Goal: Transaction & Acquisition: Purchase product/service

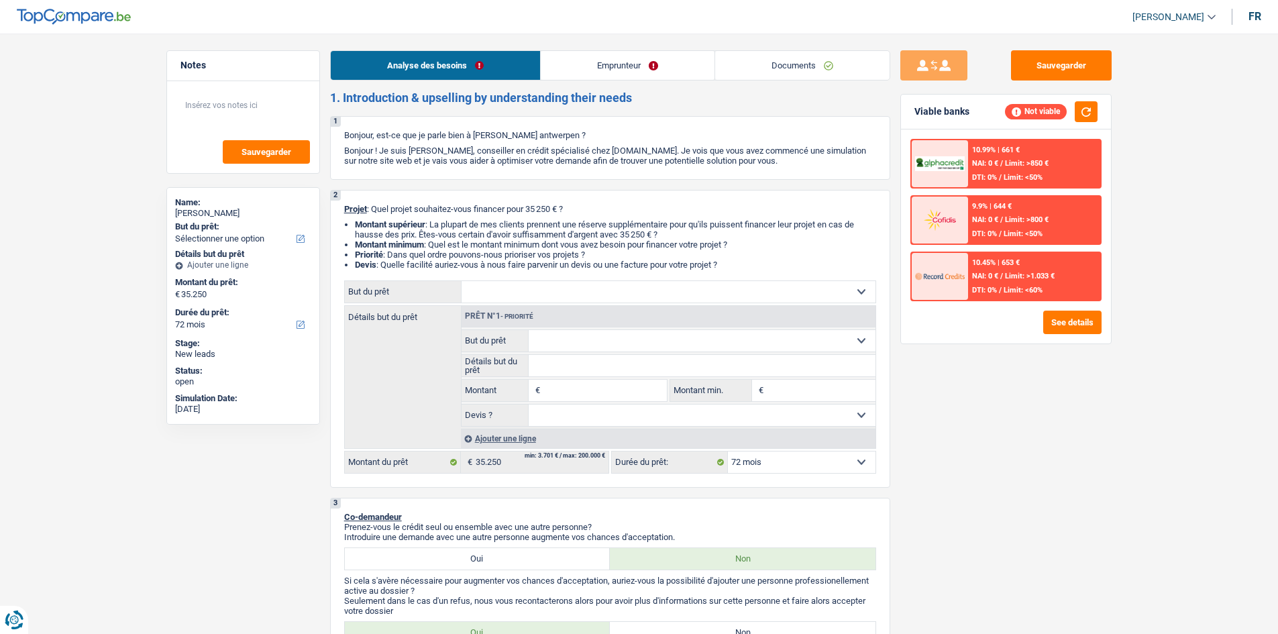
select select "72"
click at [648, 297] on select "Confort maison: meubles, textile, peinture, électroménager, outillage non-profe…" at bounding box center [669, 291] width 414 height 21
click at [678, 284] on select "Confort maison: meubles, textile, peinture, électroménager, outillage non-profe…" at bounding box center [669, 291] width 414 height 21
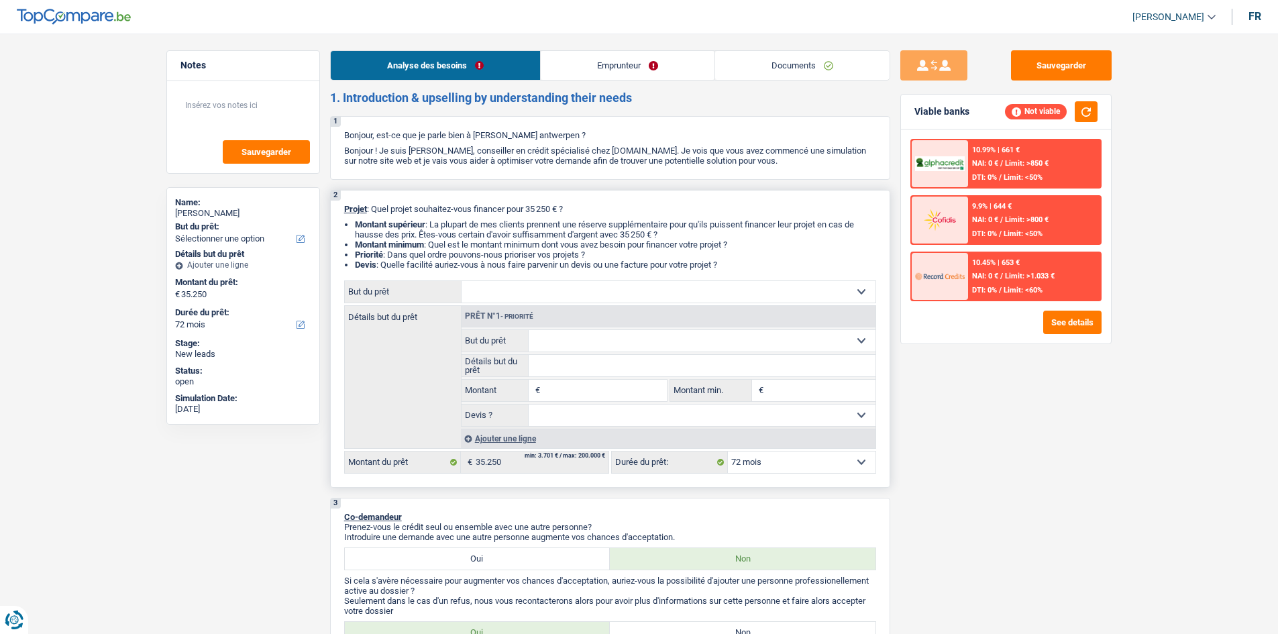
click at [859, 289] on select "Confort maison: meubles, textile, peinture, électroménager, outillage non-profe…" at bounding box center [669, 291] width 414 height 21
click at [1006, 466] on div "Sauvegarder Viable banks Not viable 10.99% | 661 € NAI: 0 € / Limit: >850 € DTI…" at bounding box center [1005, 329] width 231 height 559
click at [610, 284] on select "Confort maison: meubles, textile, peinture, électroménager, outillage non-profe…" at bounding box center [669, 291] width 414 height 21
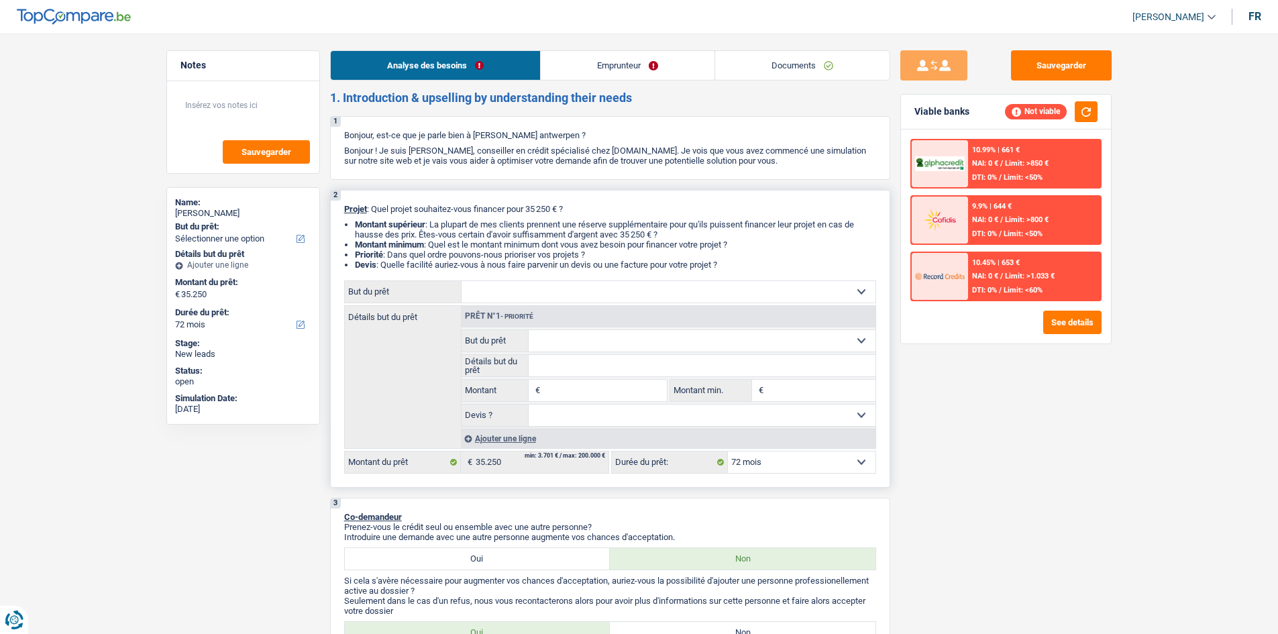
click at [623, 287] on select "Confort maison: meubles, textile, peinture, électroménager, outillage non-profe…" at bounding box center [669, 291] width 414 height 21
click at [856, 284] on select "Confort maison: meubles, textile, peinture, électroménager, outillage non-profe…" at bounding box center [669, 291] width 414 height 21
click at [859, 290] on select "Confort maison: meubles, textile, peinture, électroménager, outillage non-profe…" at bounding box center [669, 291] width 414 height 21
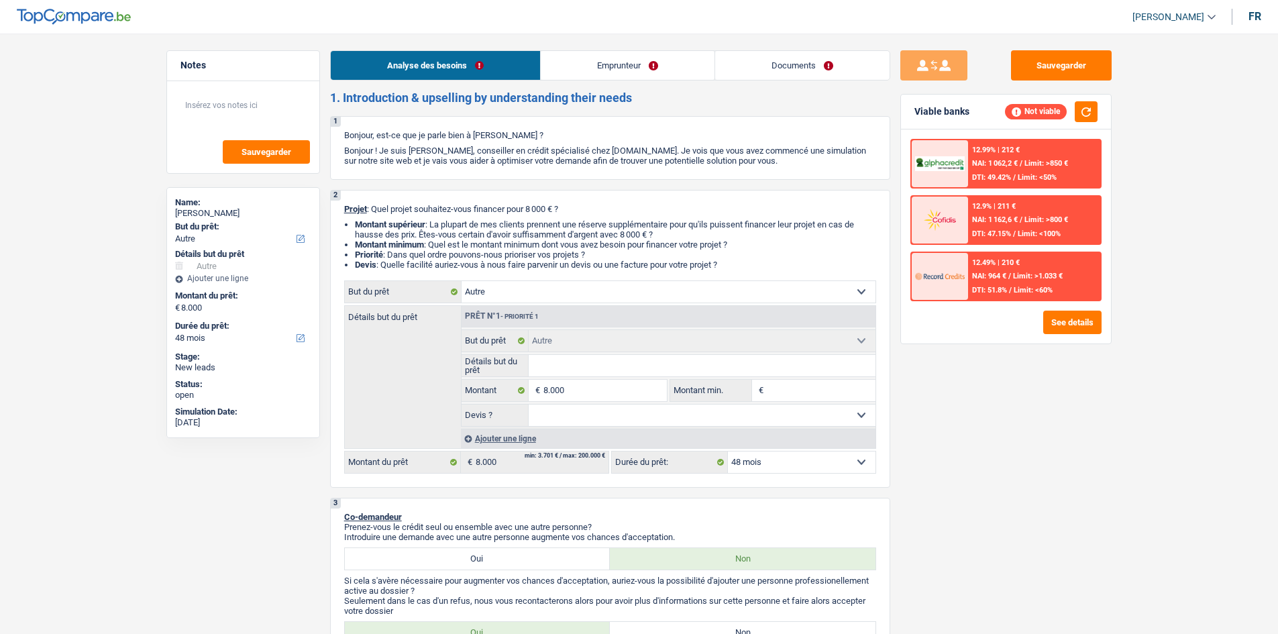
select select "other"
select select "48"
select select "other"
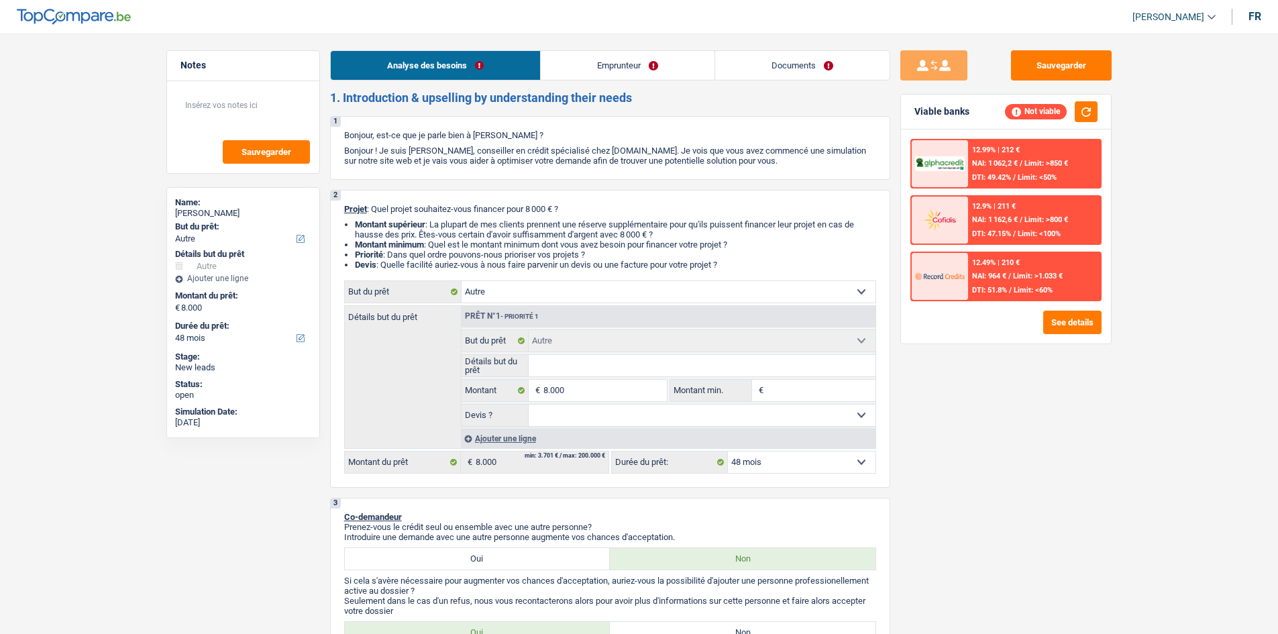
select select "48"
select select "unemployed"
select select "familyAllowances"
select select "unemployment"
select select "rents"
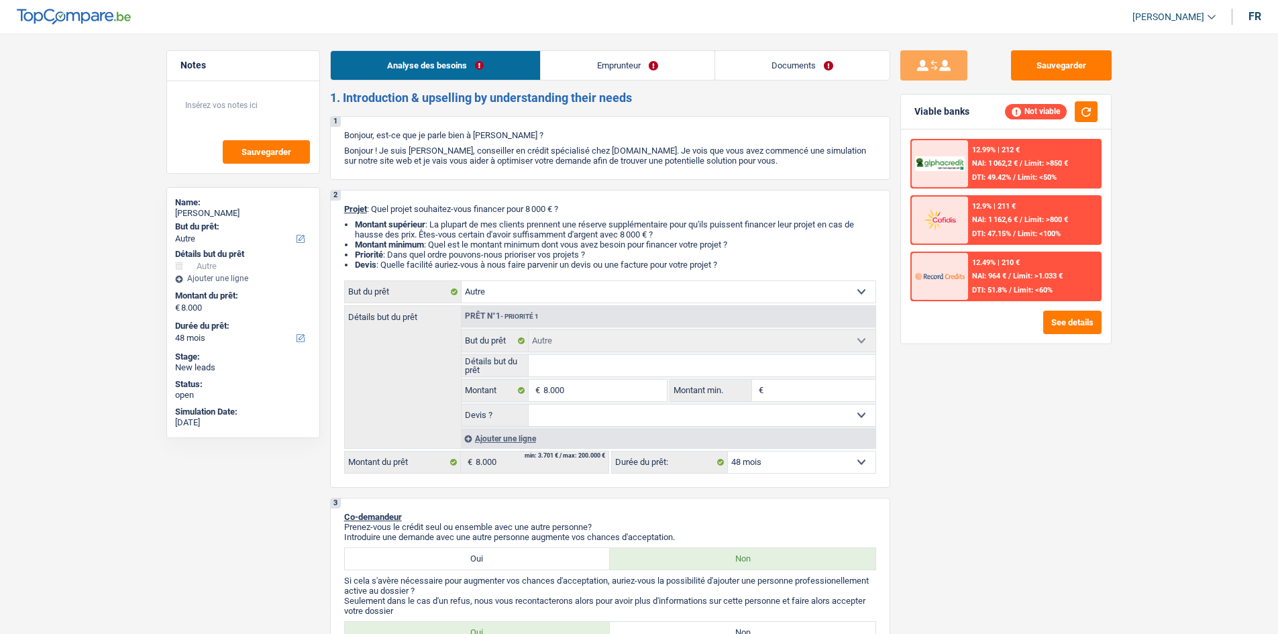
select select "other"
select select "48"
click at [676, 290] on select "Confort maison: meubles, textile, peinture, électroménager, outillage non-profe…" at bounding box center [669, 291] width 414 height 21
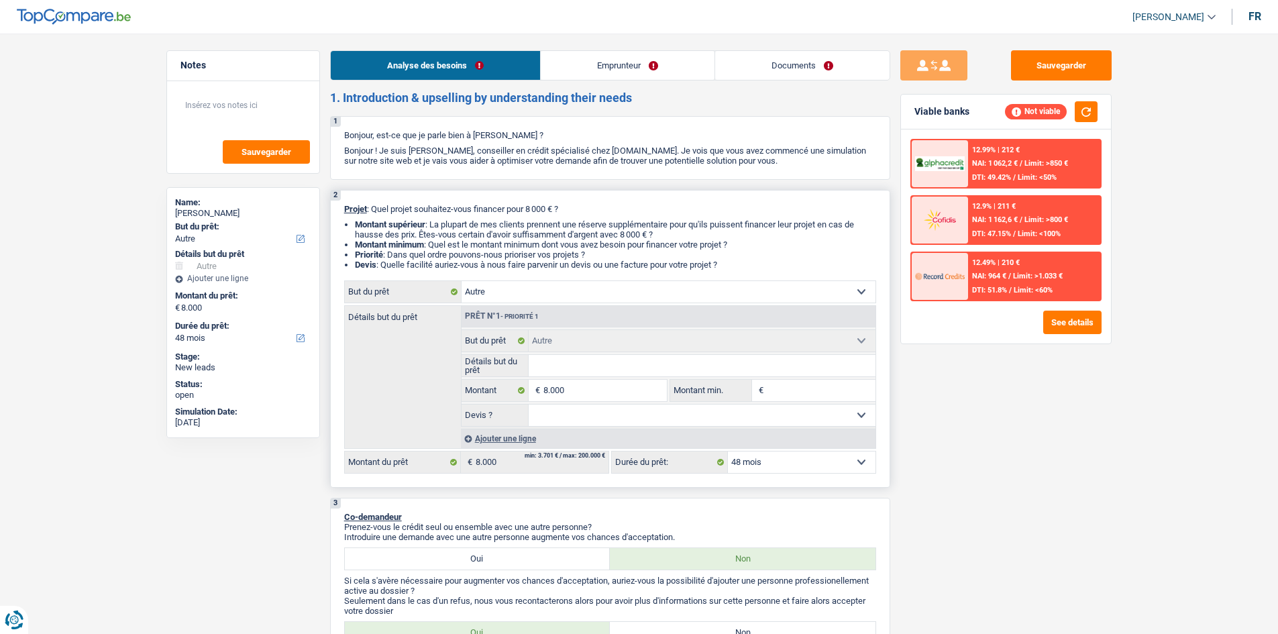
click at [859, 291] on select "Confort maison: meubles, textile, peinture, électroménager, outillage non-profe…" at bounding box center [669, 291] width 414 height 21
click at [568, 293] on select "Confort maison: meubles, textile, peinture, électroménager, outillage non-profe…" at bounding box center [669, 291] width 414 height 21
select select "car"
click at [462, 281] on select "Confort maison: meubles, textile, peinture, électroménager, outillage non-profe…" at bounding box center [669, 291] width 414 height 21
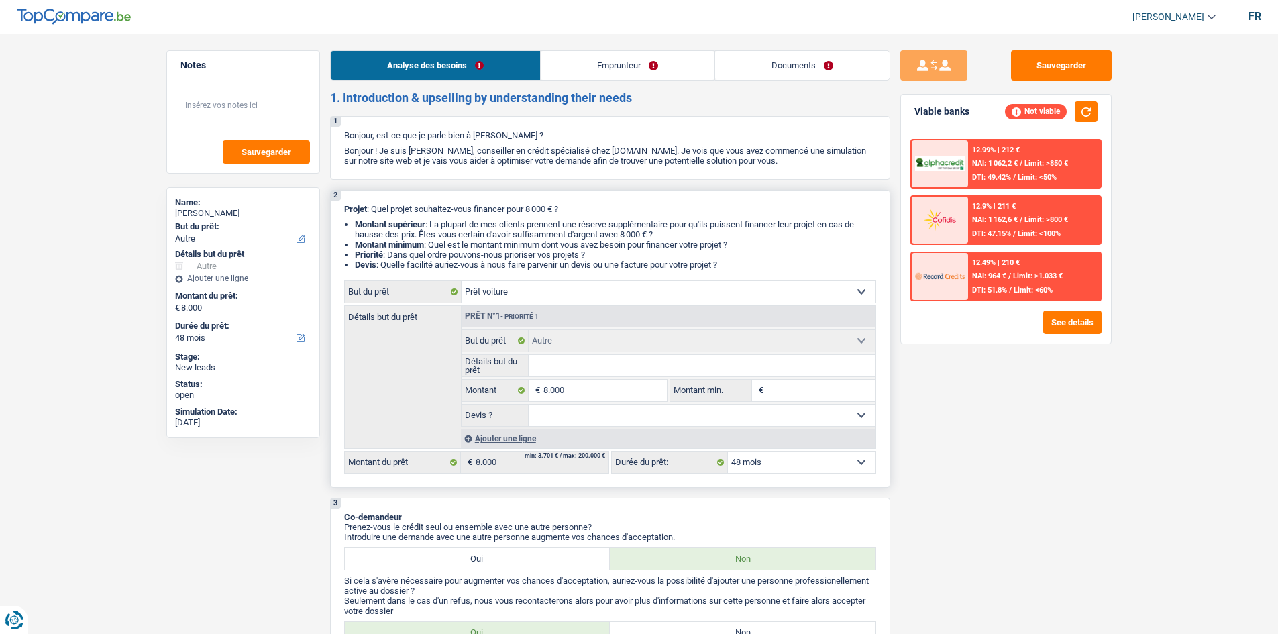
select select "car"
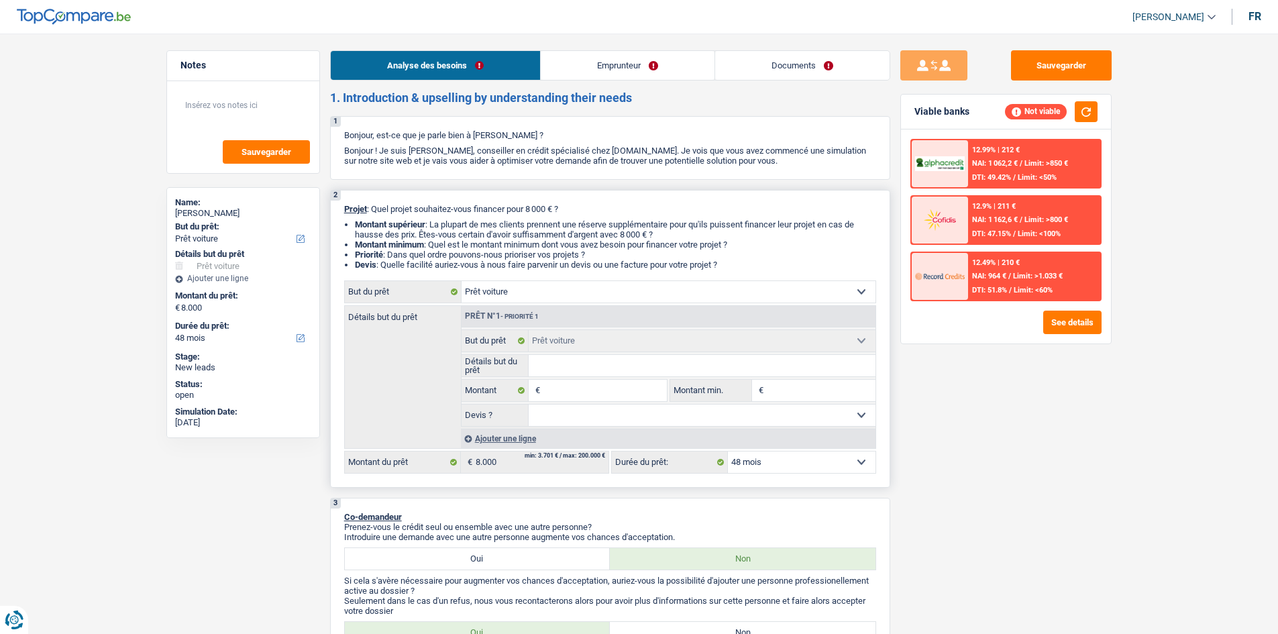
select select "other"
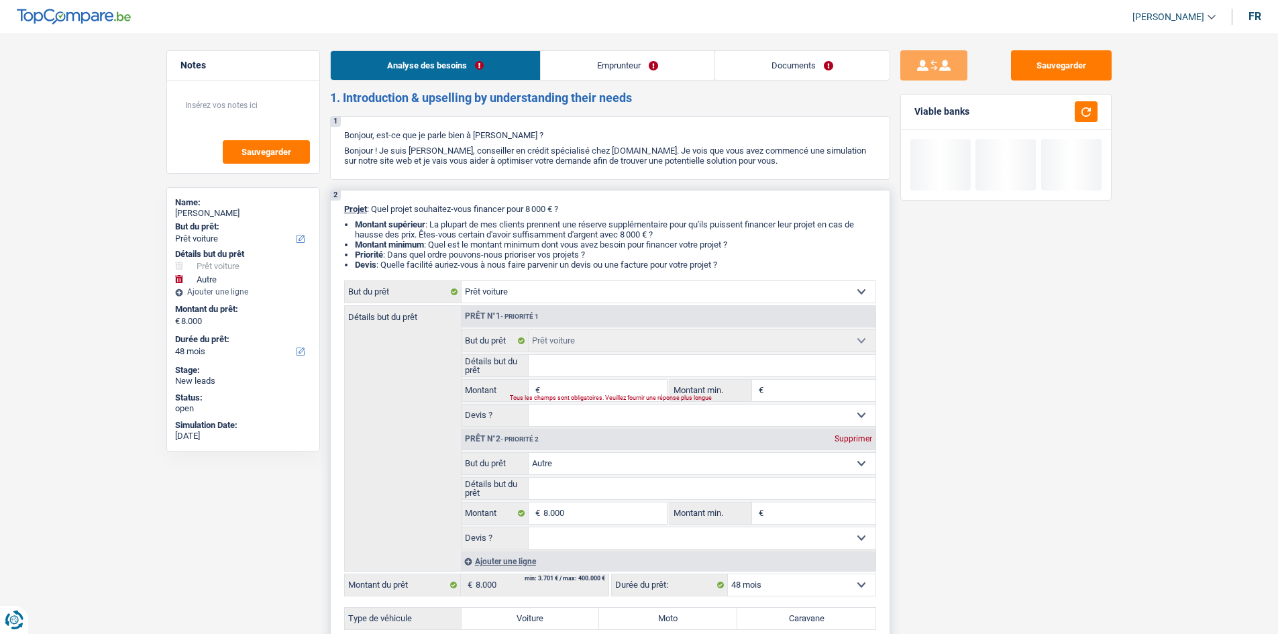
click at [702, 366] on input "Détails but du prêt" at bounding box center [702, 365] width 347 height 21
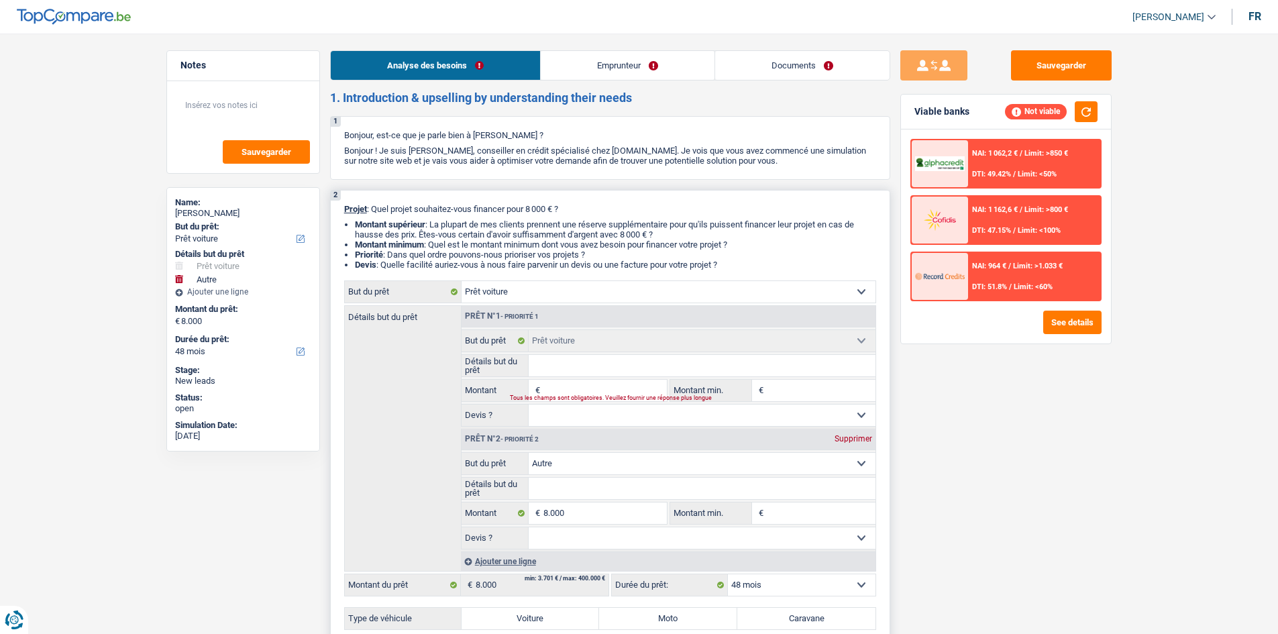
type input "r"
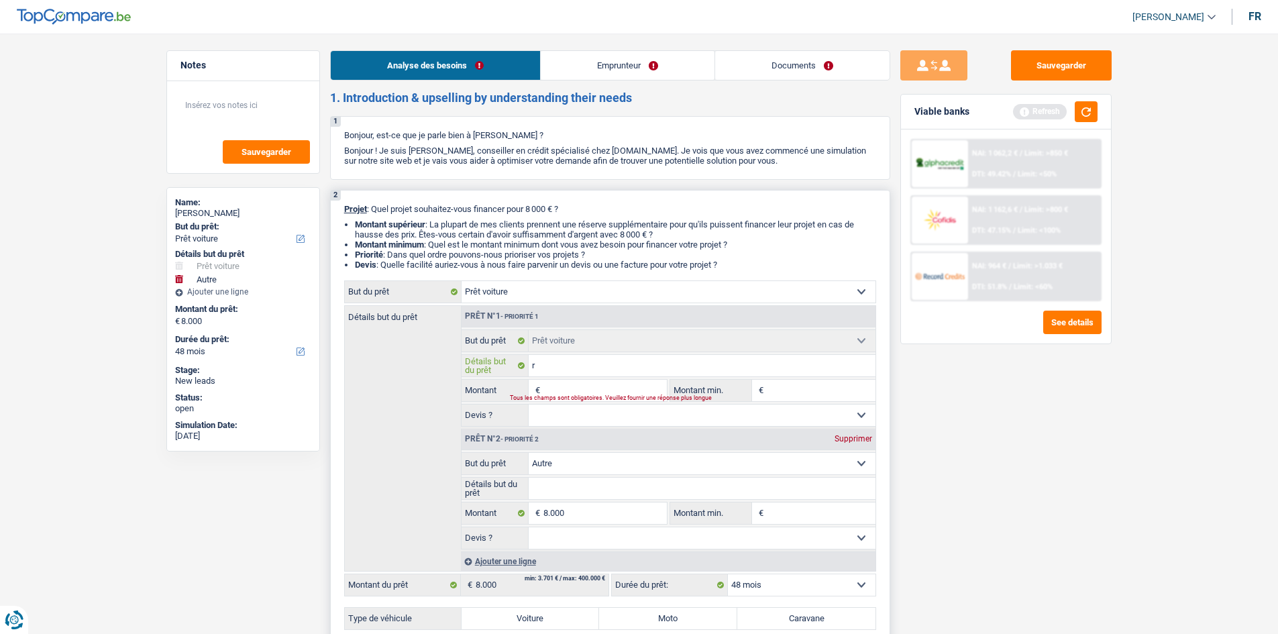
type input "ro"
type input "rou"
type input "roul"
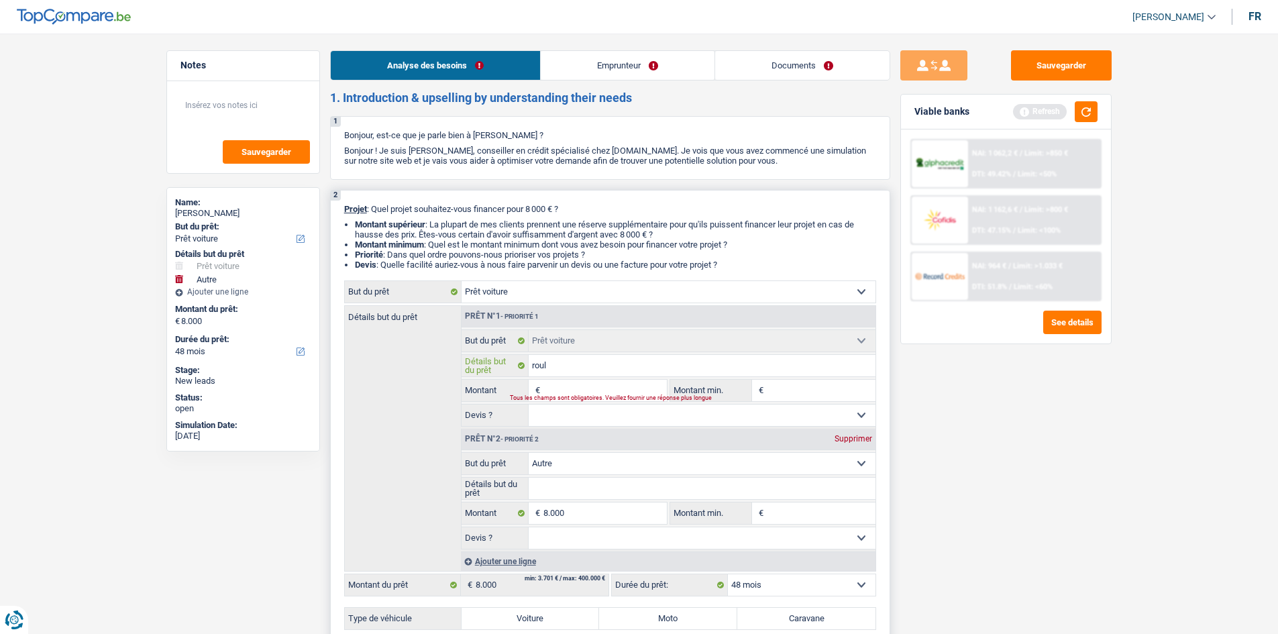
type input "roul"
type input "roulo"
type input "roulot"
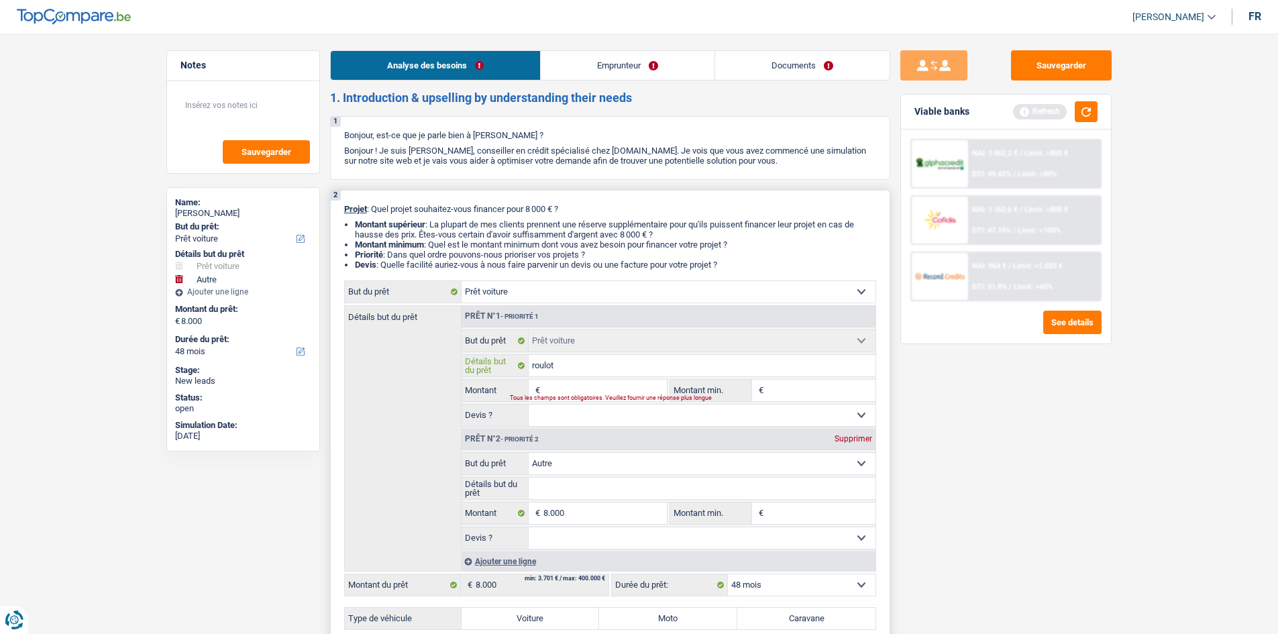
type input "roulott"
type input "roulotte"
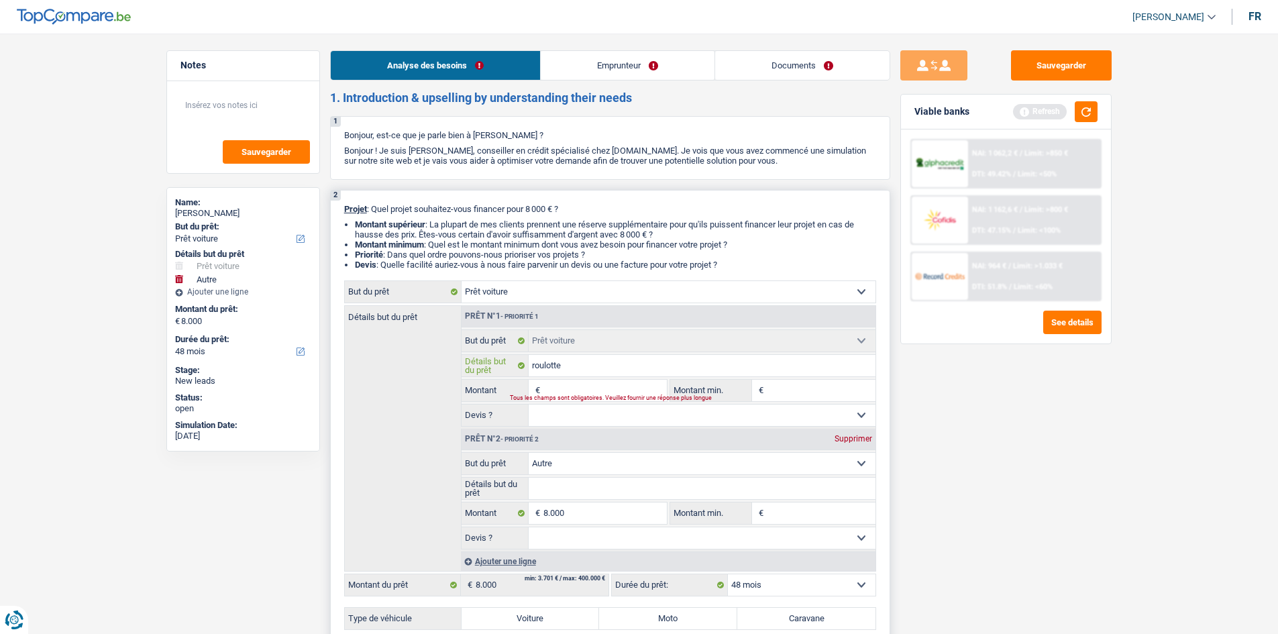
type input "roulotte"
type input "roulotte,"
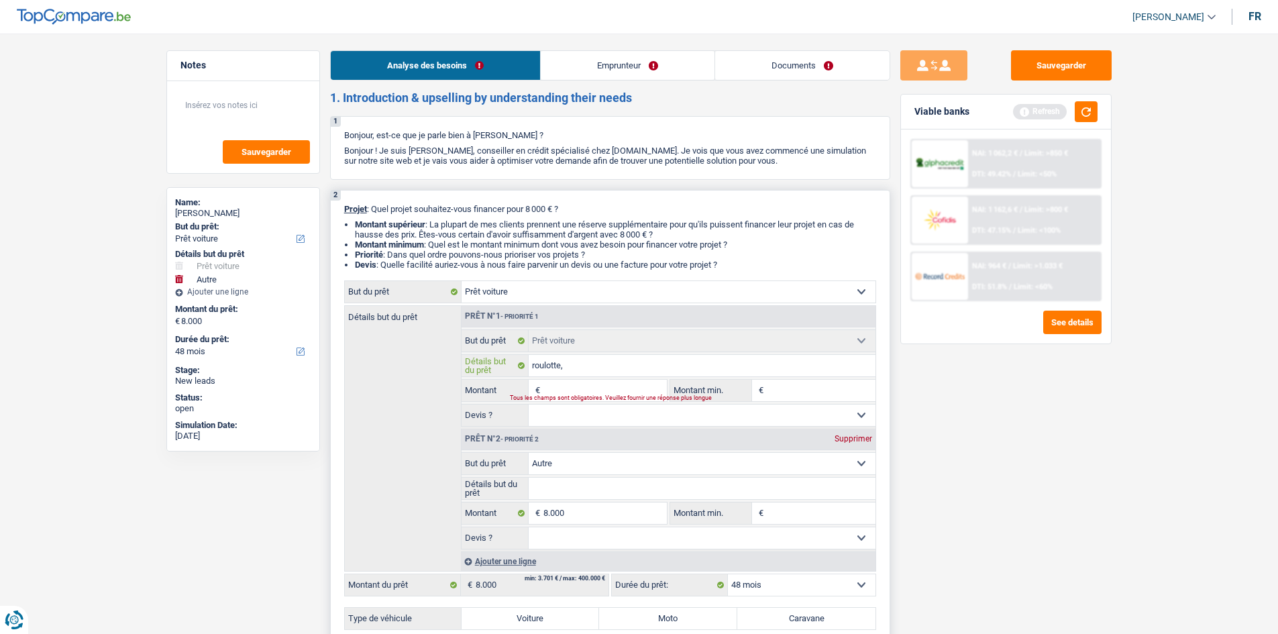
type input "roulotte, c"
type input "roulotte, ca"
type input "roulotte, car"
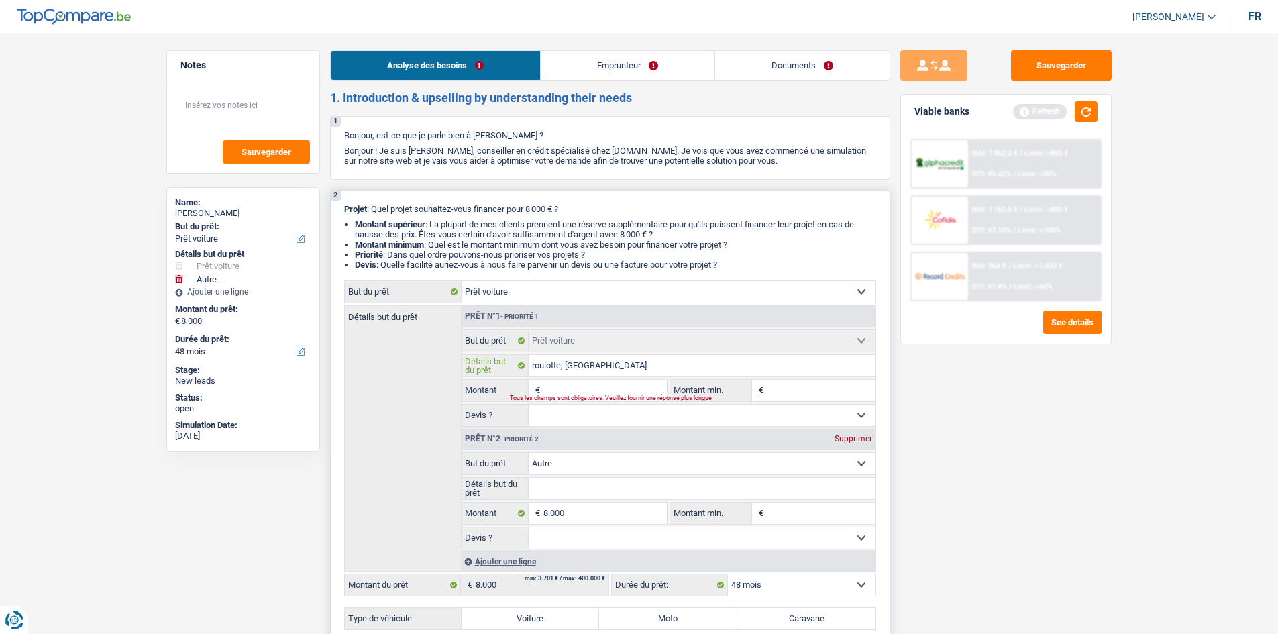
type input "roulotte, car"
type input "roulotte, cara"
type input "roulotte, carav"
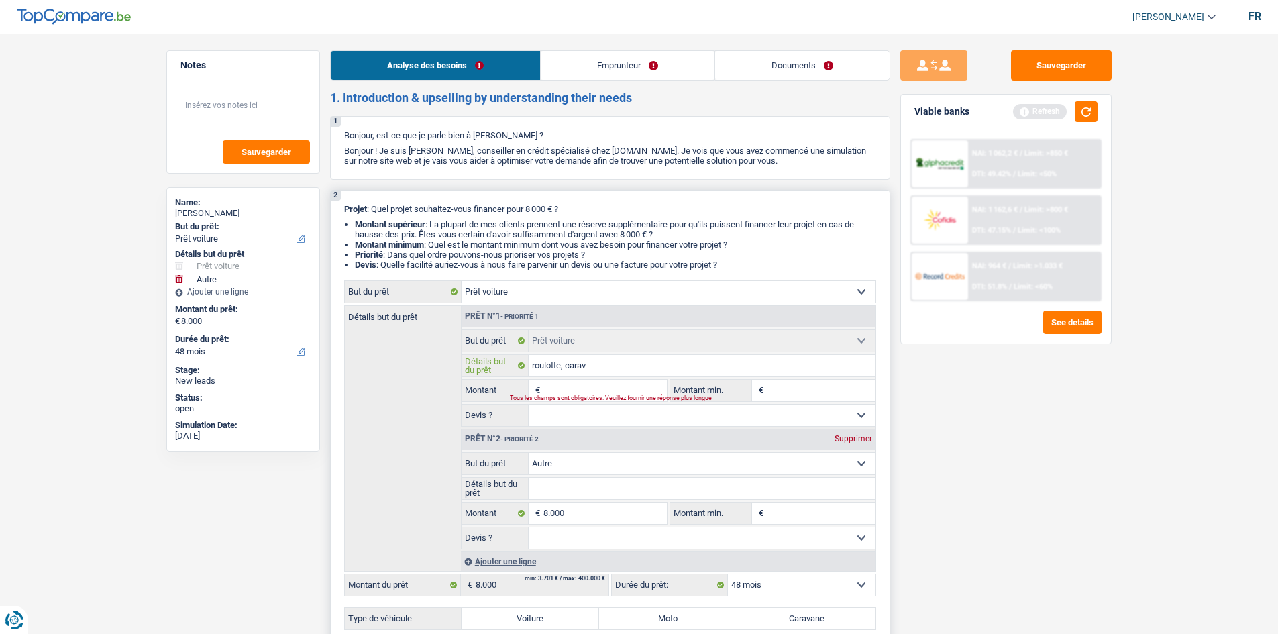
type input "roulotte, carava"
type input "roulotte, caravan"
type input "roulotte, caravane"
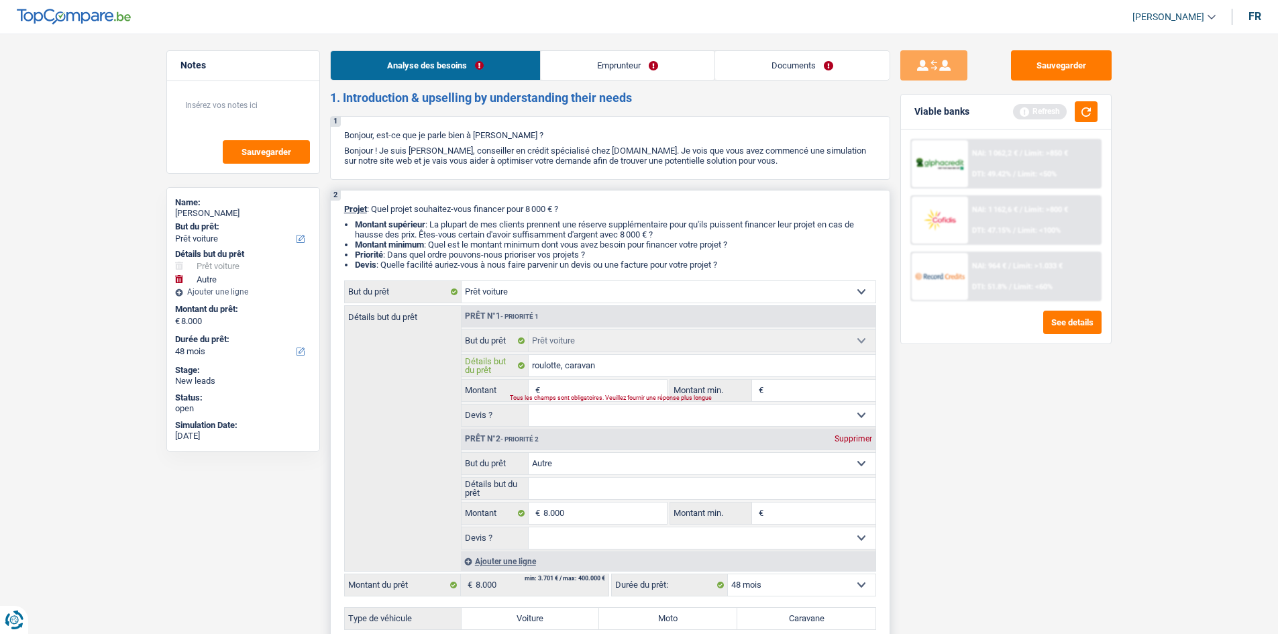
type input "roulotte, caravane"
click at [590, 384] on input "Montant" at bounding box center [604, 390] width 123 height 21
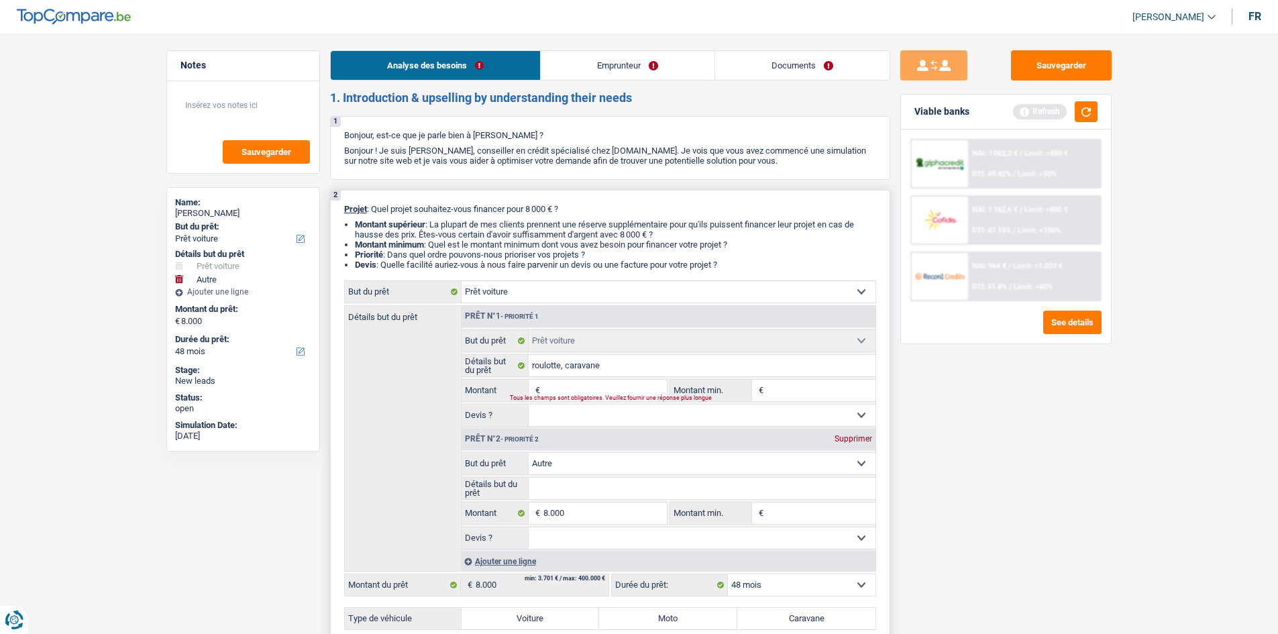
type input "5"
type input "50"
type input "500"
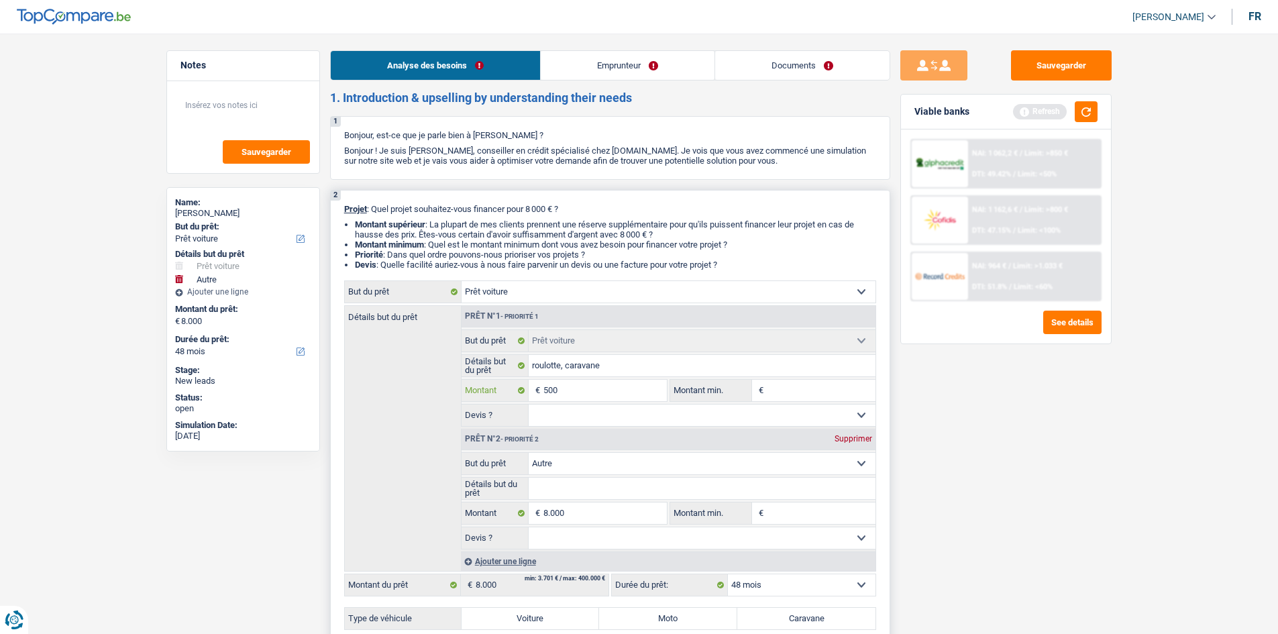
type input "500"
type input "5.000"
type input "50.000"
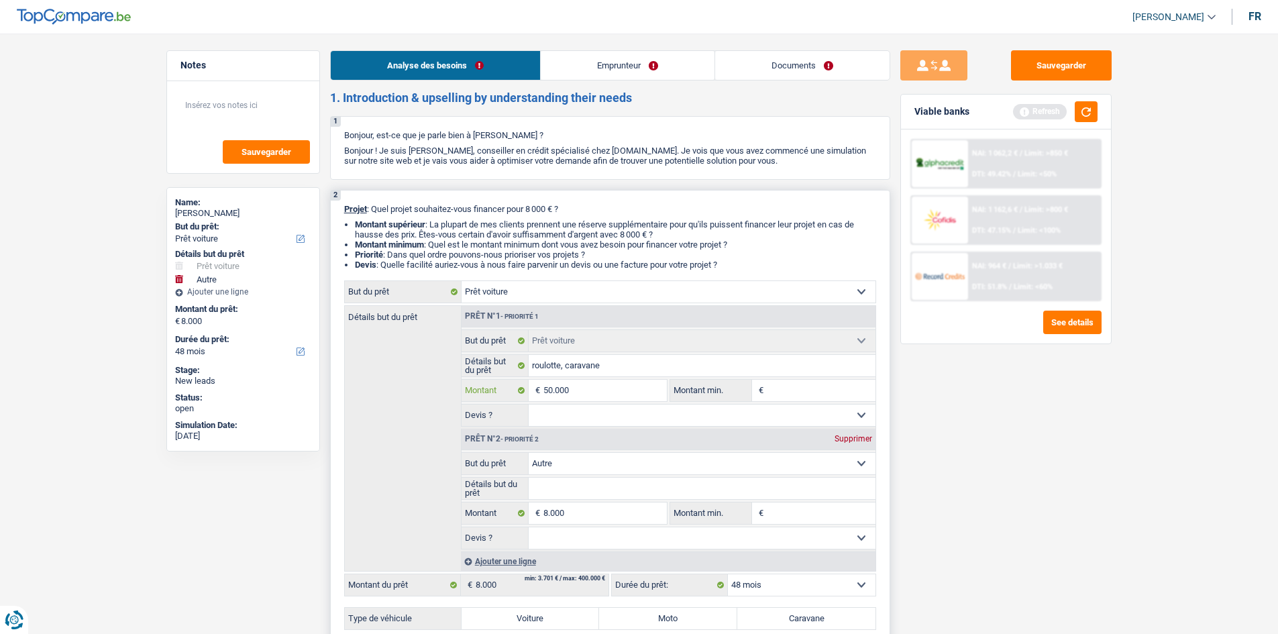
type input "50.000"
type input "58.000"
select select "60"
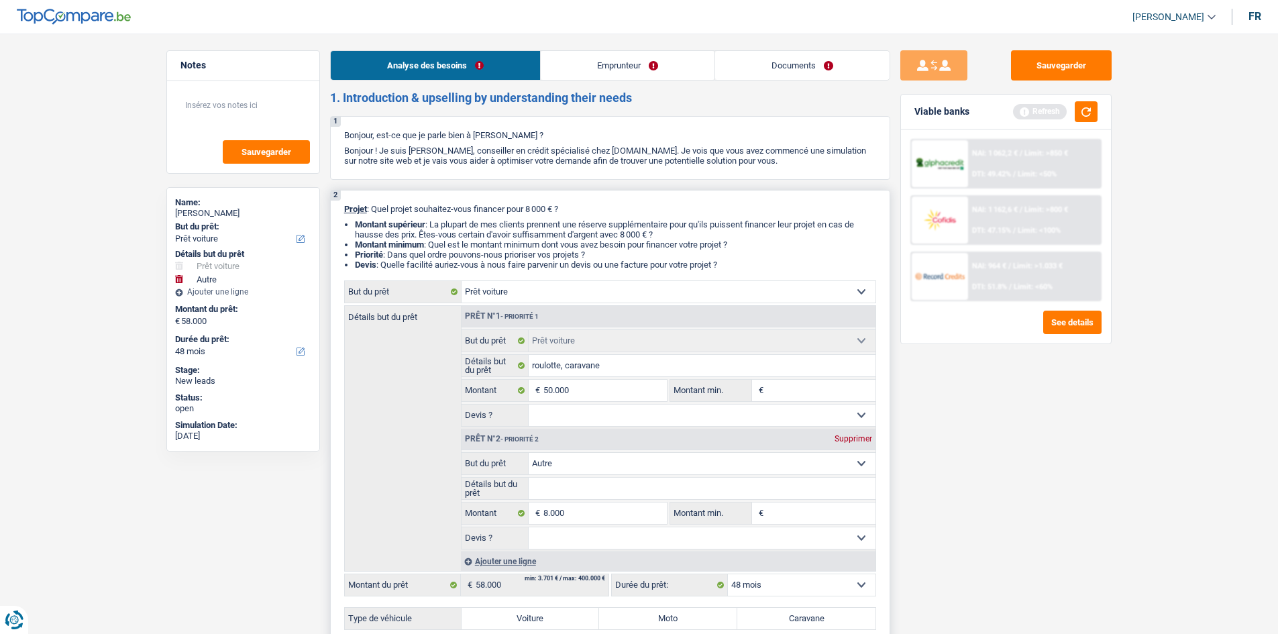
select select "60"
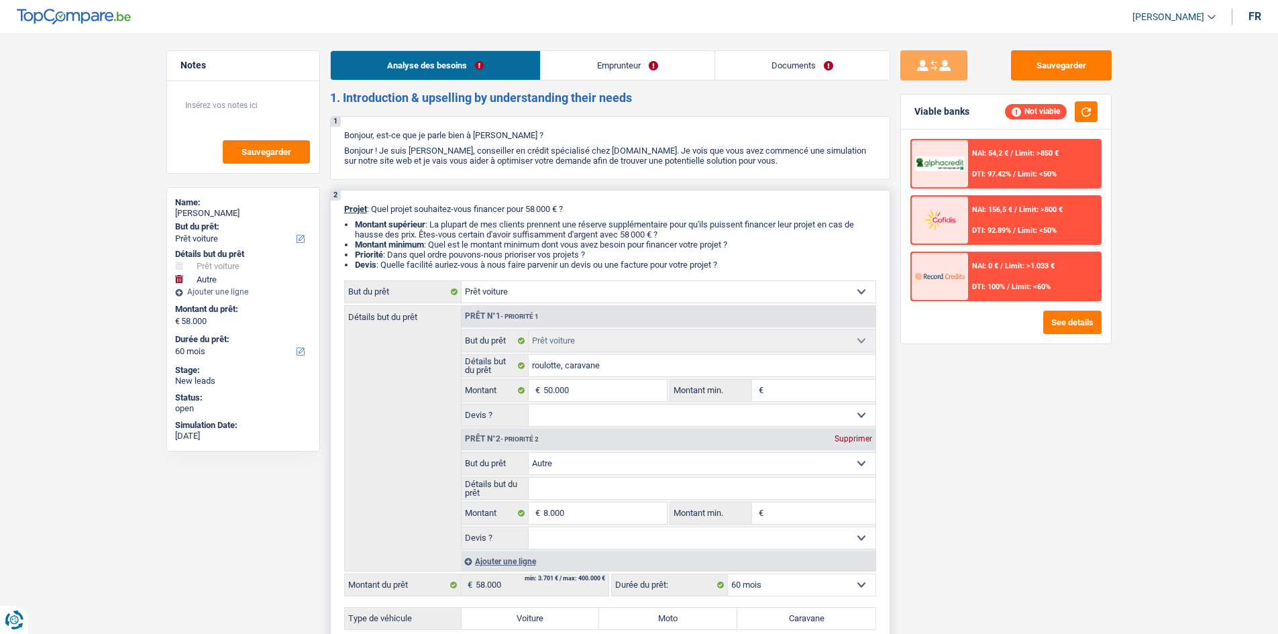
click at [845, 436] on div "Supprimer" at bounding box center [853, 439] width 44 height 8
type input "50.000"
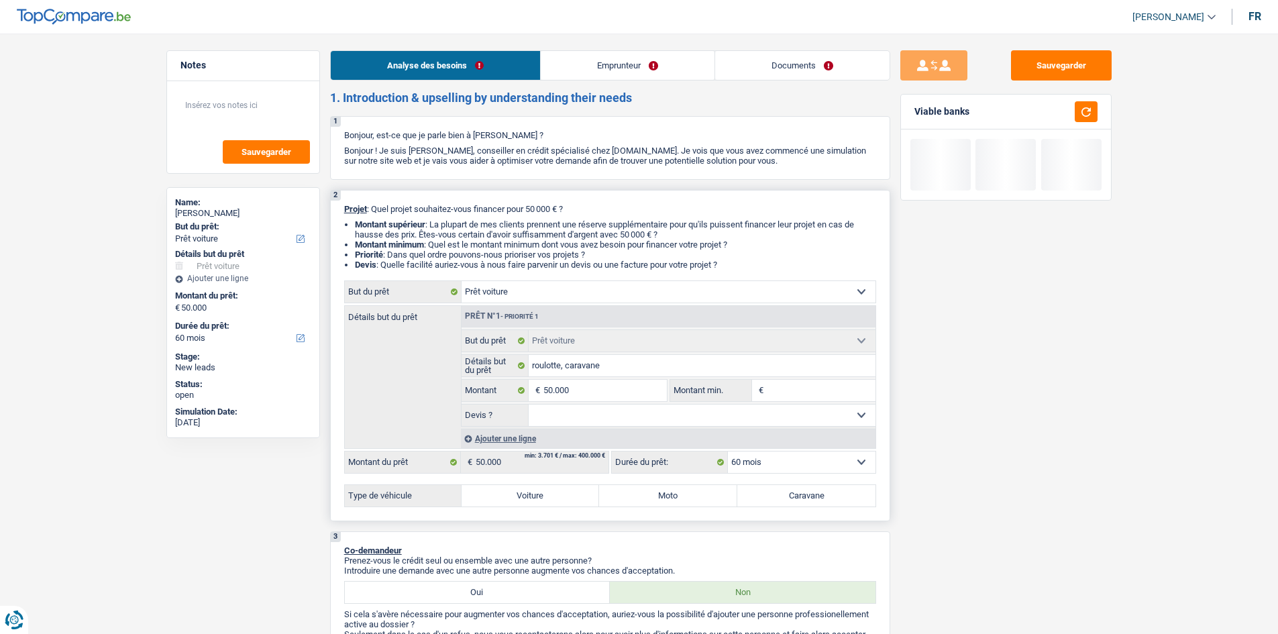
click at [777, 388] on input "Montant min." at bounding box center [821, 390] width 109 height 21
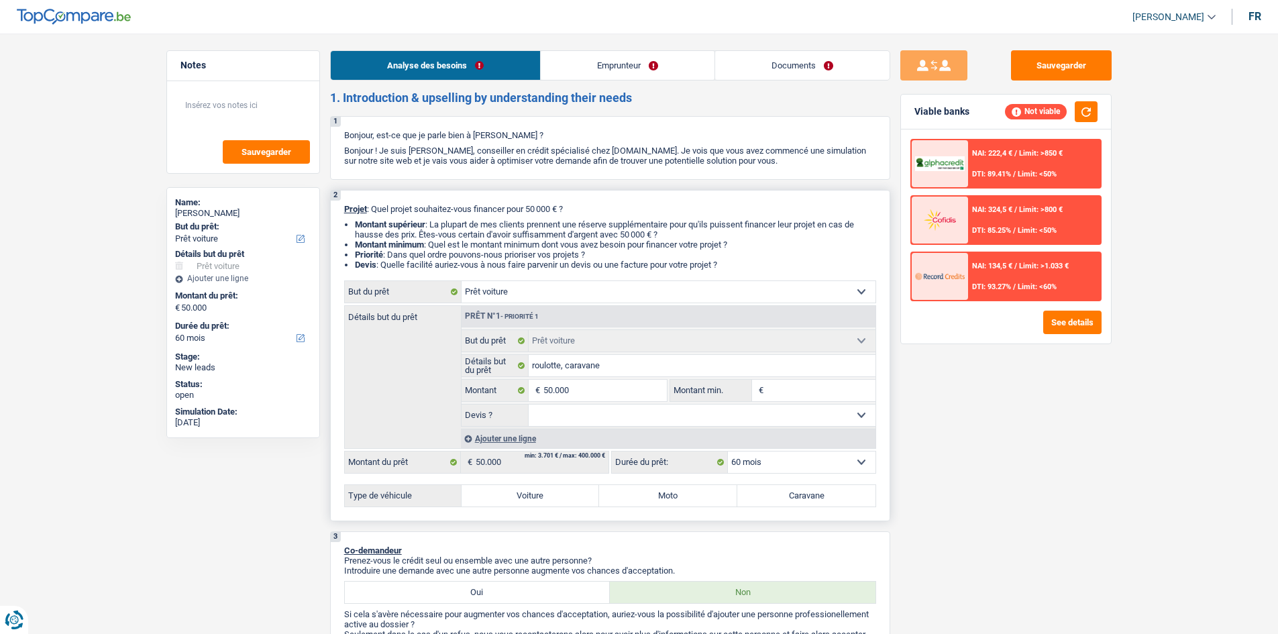
click at [621, 416] on select "Oui Non Non répondu Sélectionner une option" at bounding box center [702, 415] width 347 height 21
select select "yes"
click at [529, 405] on select "Oui Non Non répondu Sélectionner une option" at bounding box center [702, 415] width 347 height 21
select select "yes"
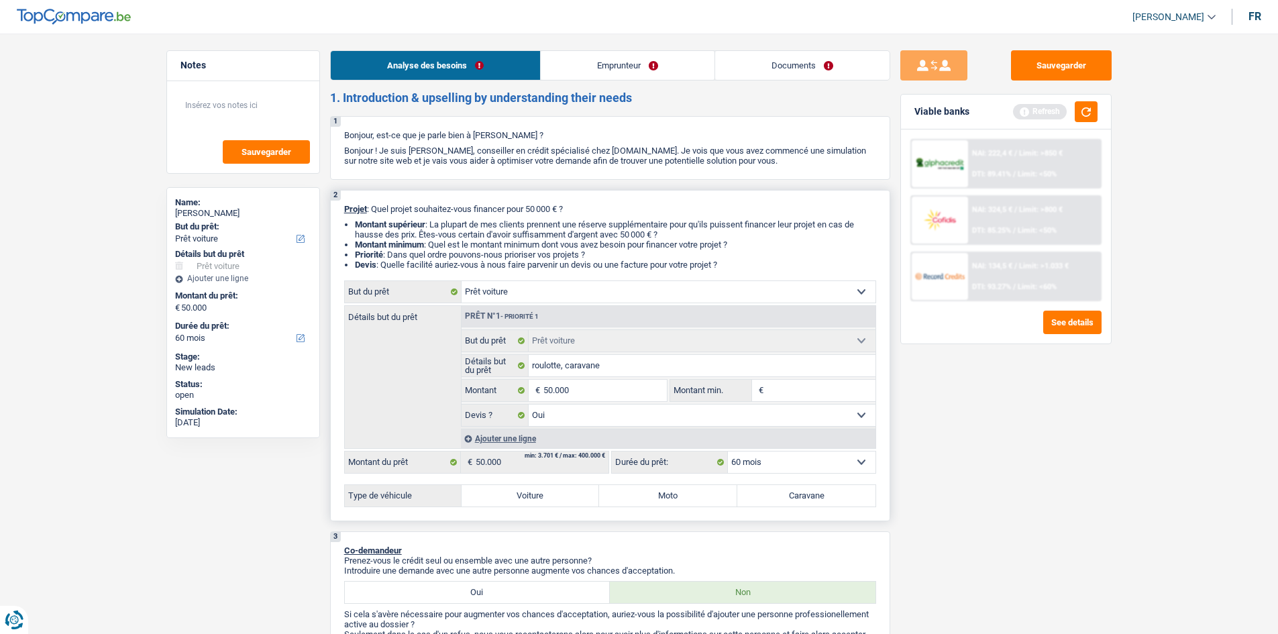
click at [835, 388] on input "Montant min." at bounding box center [821, 390] width 109 height 21
type input "4"
type input "45"
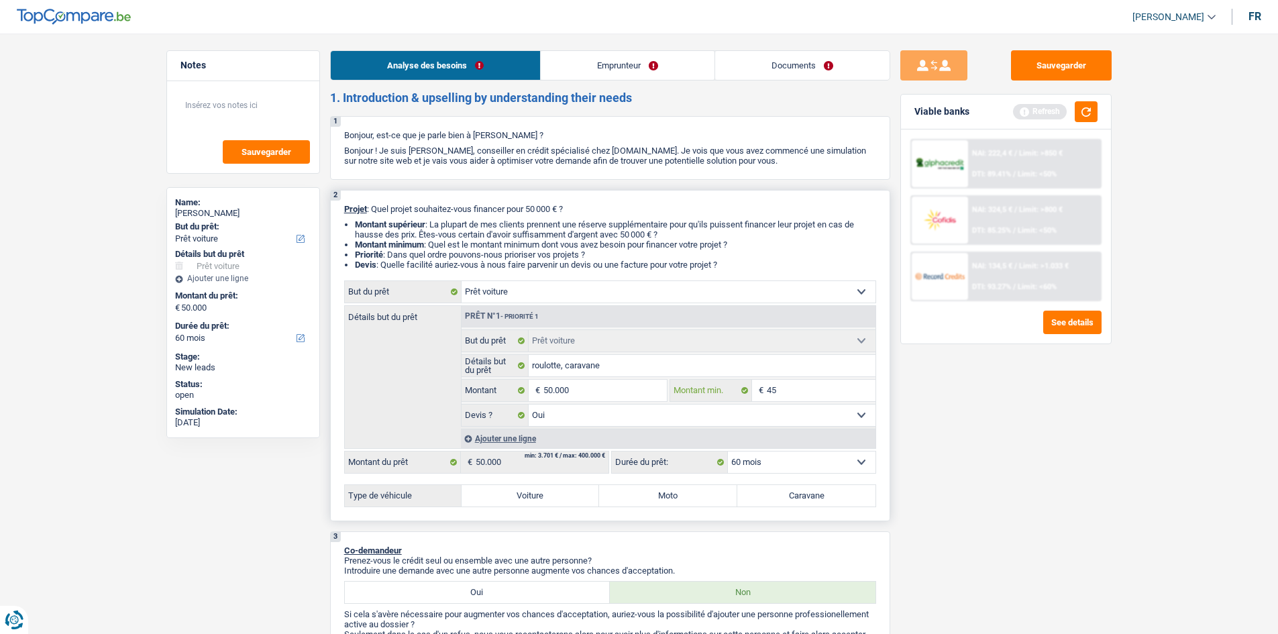
type input "450"
type input "4.500"
type input "45.000"
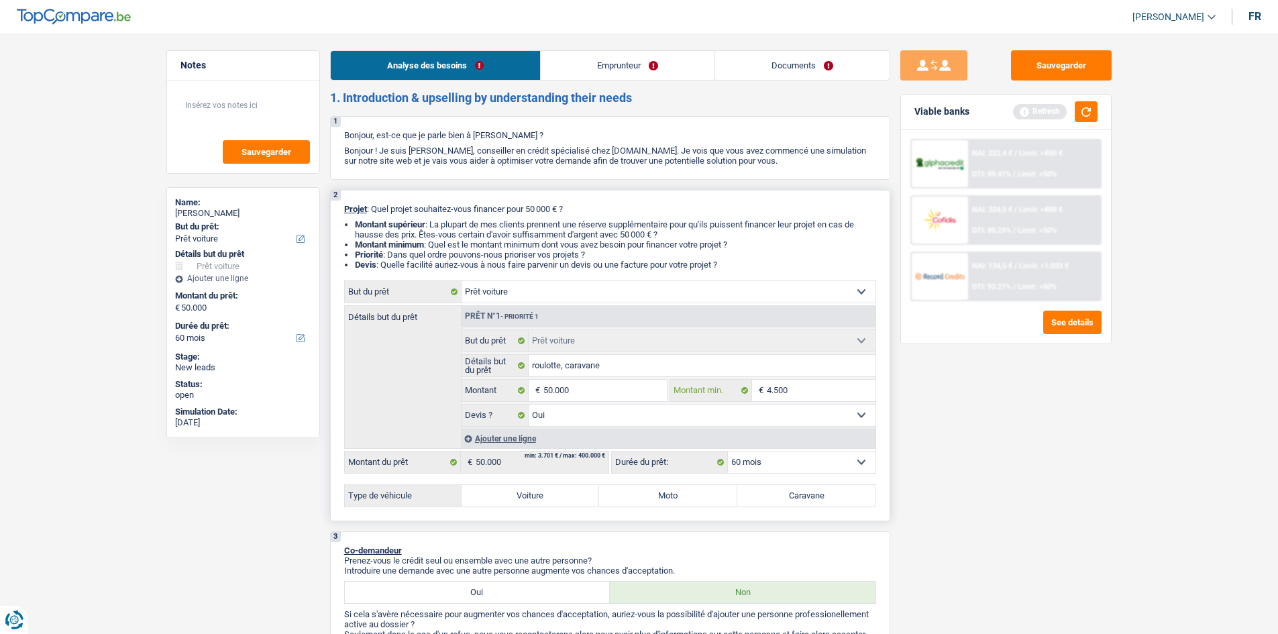
type input "45.000"
click at [783, 464] on select "12 mois 18 mois 24 mois 30 mois 36 mois 42 mois 48 mois 60 mois Sélectionner un…" at bounding box center [802, 461] width 148 height 21
click at [867, 460] on select "12 mois 18 mois 24 mois 30 mois 36 mois 42 mois 48 mois 60 mois Sélectionner un…" at bounding box center [802, 461] width 148 height 21
click at [788, 459] on select "12 mois 18 mois 24 mois 30 mois 36 mois 42 mois 48 mois 60 mois Sélectionner un…" at bounding box center [802, 461] width 148 height 21
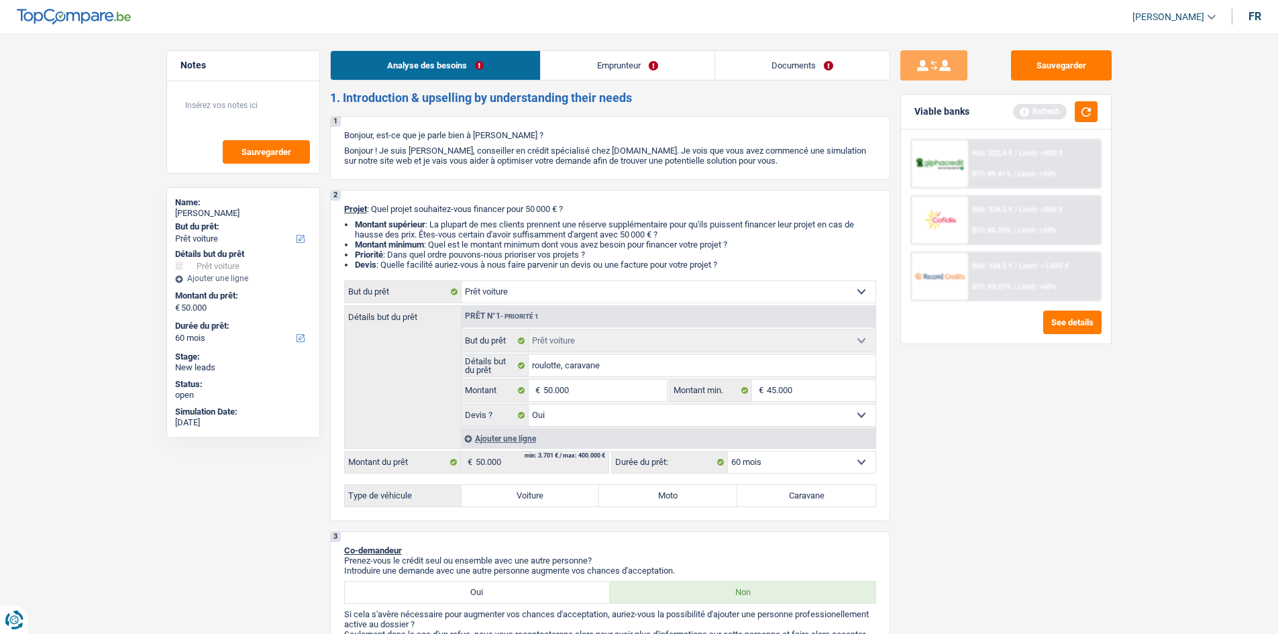
click at [1004, 558] on div "Sauvegarder Viable banks Refresh NAI: 222,4 € / Limit: >850 € DTI: 89.41% / Lim…" at bounding box center [1005, 329] width 231 height 559
click at [824, 492] on label "Caravane" at bounding box center [806, 495] width 138 height 21
click at [824, 492] on input "Caravane" at bounding box center [806, 495] width 138 height 21
radio input "true"
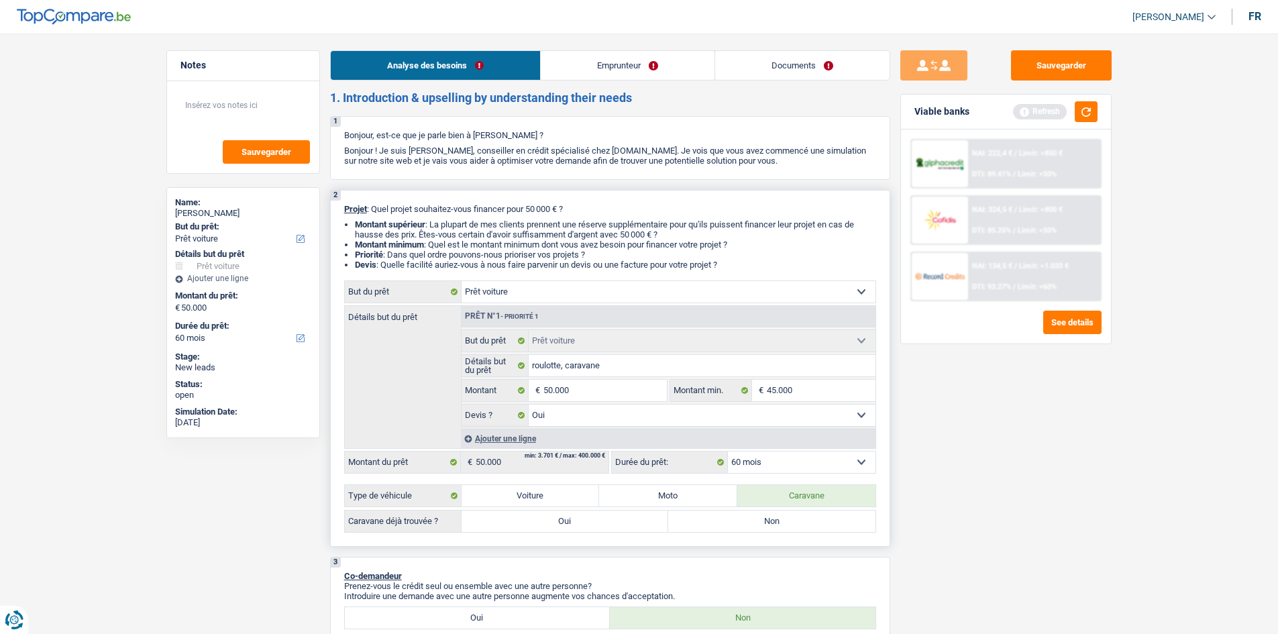
click at [743, 527] on label "Non" at bounding box center [771, 520] width 207 height 21
click at [743, 527] on input "Non" at bounding box center [771, 520] width 207 height 21
radio input "true"
click at [842, 457] on select "12 mois 18 mois 24 mois 30 mois 36 mois 42 mois 48 mois 60 mois Sélectionner un…" at bounding box center [802, 461] width 148 height 21
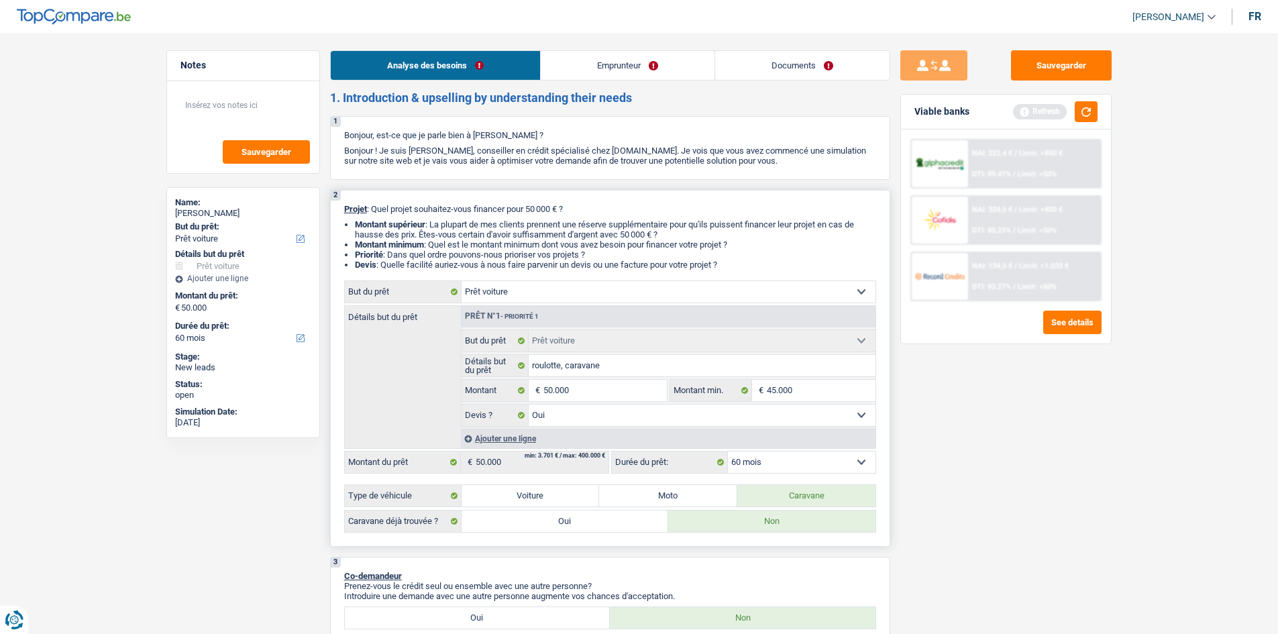
click at [728, 451] on select "12 mois 18 mois 24 mois 30 mois 36 mois 42 mois 48 mois 60 mois Sélectionner un…" at bounding box center [802, 461] width 148 height 21
click at [1089, 109] on button "button" at bounding box center [1086, 111] width 23 height 21
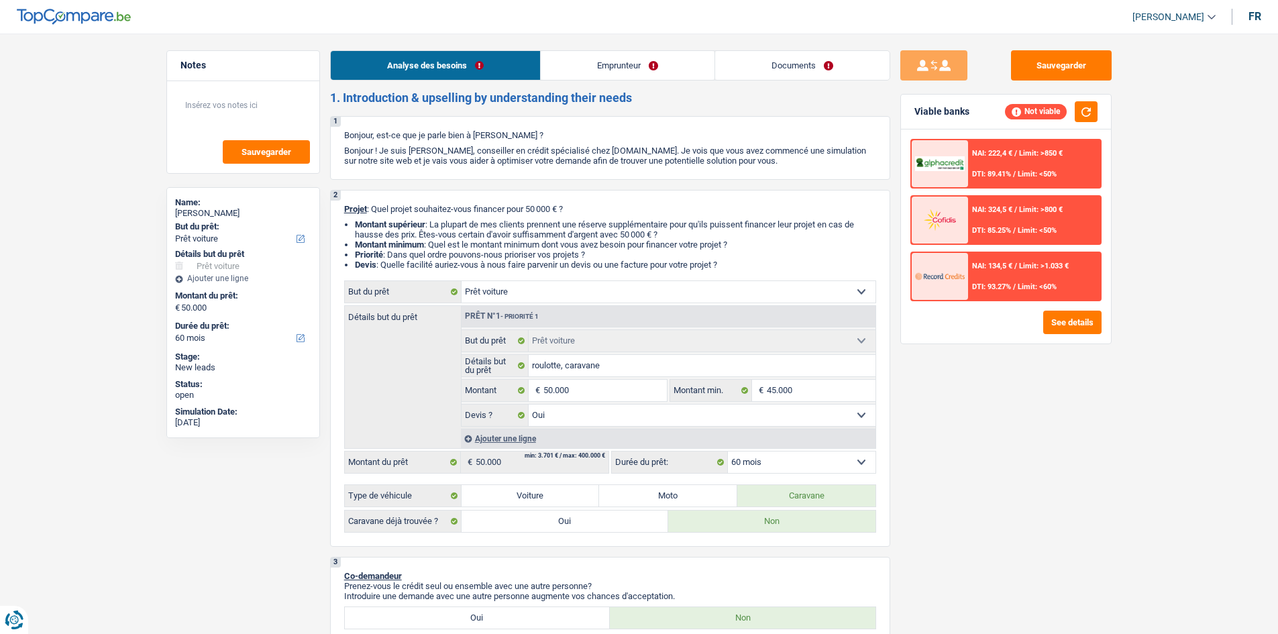
click at [1000, 157] on span "NAI: 222,4 €" at bounding box center [992, 153] width 40 height 9
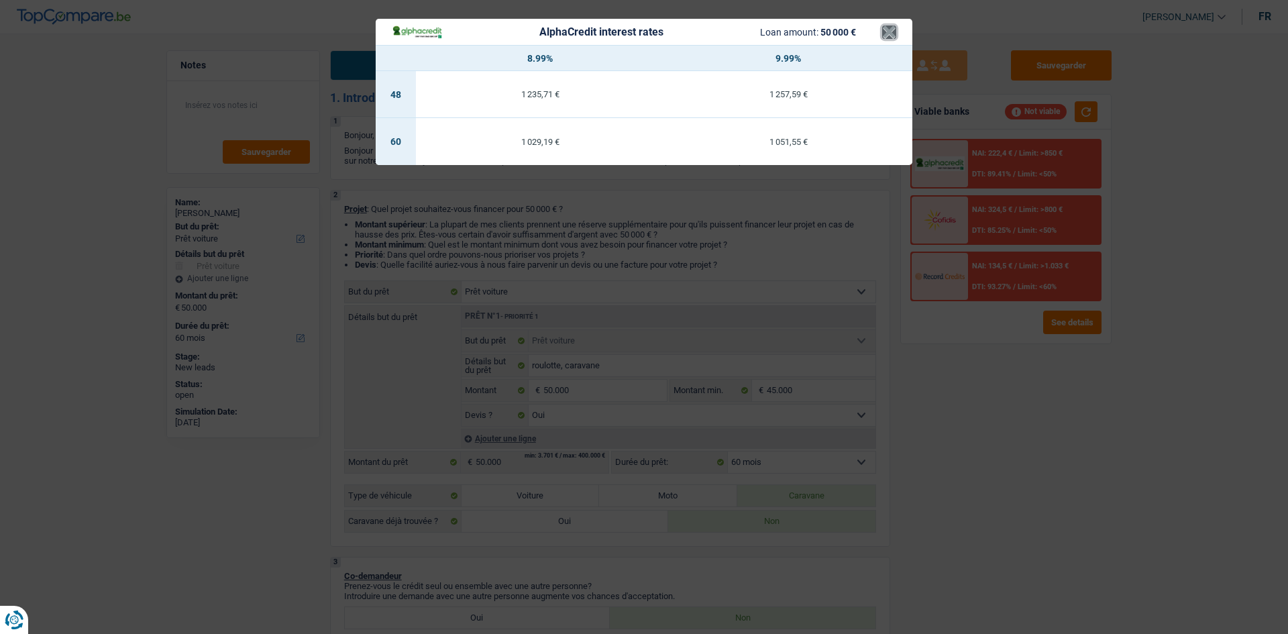
click at [888, 36] on button "×" at bounding box center [889, 31] width 14 height 13
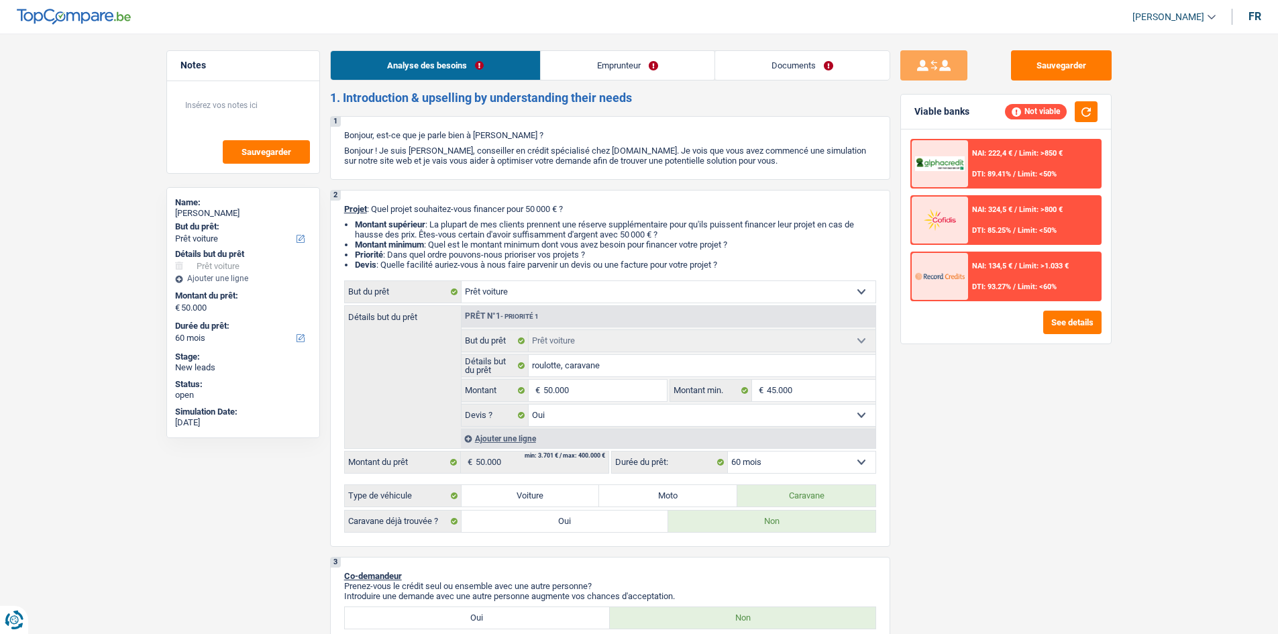
click at [1018, 220] on div "NAI: 324,5 € / Limit: >800 € DTI: 85.25% / Limit: <50%" at bounding box center [1034, 220] width 132 height 47
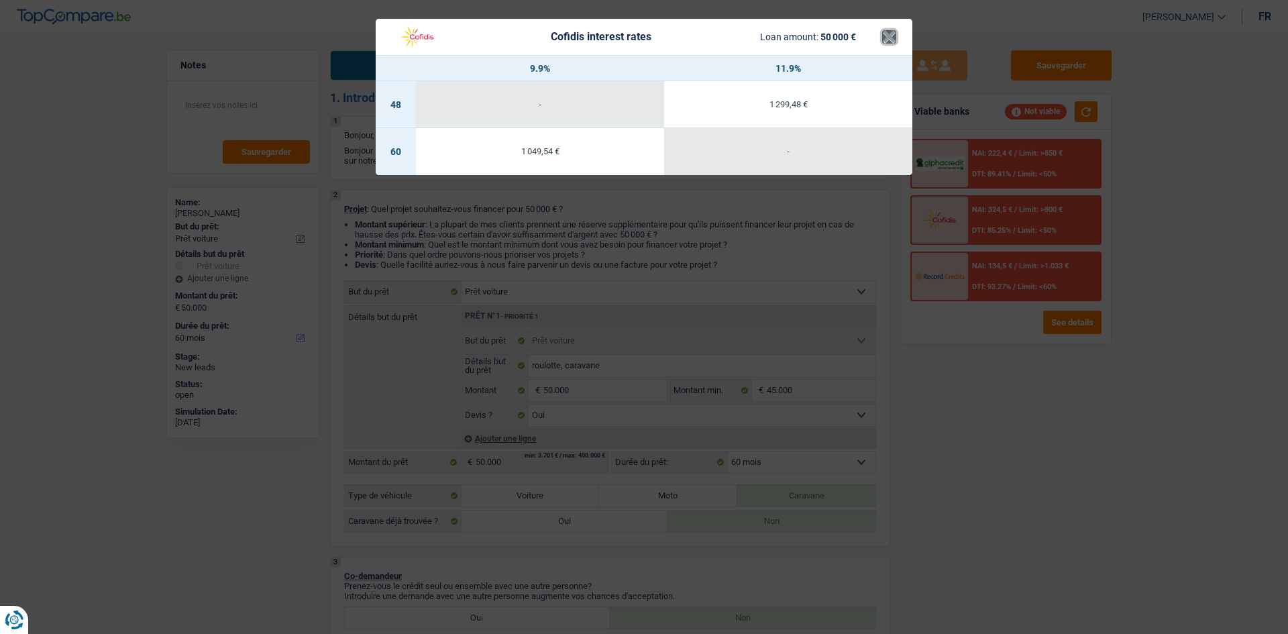
click at [888, 40] on button "×" at bounding box center [889, 36] width 14 height 13
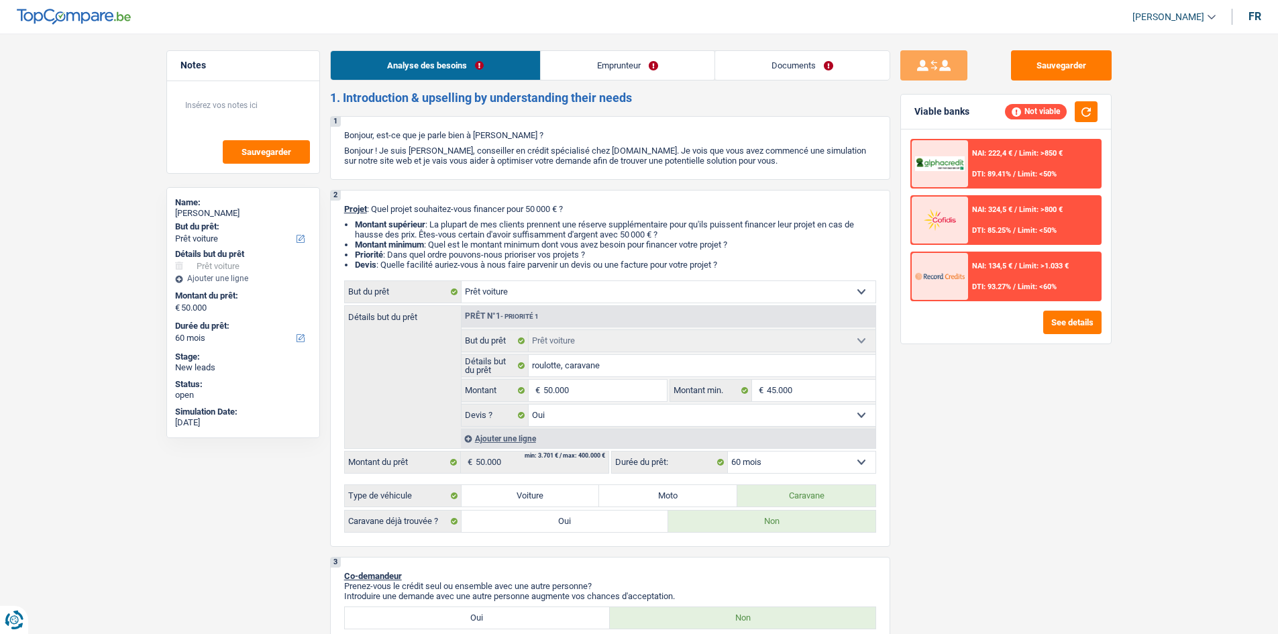
click at [997, 281] on div "NAI: 134,5 € / Limit: >1.033 € DTI: 93.27% / Limit: <60%" at bounding box center [1034, 276] width 132 height 47
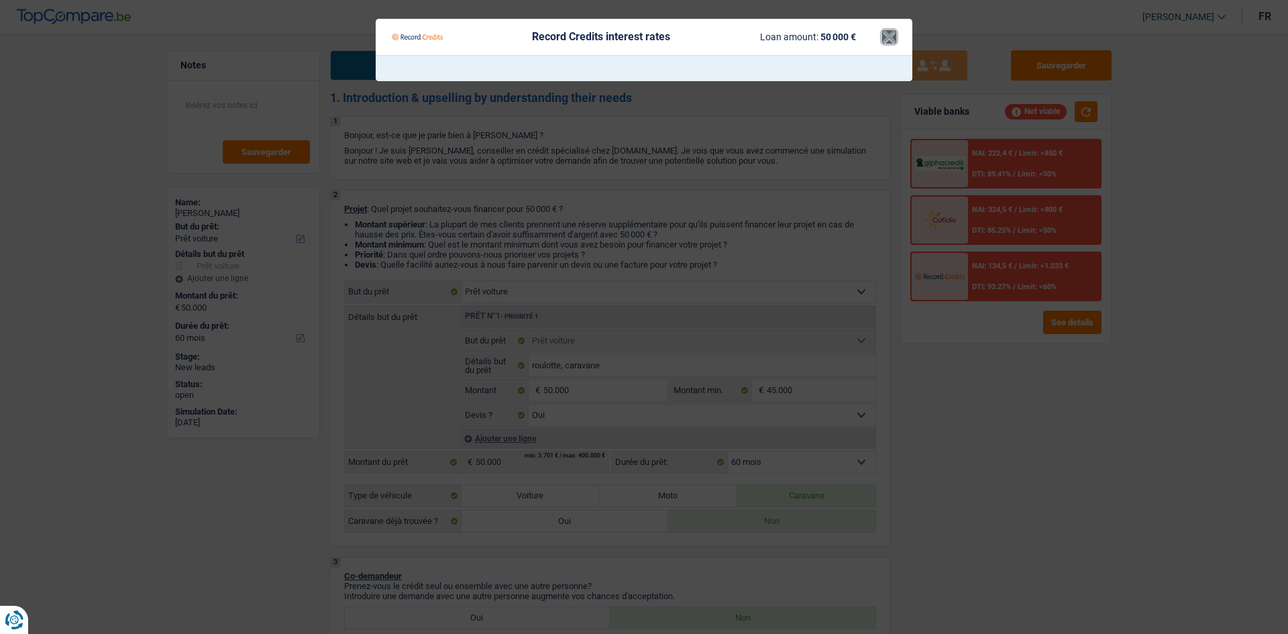
click at [891, 37] on button "×" at bounding box center [889, 36] width 14 height 13
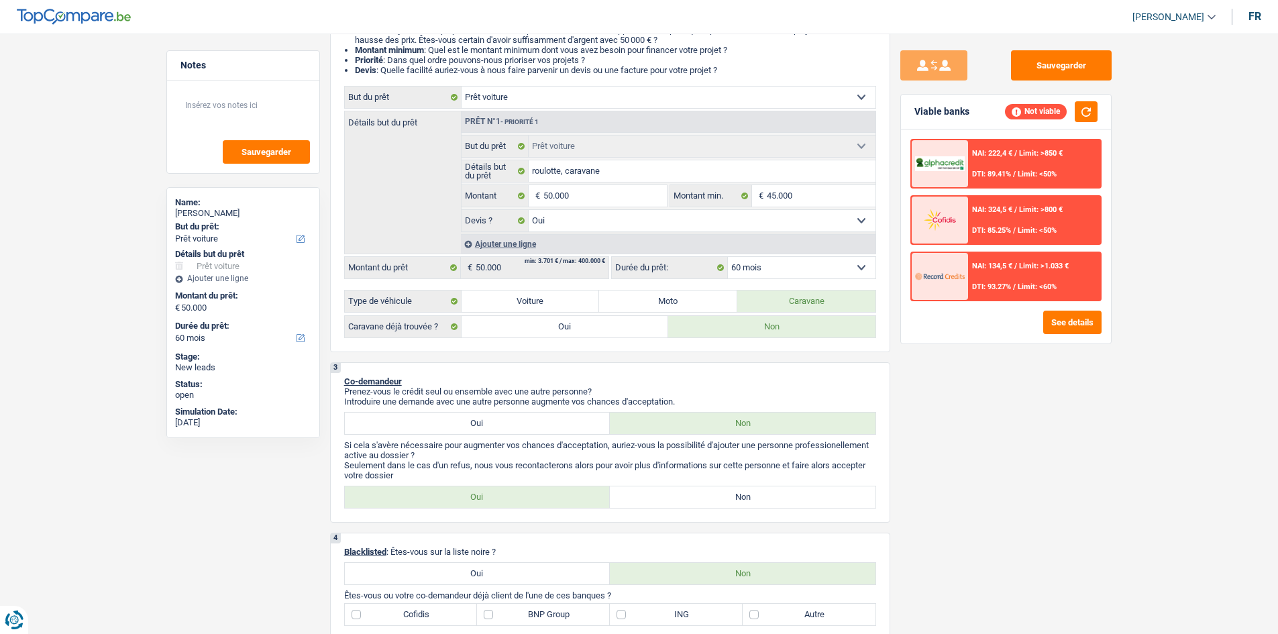
scroll to position [201, 0]
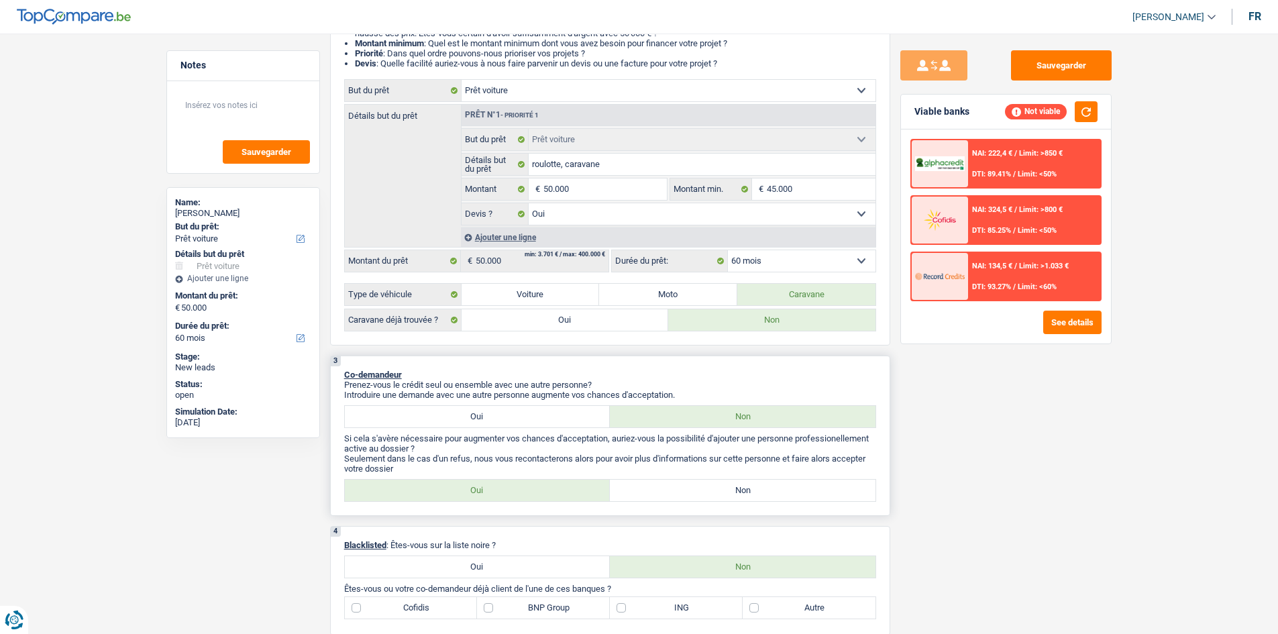
click at [681, 486] on label "Non" at bounding box center [743, 490] width 266 height 21
click at [681, 486] on input "Non" at bounding box center [743, 490] width 266 height 21
radio input "true"
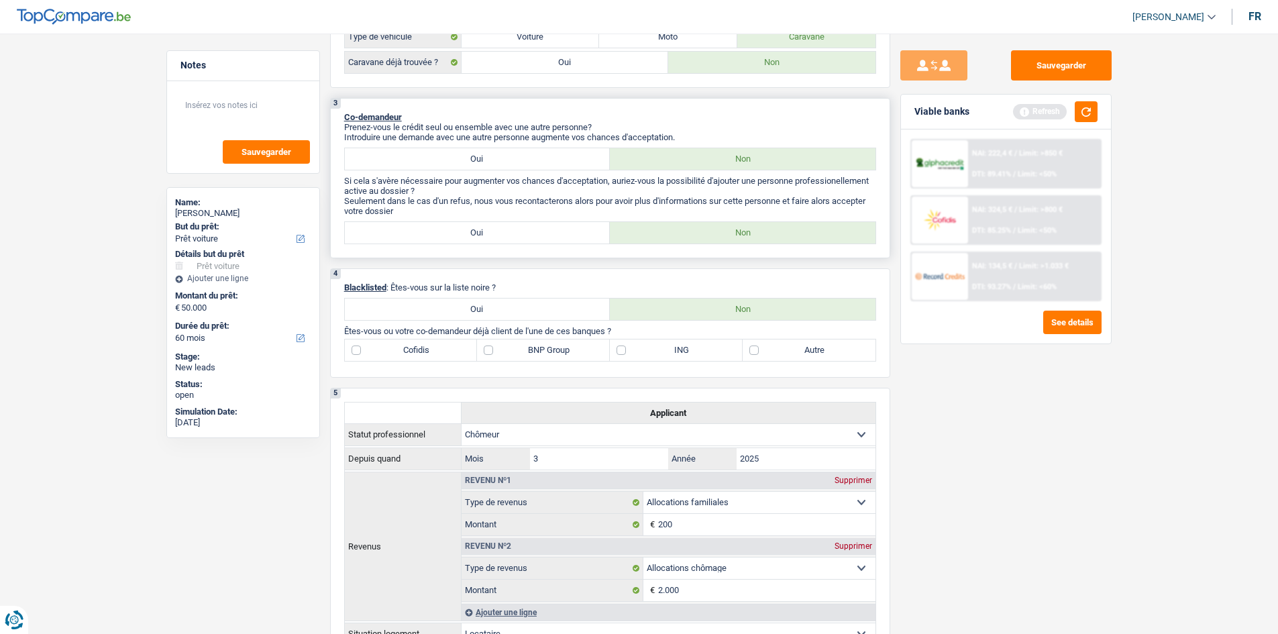
scroll to position [537, 0]
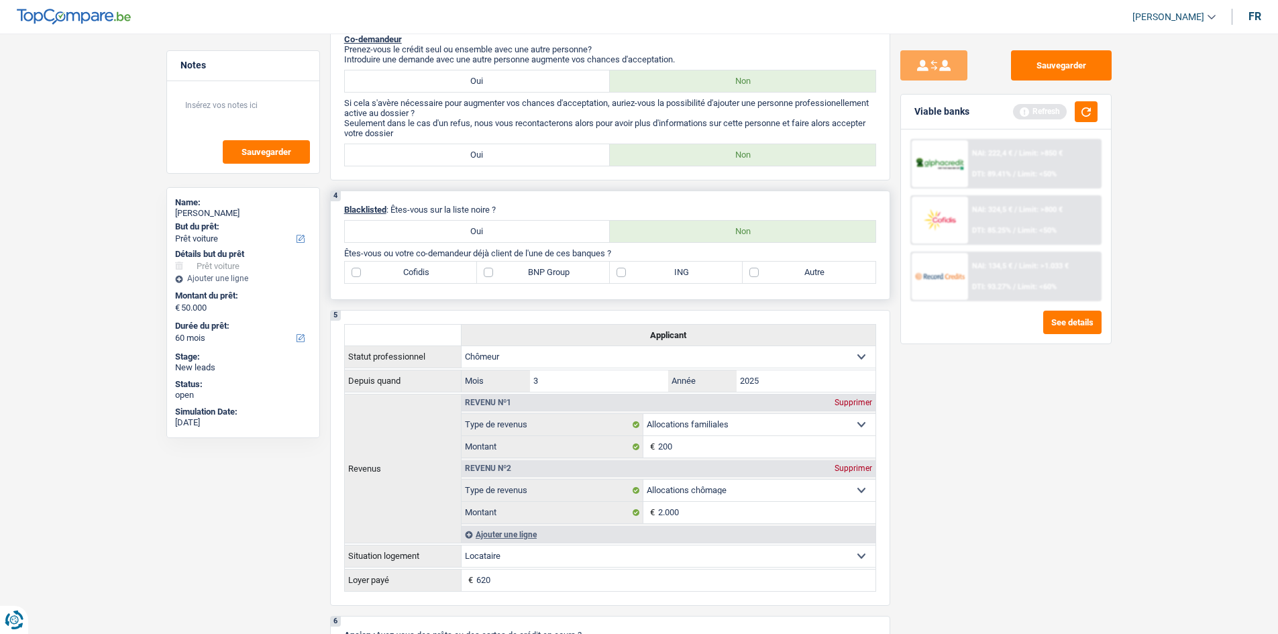
drag, startPoint x: 520, startPoint y: 223, endPoint x: 520, endPoint y: 195, distance: 28.2
click at [520, 195] on div "4 Blacklisted : Êtes-vous sur la liste noire ? Oui Non Êtes-vous ou votre co-de…" at bounding box center [610, 245] width 560 height 109
click at [751, 271] on label "Autre" at bounding box center [809, 272] width 133 height 21
click at [751, 271] on input "Autre" at bounding box center [809, 272] width 133 height 21
checkbox input "true"
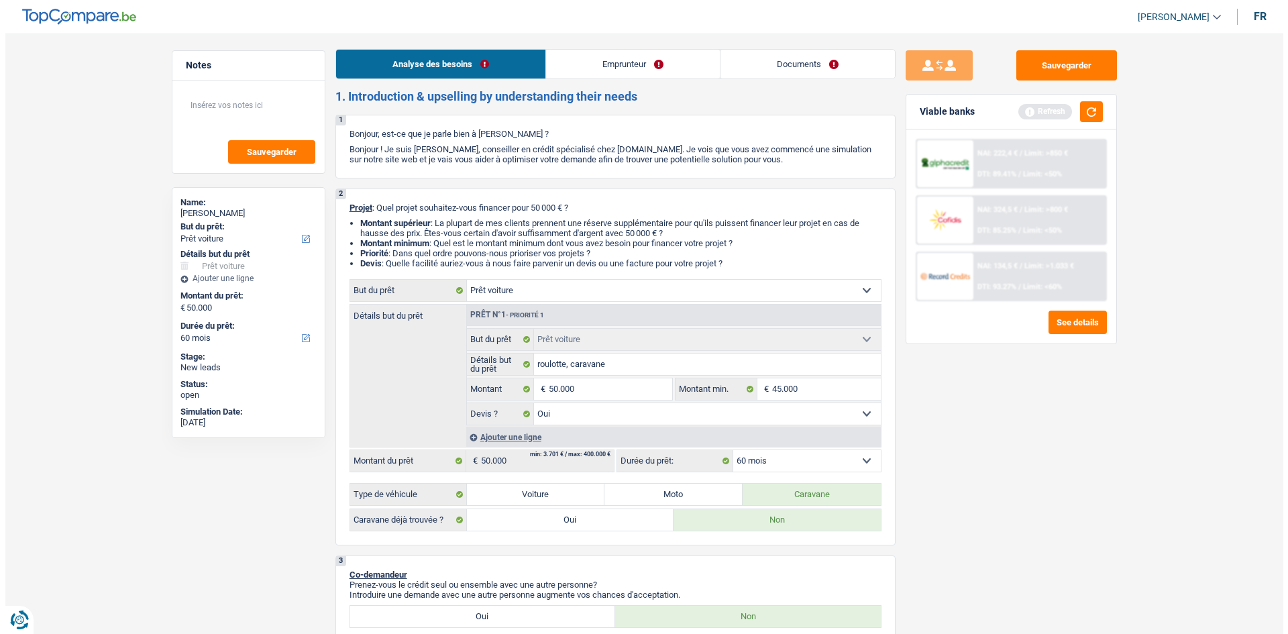
scroll to position [0, 0]
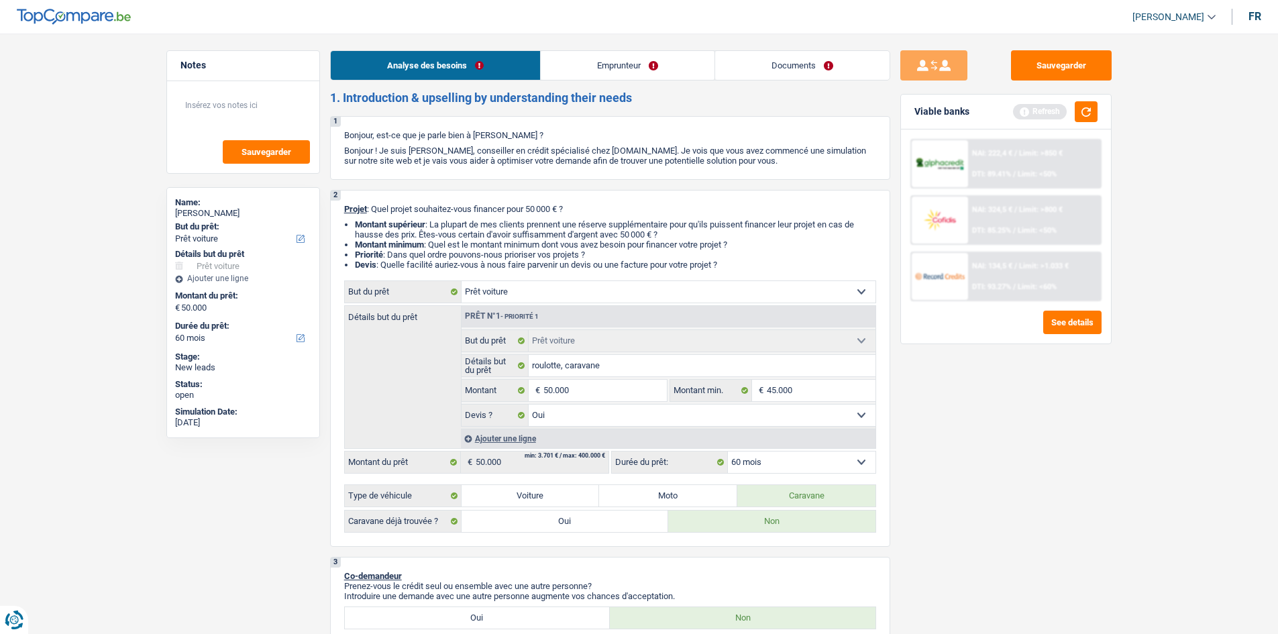
click at [629, 60] on link "Emprunteur" at bounding box center [628, 65] width 174 height 29
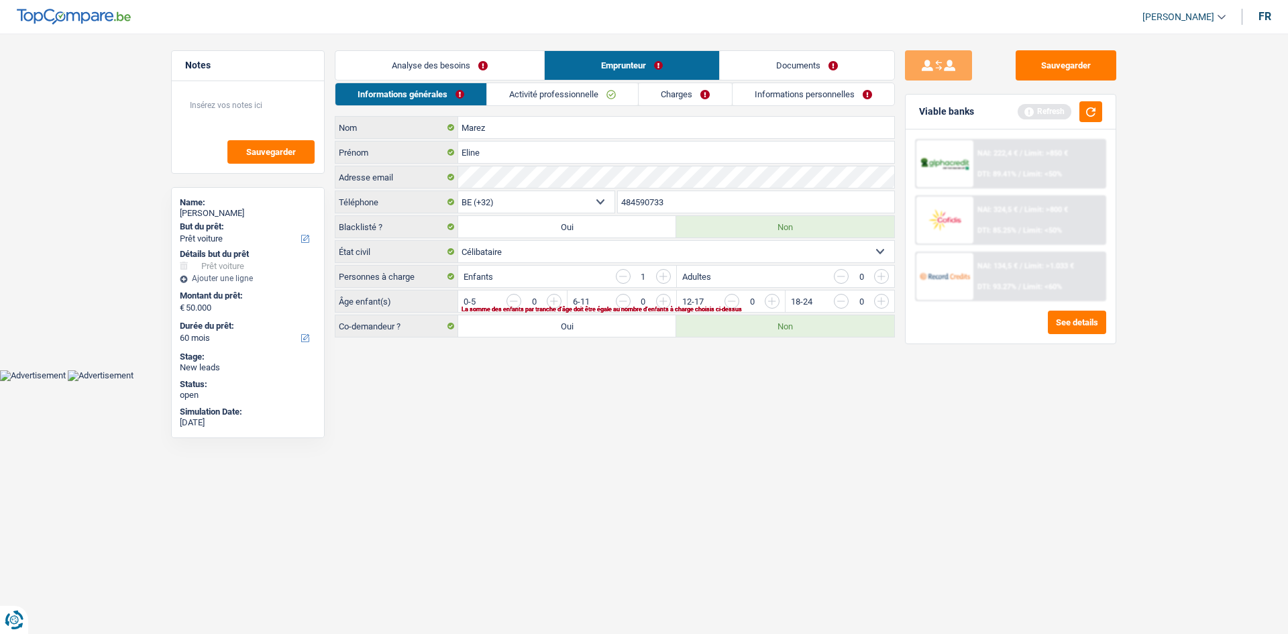
click at [668, 303] on input "button" at bounding box center [935, 304] width 559 height 21
click at [661, 301] on input "button" at bounding box center [935, 304] width 559 height 21
click at [571, 93] on link "Activité professionnelle" at bounding box center [563, 94] width 151 height 22
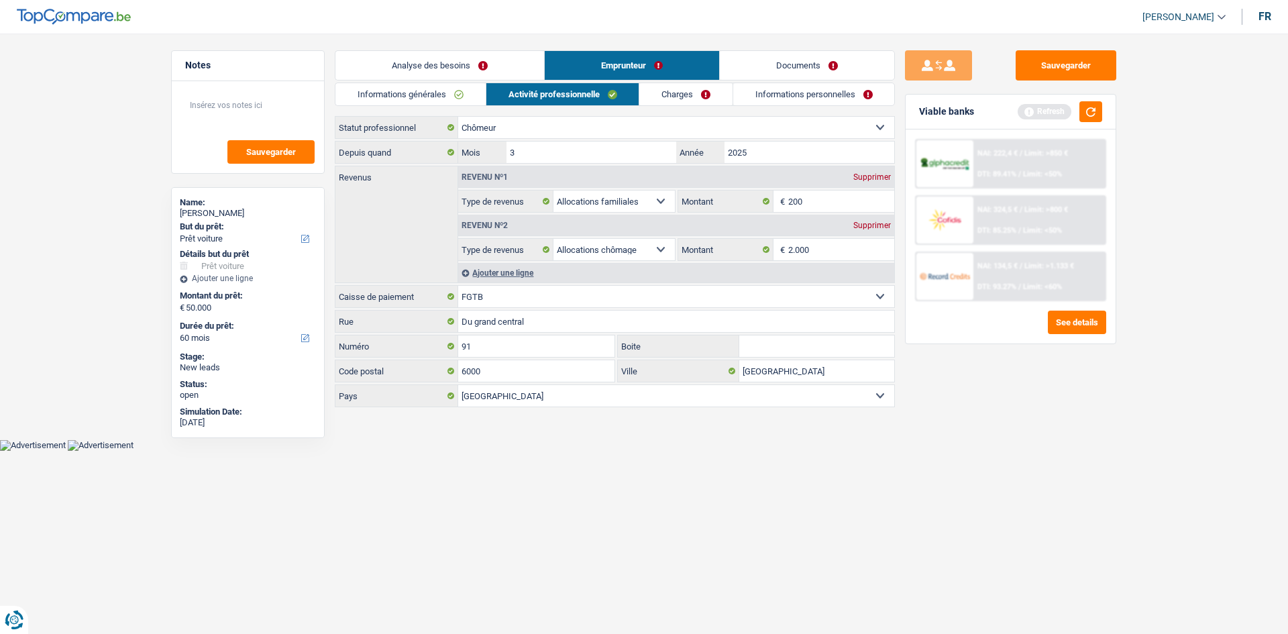
click at [719, 128] on select "Ouvrier Employé privé Employé public Invalide Indépendant Pensionné Chômeur Mut…" at bounding box center [676, 127] width 436 height 21
click at [874, 123] on select "Ouvrier Employé privé Employé public Invalide Indépendant Pensionné Chômeur Mut…" at bounding box center [676, 127] width 436 height 21
click at [883, 129] on select "Ouvrier Employé privé Employé public Invalide Indépendant Pensionné Chômeur Mut…" at bounding box center [676, 127] width 436 height 21
click at [879, 126] on select "Ouvrier Employé privé Employé public Invalide Indépendant Pensionné Chômeur Mut…" at bounding box center [676, 127] width 436 height 21
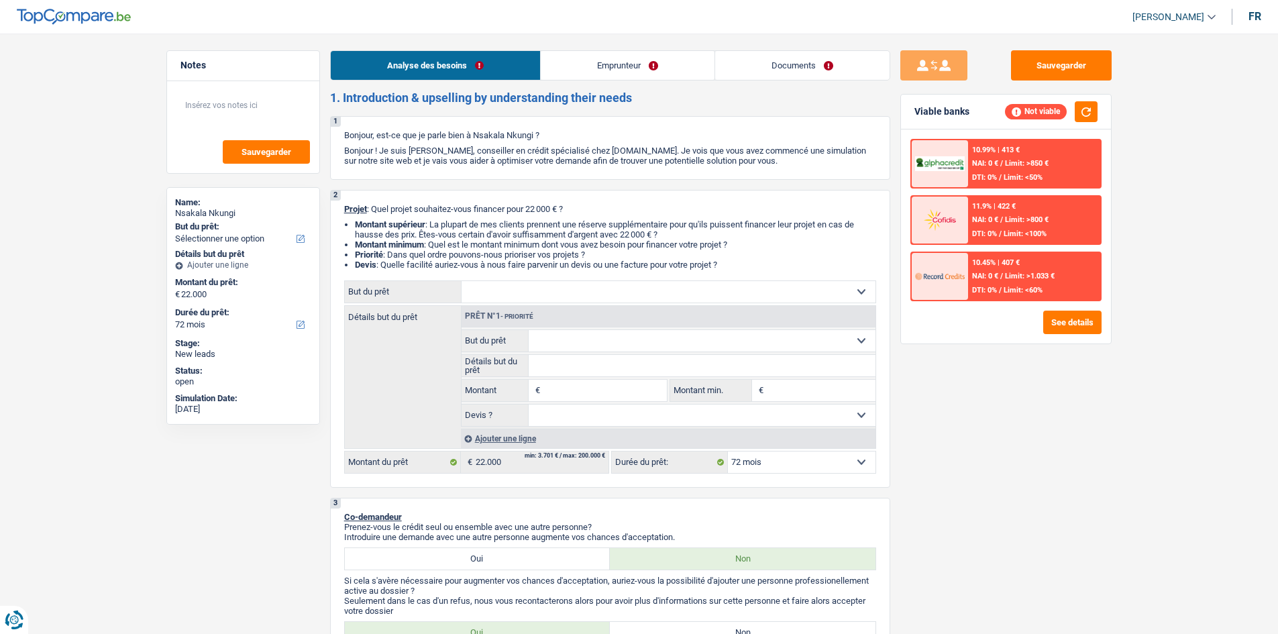
select select "72"
select select "mutuality"
select select "mutualityIndemnity"
select select "72"
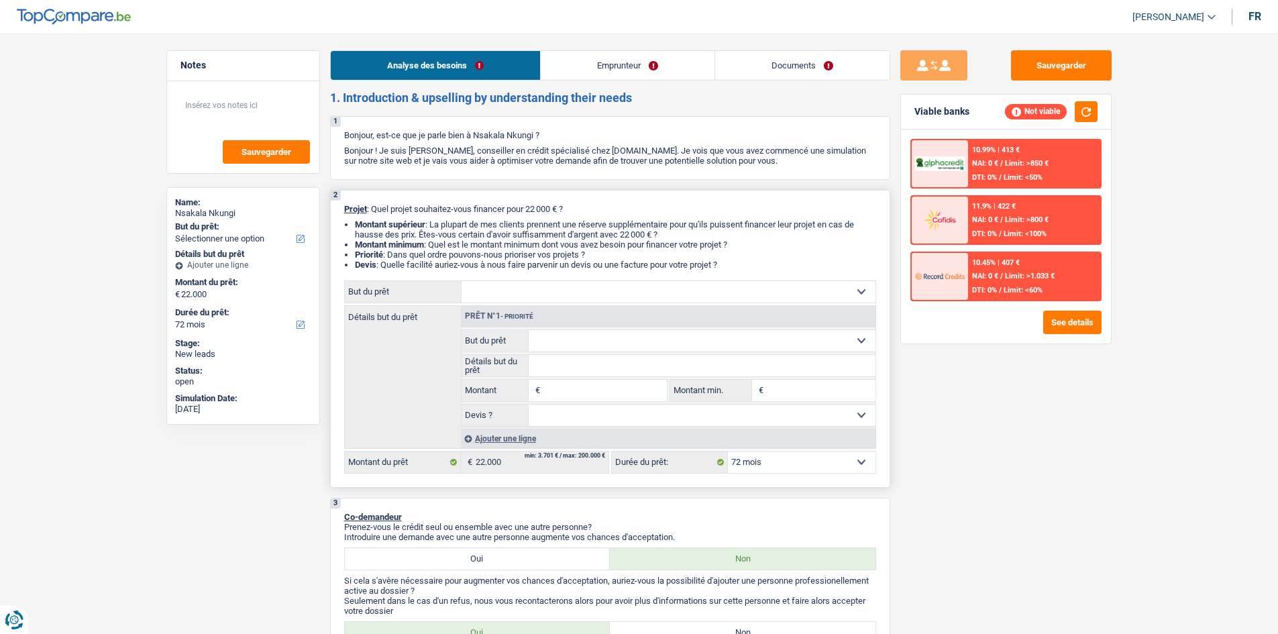
click at [617, 294] on select "Confort maison: meubles, textile, peinture, électroménager, outillage non-profe…" at bounding box center [669, 291] width 414 height 21
select select "car"
click at [462, 281] on select "Confort maison: meubles, textile, peinture, électroménager, outillage non-profe…" at bounding box center [669, 291] width 414 height 21
select select "car"
select select "60"
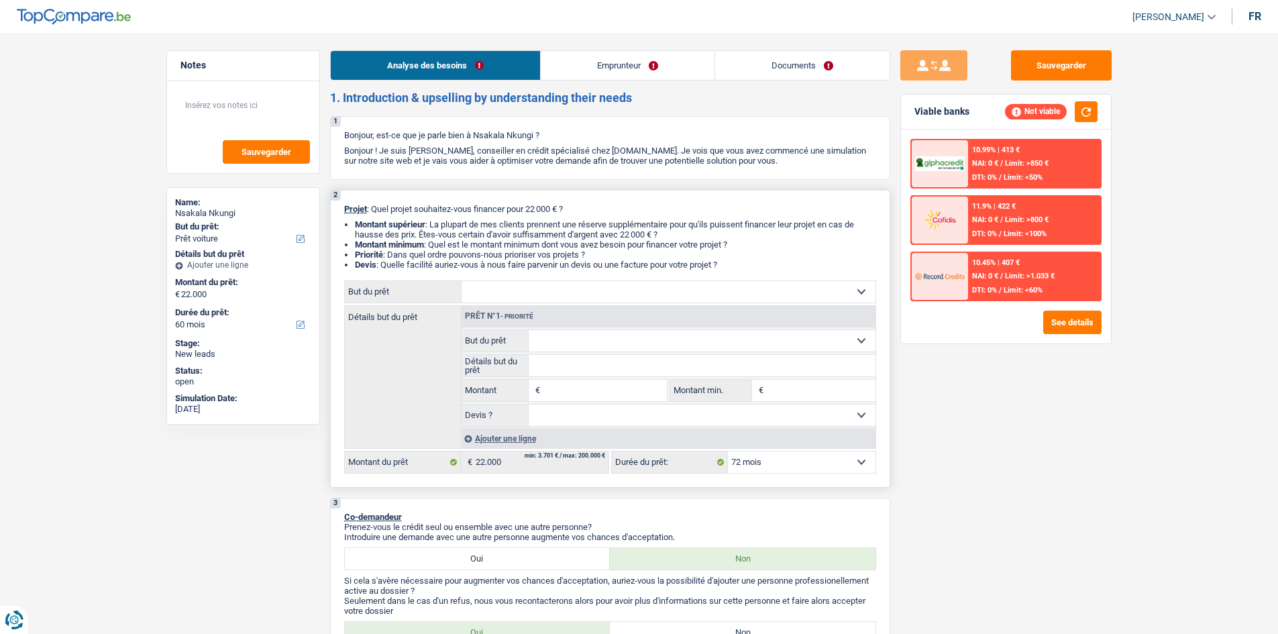
select select "car"
type input "22.000"
select select "60"
select select "car"
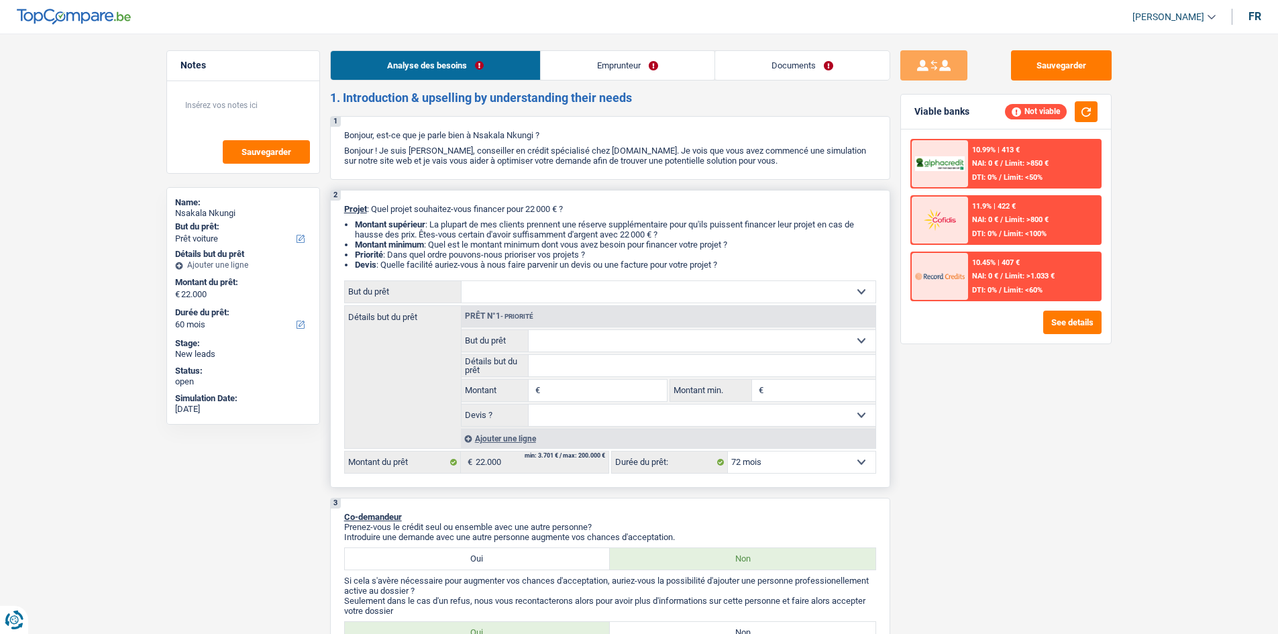
type input "22.000"
select select "60"
select select "car"
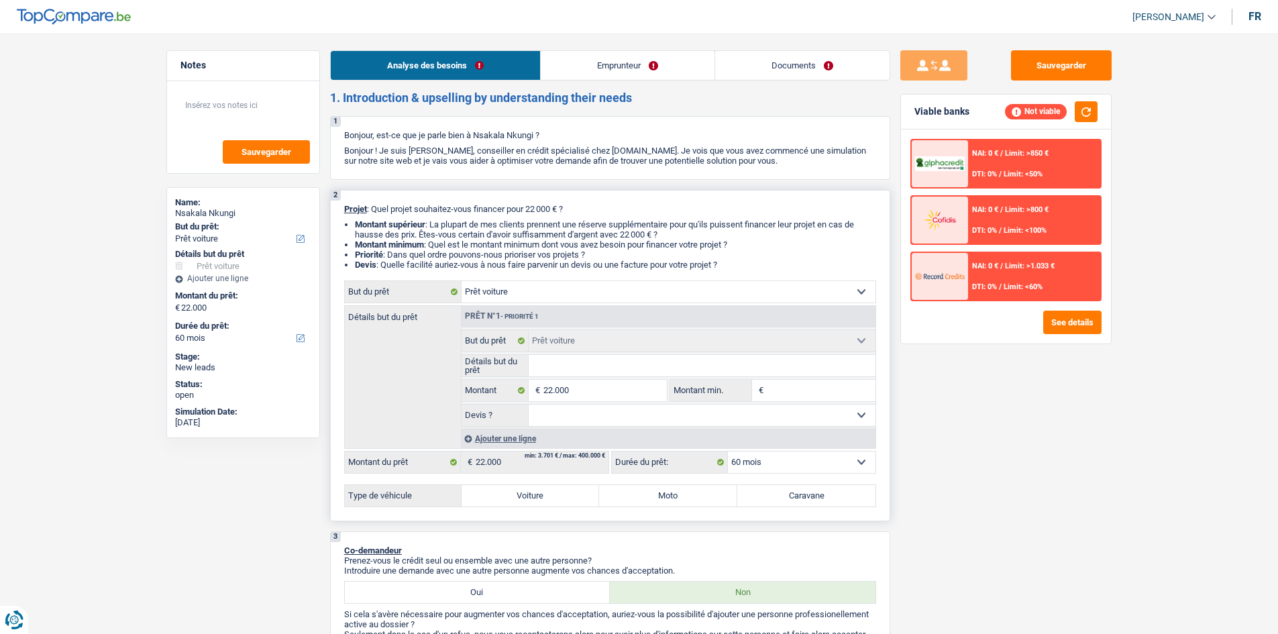
click at [596, 365] on input "Détails but du prêt" at bounding box center [702, 365] width 347 height 21
drag, startPoint x: 596, startPoint y: 365, endPoint x: 419, endPoint y: 370, distance: 177.8
click at [419, 370] on div "Détails but du prêt Prêt n°1 - Priorité 1 Confort maison: meubles, textile, pei…" at bounding box center [610, 377] width 532 height 144
click at [556, 368] on input "Détails but du prêt" at bounding box center [702, 365] width 347 height 21
drag, startPoint x: 523, startPoint y: 387, endPoint x: 445, endPoint y: 268, distance: 141.6
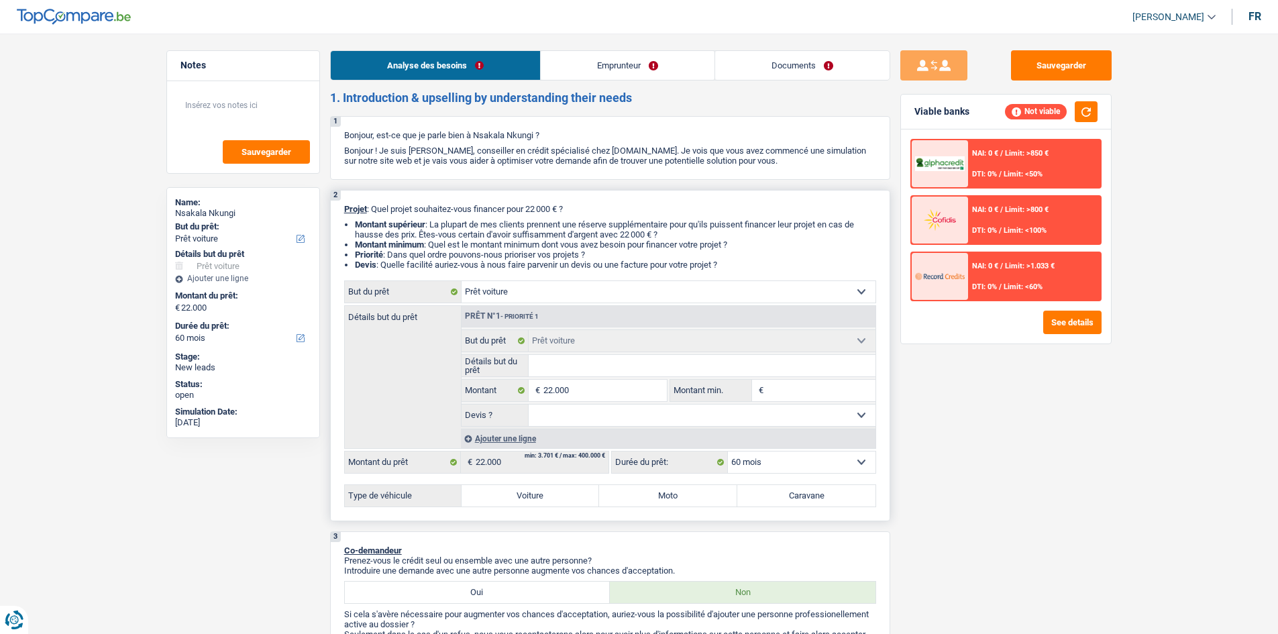
click at [445, 268] on li "Devis : Quelle facilité auriez-vous à nous faire parvenir un devis ou une factu…" at bounding box center [615, 265] width 521 height 10
click at [578, 362] on input "Détails but du prêt" at bounding box center [702, 365] width 347 height 21
type input "R"
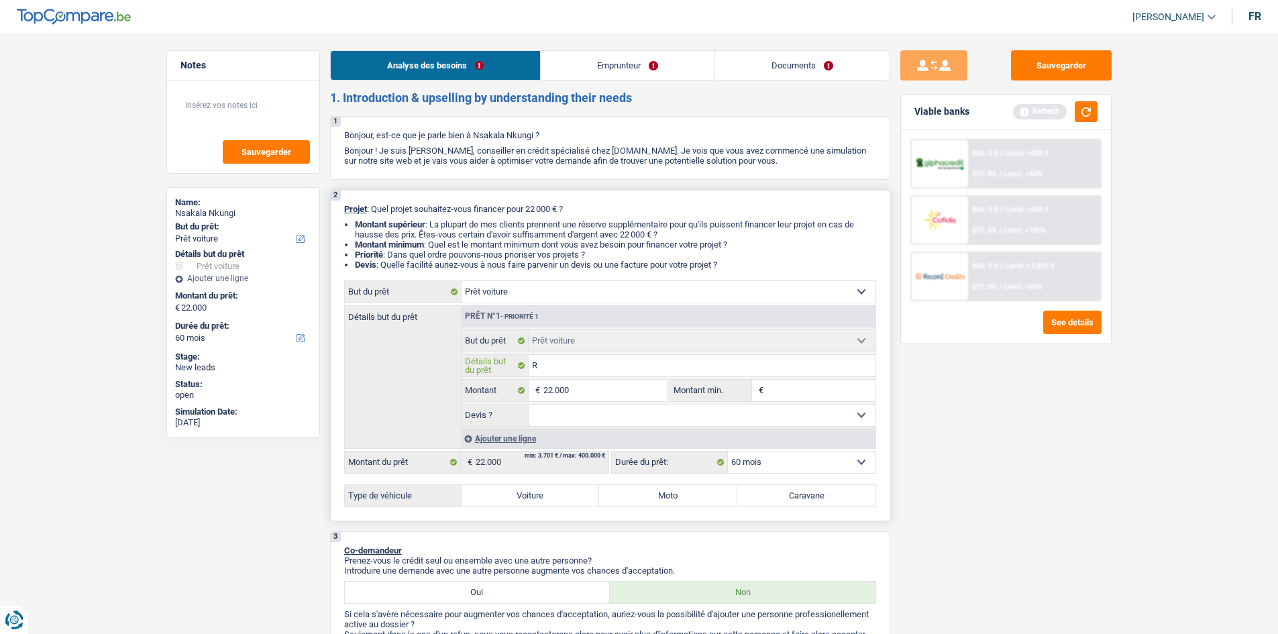
type input "Re"
type input "Reb"
type input "Reba"
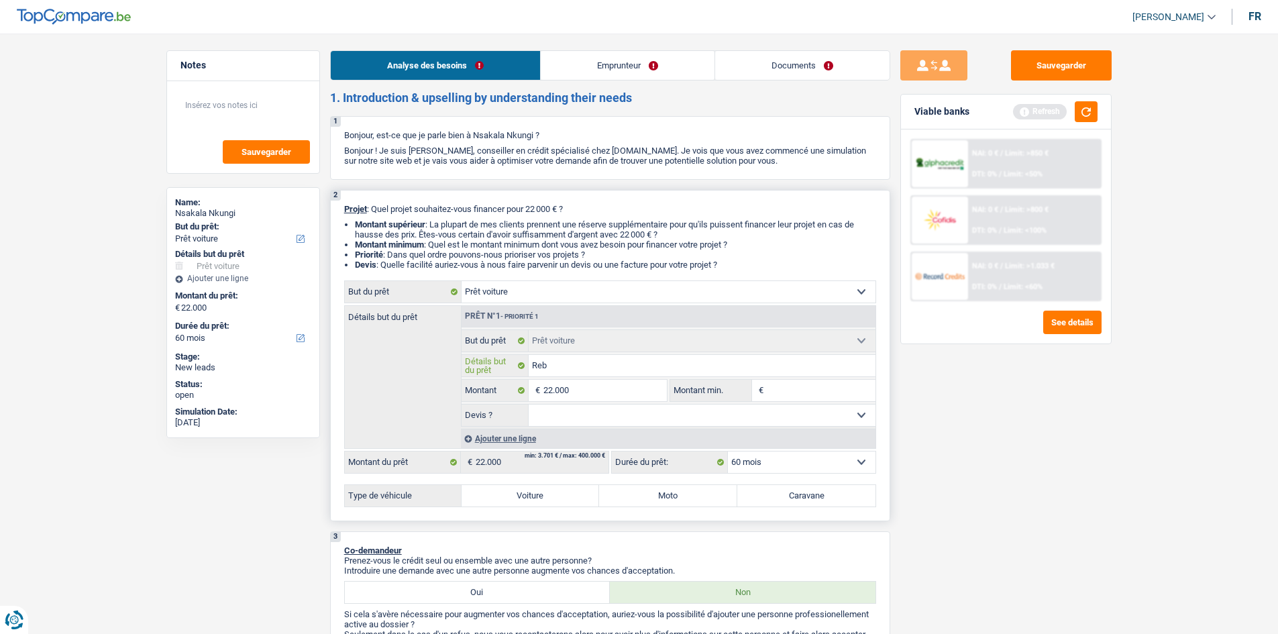
type input "Reba"
type input "Rebau"
type input "Rebaul"
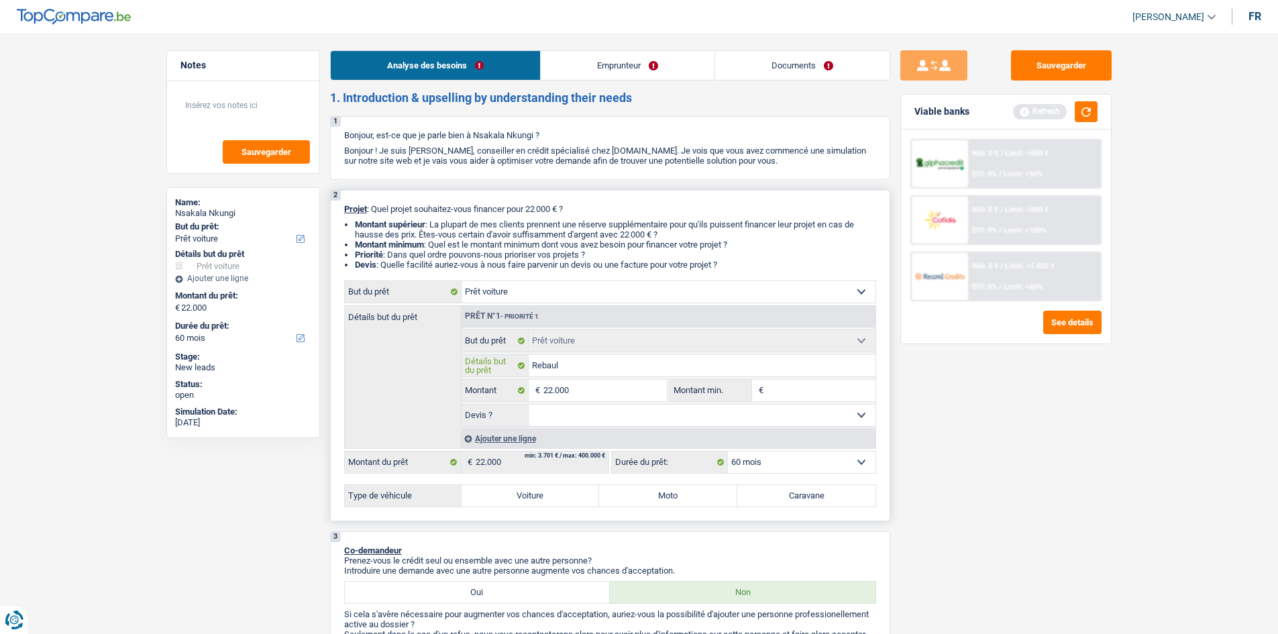
type input "Rebault"
type input "Rebaul"
type input "Rebau"
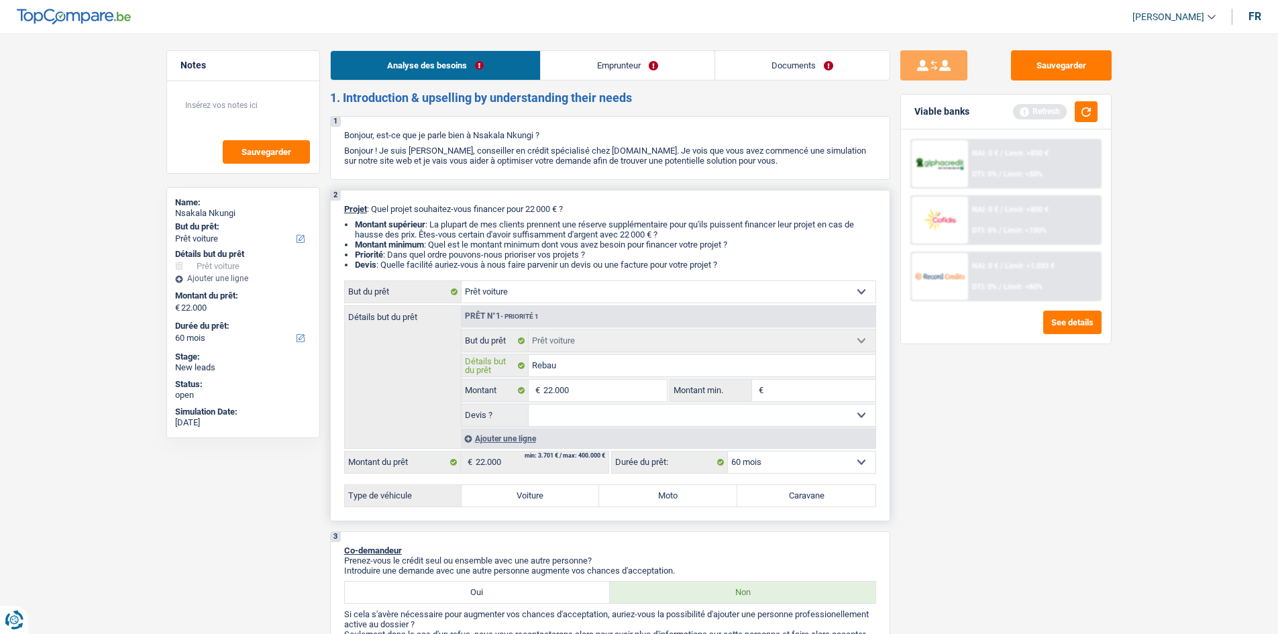
type input "Rebau"
type input "Reba"
type input "Reb"
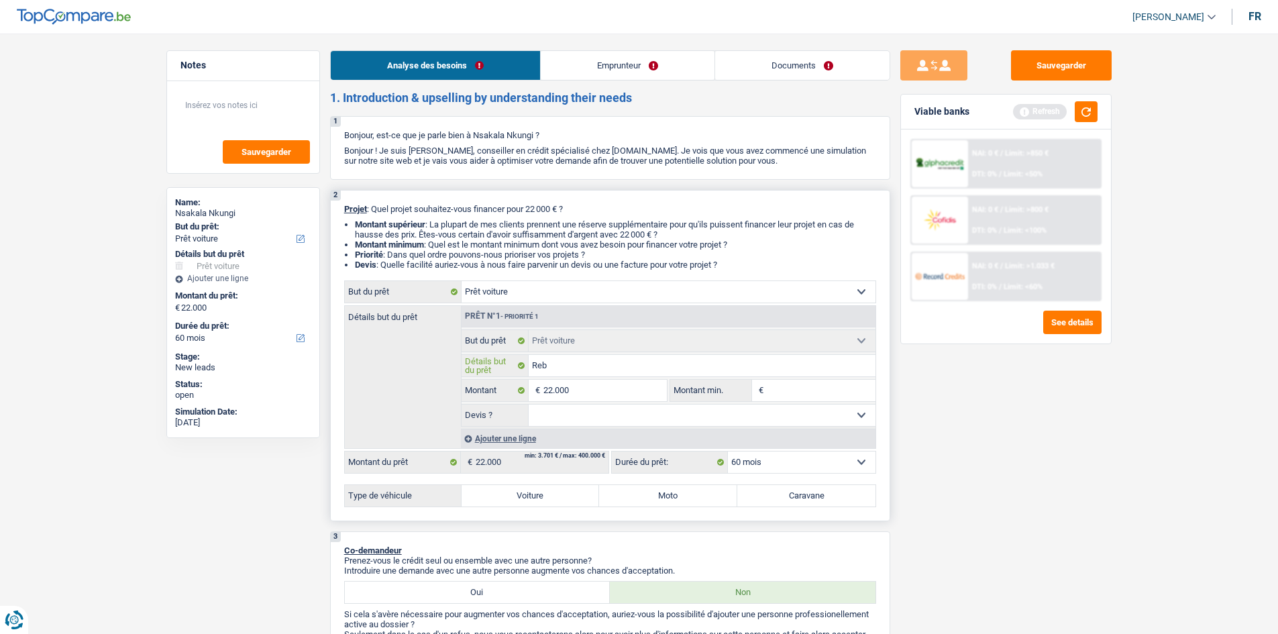
type input "Re"
type input "Ren"
type input "Rena"
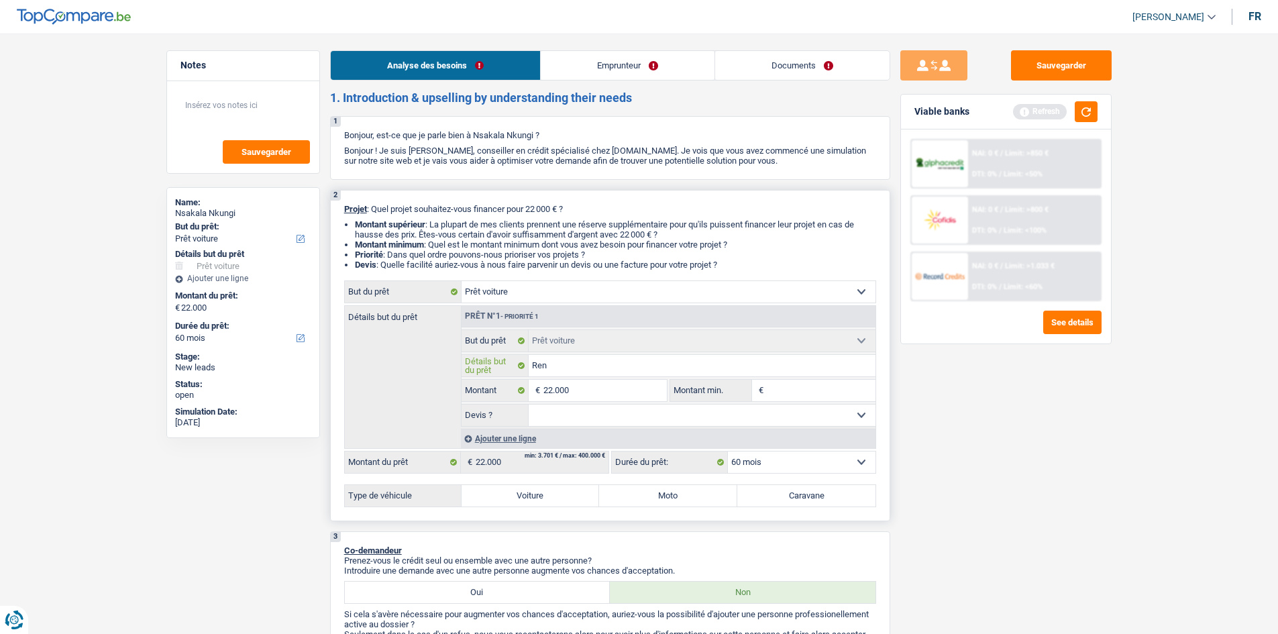
type input "Rena"
type input "Renau"
type input "Renaul"
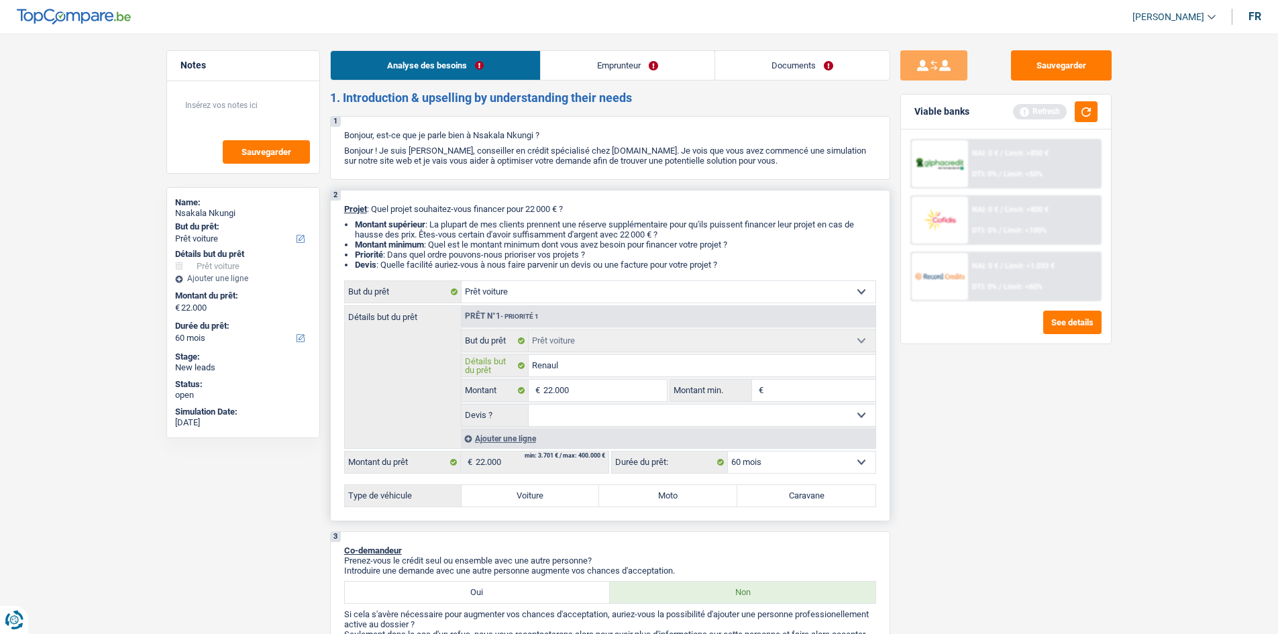
type input "Renault"
type input "Renault e"
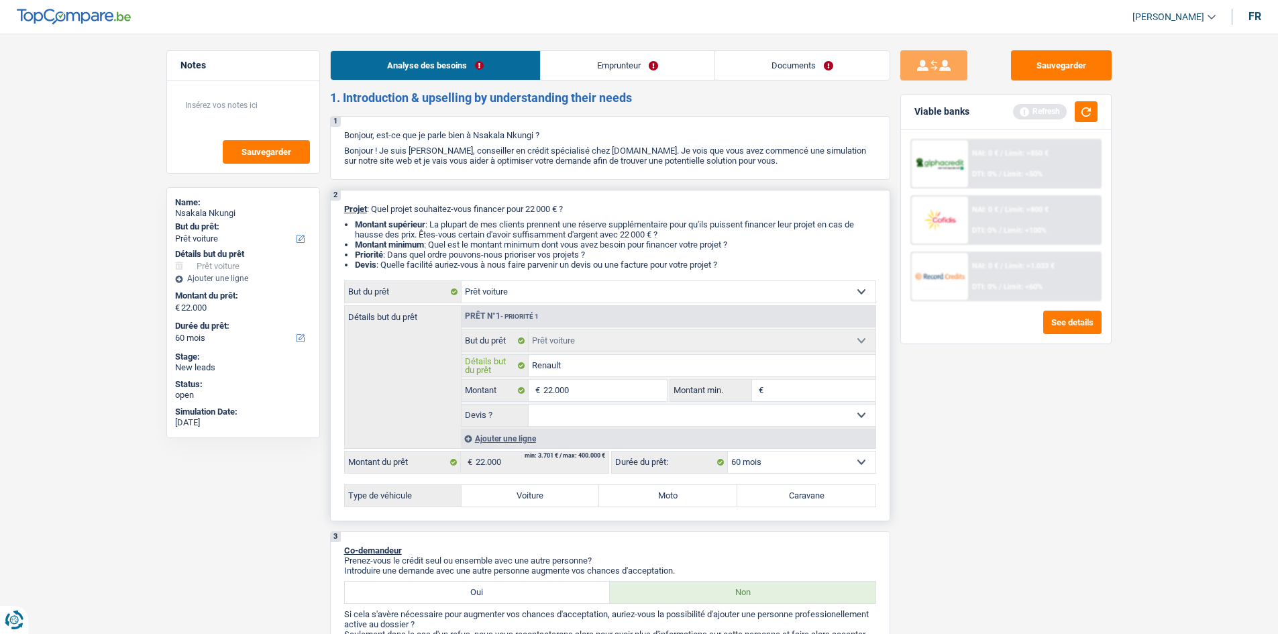
type input "Renault e"
type input "Renault es"
type input "Renault esp"
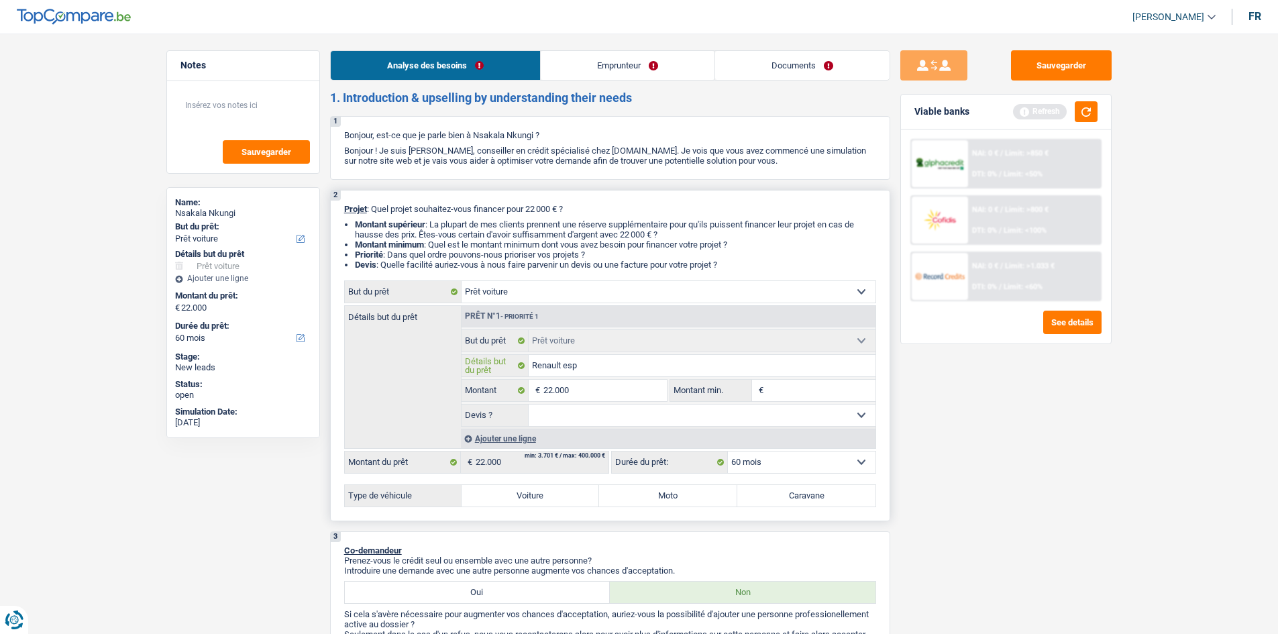
type input "Renault espa"
type input "Renault espac"
type input "Renault espace"
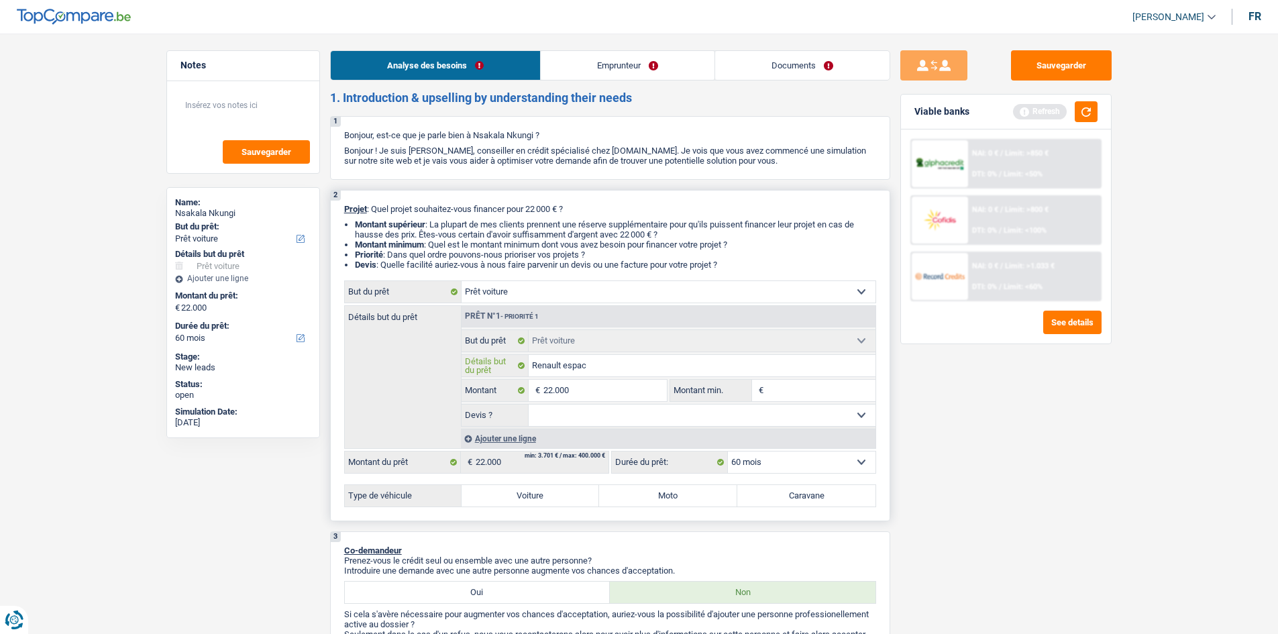
type input "Renault espace"
drag, startPoint x: 515, startPoint y: 499, endPoint x: 545, endPoint y: 490, distance: 32.3
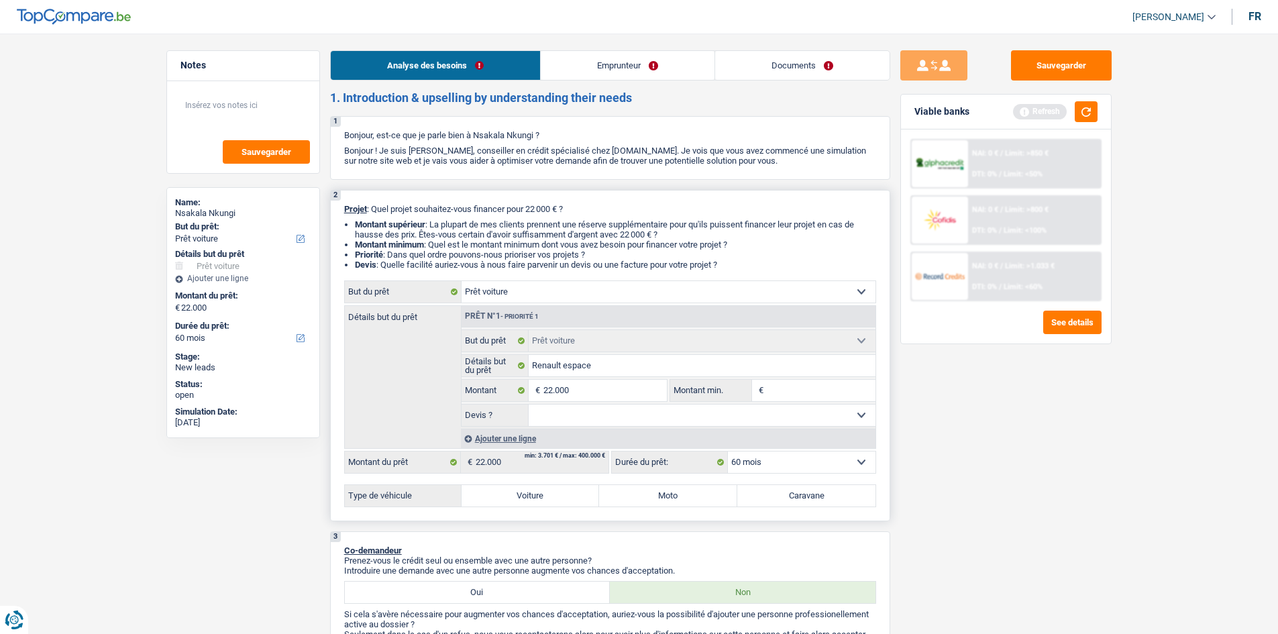
click at [518, 499] on label "Voiture" at bounding box center [531, 495] width 138 height 21
click at [518, 499] on input "Voiture" at bounding box center [531, 495] width 138 height 21
radio input "true"
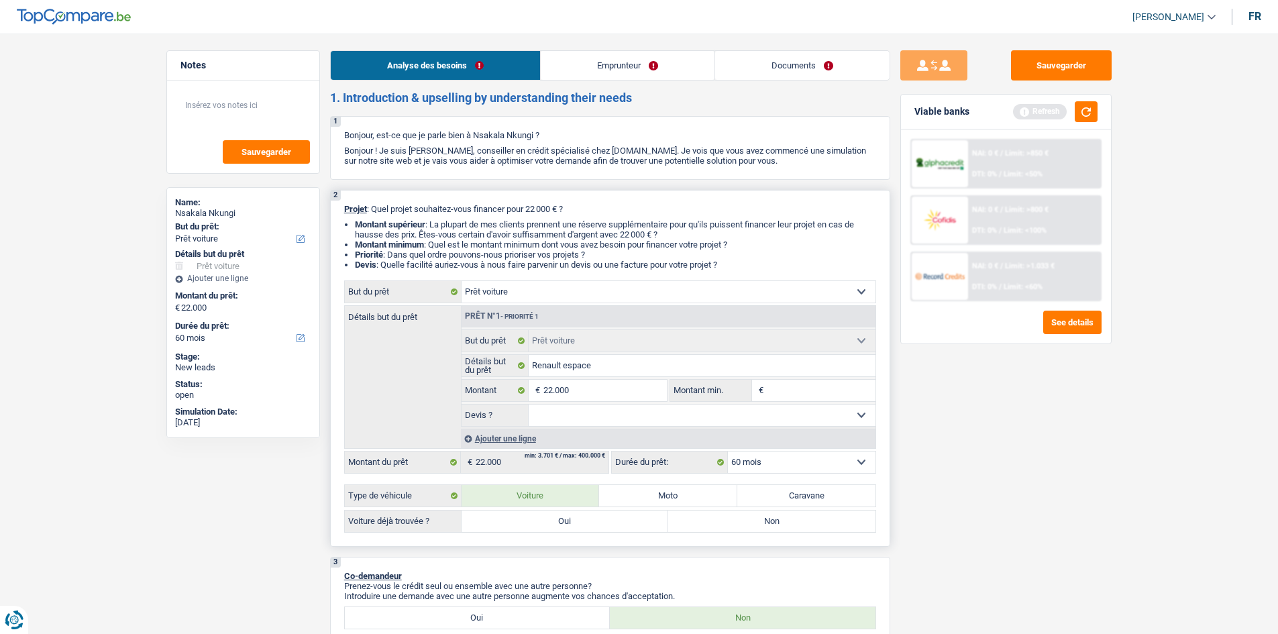
click at [562, 525] on label "Oui" at bounding box center [565, 520] width 207 height 21
click at [562, 525] on input "Oui" at bounding box center [565, 520] width 207 height 21
radio input "true"
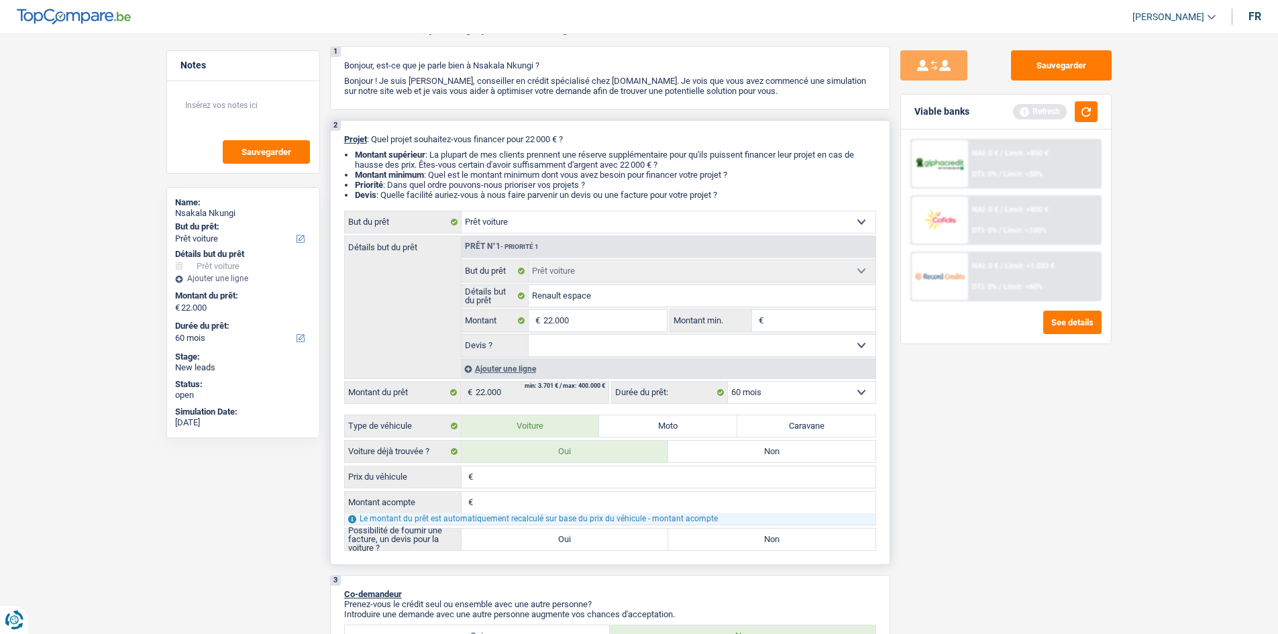
scroll to position [67, 0]
click at [779, 324] on input "Montant min." at bounding box center [821, 323] width 109 height 21
type input "2"
type input "20"
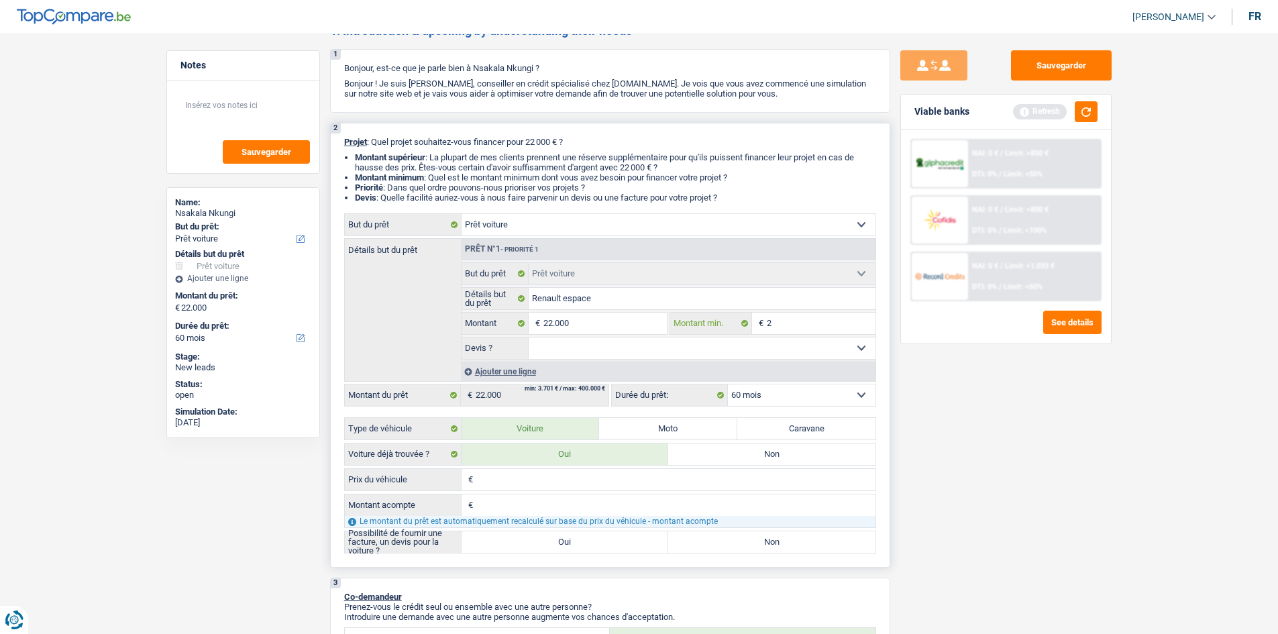
type input "20"
type input "200"
type input "2.000"
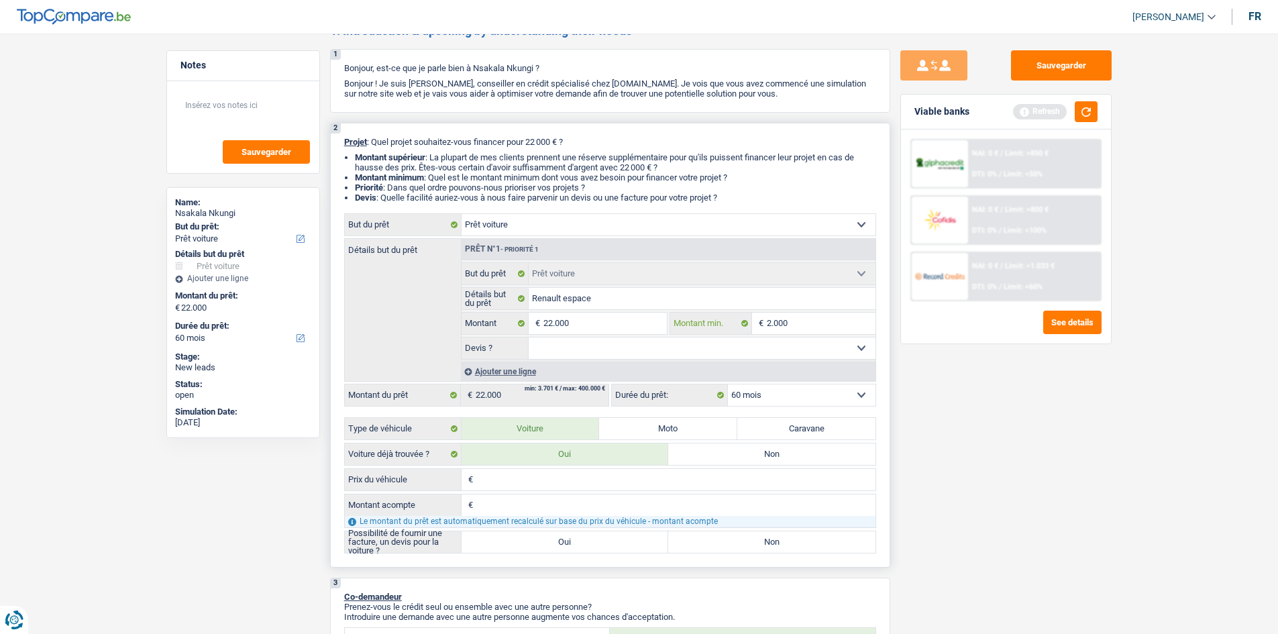
type input "20.001"
click at [515, 484] on input "Prix du véhicule" at bounding box center [675, 479] width 399 height 21
click at [584, 323] on input "22.000" at bounding box center [604, 323] width 123 height 21
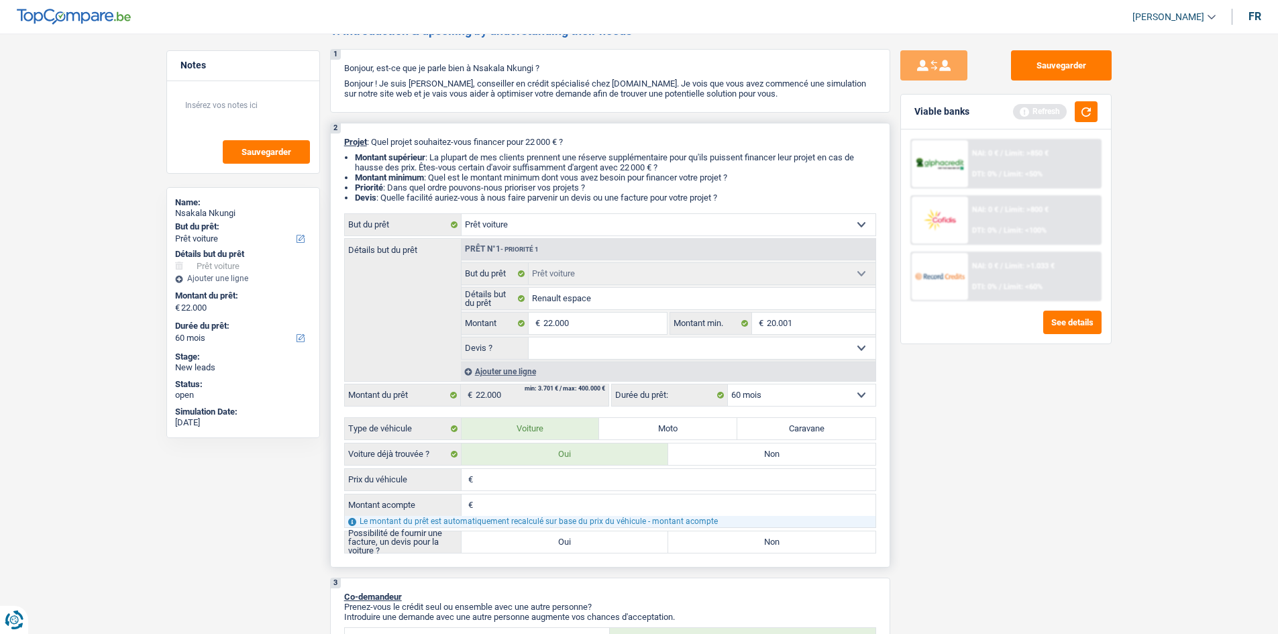
click at [576, 477] on input "Prix du véhicule" at bounding box center [675, 479] width 399 height 21
type input "5"
type input "51"
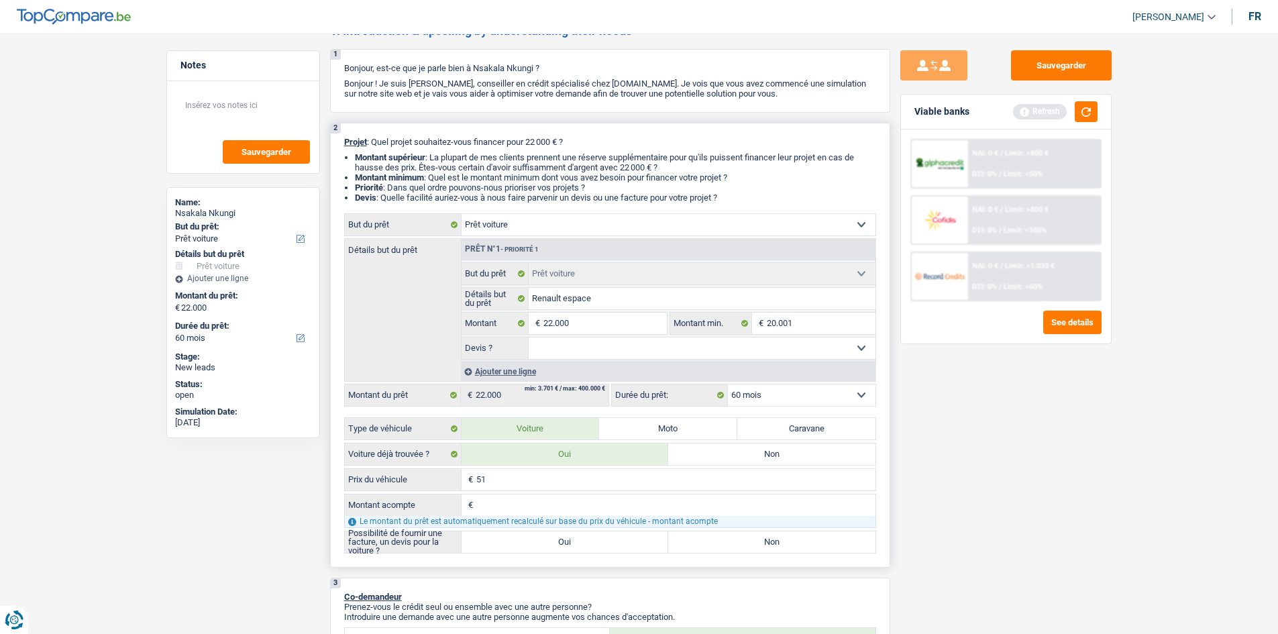
type input "510"
type input "5.100"
type input "51.000"
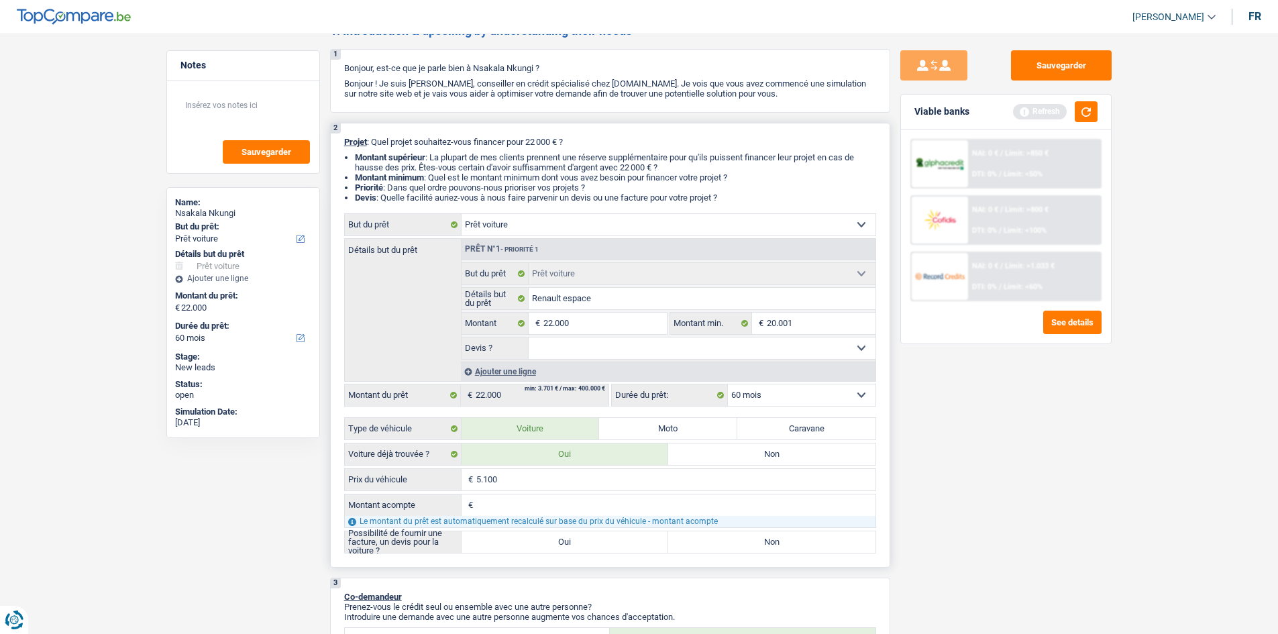
type input "51.000"
click at [541, 507] on input "Montant acompte" at bounding box center [675, 504] width 399 height 21
type input "3"
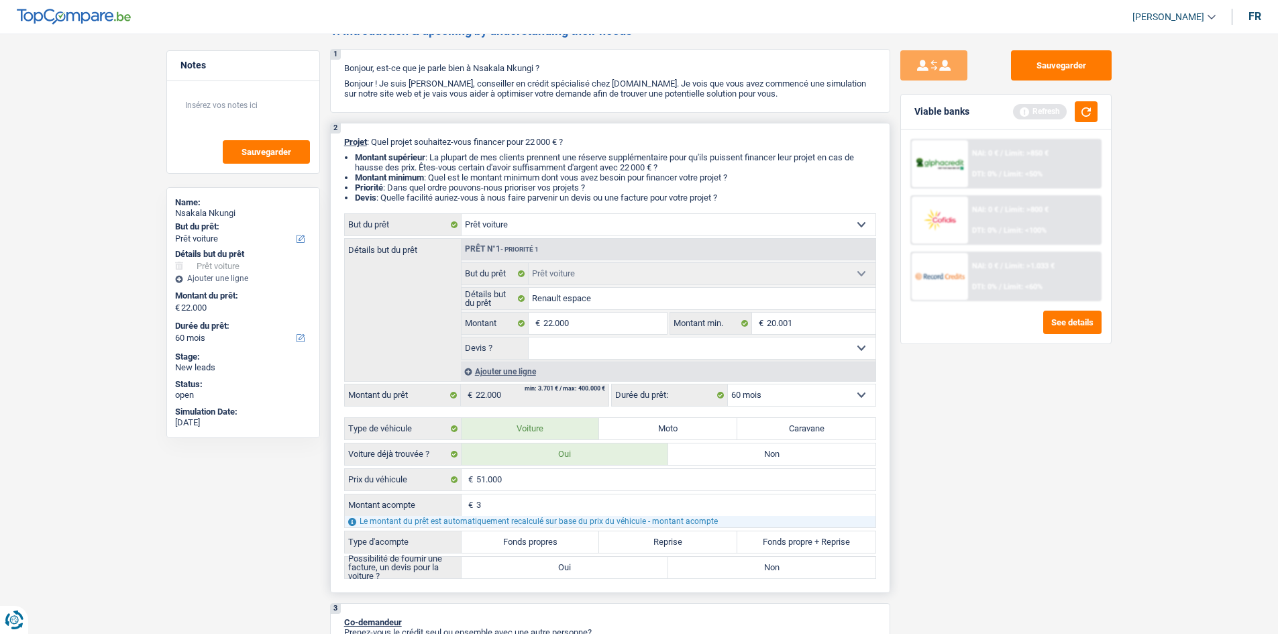
type input "30"
type input "300"
type input "3.000"
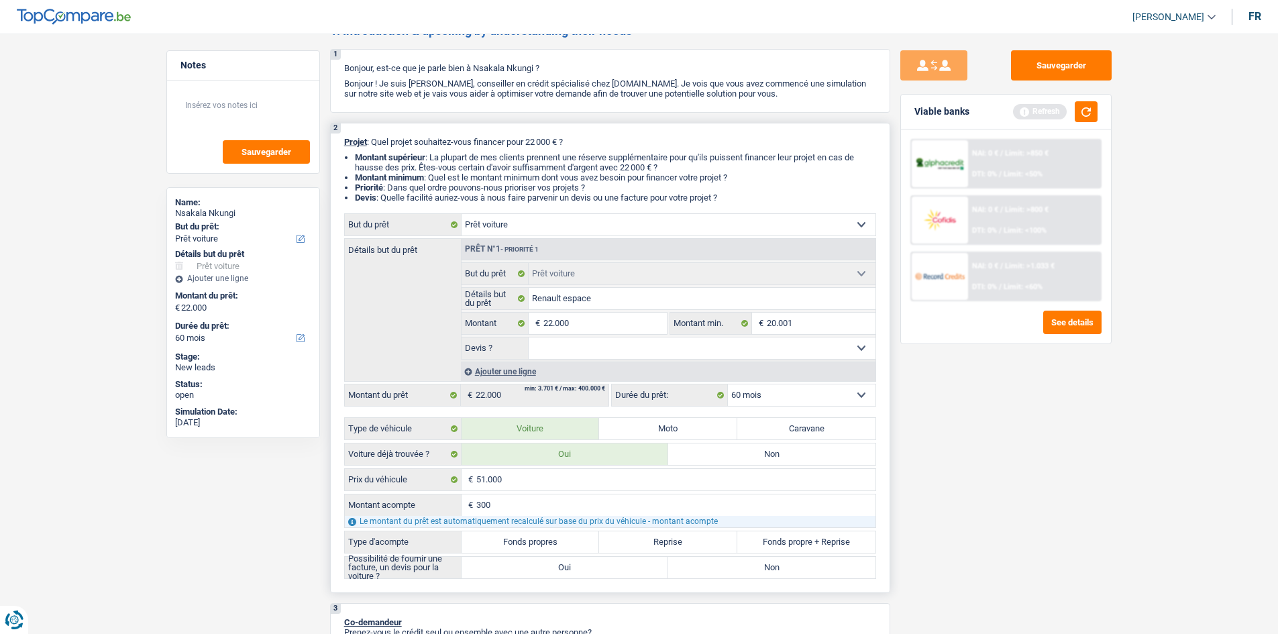
type input "3.000"
type input "30.000"
click at [543, 538] on label "Fonds propres" at bounding box center [531, 541] width 138 height 21
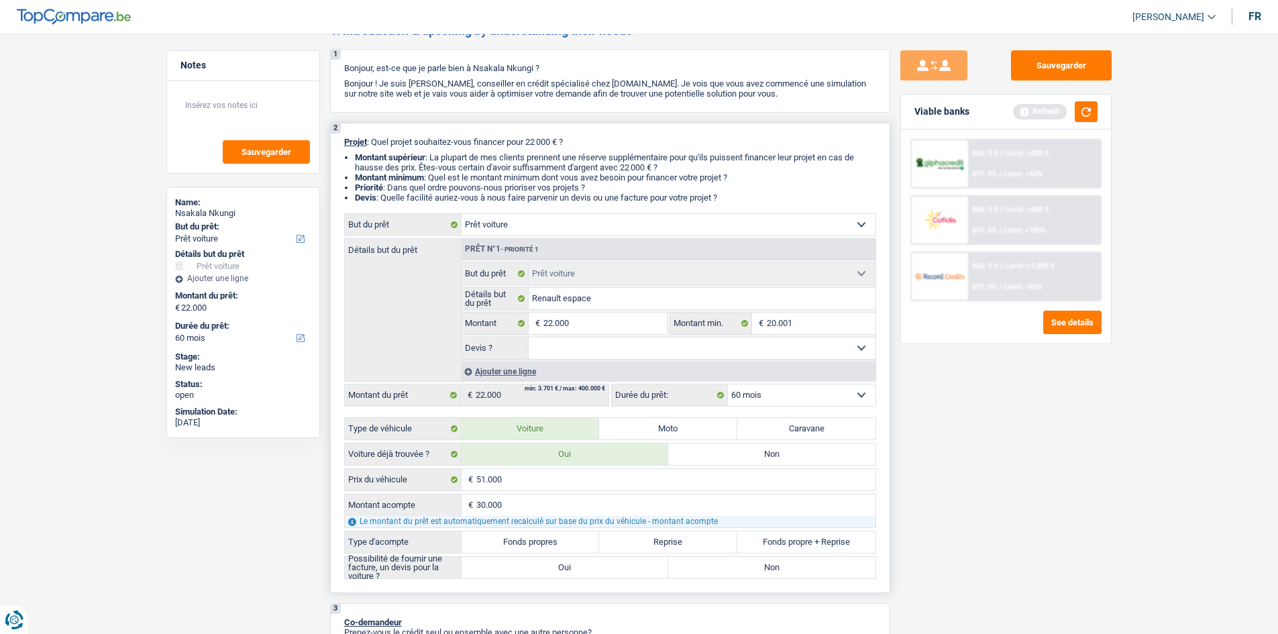
click at [543, 538] on input "Fonds propres" at bounding box center [531, 541] width 138 height 21
radio input "true"
type input "21.000"
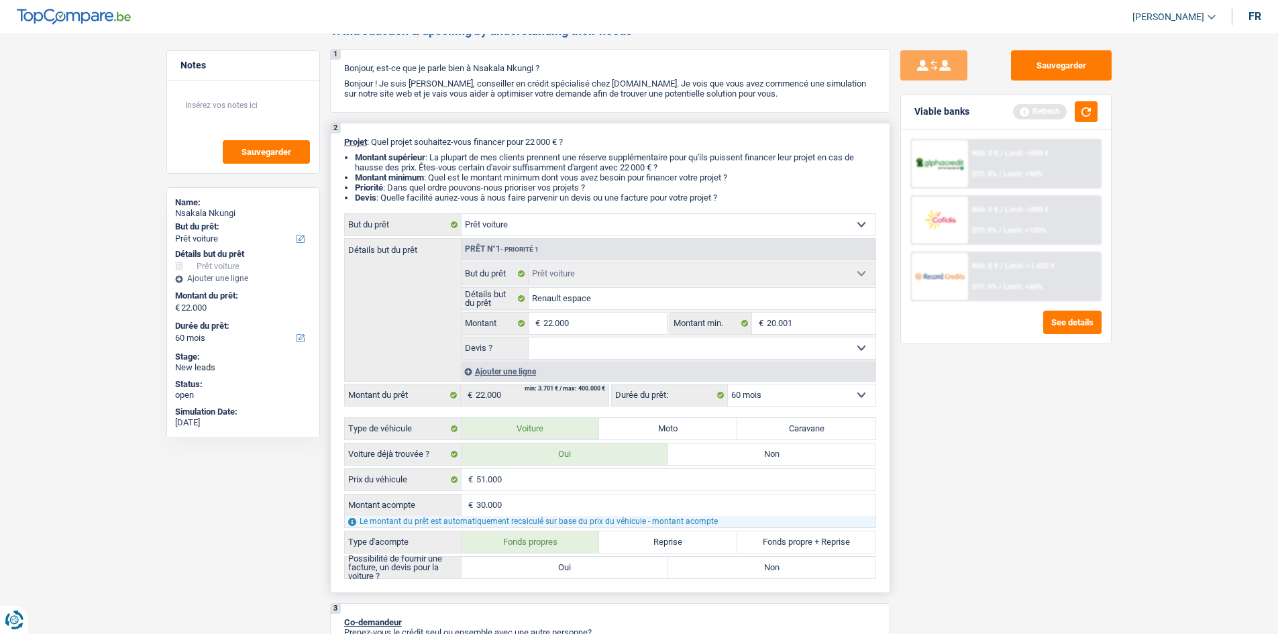
type input "21.000"
radio input "true"
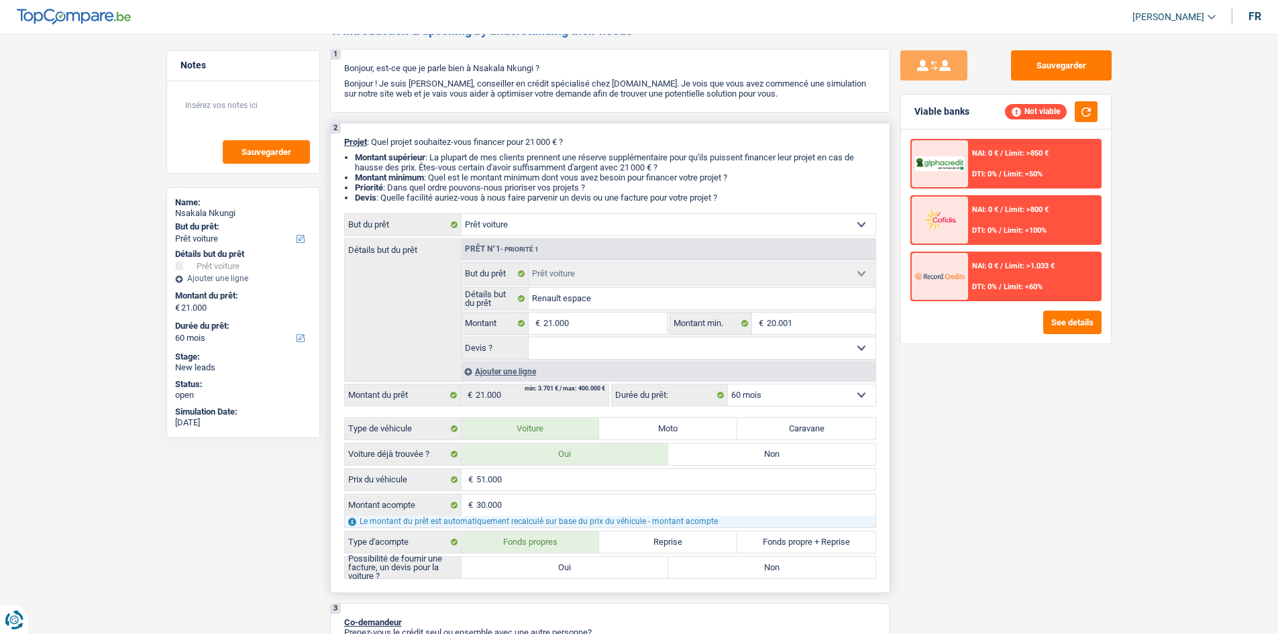
click at [857, 347] on select "Oui Non Non répondu Sélectionner une option" at bounding box center [702, 347] width 347 height 21
select select "yes"
click at [529, 337] on select "Oui Non Non répondu Sélectionner une option" at bounding box center [702, 347] width 347 height 21
select select "yes"
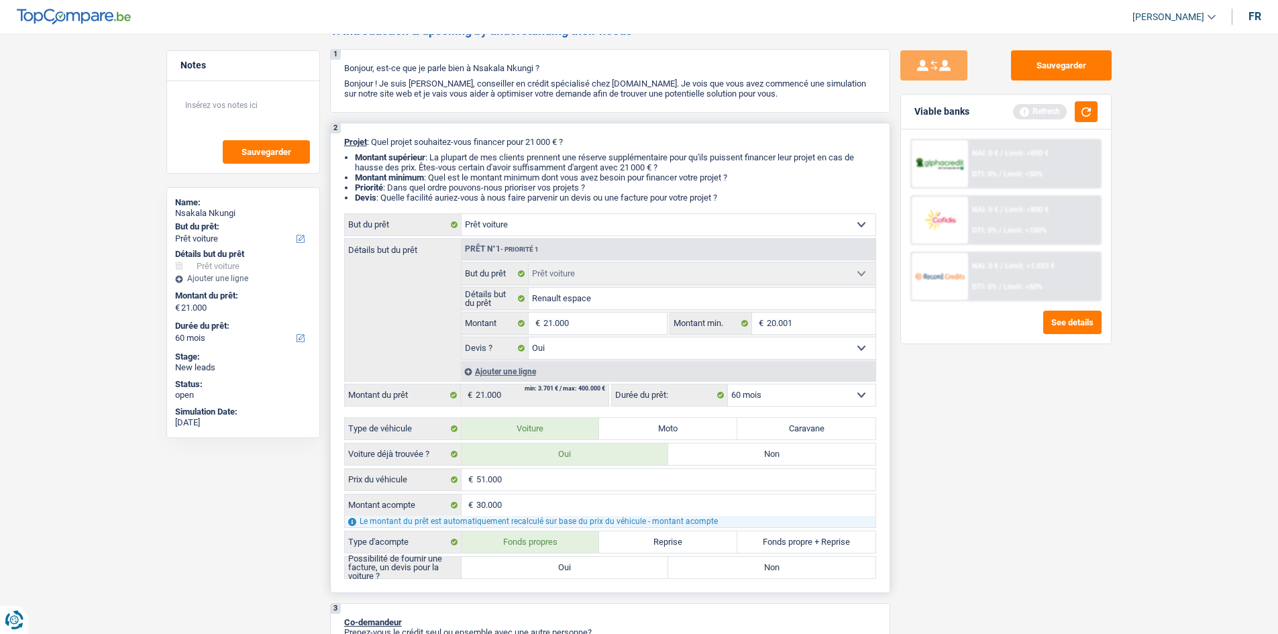
click at [589, 568] on label "Oui" at bounding box center [565, 567] width 207 height 21
click at [589, 568] on input "Oui" at bounding box center [565, 567] width 207 height 21
radio input "true"
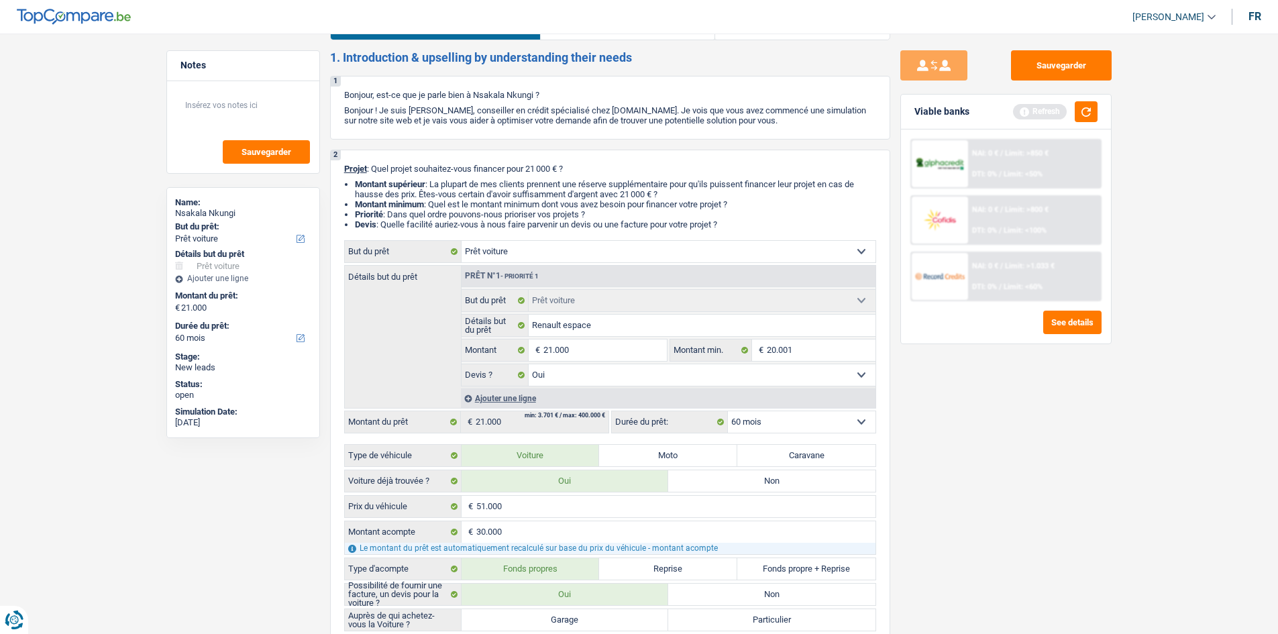
scroll to position [0, 0]
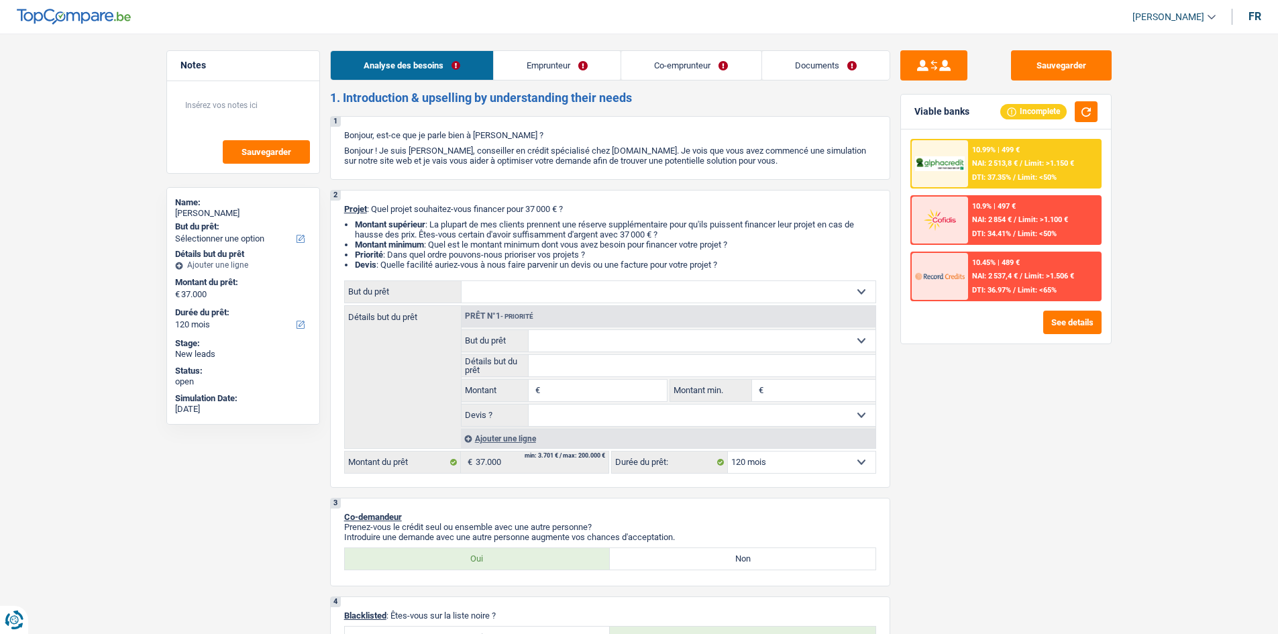
select select "120"
select select "privateEmployee"
select select "netSalary"
select select "mealVouchers"
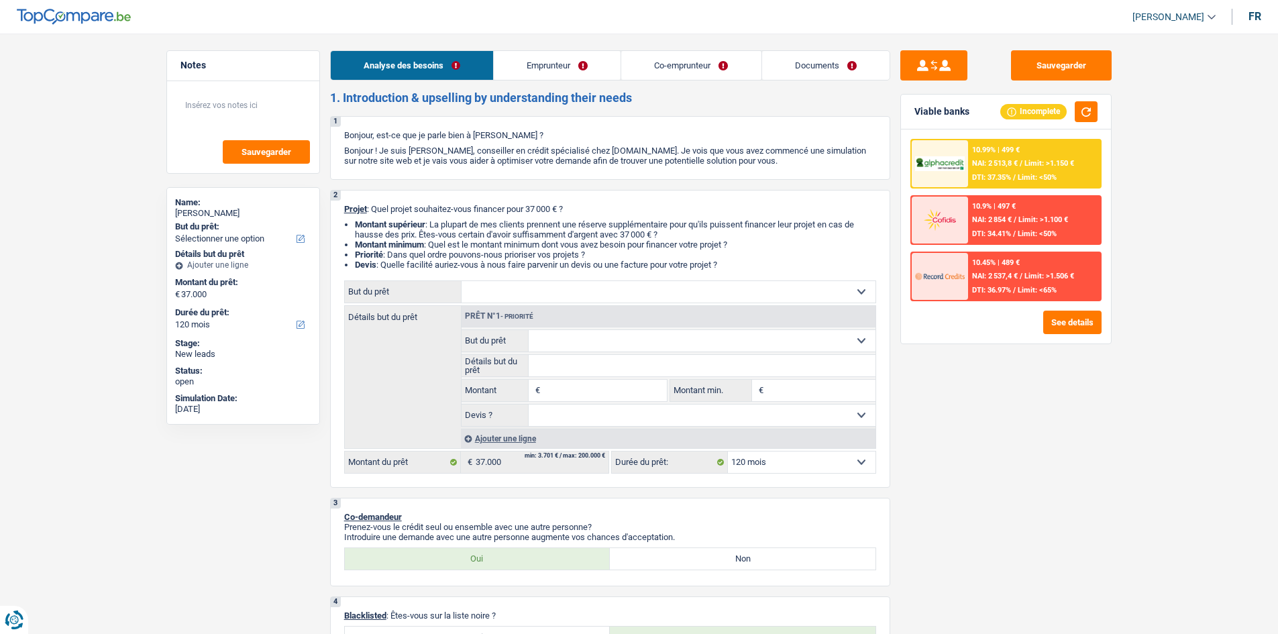
select select "familyAllowances"
select select "netSalary"
select select "familyAllowances"
select select "rents"
select select "120"
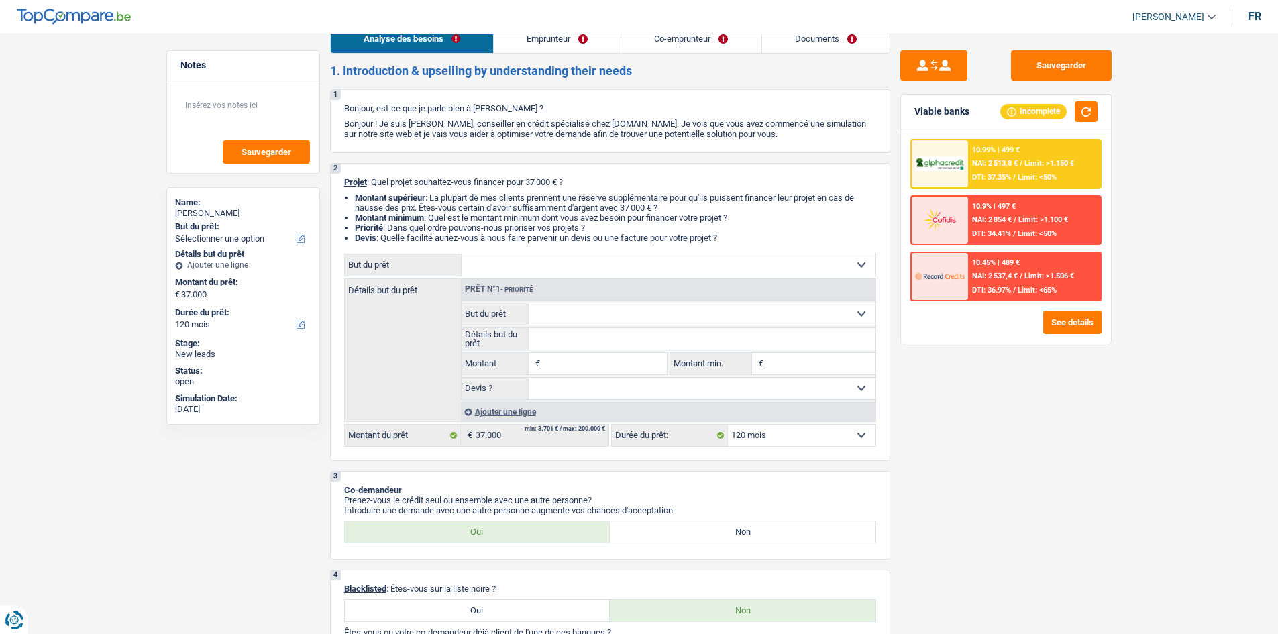
scroll to position [67, 0]
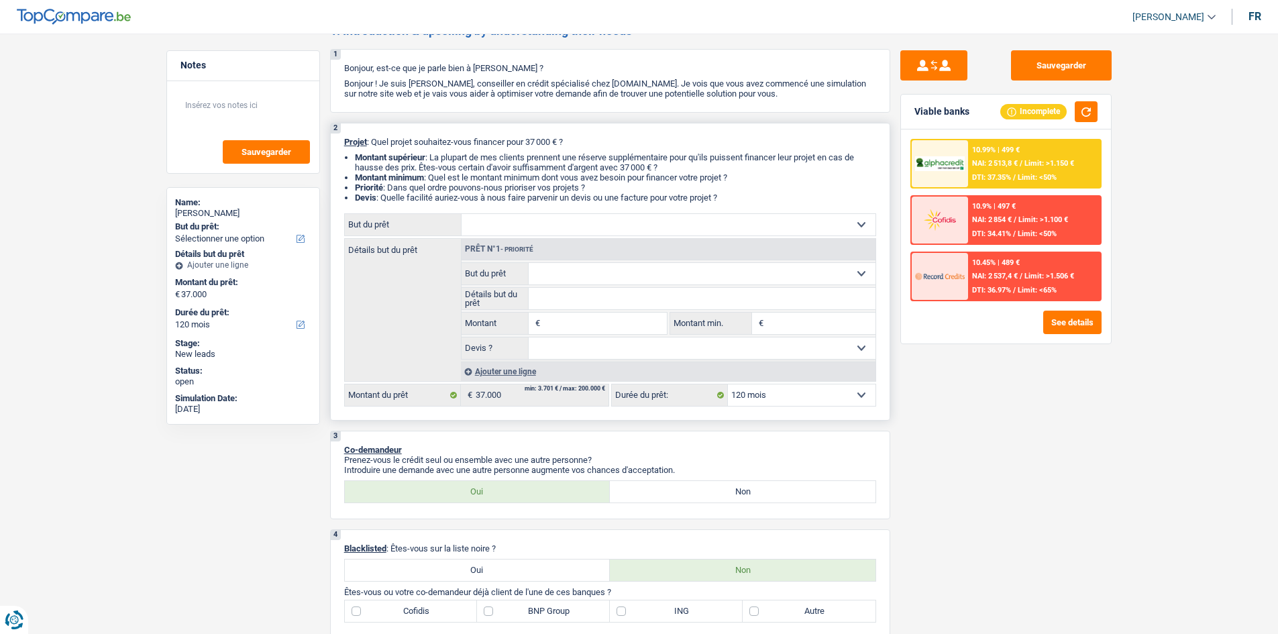
click at [699, 221] on select "Confort maison: meubles, textile, peinture, électroménager, outillage non-profe…" at bounding box center [669, 224] width 414 height 21
select select "car"
click at [462, 214] on select "Confort maison: meubles, textile, peinture, électroménager, outillage non-profe…" at bounding box center [669, 224] width 414 height 21
select select "car"
select select "60"
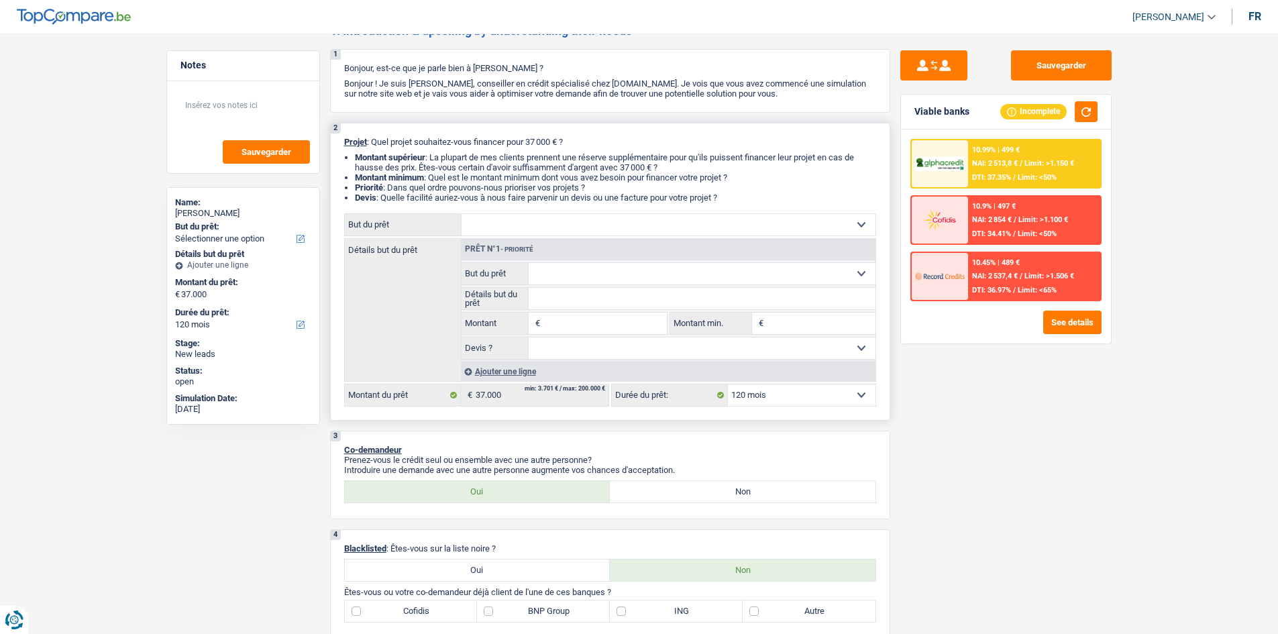
select select "car"
type input "37.000"
select select "60"
select select "car"
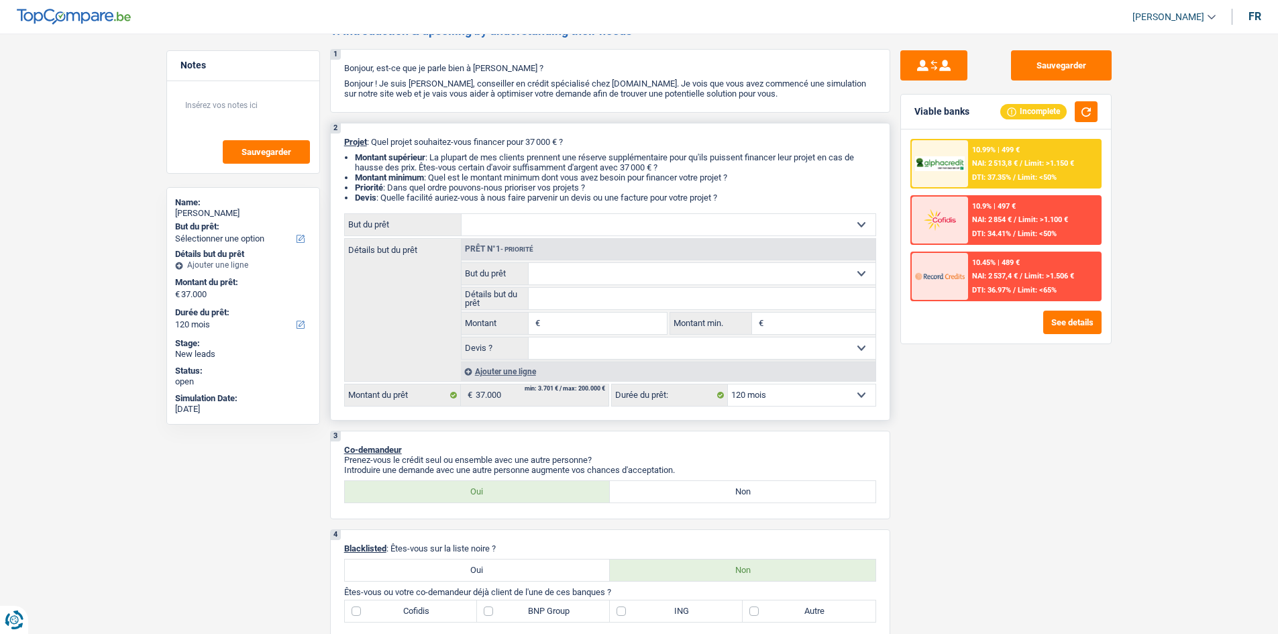
type input "37.000"
select select "60"
select select "car"
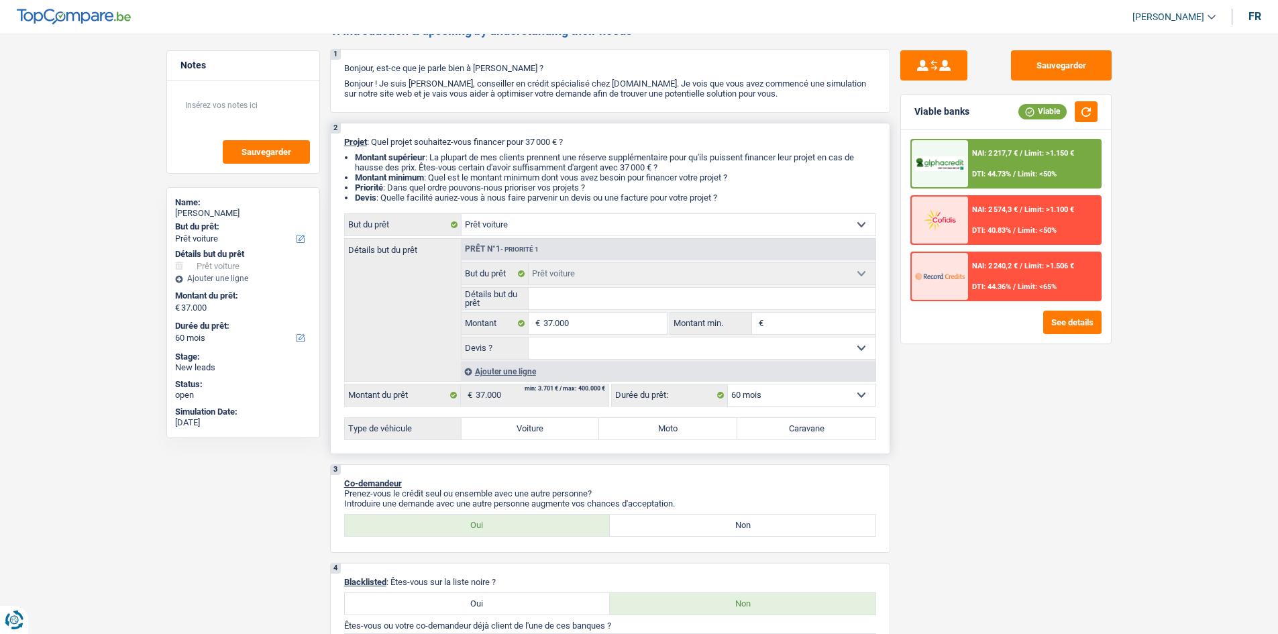
click at [599, 300] on input "Détails but du prêt" at bounding box center [702, 298] width 347 height 21
type input "A"
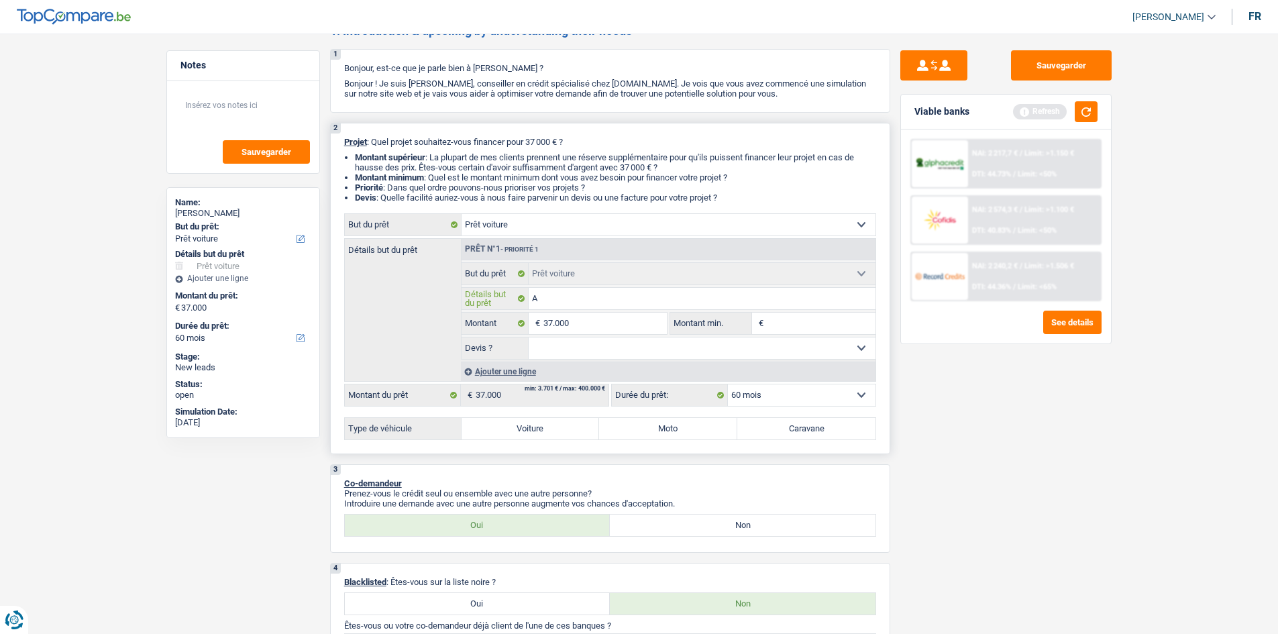
type input "Ac"
type input "Ach"
type input "Ache"
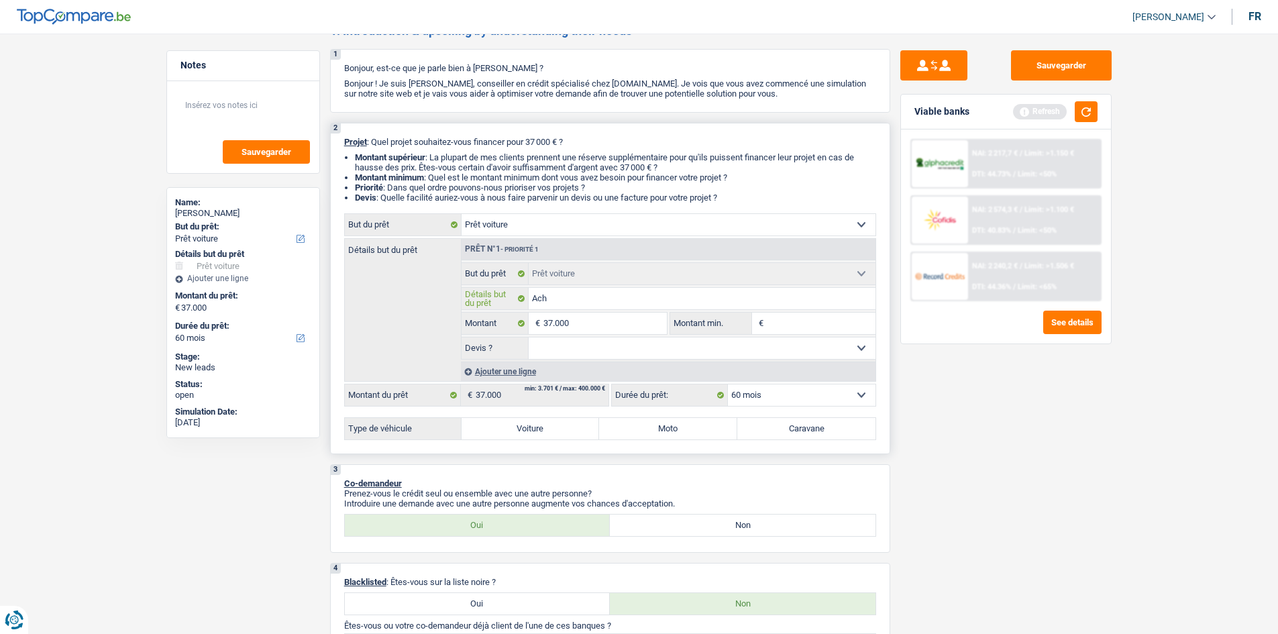
type input "Ache"
type input "Achet"
type input "Achete"
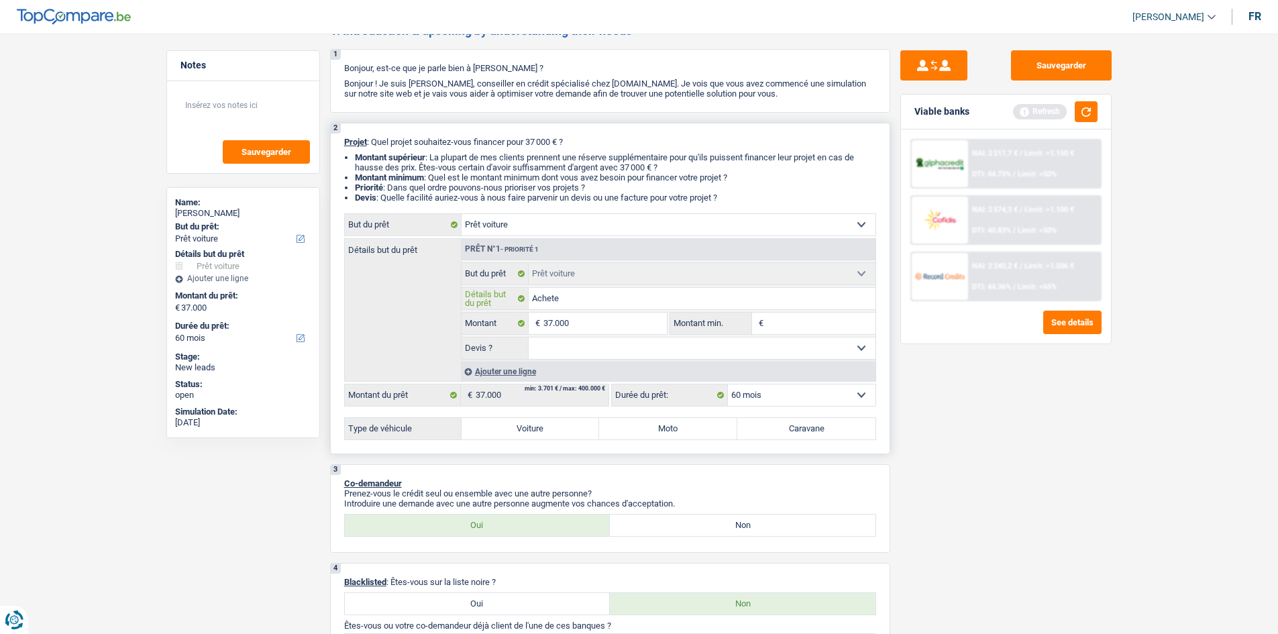
type input "Acheter"
type input "Acheter u"
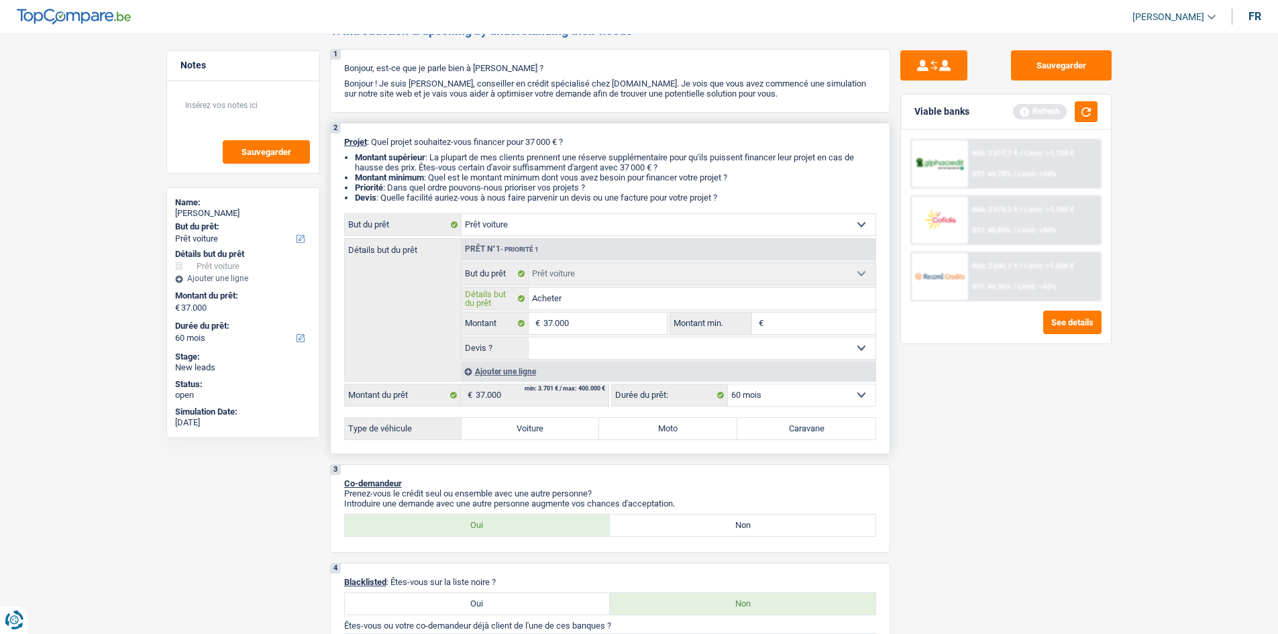
type input "Acheter u"
type input "Acheter un"
type input "Acheter une"
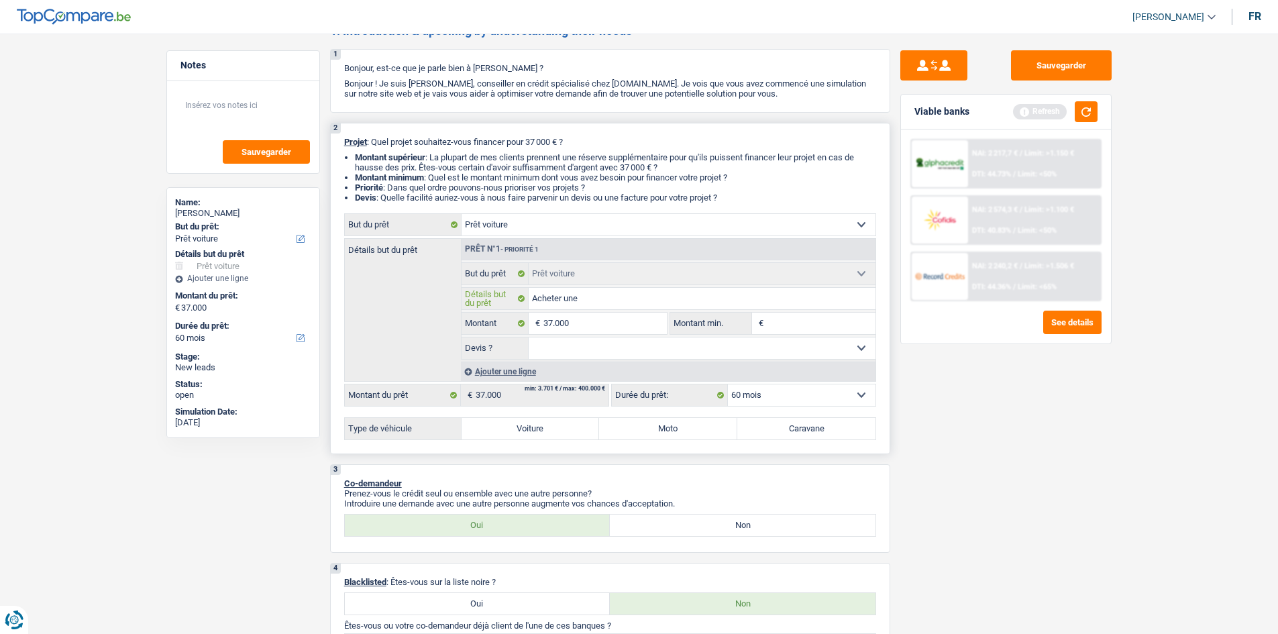
type input "Acheter une"
type input "Acheter une n"
type input "Acheter une no"
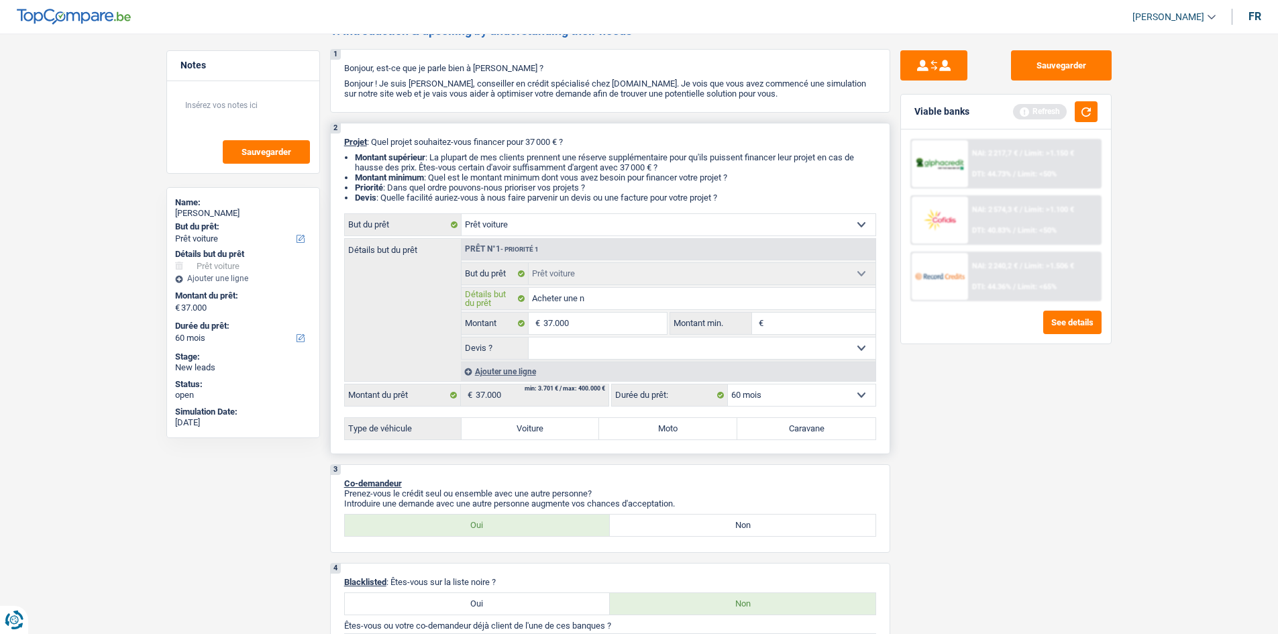
type input "Acheter une no"
type input "Acheter une nou"
type input "Acheter une nouv"
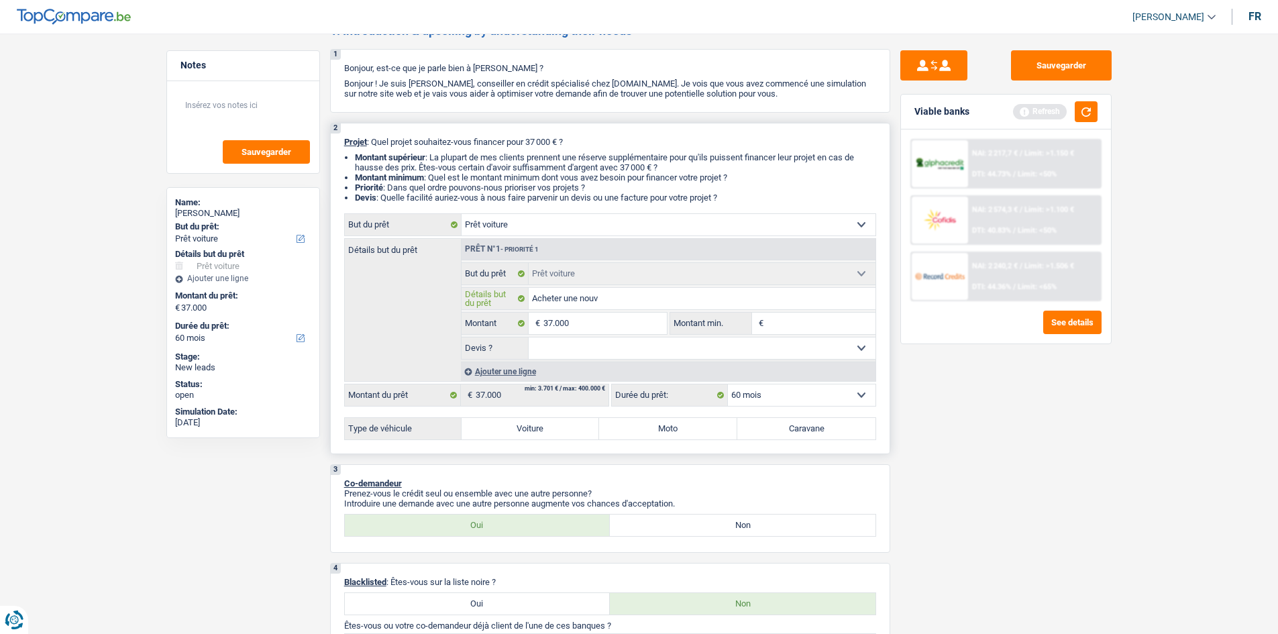
type input "Acheter une nouve"
type input "Acheter une nouvel"
type input "Acheter une nouvelle"
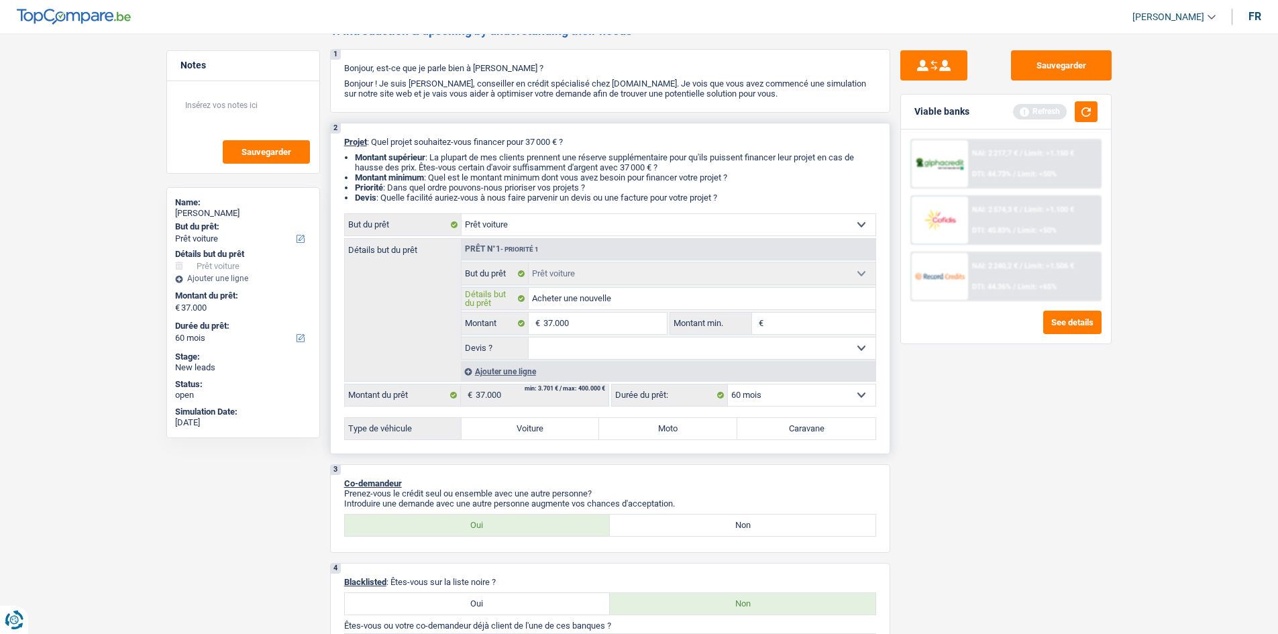
type input "Acheter une nouvelle"
type input "Acheter une nouvelle c"
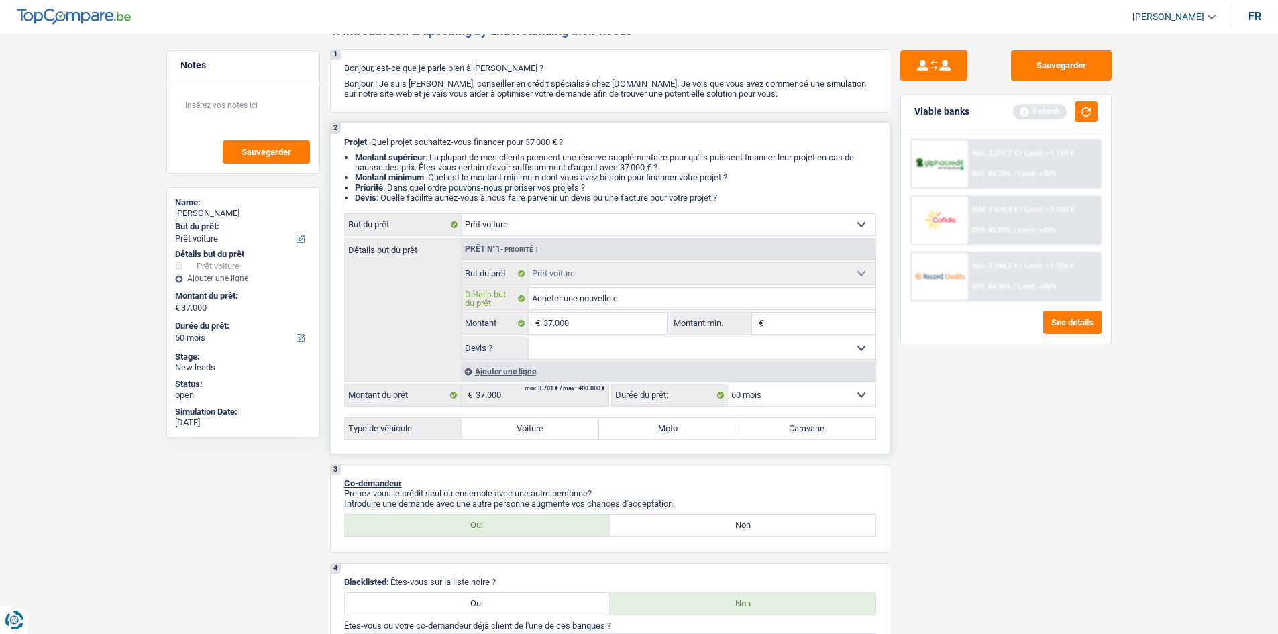
type input "Acheter une nouvelle ca"
type input "Acheter une nouvelle car"
type input "Acheter une nouvelle cara"
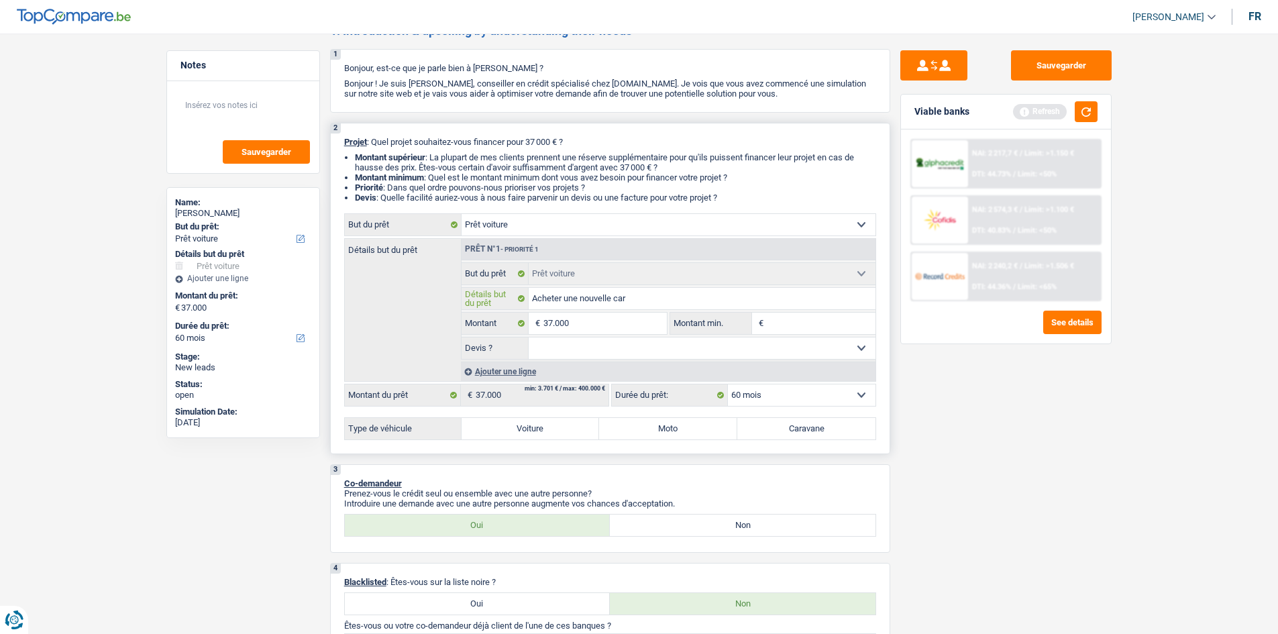
type input "Acheter une nouvelle cara"
type input "Acheter une nouvelle carav"
type input "Acheter une nouvelle carave"
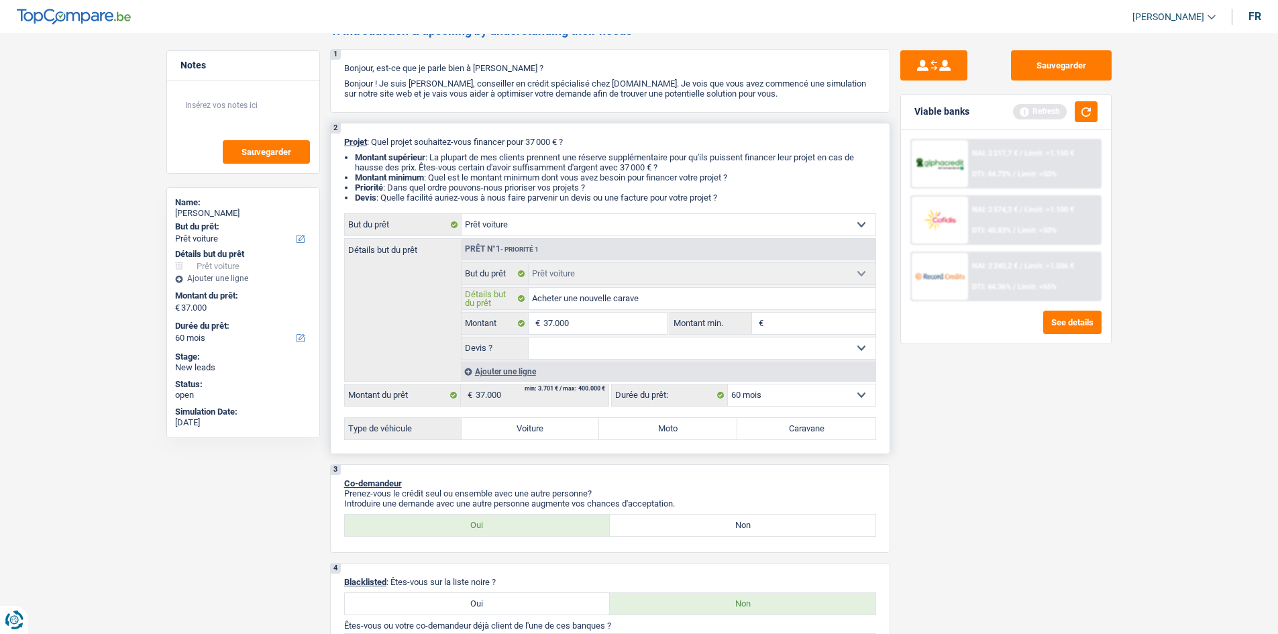
type input "Acheter une nouvelle caraven"
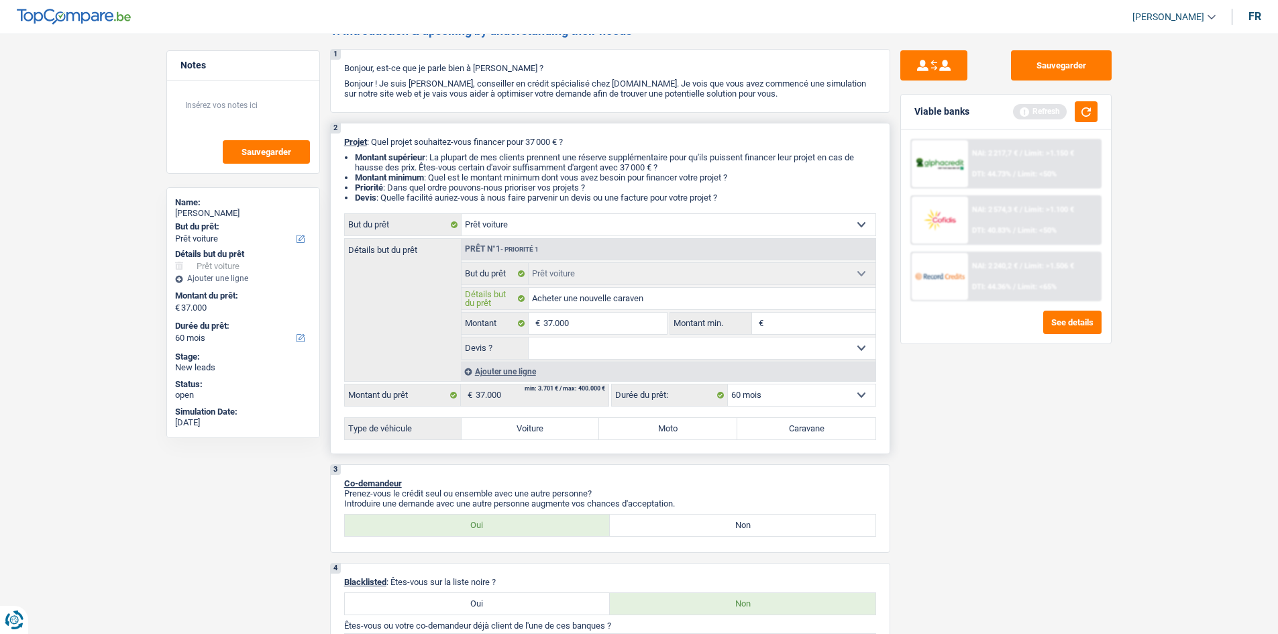
type input "Acheter une nouvelle caraven"
type input "Acheter une nouvelle carave"
type input "Acheter une nouvelle carav"
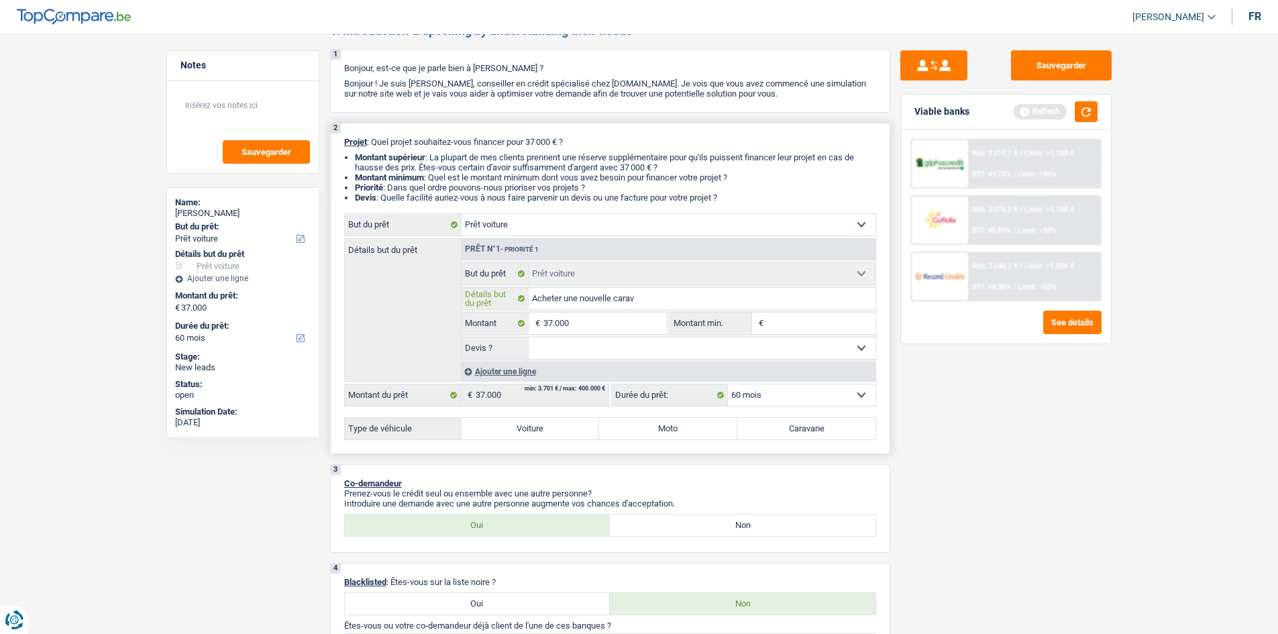
type input "Acheter une nouvelle carava"
type input "Acheter une nouvelle caravan"
type input "Acheter une nouvelle caravane"
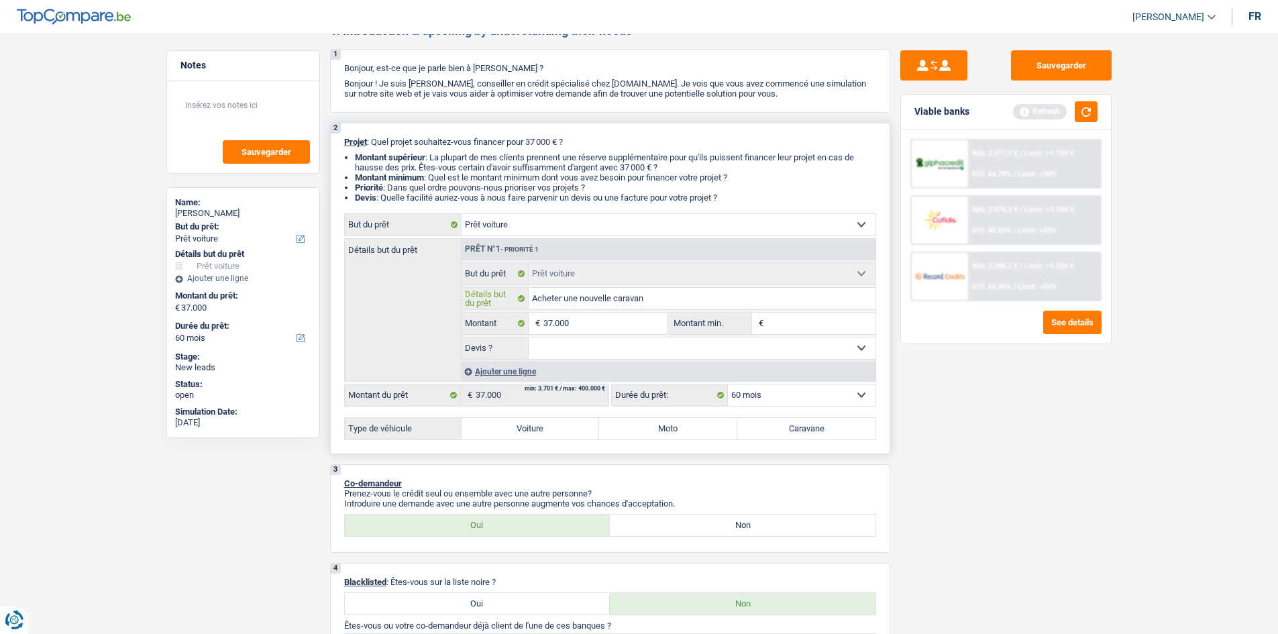
type input "Acheter une nouvelle caravane"
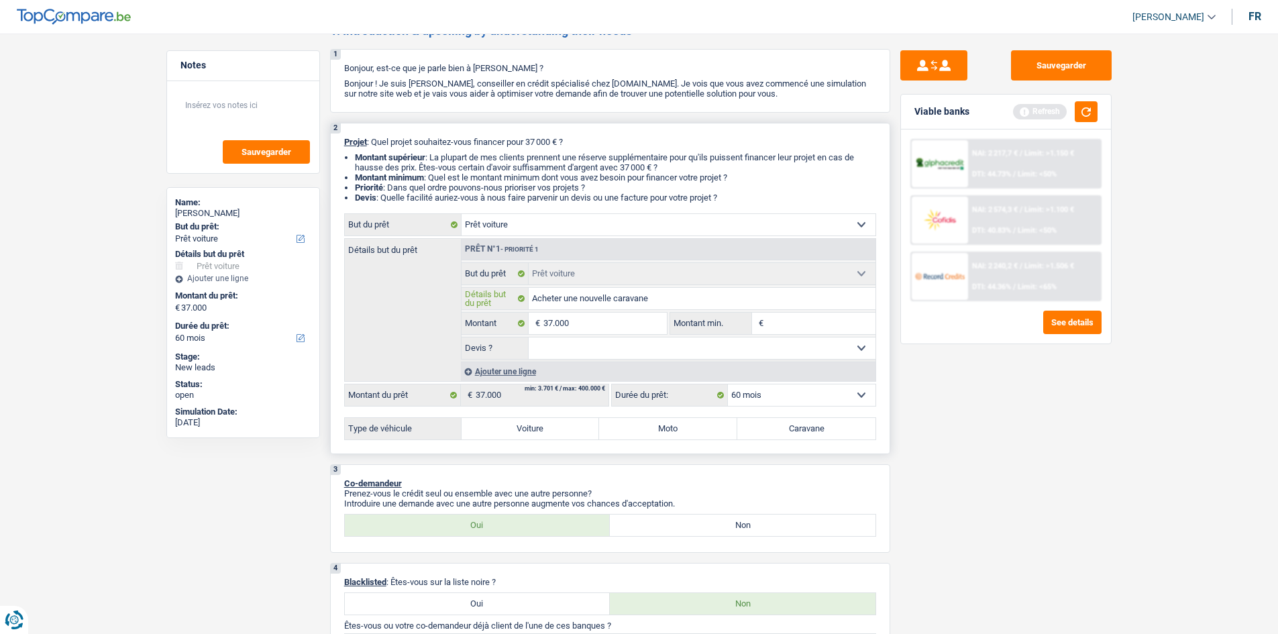
type input "Acheter une nouvelle caravane"
click at [809, 431] on label "Caravane" at bounding box center [806, 428] width 138 height 21
click at [809, 431] on input "Caravane" at bounding box center [806, 428] width 138 height 21
radio input "true"
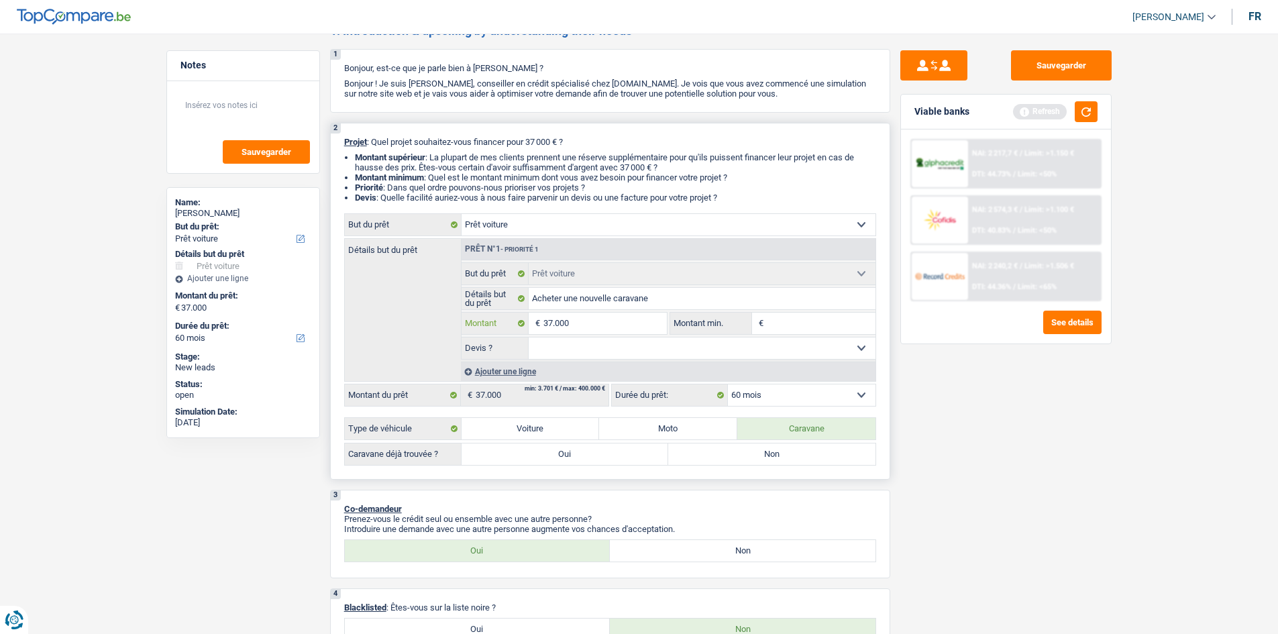
click at [606, 321] on input "37.000" at bounding box center [604, 323] width 123 height 21
type input "3.700"
type input "370"
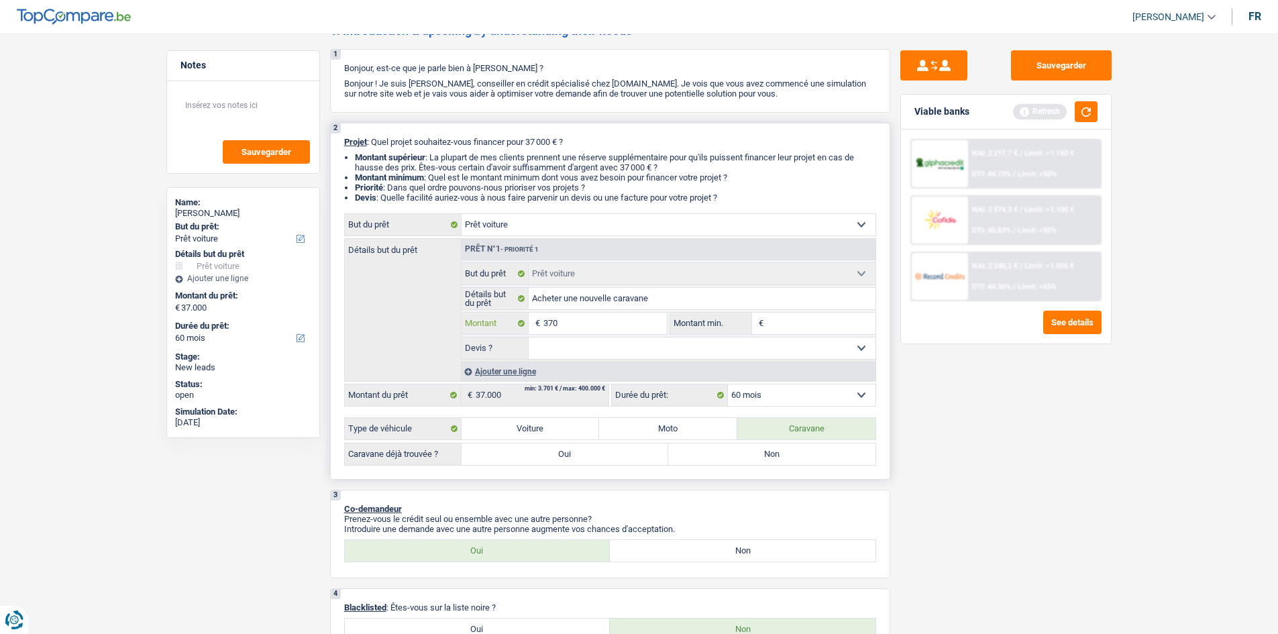
type input "37"
type input "3"
type input "4"
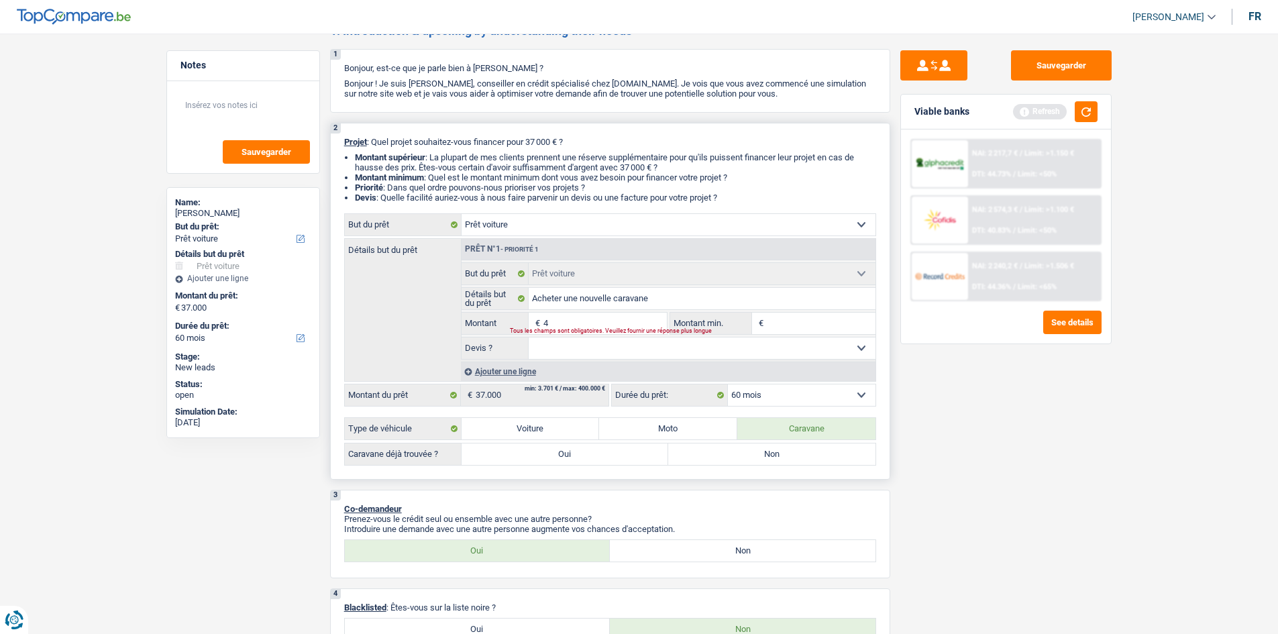
type input "4"
type input "45"
type input "455"
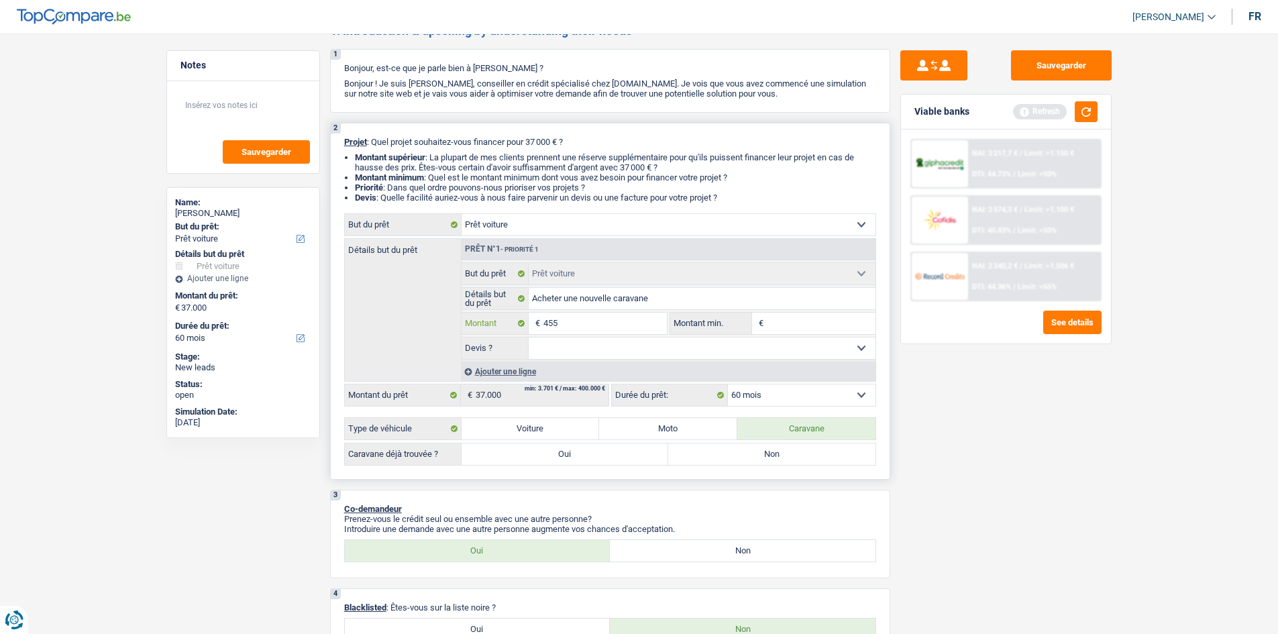
type input "4.550"
type input "45.500"
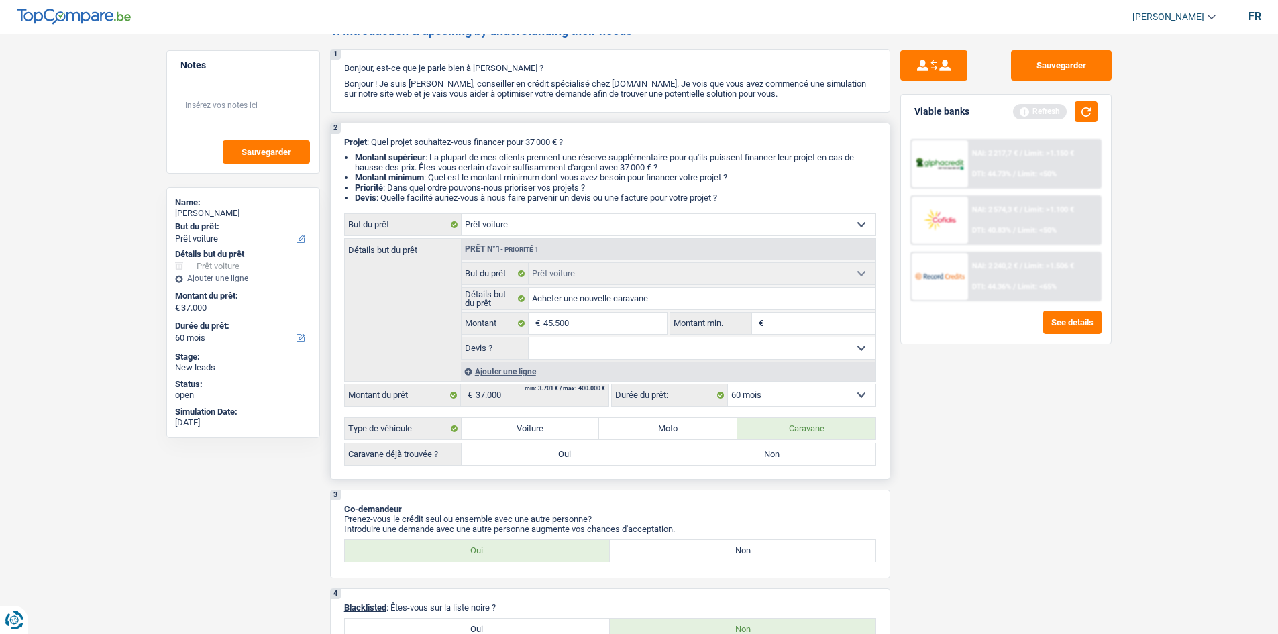
type input "45.500"
click at [789, 326] on input "Montant min." at bounding box center [821, 323] width 109 height 21
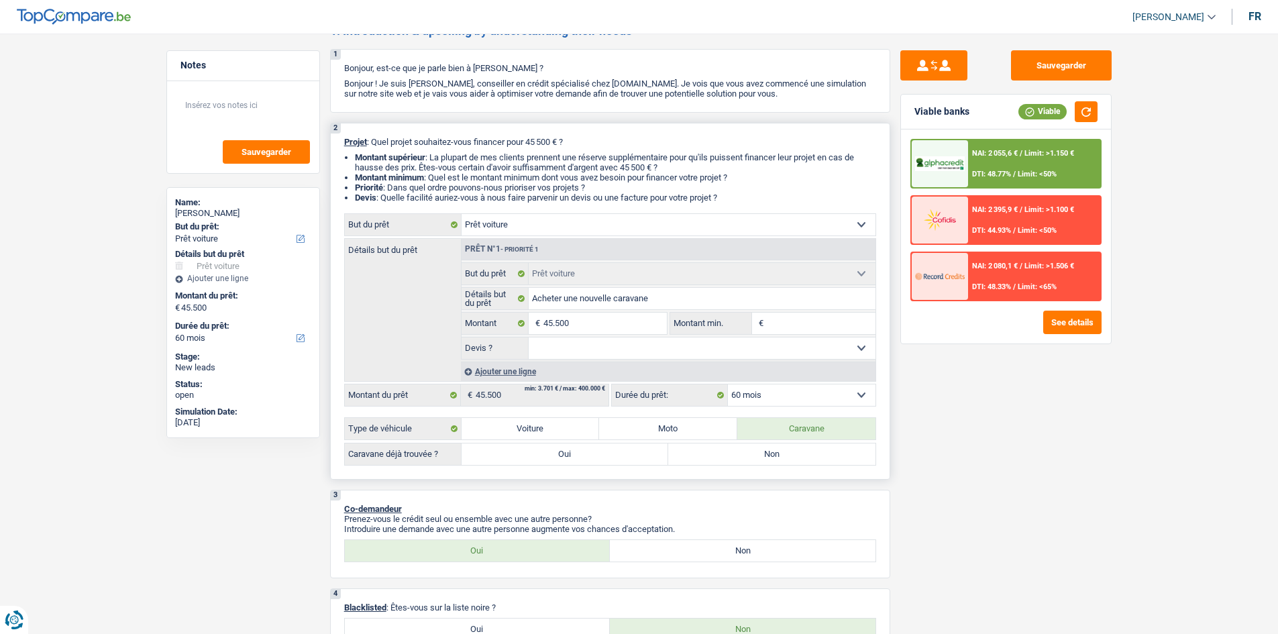
type input "4"
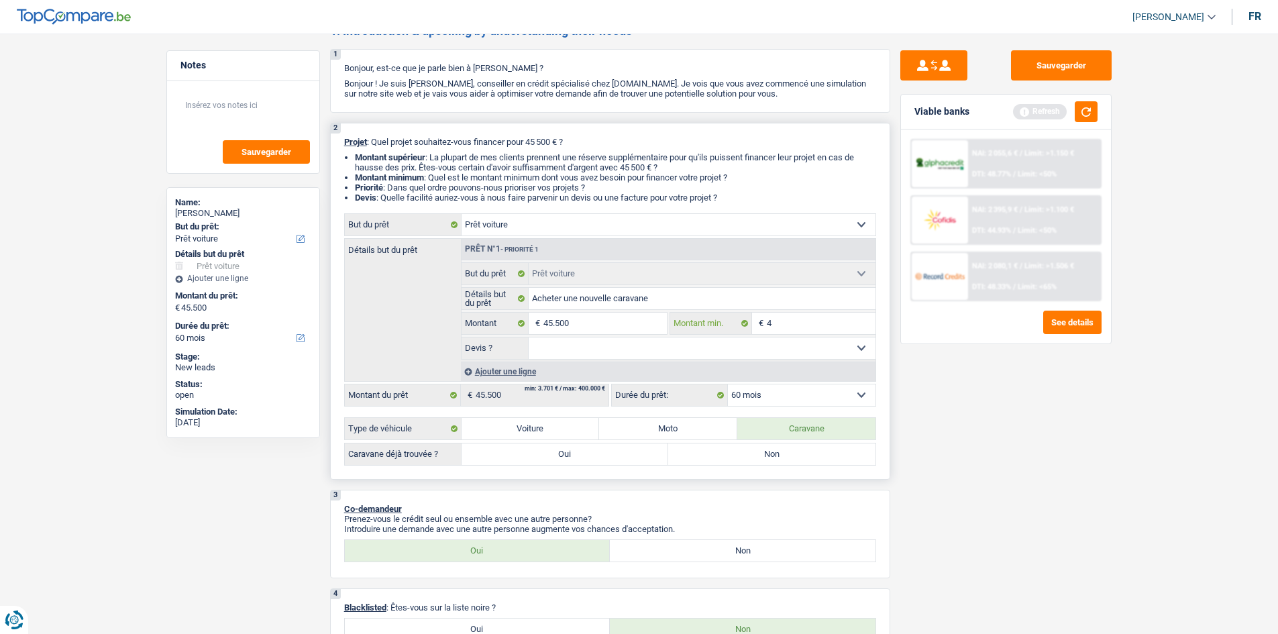
type input "45"
type input "450"
type input "4.500"
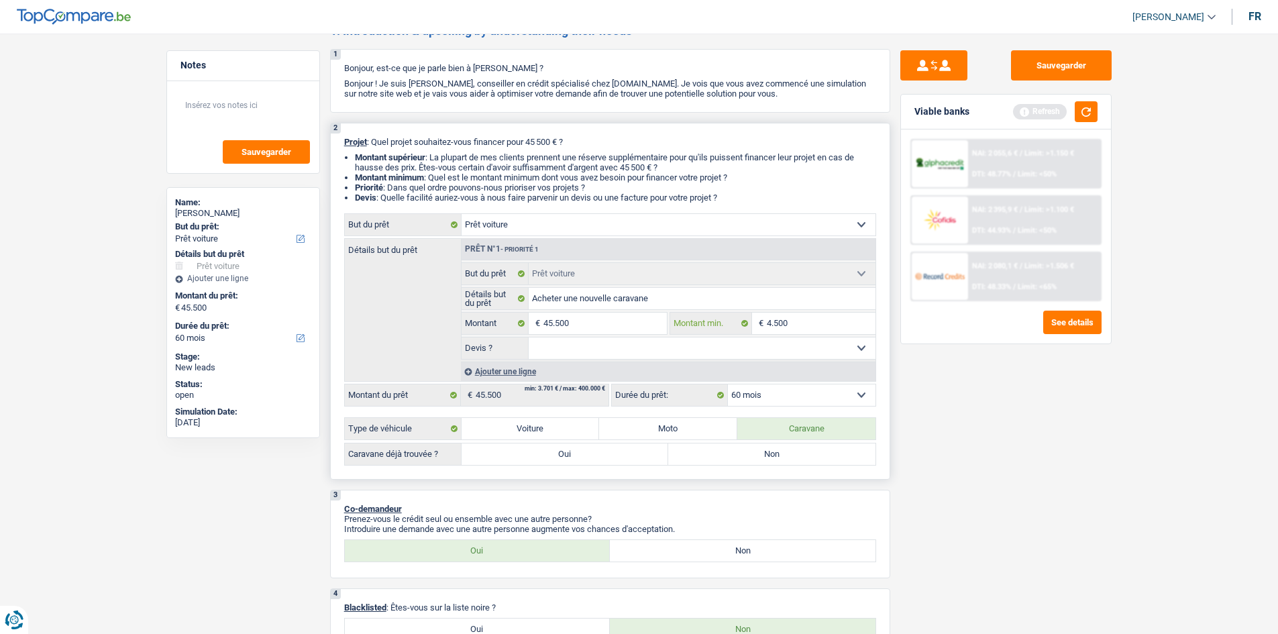
type input "4.500"
type input "45.000"
click at [849, 345] on select "Oui Non Non répondu Sélectionner une option" at bounding box center [702, 347] width 347 height 21
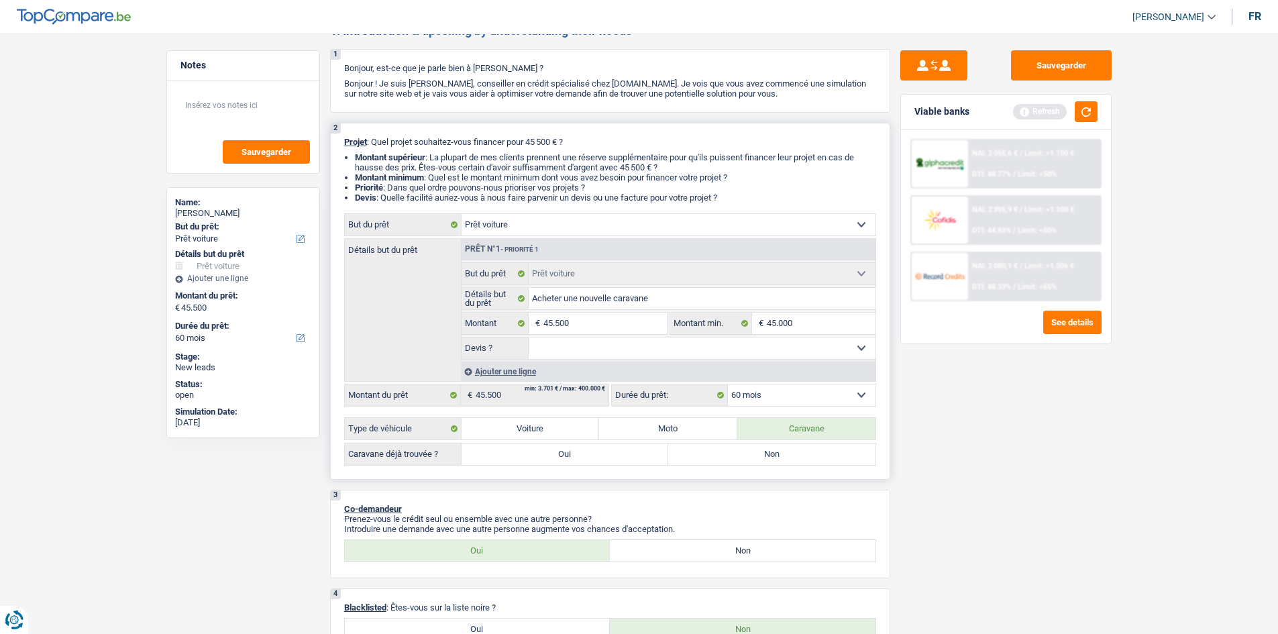
select select "false"
click at [529, 337] on select "Oui Non Non répondu Sélectionner une option" at bounding box center [702, 347] width 347 height 21
select select "false"
click at [720, 343] on select "Oui Non Non répondu Sélectionner une option" at bounding box center [702, 347] width 347 height 21
select select "yes"
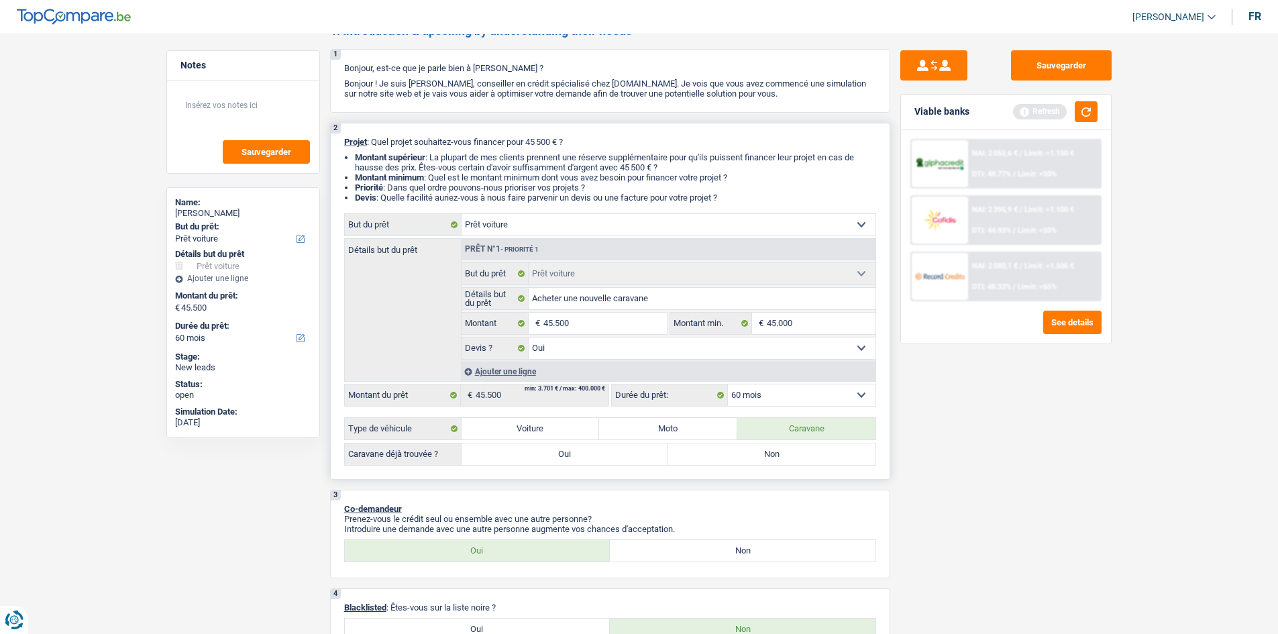
click at [529, 337] on select "Oui Non Non répondu Sélectionner une option" at bounding box center [702, 347] width 347 height 21
select select "yes"
click at [726, 457] on label "Non" at bounding box center [771, 453] width 207 height 21
click at [726, 457] on input "Non" at bounding box center [771, 453] width 207 height 21
radio input "true"
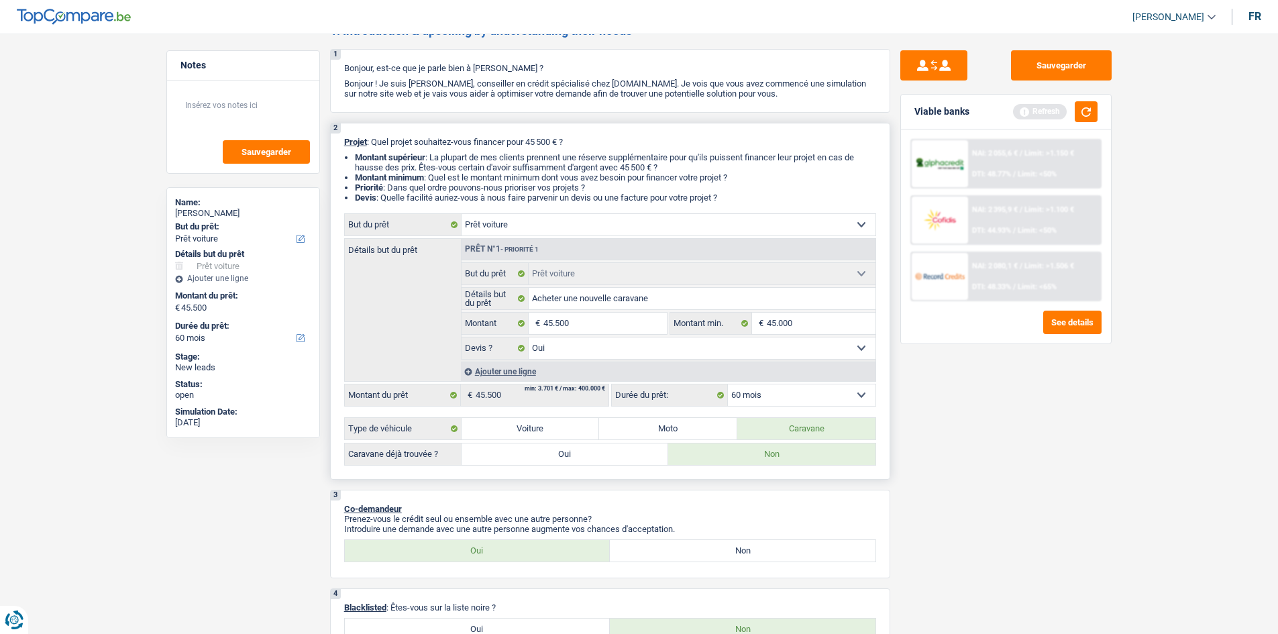
radio input "true"
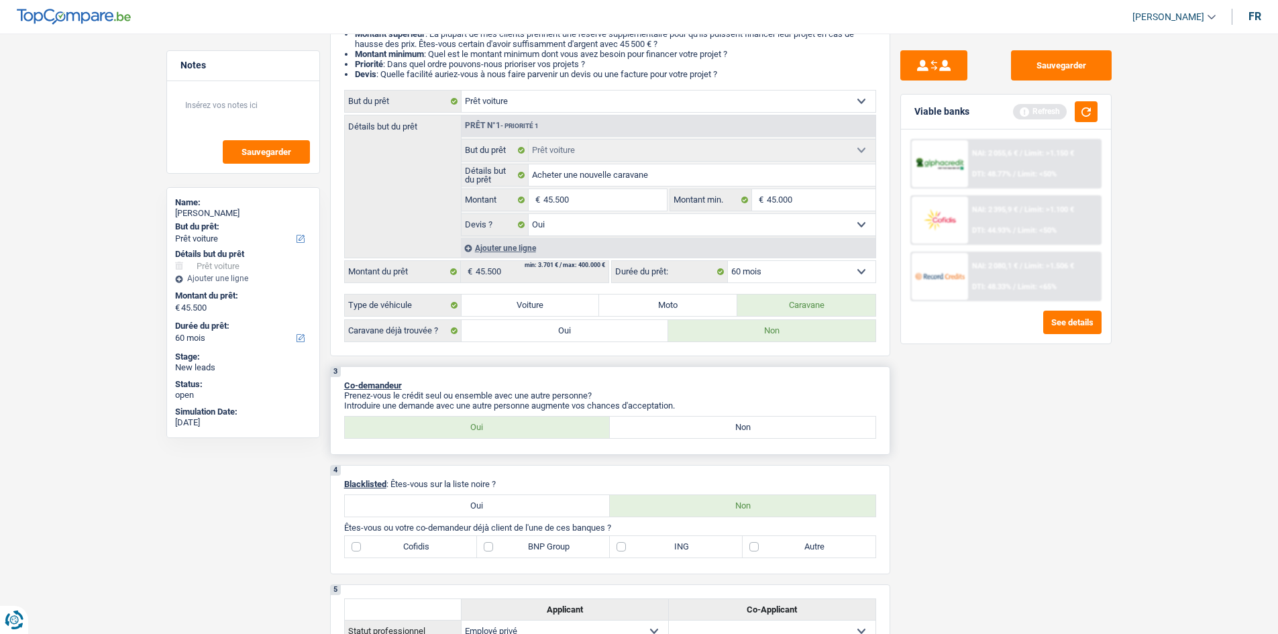
scroll to position [201, 0]
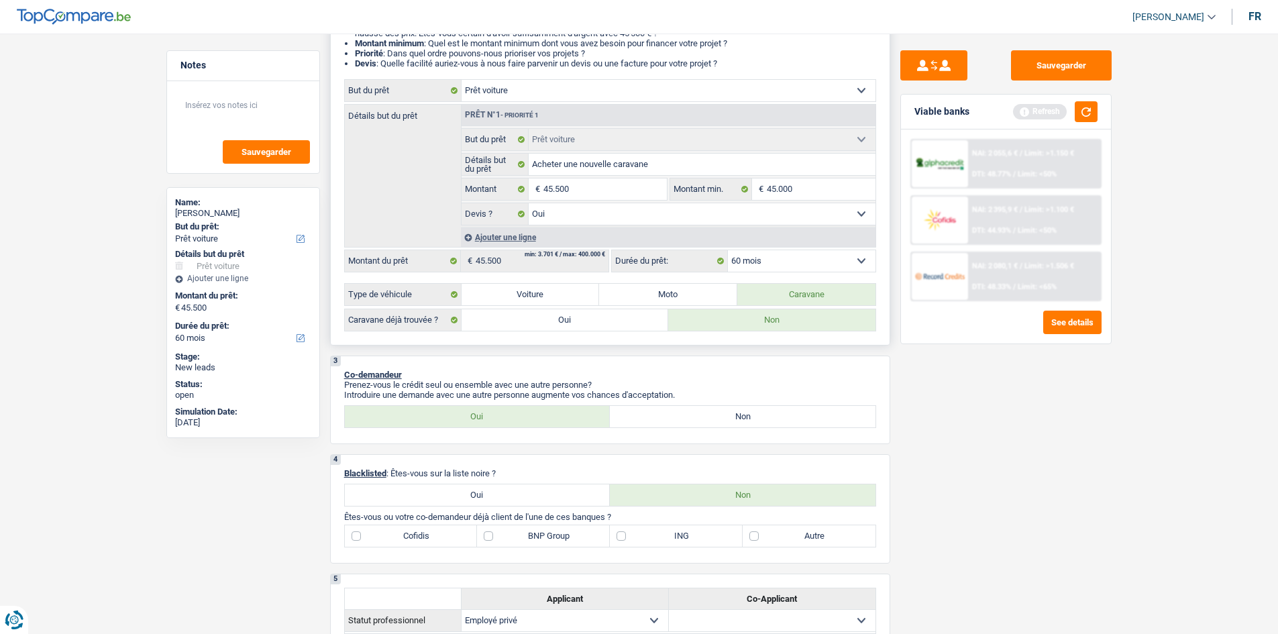
click at [580, 315] on label "Oui" at bounding box center [565, 319] width 207 height 21
click at [580, 315] on input "Oui" at bounding box center [565, 319] width 207 height 21
radio input "true"
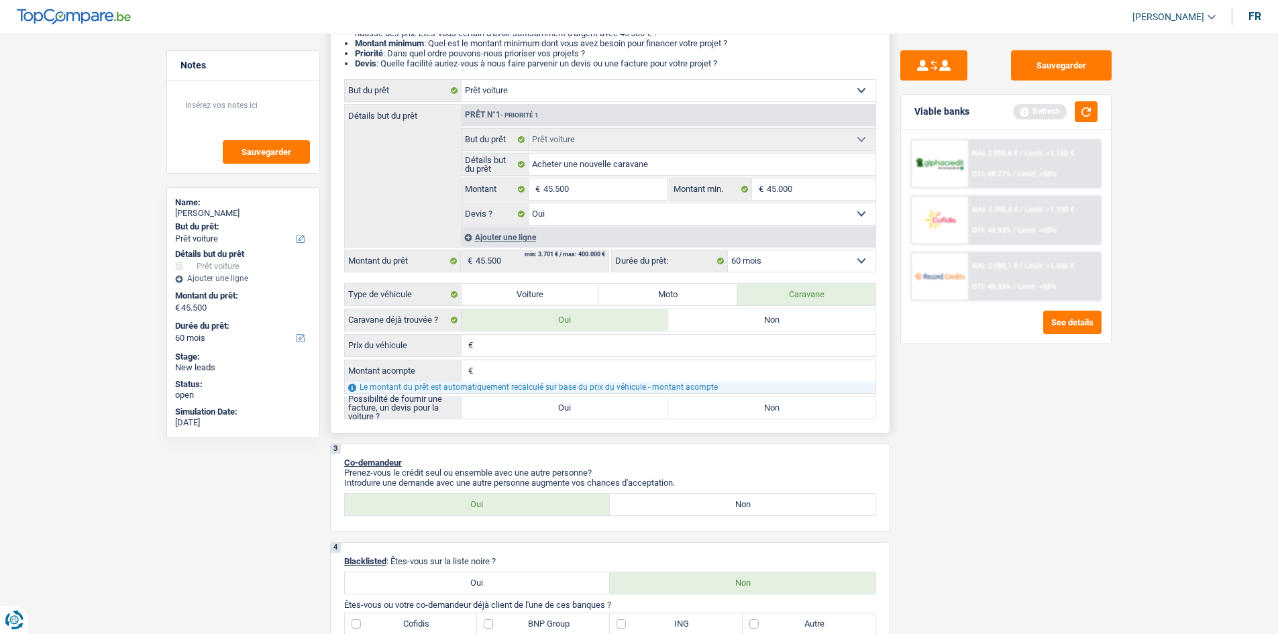
click at [739, 315] on label "Non" at bounding box center [771, 319] width 207 height 21
click at [739, 315] on input "Non" at bounding box center [771, 319] width 207 height 21
radio input "true"
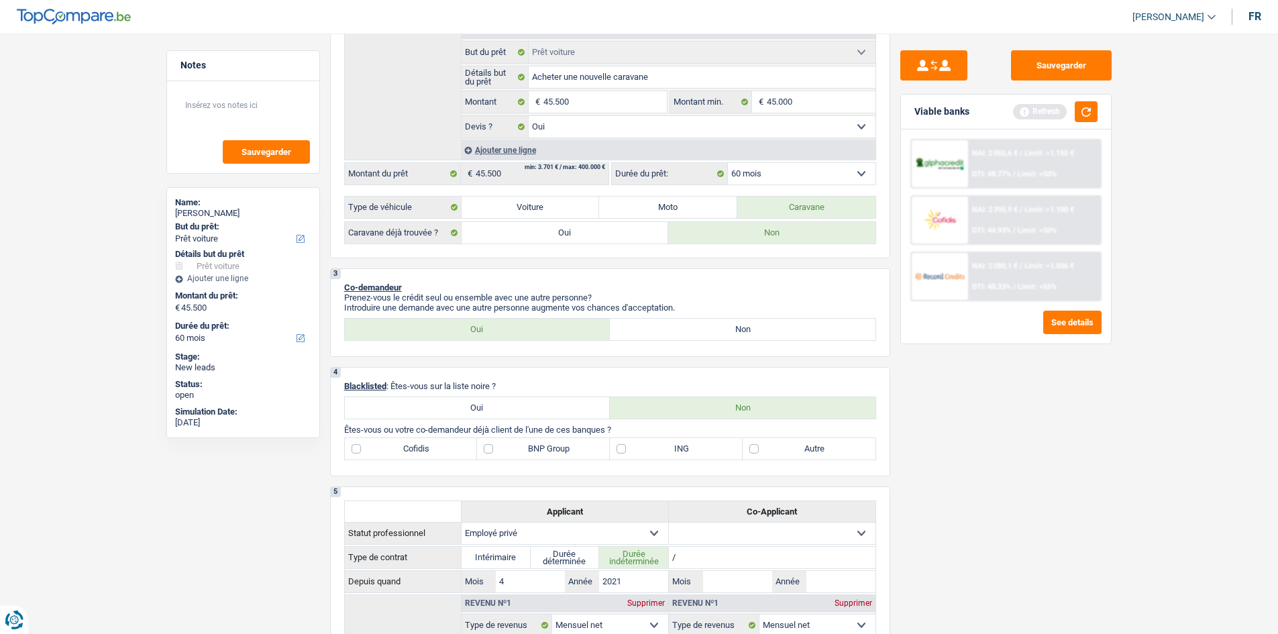
scroll to position [268, 0]
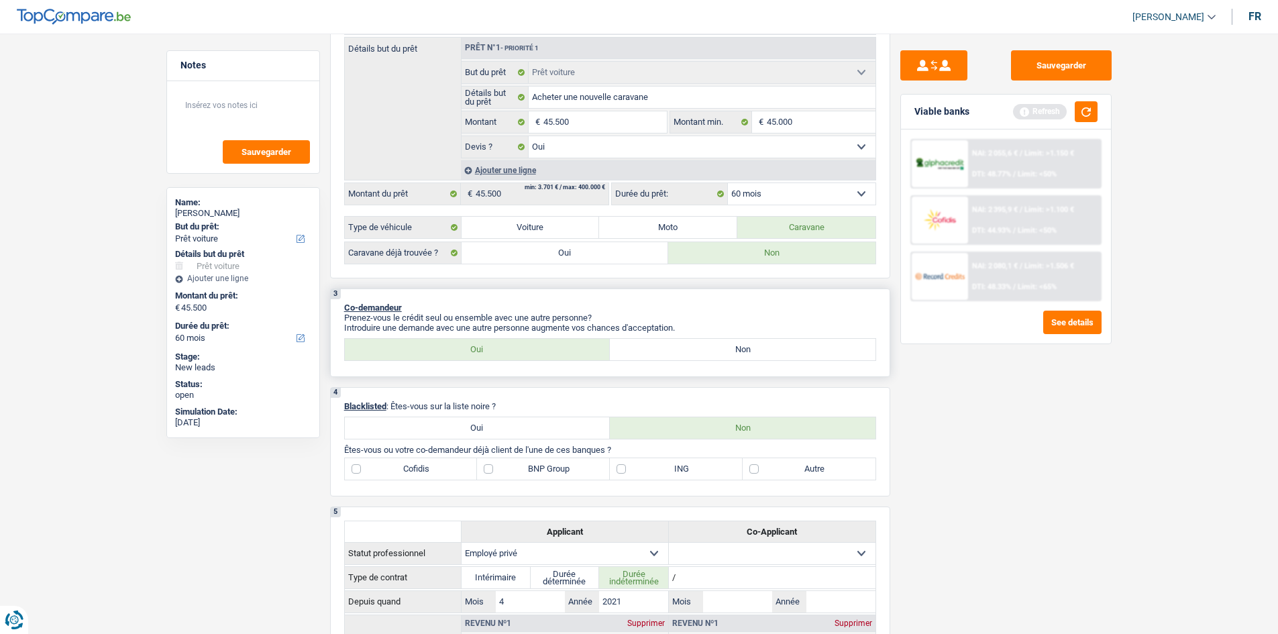
click at [653, 352] on label "Non" at bounding box center [743, 349] width 266 height 21
click at [653, 352] on input "Non" at bounding box center [743, 349] width 266 height 21
radio input "true"
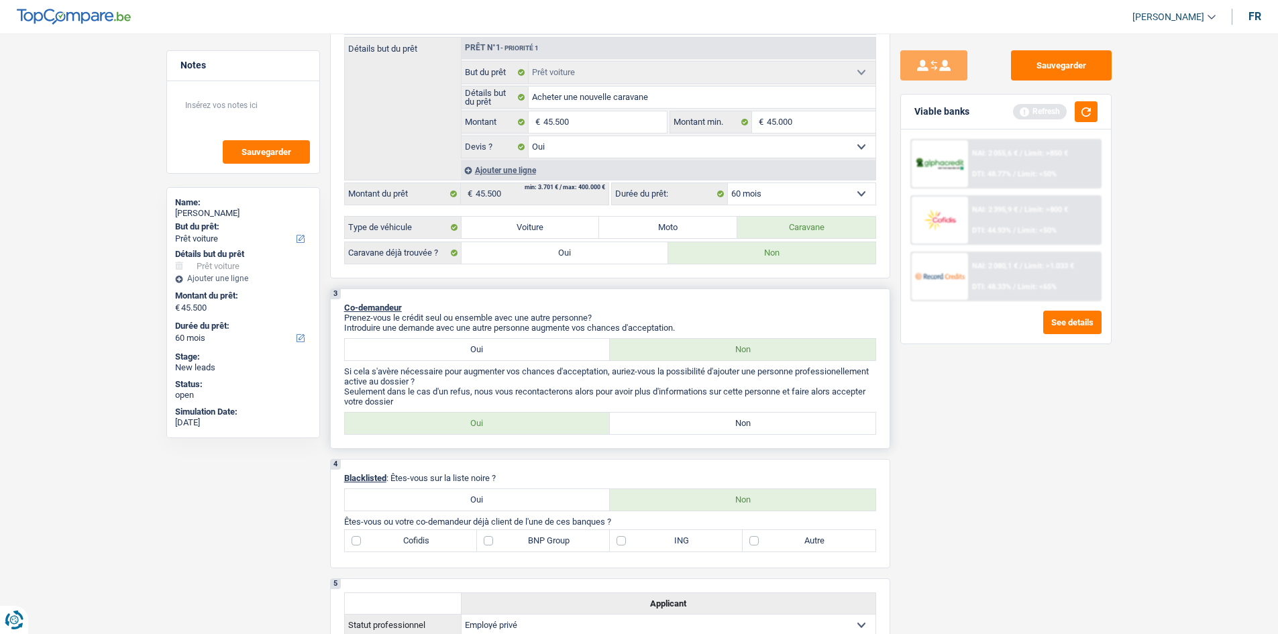
click at [511, 425] on label "Oui" at bounding box center [478, 423] width 266 height 21
click at [511, 425] on input "Oui" at bounding box center [478, 423] width 266 height 21
radio input "true"
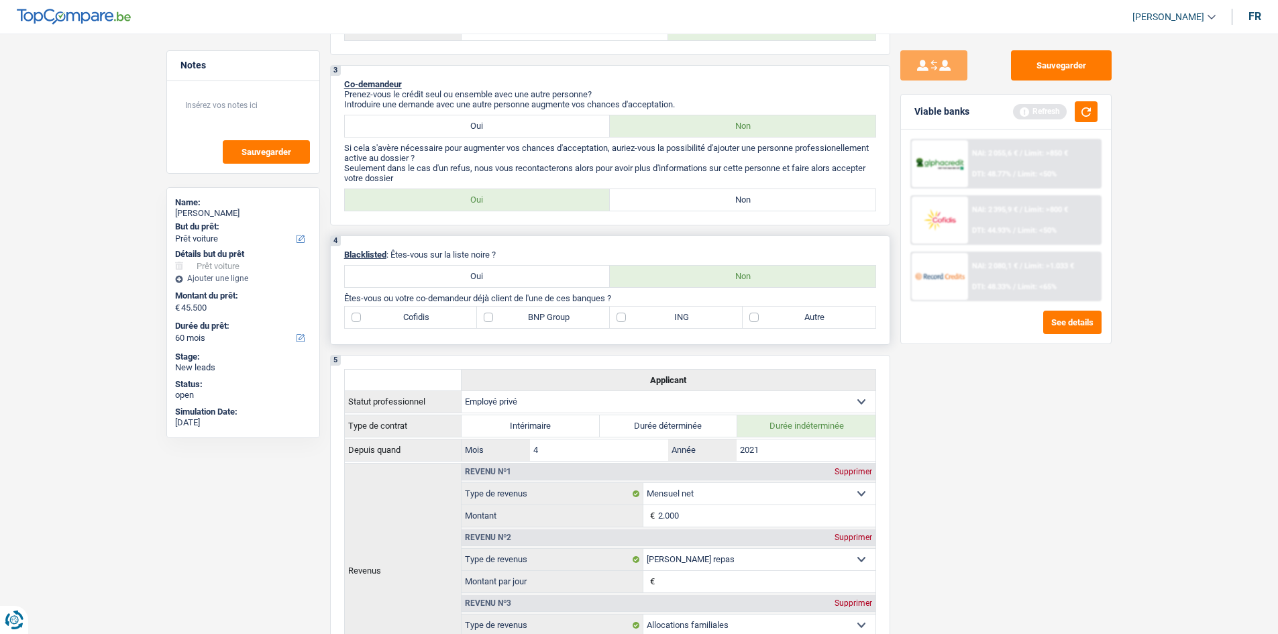
scroll to position [470, 0]
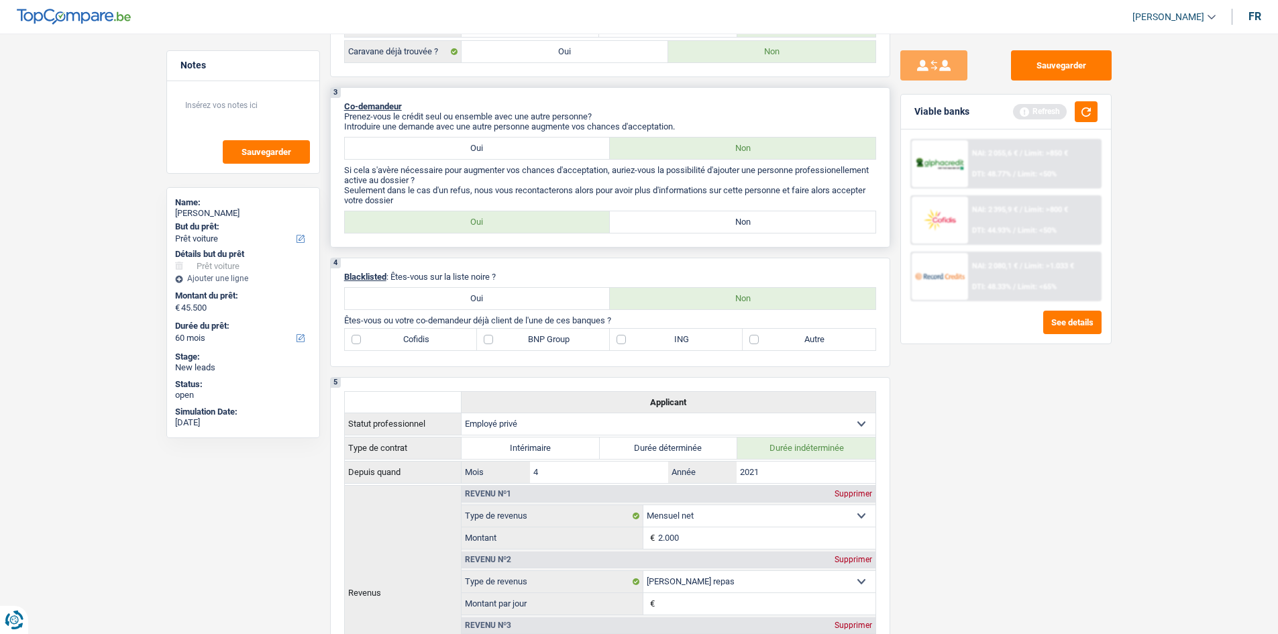
click at [491, 151] on label "Oui" at bounding box center [478, 148] width 266 height 21
click at [491, 151] on input "Oui" at bounding box center [478, 148] width 266 height 21
radio input "true"
select select "netSalary"
select select "familyAllowances"
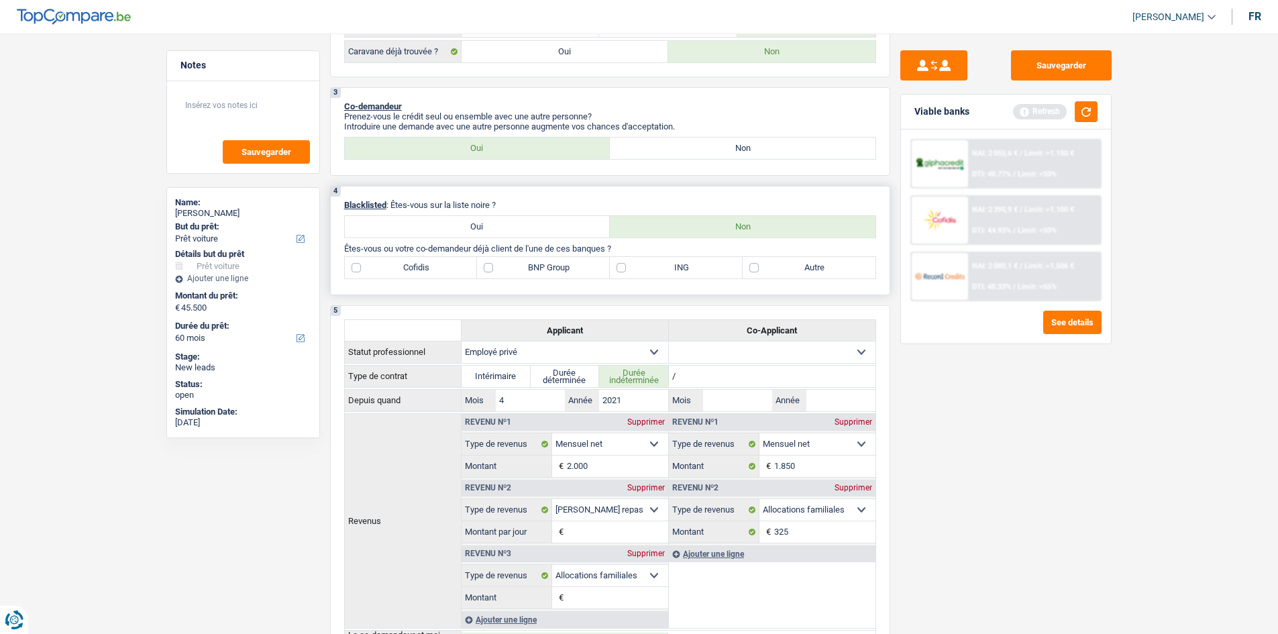
click at [616, 264] on label "ING" at bounding box center [676, 267] width 133 height 21
click at [616, 264] on input "ING" at bounding box center [676, 267] width 133 height 21
checkbox input "true"
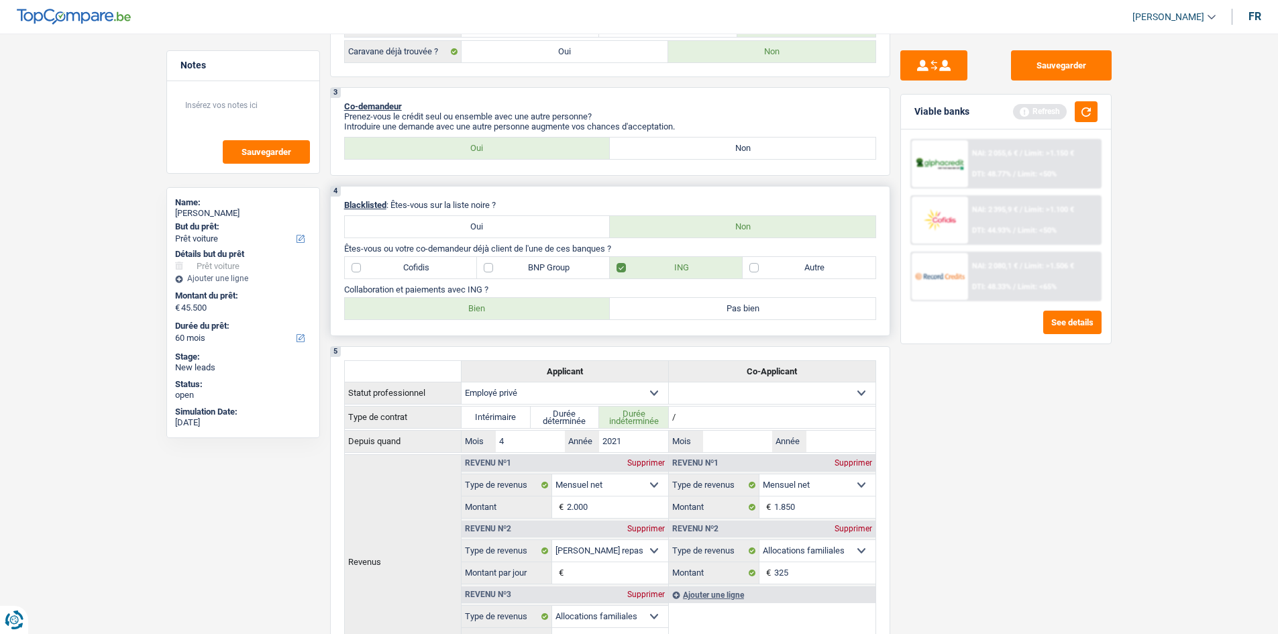
click at [753, 272] on label "Autre" at bounding box center [809, 267] width 133 height 21
click at [753, 272] on input "Autre" at bounding box center [809, 267] width 133 height 21
checkbox input "true"
click at [742, 304] on label "Pas bien" at bounding box center [743, 308] width 266 height 21
click at [742, 304] on input "Pas bien" at bounding box center [743, 308] width 266 height 21
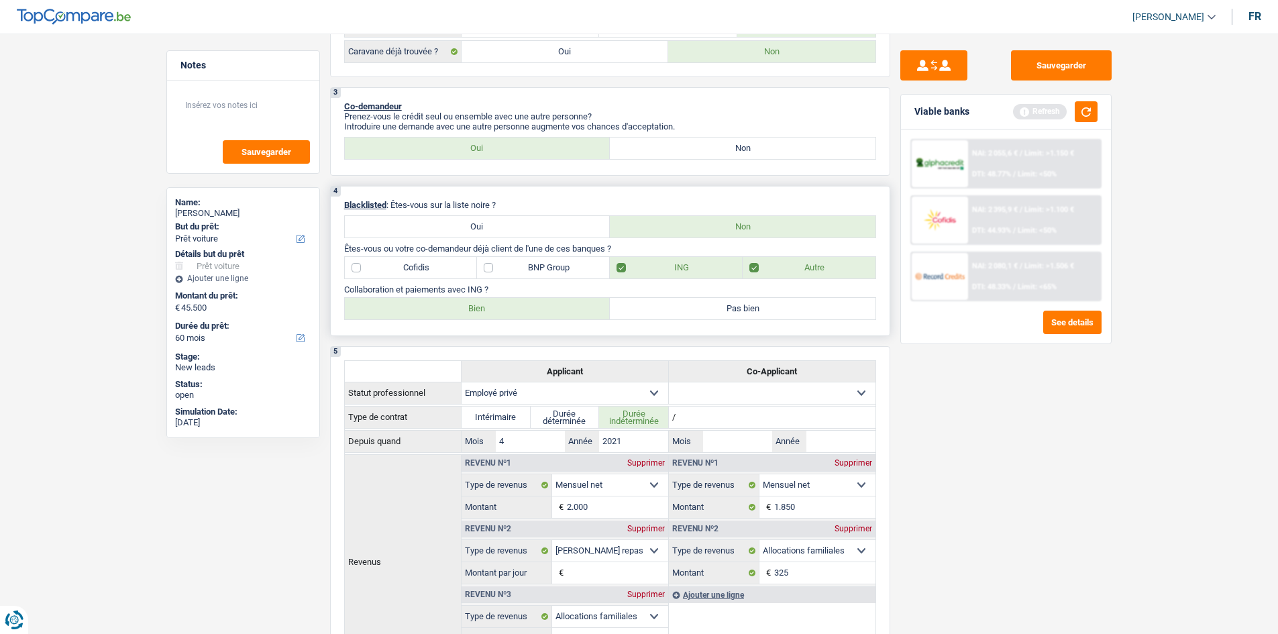
radio input "true"
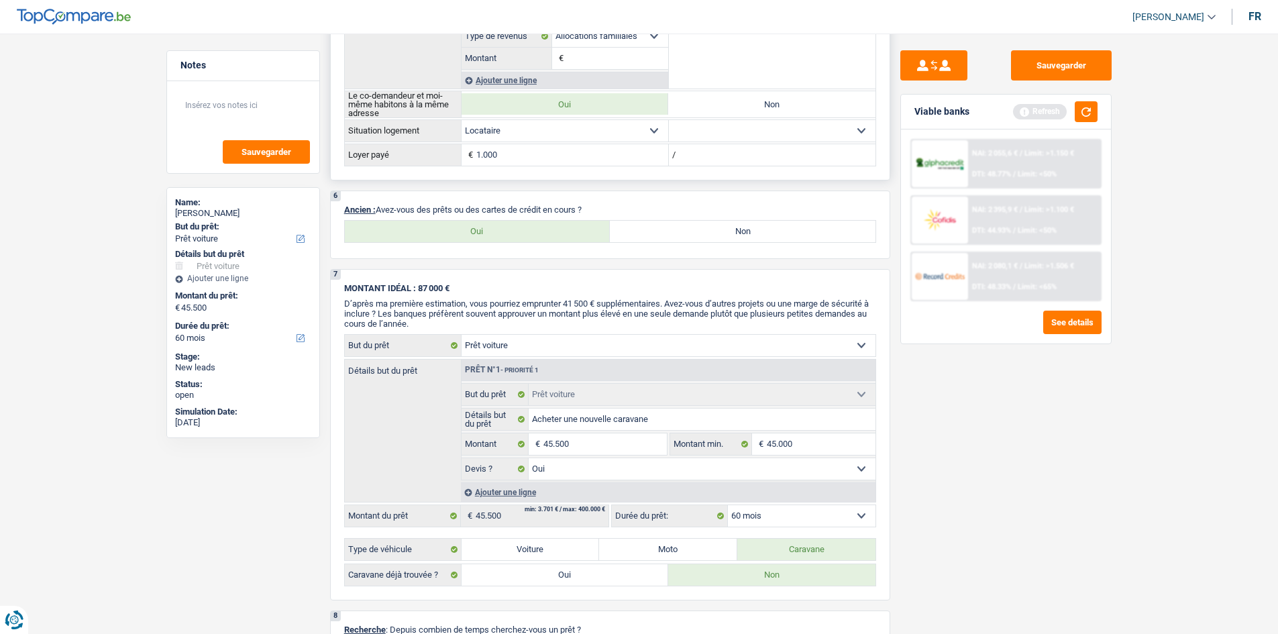
scroll to position [1073, 0]
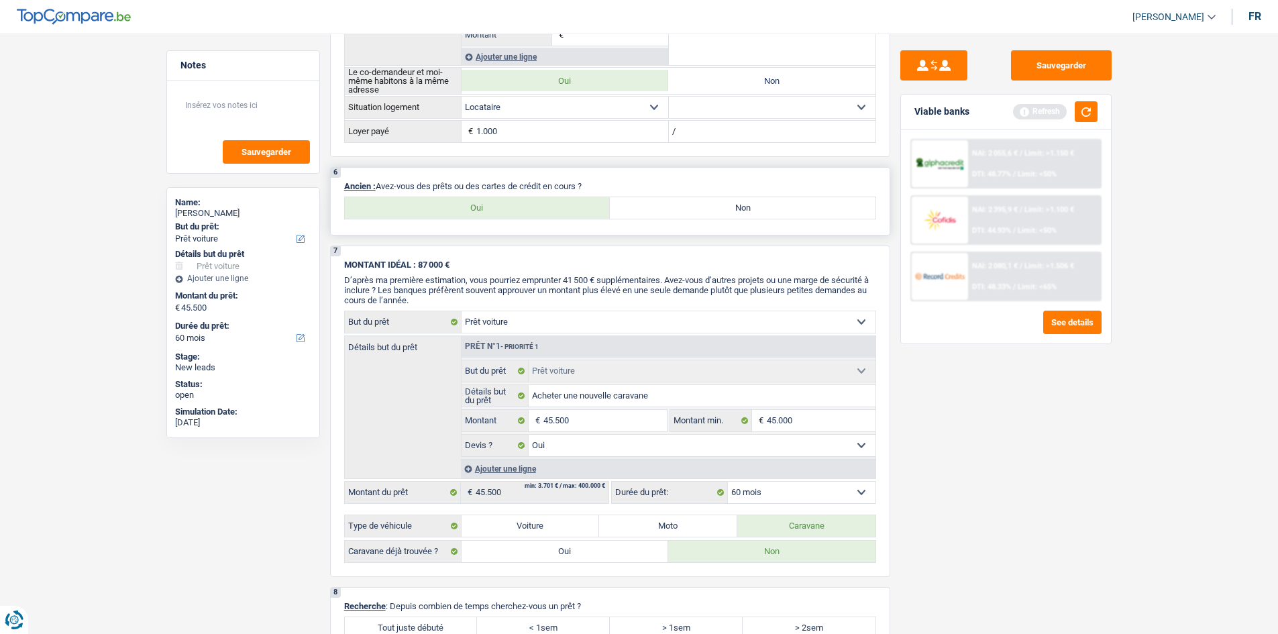
click at [487, 210] on label "Oui" at bounding box center [478, 207] width 266 height 21
click at [487, 210] on input "Oui" at bounding box center [478, 207] width 266 height 21
radio input "true"
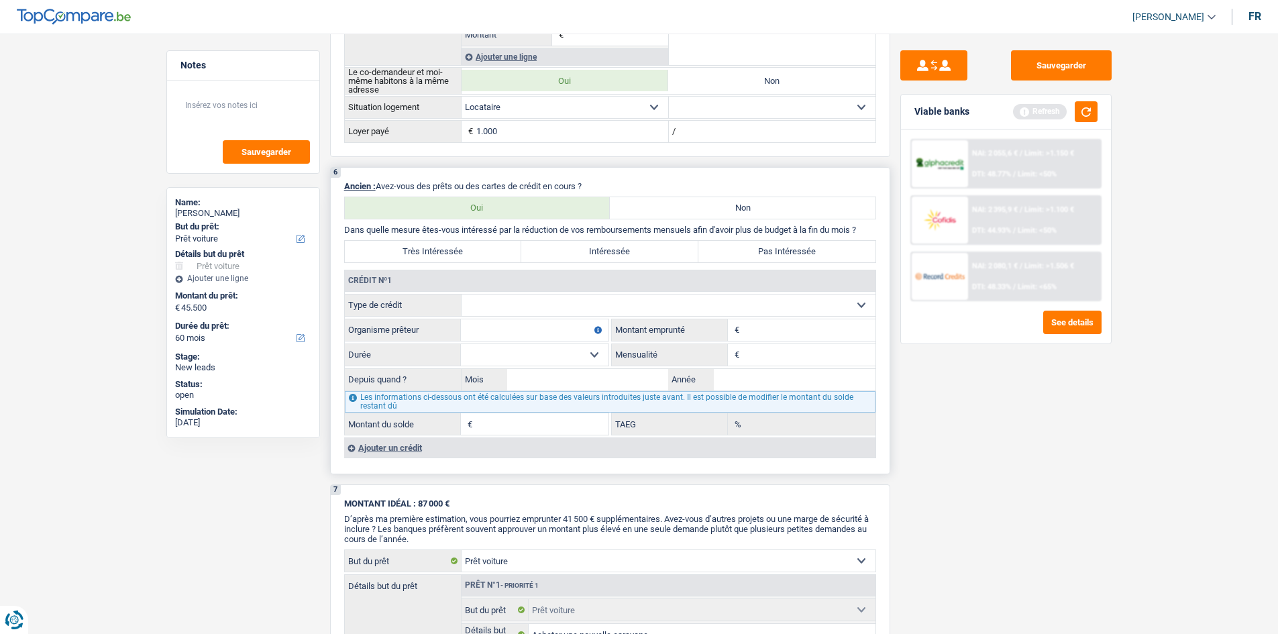
click at [792, 305] on select "Carte ou ouverture de crédit Prêt hypothécaire Vente à tempérament Prêt à tempé…" at bounding box center [669, 304] width 414 height 21
select select "carLoan"
type input "0"
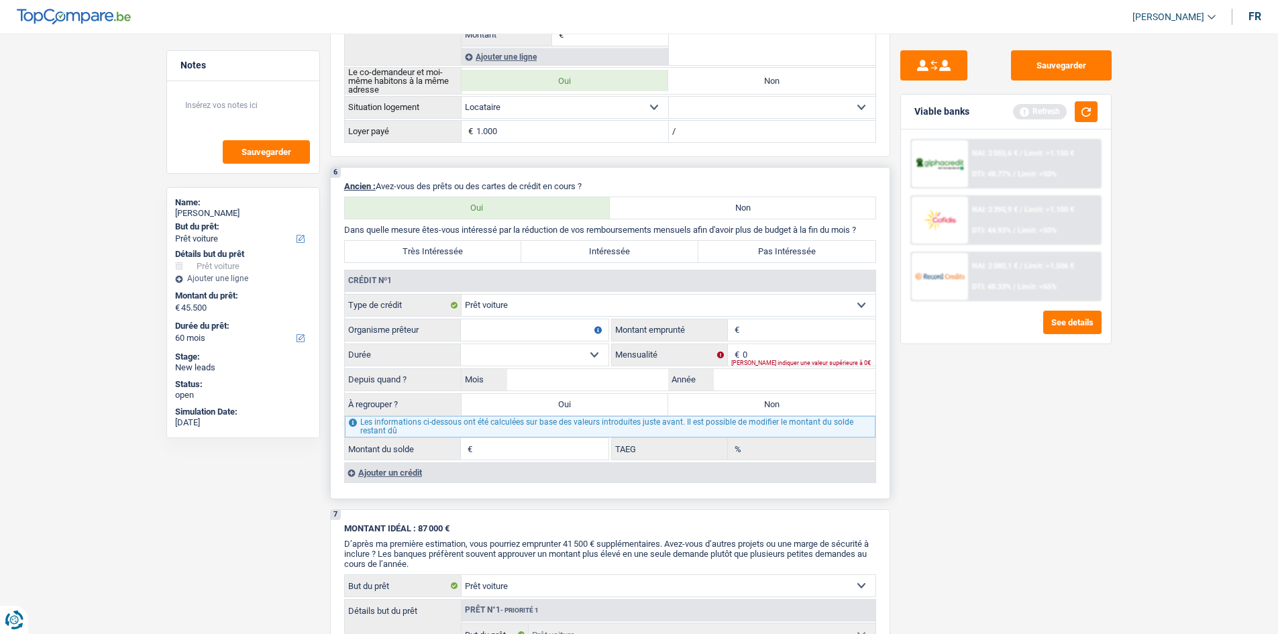
click at [563, 331] on input "Organisme prêteur" at bounding box center [535, 329] width 148 height 21
type input "AlphaCredit"
click at [800, 335] on input "Montant" at bounding box center [809, 329] width 133 height 21
type input "30.000"
click at [596, 355] on select "12 mois 18 mois 24 mois 30 mois 36 mois 42 mois 48 mois 60 mois 72 mois 84 mois…" at bounding box center [535, 354] width 148 height 21
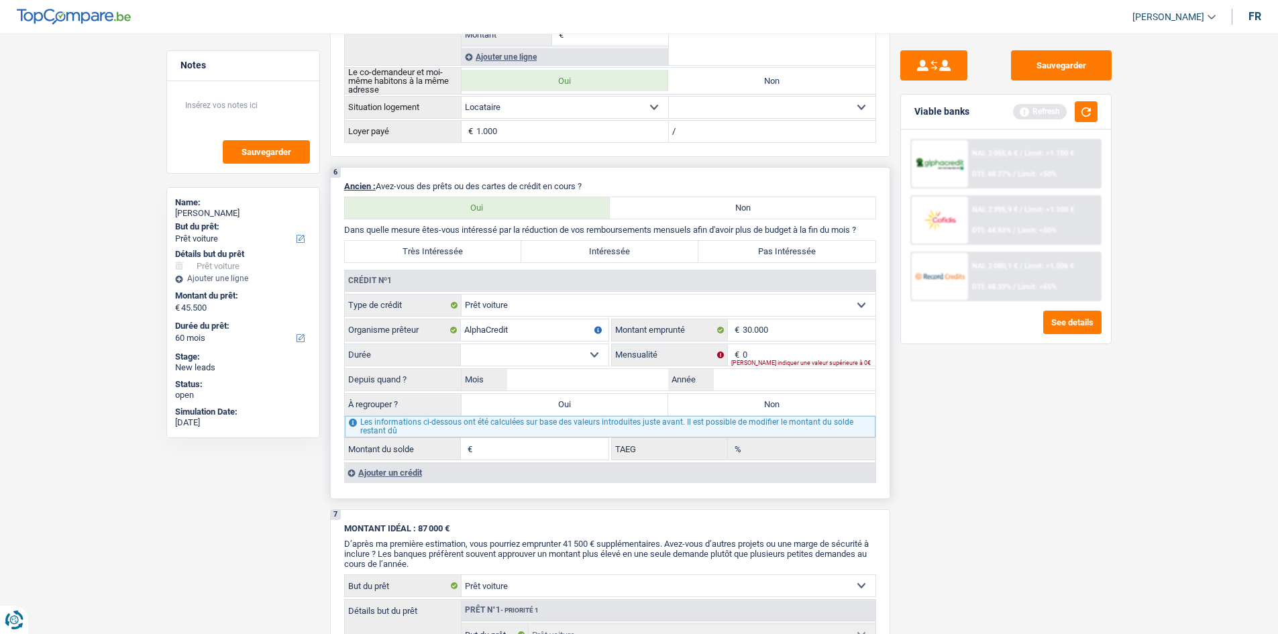
select select "120"
click at [461, 344] on select "12 mois 18 mois 24 mois 30 mois 36 mois 42 mois 48 mois 60 mois 72 mois 84 mois…" at bounding box center [535, 354] width 148 height 21
click at [797, 360] on div "[PERSON_NAME] indiquer une valeur supérieure à 0€" at bounding box center [803, 362] width 144 height 5
click at [782, 350] on input "0" at bounding box center [809, 354] width 133 height 21
type input "428"
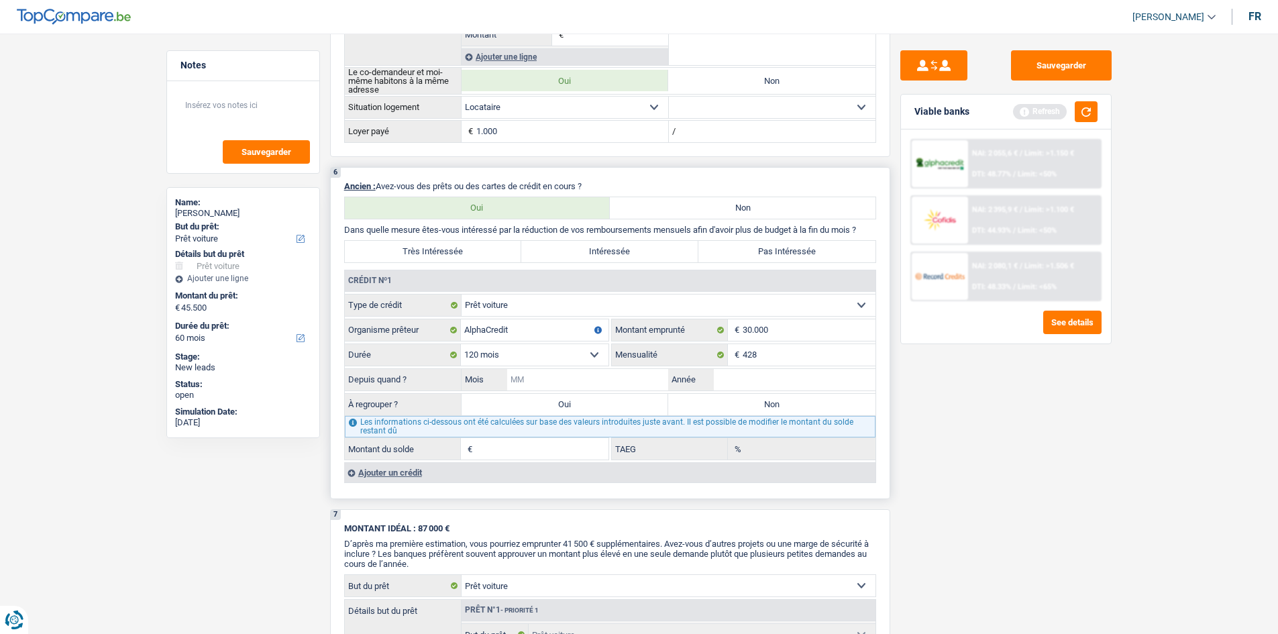
click at [572, 380] on input "Mois" at bounding box center [588, 379] width 162 height 21
click at [743, 373] on input "Année" at bounding box center [795, 379] width 162 height 21
type input "2021"
click at [583, 380] on input "Mois" at bounding box center [588, 379] width 162 height 21
type input "02"
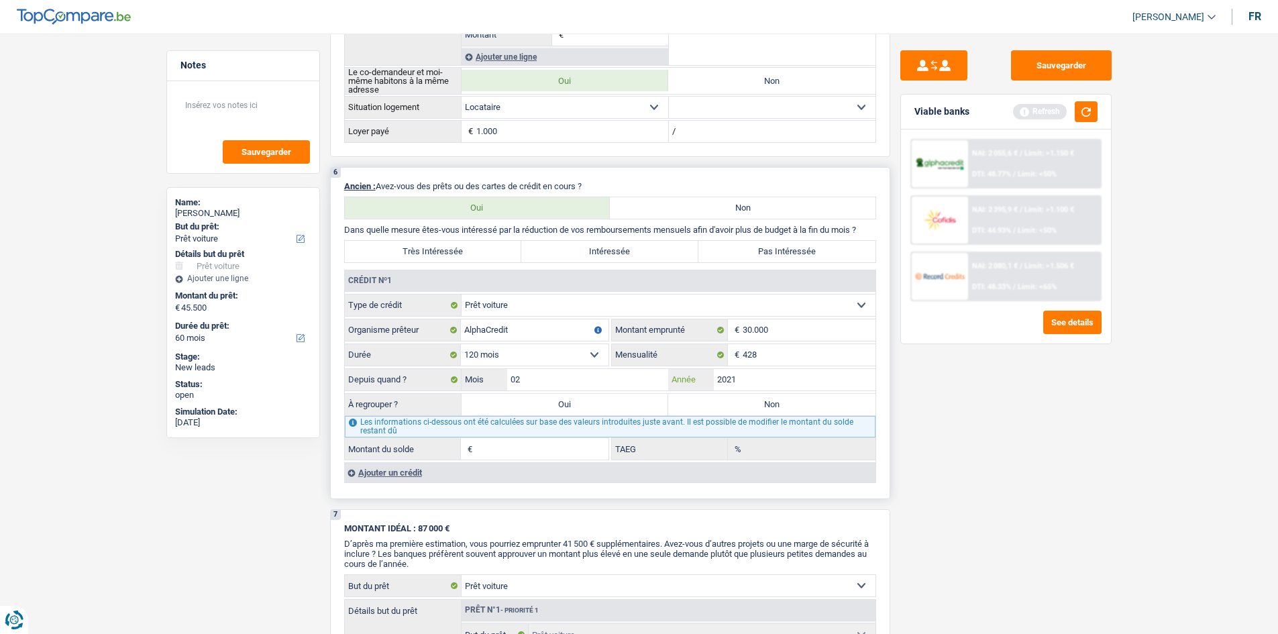
type input "20.678"
type input "12,53"
click at [752, 329] on input "30.000" at bounding box center [809, 329] width 133 height 21
type input "3.000"
select select
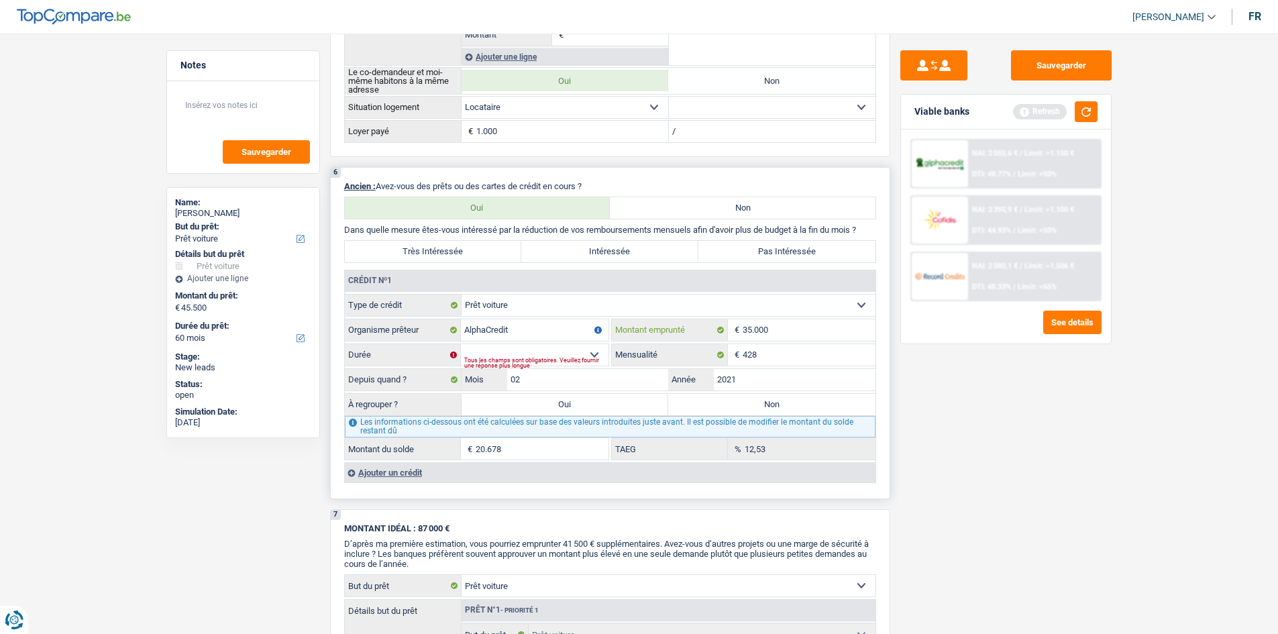
type input "35.000"
click at [589, 353] on select "12 mois 18 mois 24 mois 30 mois 36 mois 42 mois 48 mois 60 mois 72 mois 84 mois…" at bounding box center [535, 354] width 148 height 21
select select "120"
click at [461, 344] on select "12 mois 18 mois 24 mois 30 mois 36 mois 42 mois 48 mois 60 mois 72 mois 84 mois…" at bounding box center [535, 354] width 148 height 21
type input "22.687"
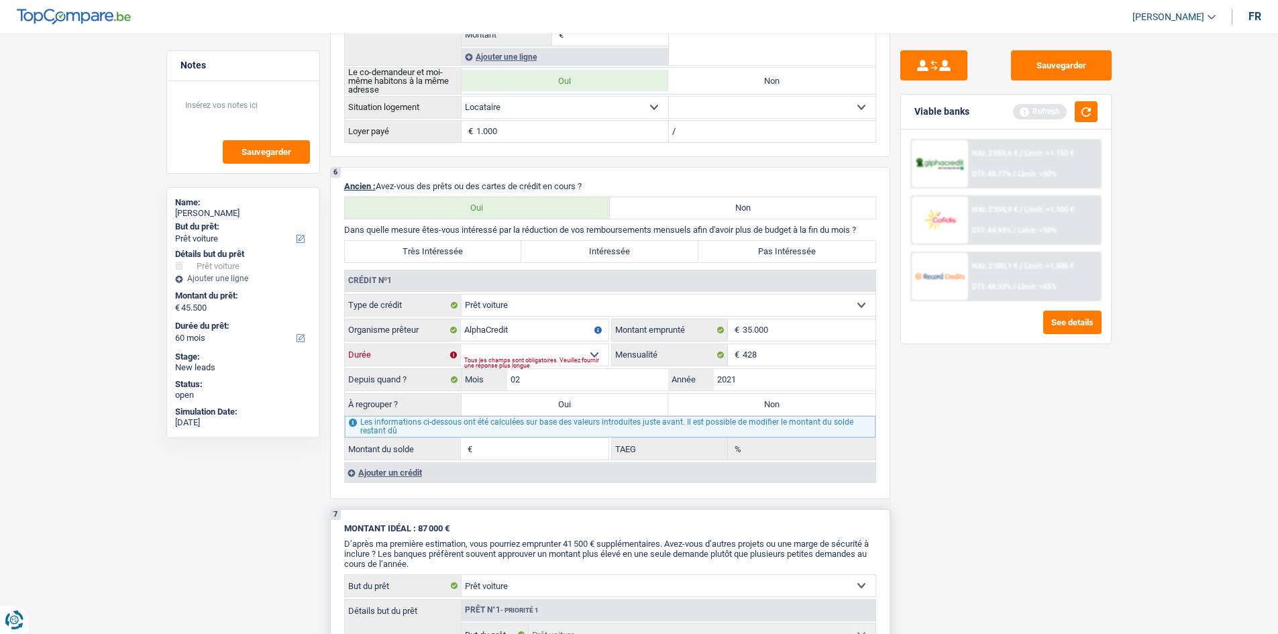
type input "8,49"
click at [746, 330] on input "35.000" at bounding box center [809, 329] width 133 height 21
click at [752, 329] on input "35.000" at bounding box center [809, 329] width 133 height 21
type input "3.000"
select select
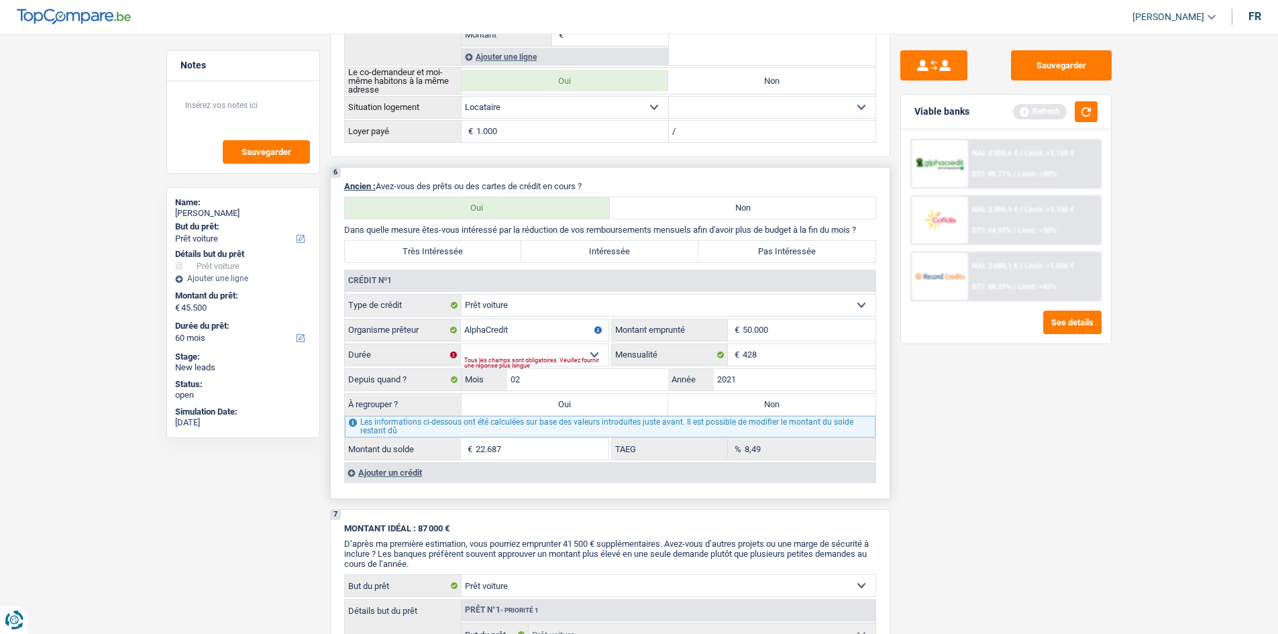
type input "50.000"
click at [588, 353] on select "12 mois 18 mois 24 mois 30 mois 36 mois 42 mois 48 mois 60 mois 72 mois 84 mois…" at bounding box center [535, 354] width 148 height 21
select select "120"
click at [461, 344] on select "12 mois 18 mois 24 mois 30 mois 36 mois 42 mois 48 mois 60 mois 72 mois 84 mois…" at bounding box center [535, 354] width 148 height 21
type input "27.831"
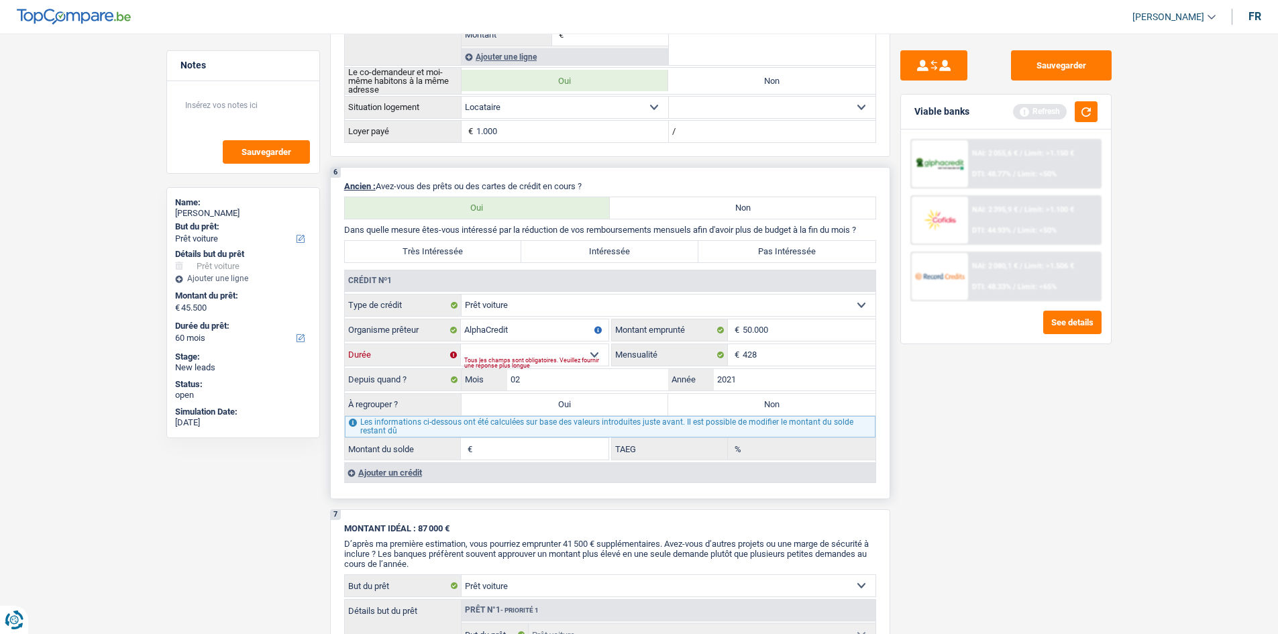
type input "0,54"
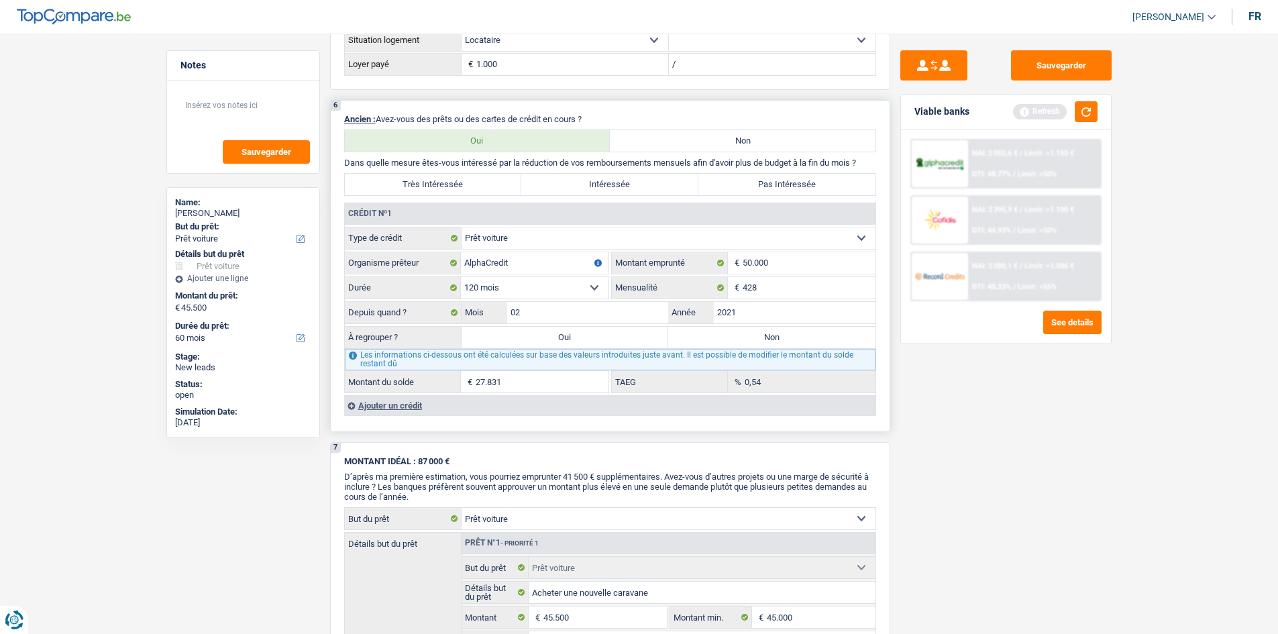
click at [553, 345] on label "Oui" at bounding box center [565, 337] width 207 height 21
click at [553, 345] on input "Oui" at bounding box center [565, 337] width 207 height 21
radio input "true"
type input "73.331"
type input "27.831"
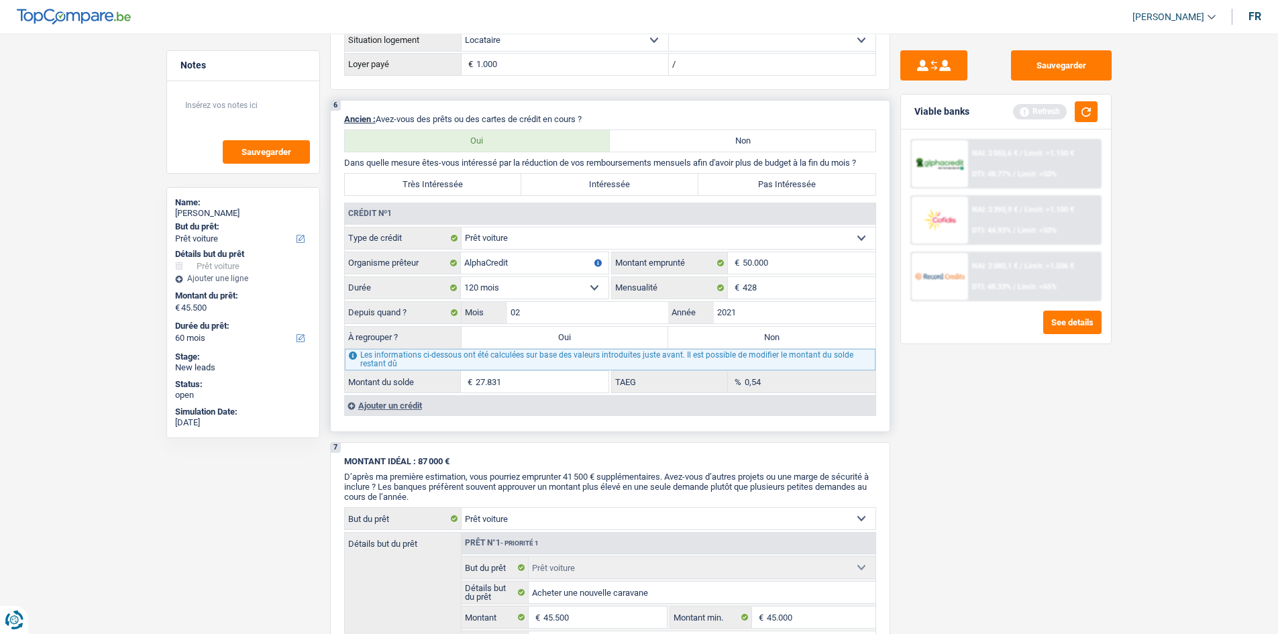
select select
type input "27.831"
select select
select select "refinancing"
select select "144"
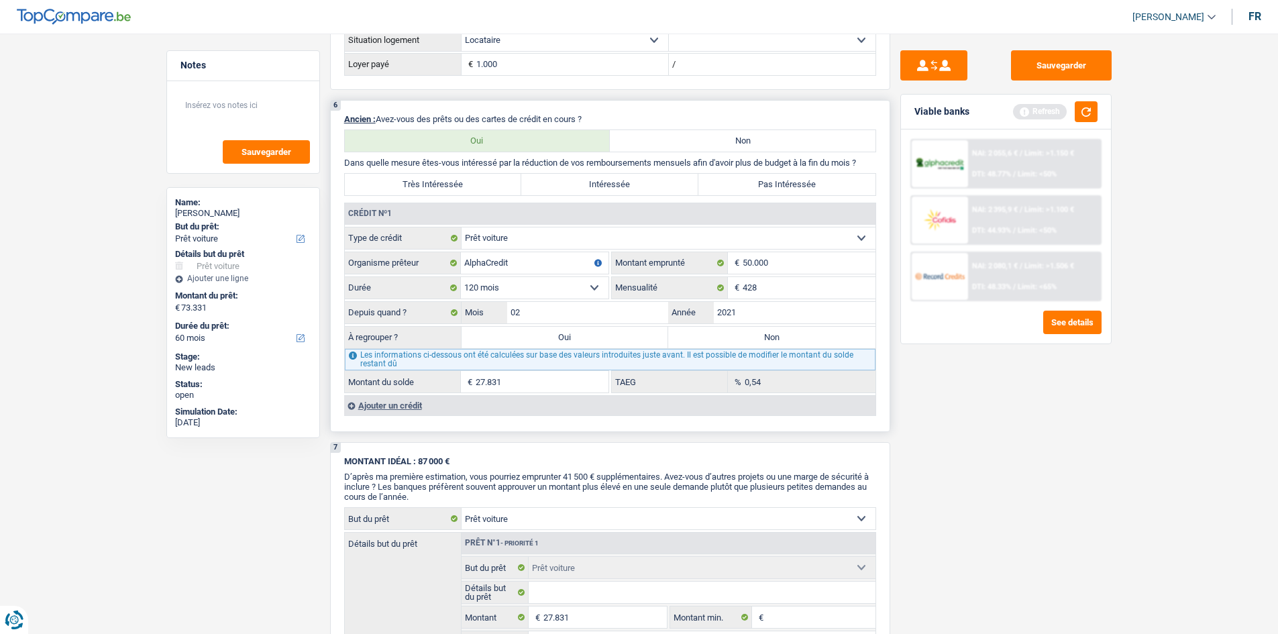
select select "refinancing"
select select "144"
select select "refinancing"
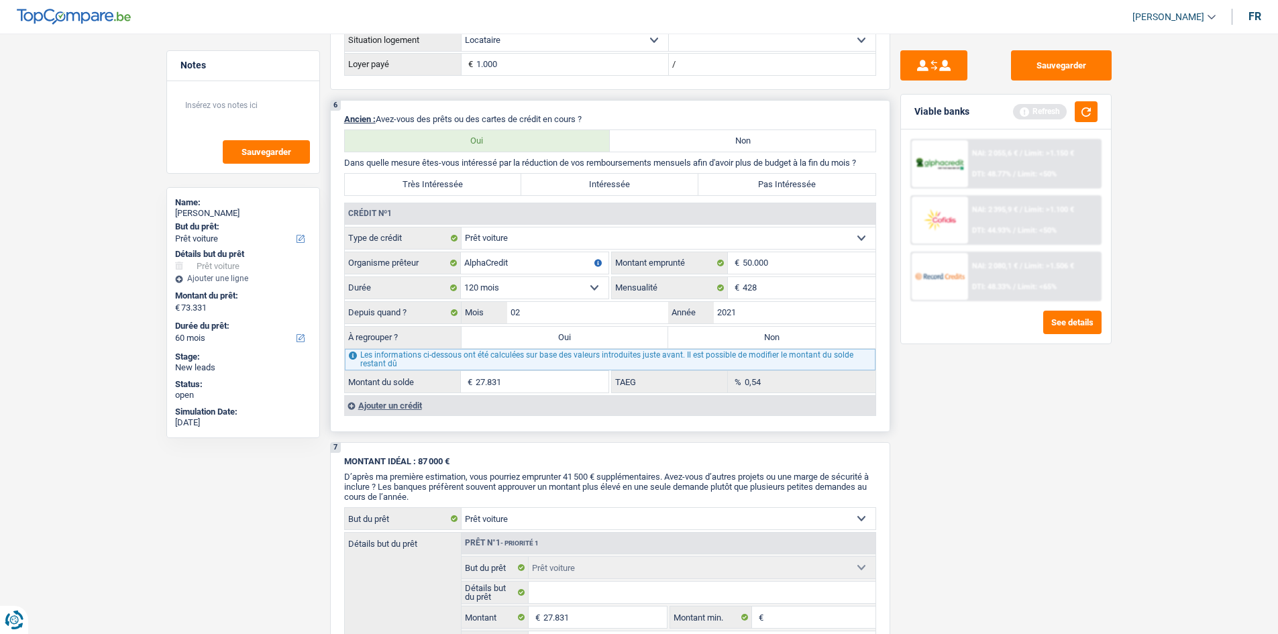
select select "144"
select select "refinancing"
select select "car"
select select "yes"
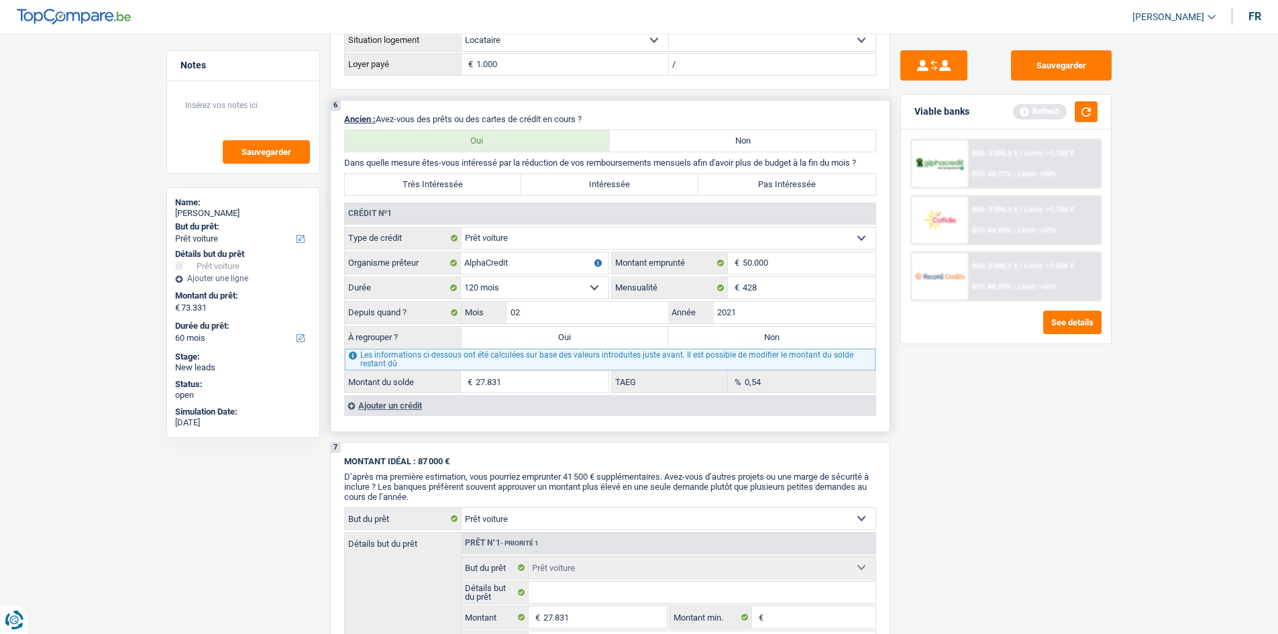
select select "car"
select select "yes"
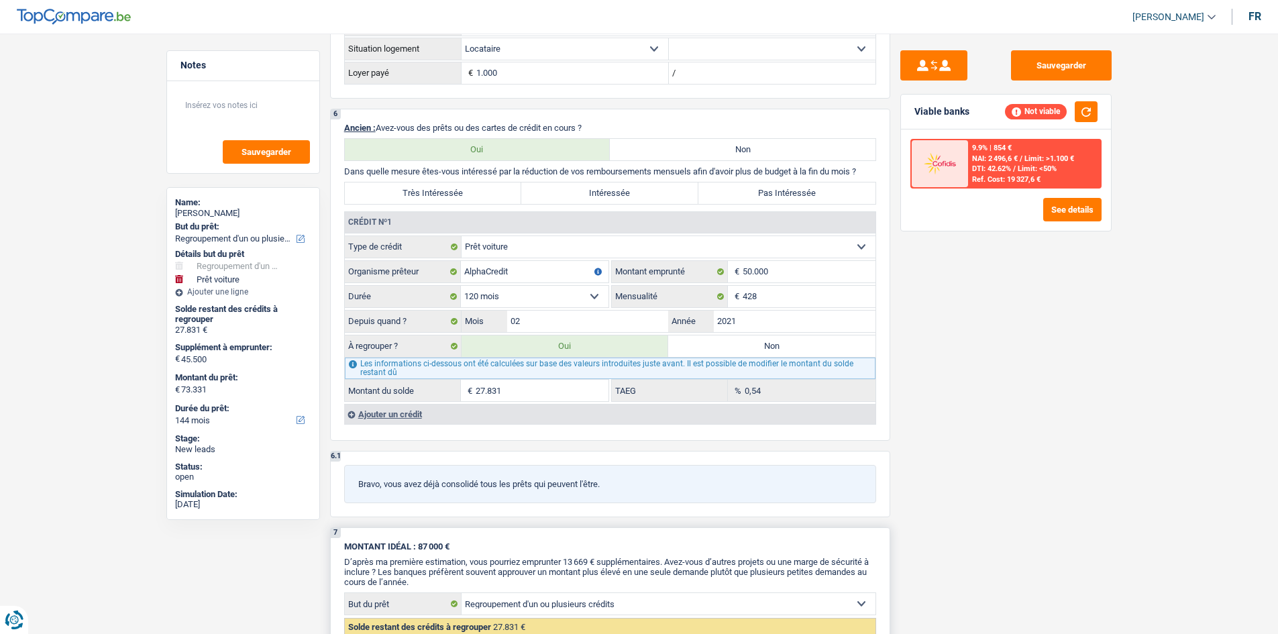
scroll to position [1207, 0]
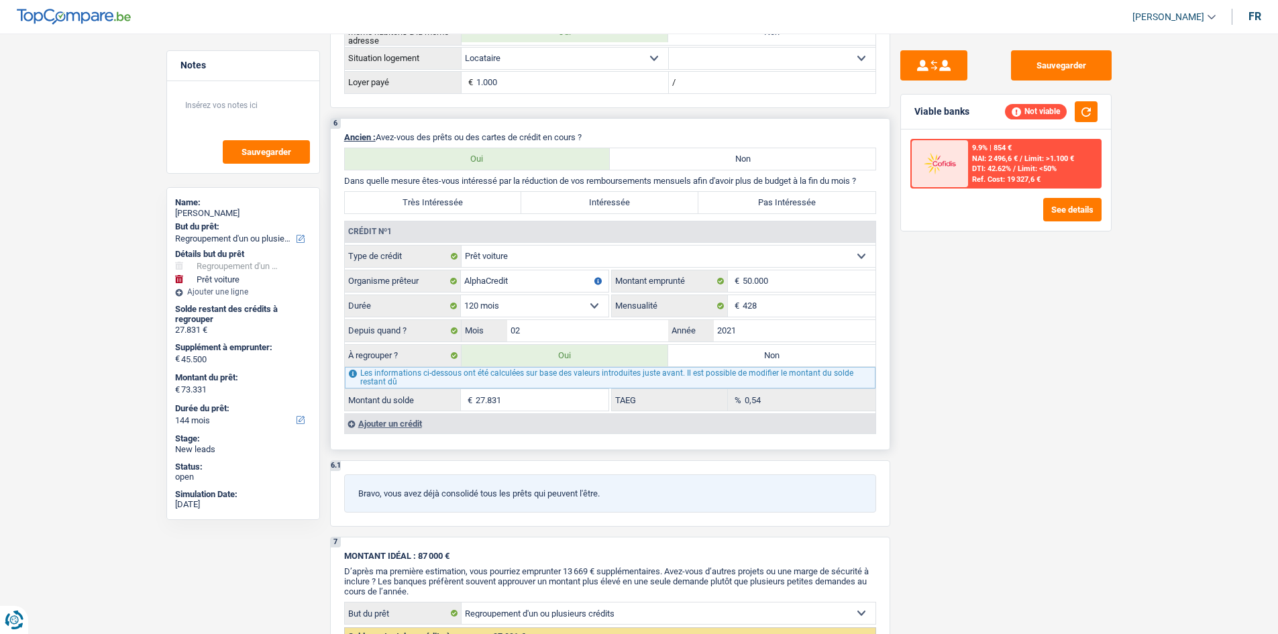
click at [439, 203] on label "Très Intéressée" at bounding box center [433, 202] width 177 height 21
click at [439, 203] on input "Très Intéressée" at bounding box center [433, 202] width 177 height 21
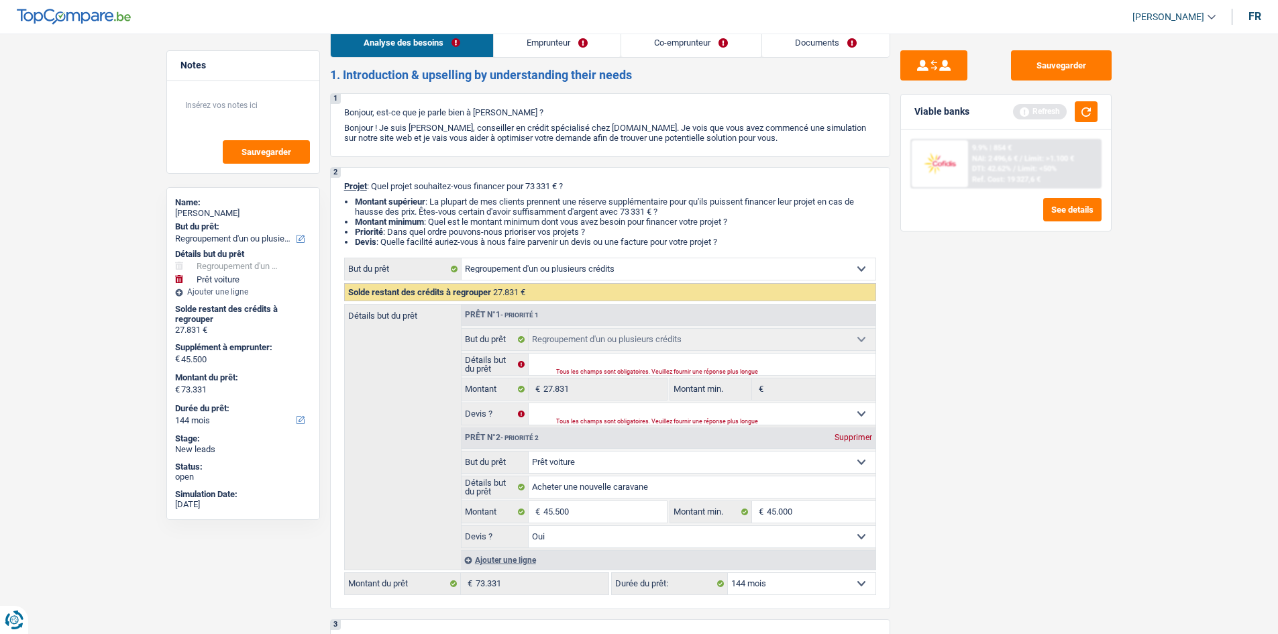
scroll to position [0, 0]
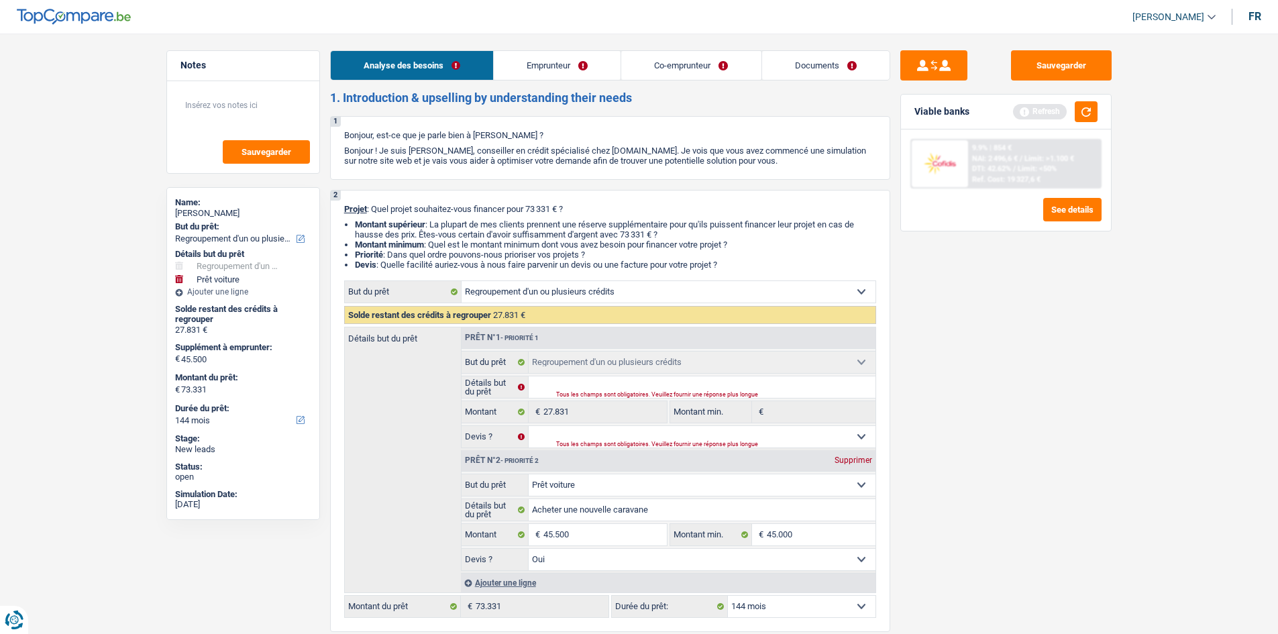
click at [546, 67] on link "Emprunteur" at bounding box center [557, 65] width 127 height 29
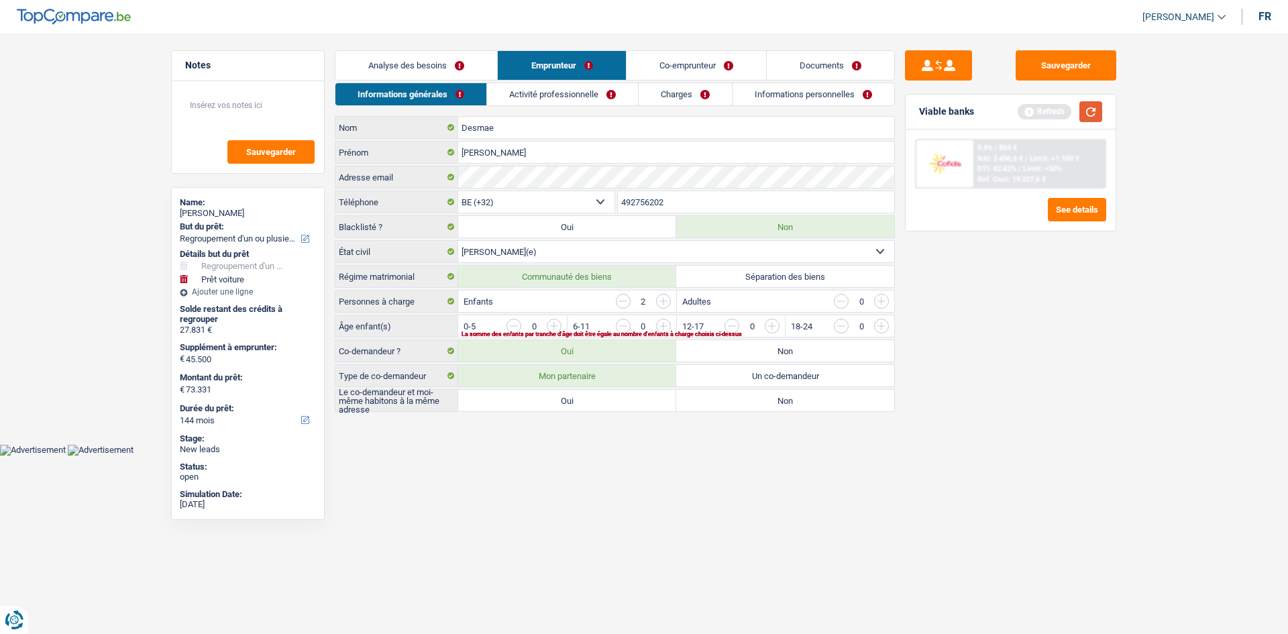
click at [1091, 105] on button "button" at bounding box center [1090, 111] width 23 height 21
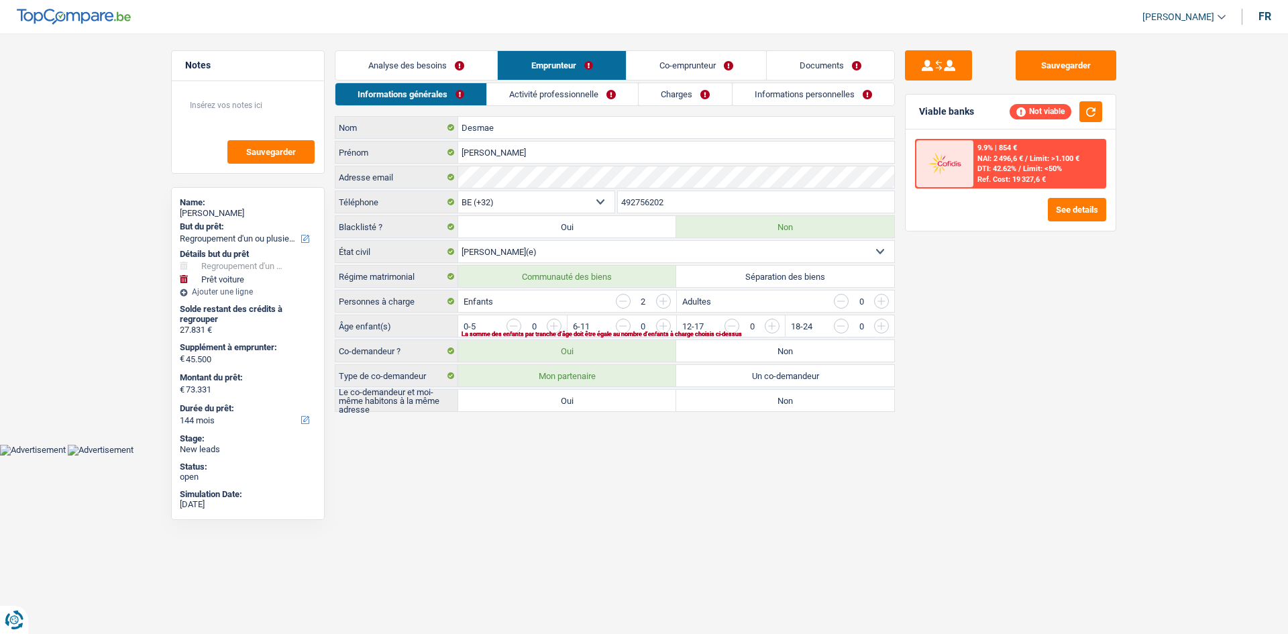
click at [665, 329] on input "button" at bounding box center [935, 329] width 559 height 21
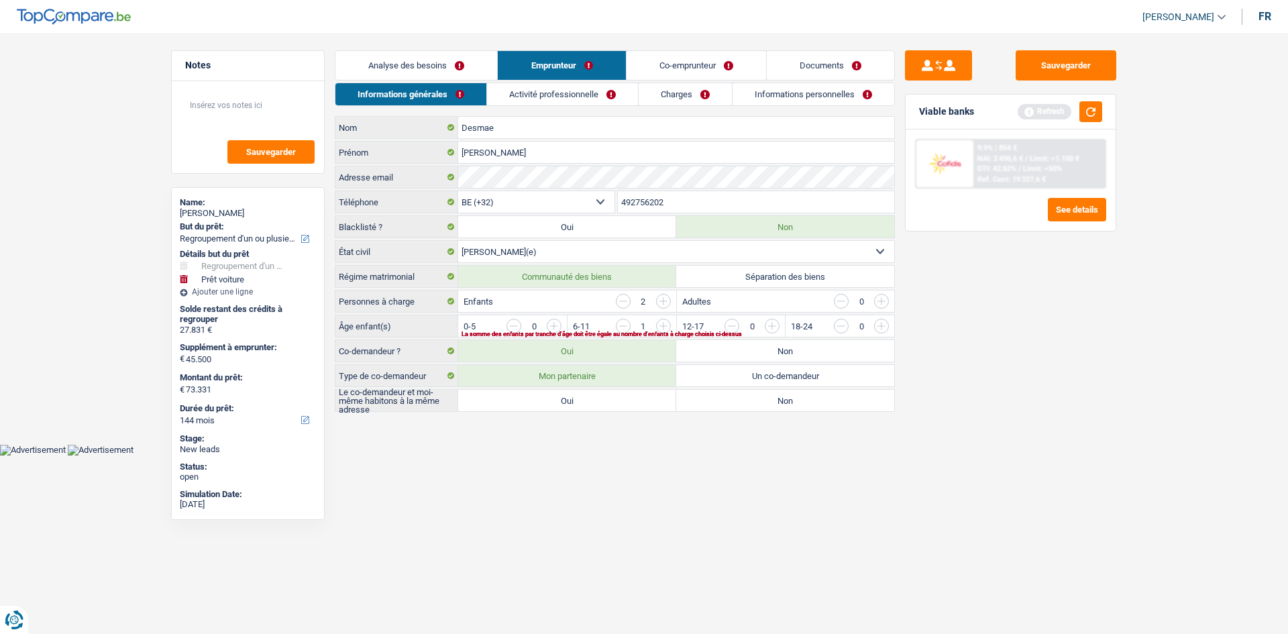
click at [773, 329] on input "button" at bounding box center [1044, 329] width 559 height 21
click at [570, 400] on label "Oui" at bounding box center [567, 400] width 218 height 21
click at [570, 400] on input "Oui" at bounding box center [567, 400] width 218 height 21
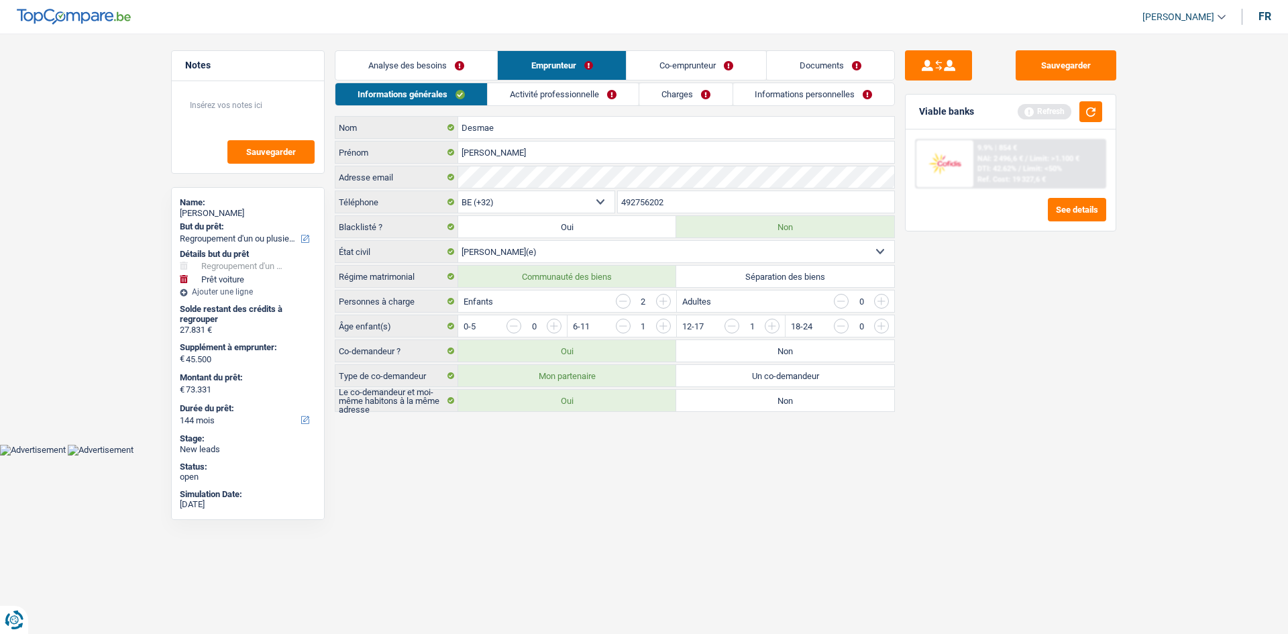
click at [554, 95] on link "Activité professionnelle" at bounding box center [563, 94] width 151 height 22
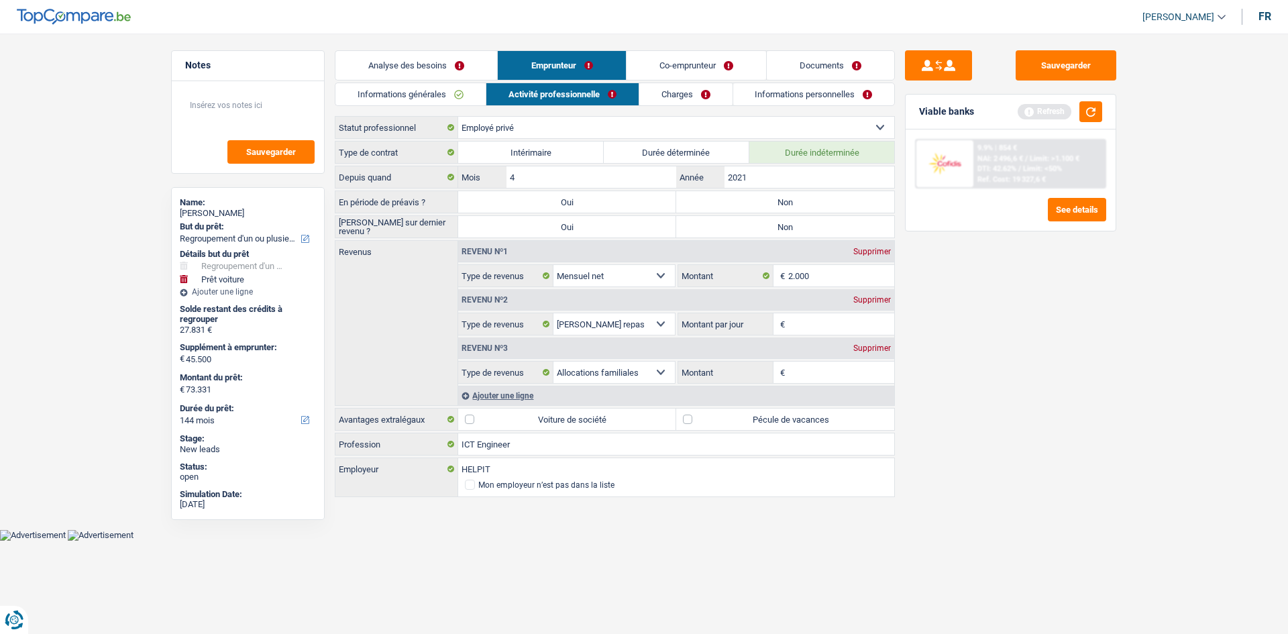
click at [733, 207] on label "Non" at bounding box center [785, 201] width 218 height 21
click at [733, 207] on input "Non" at bounding box center [785, 201] width 218 height 21
click at [734, 224] on label "Non" at bounding box center [785, 226] width 218 height 21
click at [734, 224] on input "Non" at bounding box center [785, 226] width 218 height 21
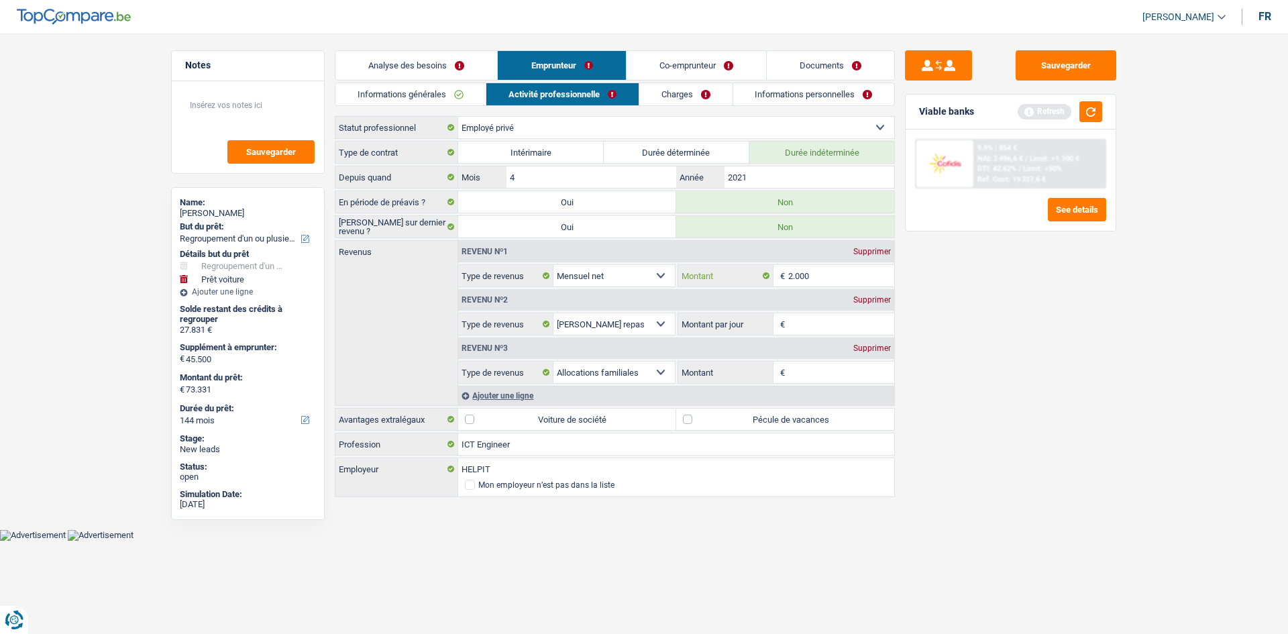
click at [830, 272] on input "2.000" at bounding box center [841, 275] width 107 height 21
click at [826, 319] on input "Montant par jour" at bounding box center [841, 323] width 107 height 21
click at [471, 423] on label "Voiture de société" at bounding box center [567, 419] width 218 height 21
click at [471, 423] on input "Voiture de société" at bounding box center [567, 419] width 218 height 21
click at [808, 316] on input "Montant par jour" at bounding box center [841, 323] width 107 height 21
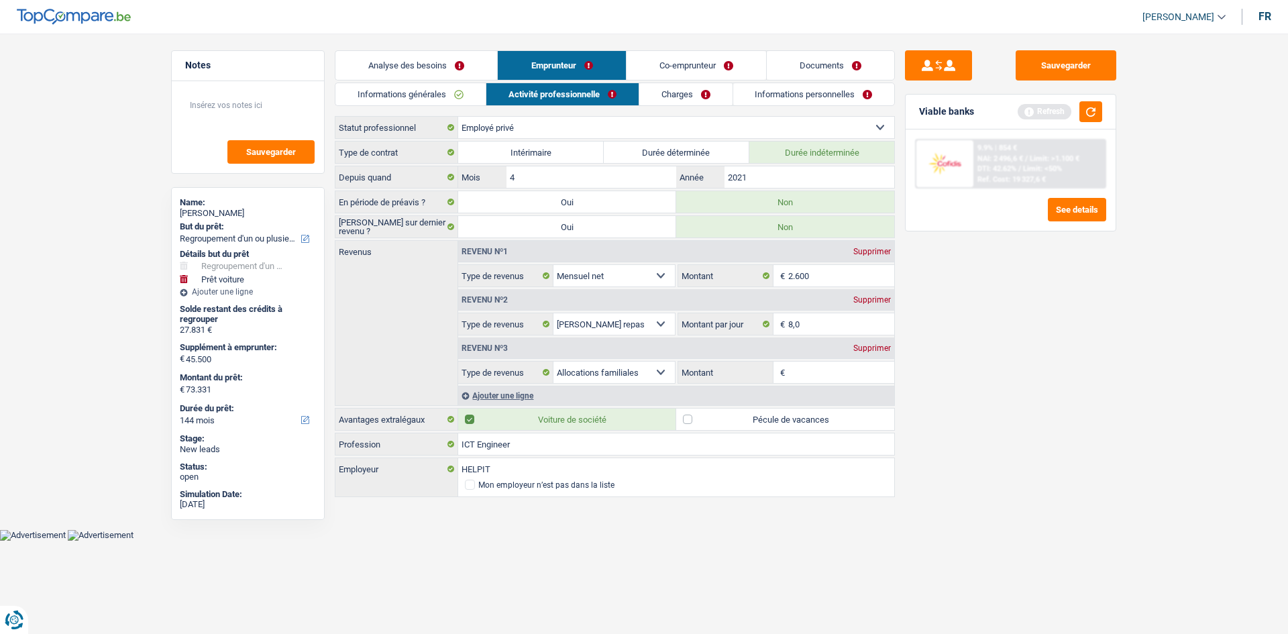
click at [871, 345] on div "Supprimer" at bounding box center [872, 348] width 44 height 8
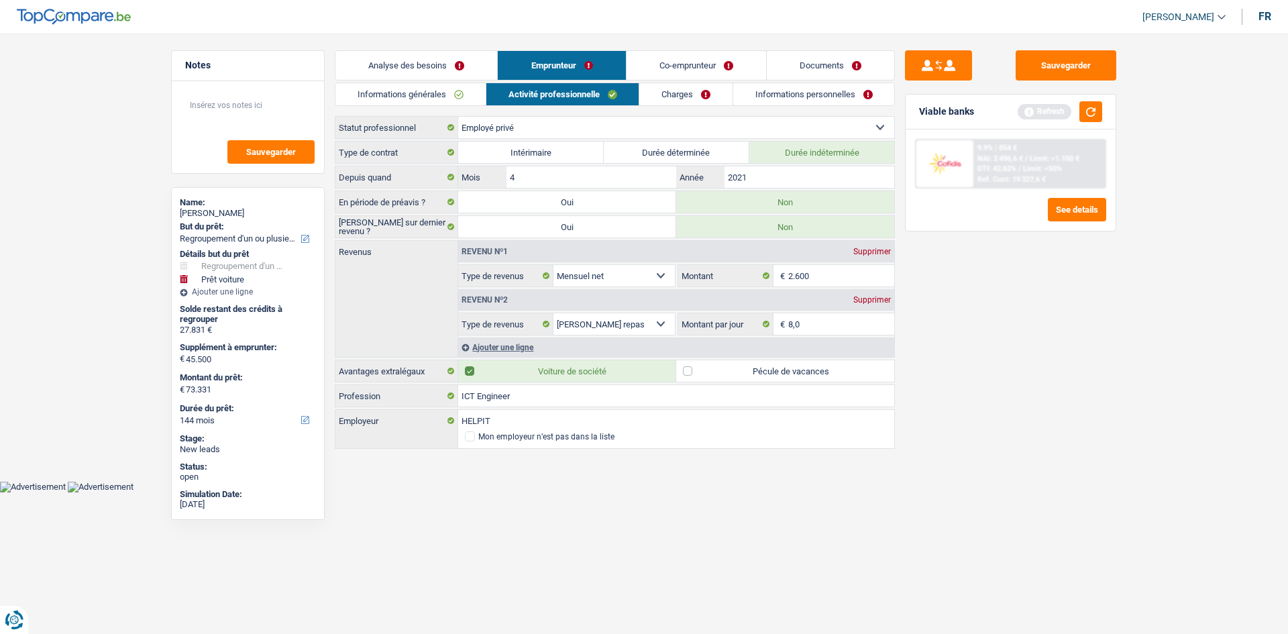
click at [690, 370] on label "Pécule de vacances" at bounding box center [785, 370] width 218 height 21
click at [690, 370] on input "Pécule de vacances" at bounding box center [785, 370] width 218 height 21
click at [672, 62] on link "Co-emprunteur" at bounding box center [697, 65] width 140 height 29
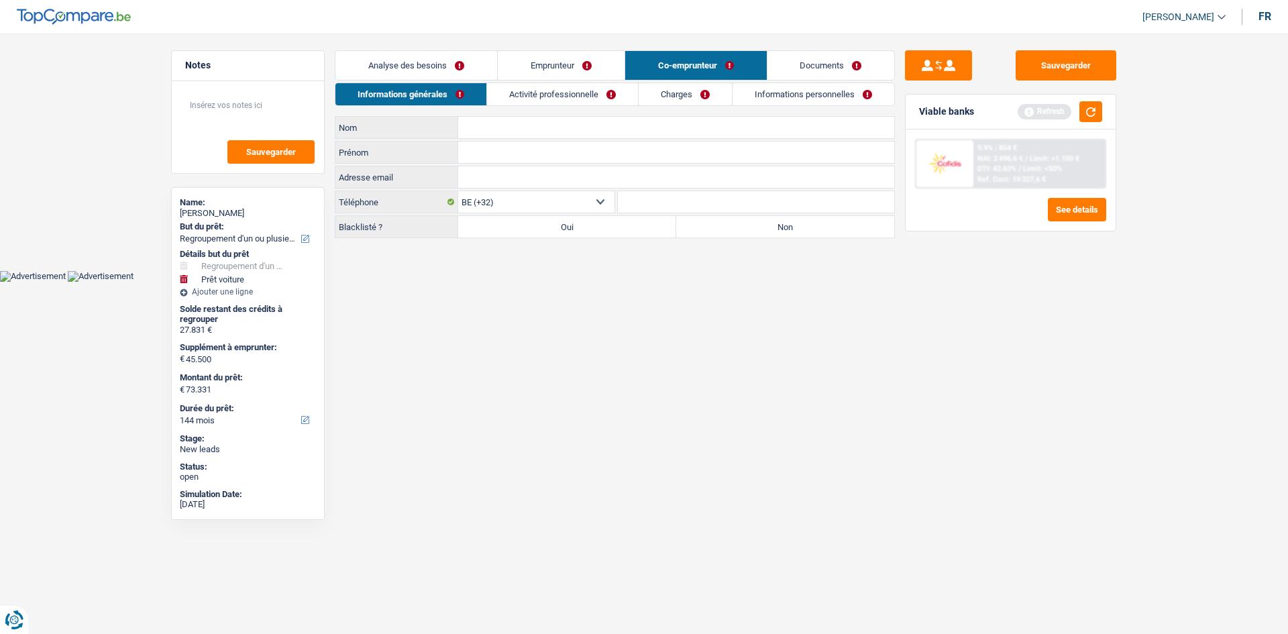
click at [516, 125] on input "Nom" at bounding box center [676, 127] width 436 height 21
click at [653, 200] on input "Téléphone" at bounding box center [756, 201] width 277 height 21
click at [762, 234] on label "Non" at bounding box center [785, 226] width 218 height 21
click at [762, 234] on input "Non" at bounding box center [785, 226] width 218 height 21
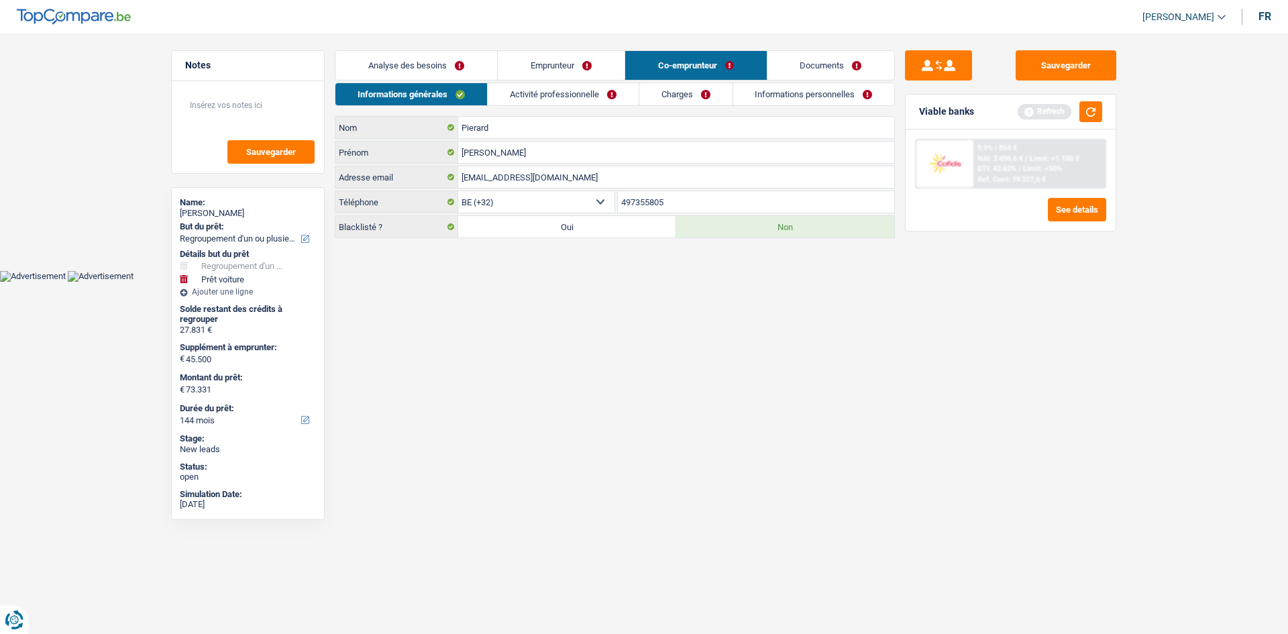
click at [555, 99] on link "Activité professionnelle" at bounding box center [563, 94] width 151 height 22
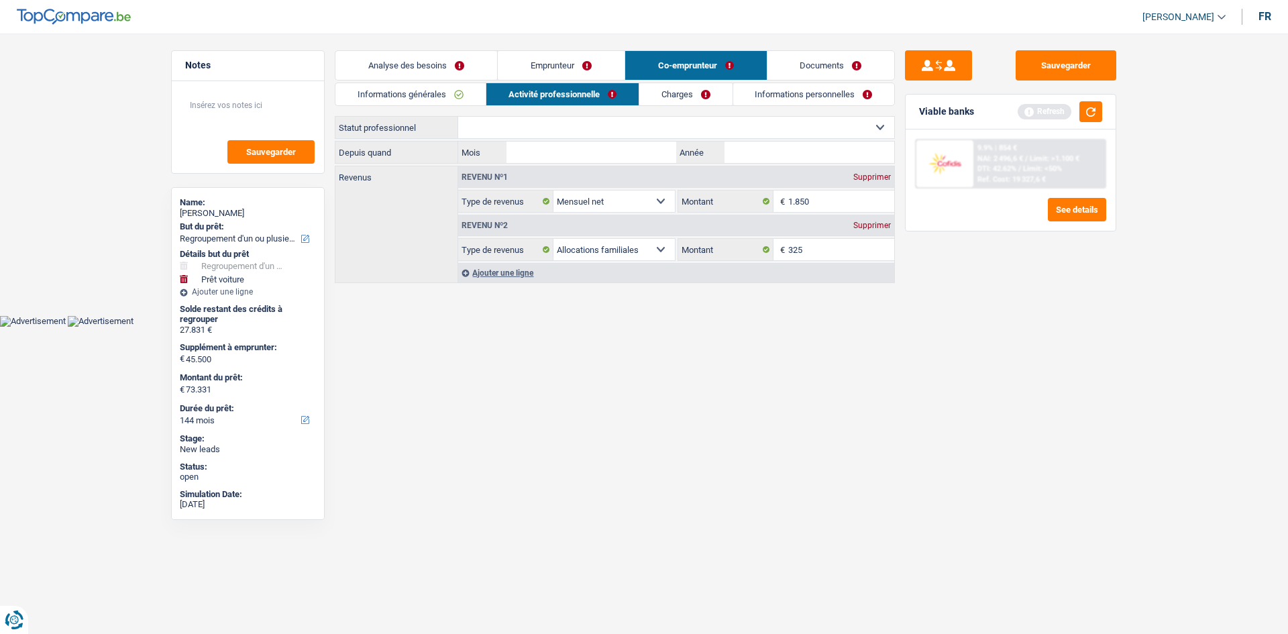
click at [533, 117] on select "Ouvrier Employé privé Employé public Invalide Indépendant Pensionné Chômeur Mut…" at bounding box center [676, 127] width 436 height 21
click at [458, 117] on select "Ouvrier Employé privé Employé public Invalide Indépendant Pensionné Chômeur Mut…" at bounding box center [676, 127] width 436 height 21
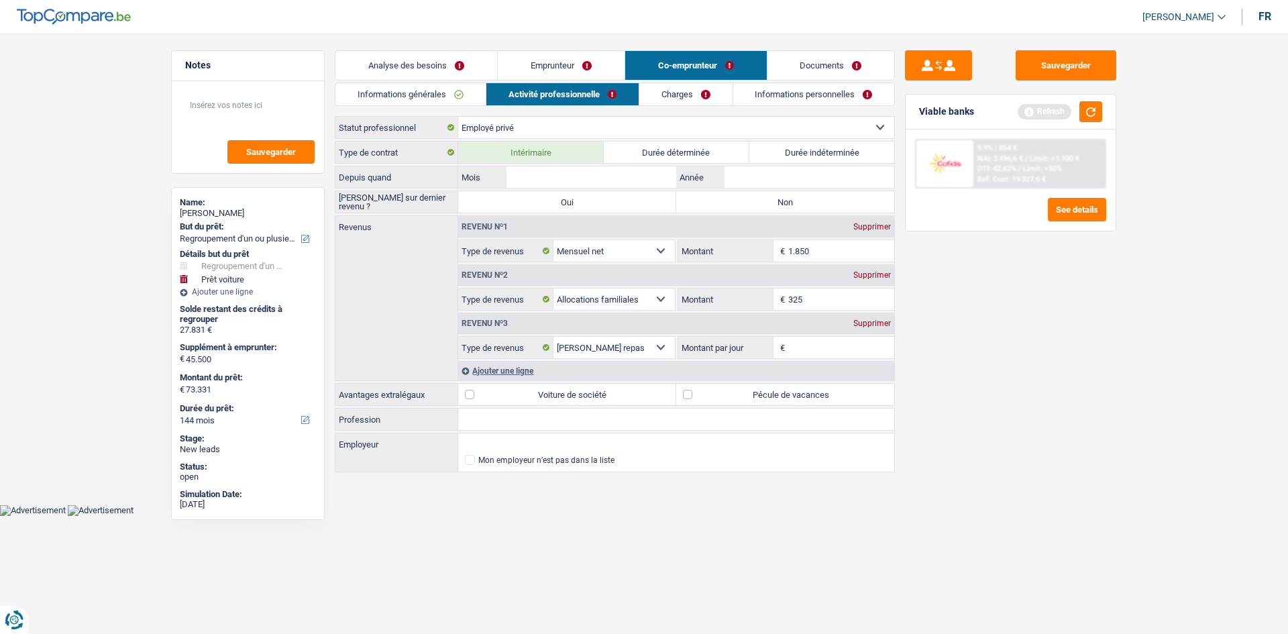
click at [773, 149] on label "Durée indéterminée" at bounding box center [822, 152] width 146 height 21
click at [773, 149] on input "Durée indéterminée" at bounding box center [822, 152] width 146 height 21
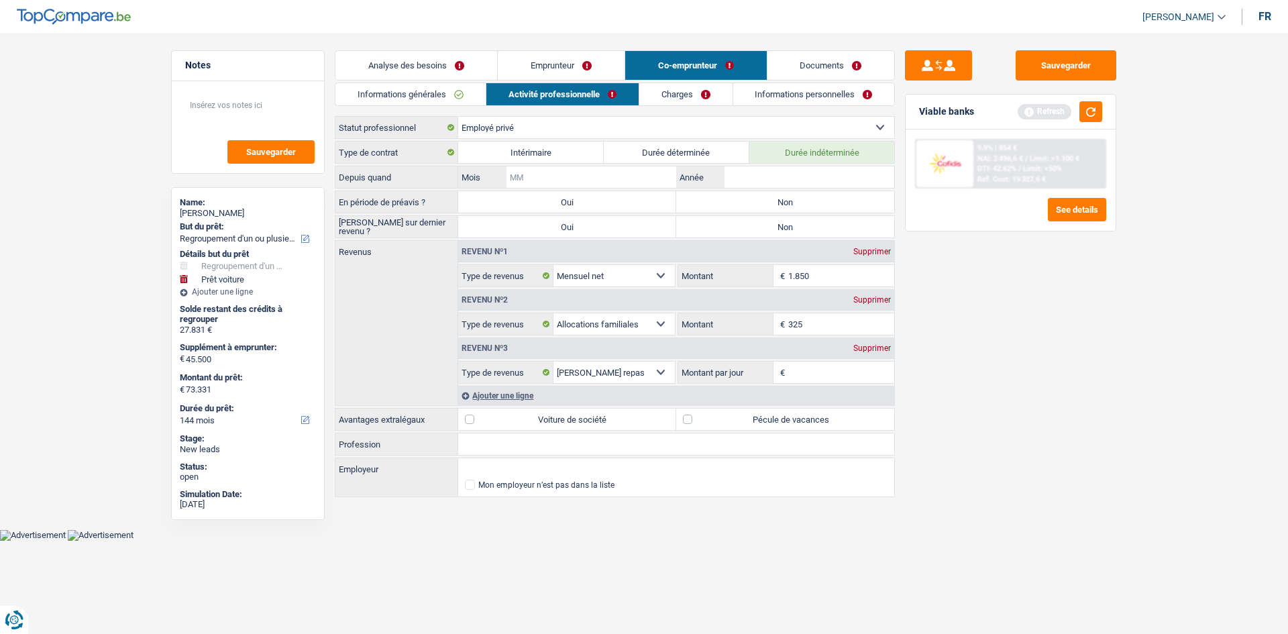
click at [581, 179] on input "Mois" at bounding box center [591, 176] width 170 height 21
click at [765, 171] on input "Année" at bounding box center [809, 176] width 170 height 21
drag, startPoint x: 729, startPoint y: 207, endPoint x: 714, endPoint y: 195, distance: 19.0
click at [714, 195] on label "Non" at bounding box center [785, 201] width 218 height 21
click at [714, 195] on input "Non" at bounding box center [785, 201] width 218 height 21
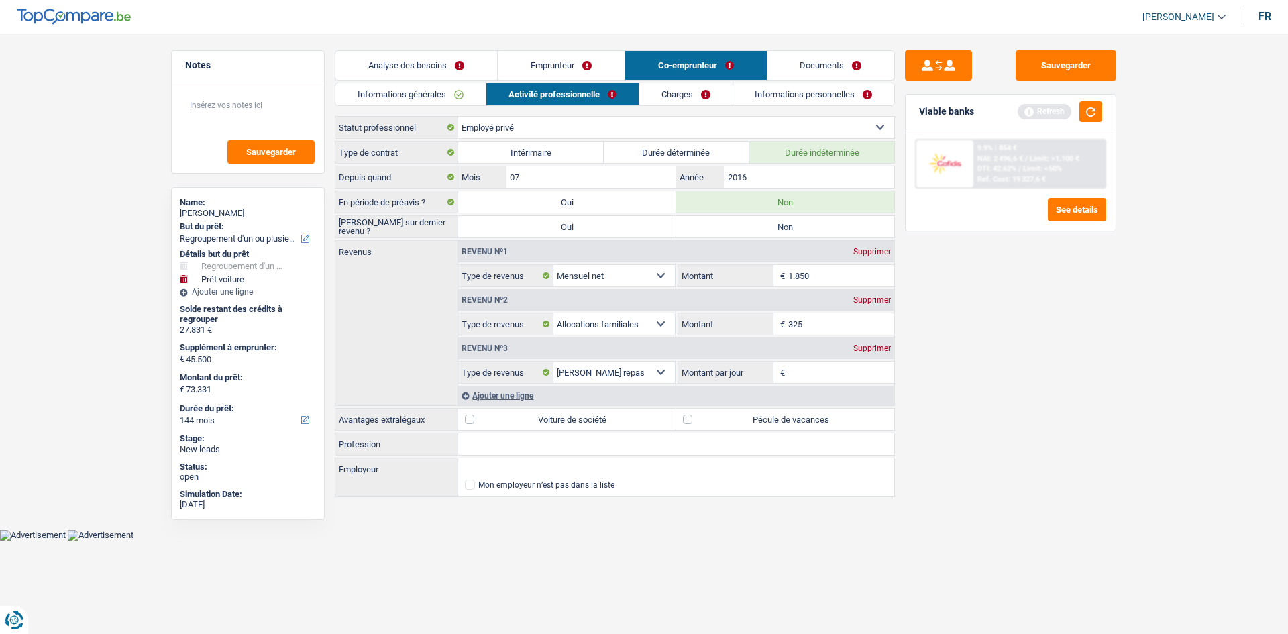
click at [722, 225] on label "Non" at bounding box center [785, 226] width 218 height 21
click at [722, 225] on input "Non" at bounding box center [785, 226] width 218 height 21
click at [833, 278] on input "1.850" at bounding box center [841, 275] width 107 height 21
click at [824, 320] on input "325" at bounding box center [841, 323] width 107 height 21
click at [732, 415] on label "Pécule de vacances" at bounding box center [785, 419] width 218 height 21
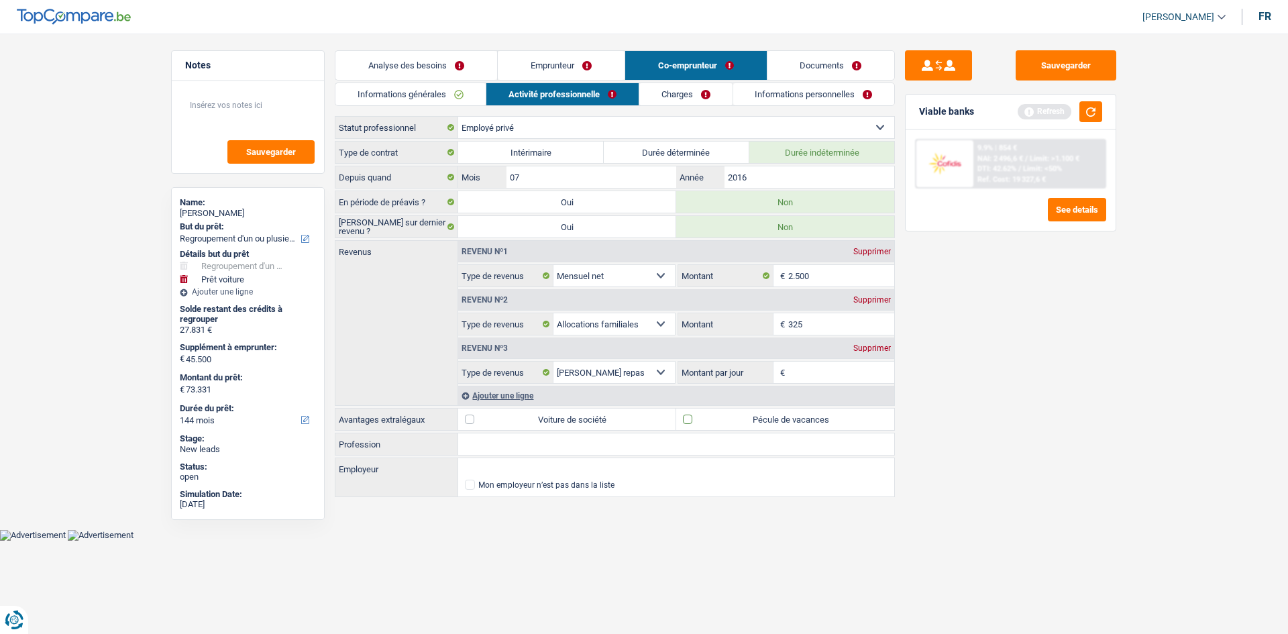
click at [732, 415] on input "Pécule de vacances" at bounding box center [785, 419] width 218 height 21
click at [824, 321] on input "325" at bounding box center [841, 323] width 107 height 21
click at [796, 368] on input "Montant par jour" at bounding box center [841, 372] width 107 height 21
click at [821, 318] on input "325" at bounding box center [841, 323] width 107 height 21
click at [687, 95] on link "Charges" at bounding box center [685, 94] width 93 height 22
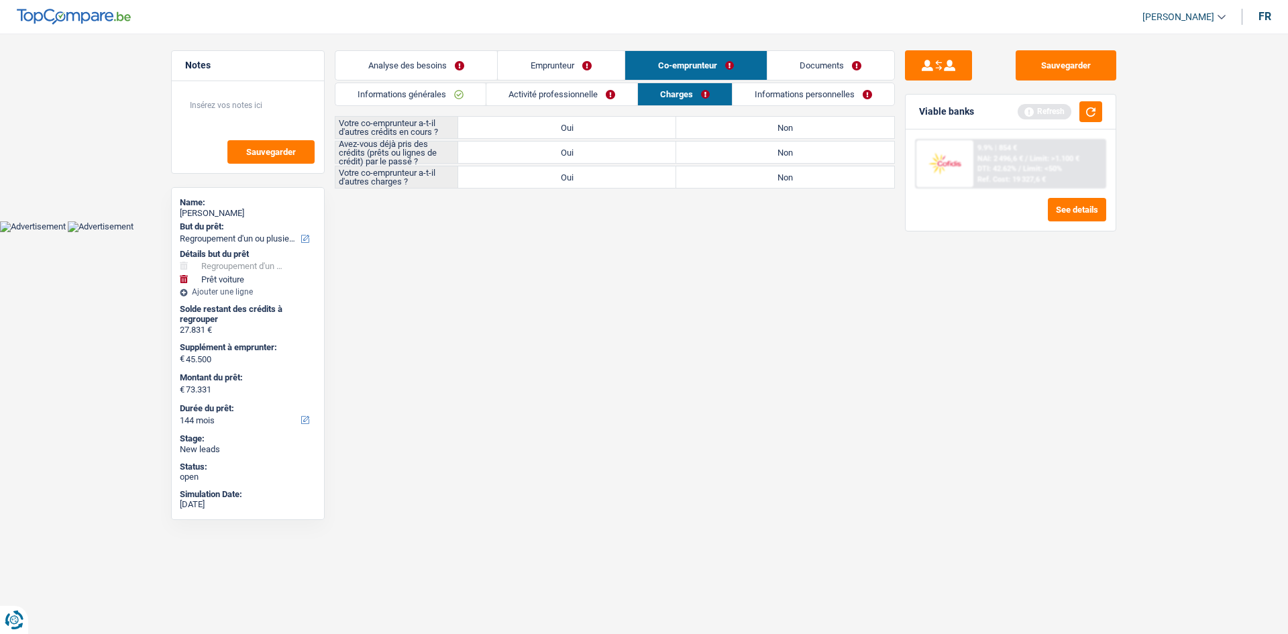
click at [743, 124] on label "Non" at bounding box center [785, 127] width 218 height 21
click at [743, 124] on input "Non" at bounding box center [785, 127] width 218 height 21
click at [645, 149] on label "Oui" at bounding box center [567, 152] width 218 height 21
click at [645, 149] on input "Oui" at bounding box center [567, 152] width 218 height 21
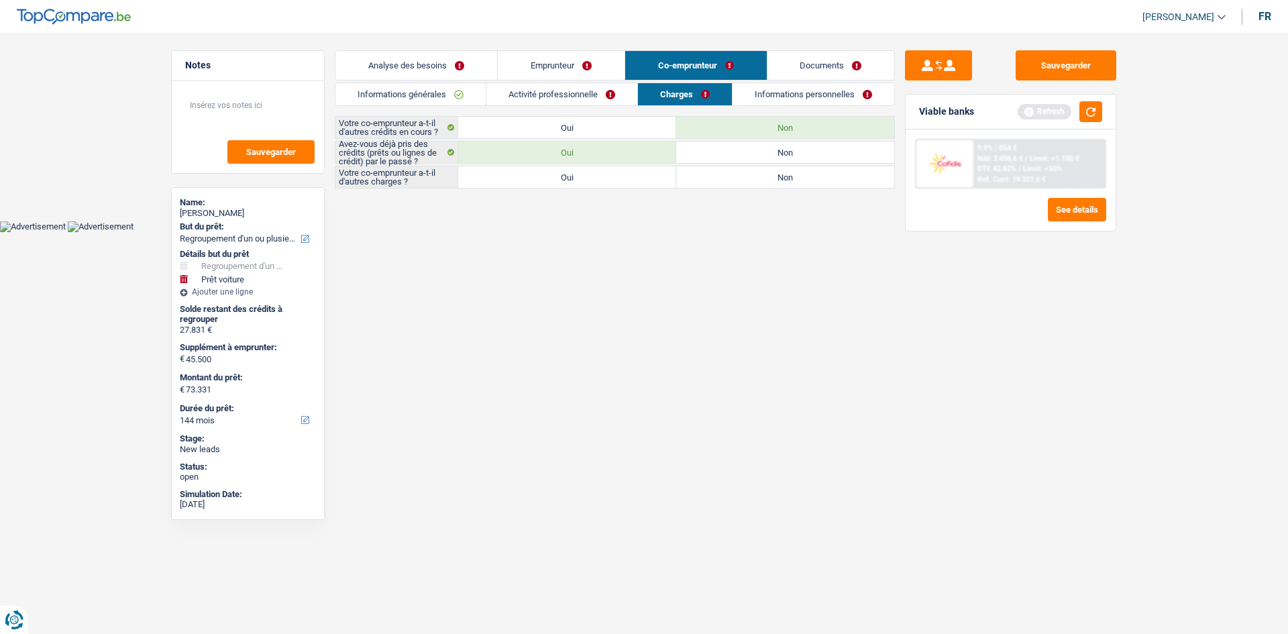
click at [717, 177] on label "Non" at bounding box center [785, 176] width 218 height 21
click at [717, 177] on input "Non" at bounding box center [785, 176] width 218 height 21
click at [790, 92] on link "Informations personnelles" at bounding box center [814, 94] width 162 height 22
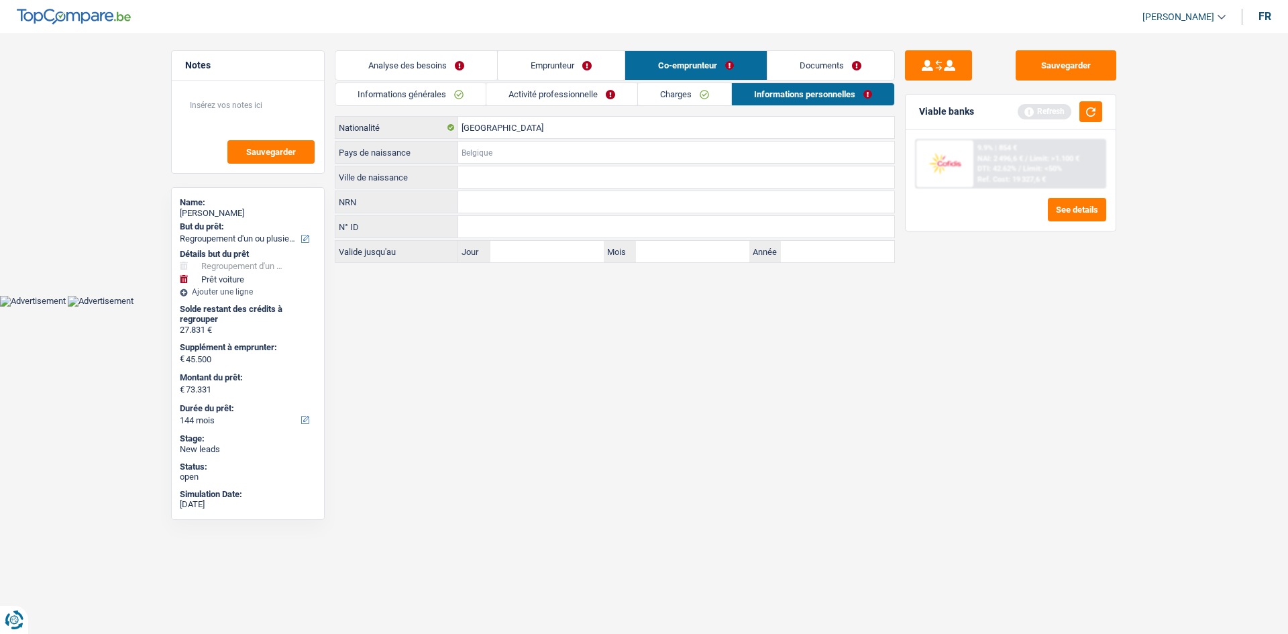
click at [512, 149] on input "Pays de naissance" at bounding box center [676, 152] width 436 height 21
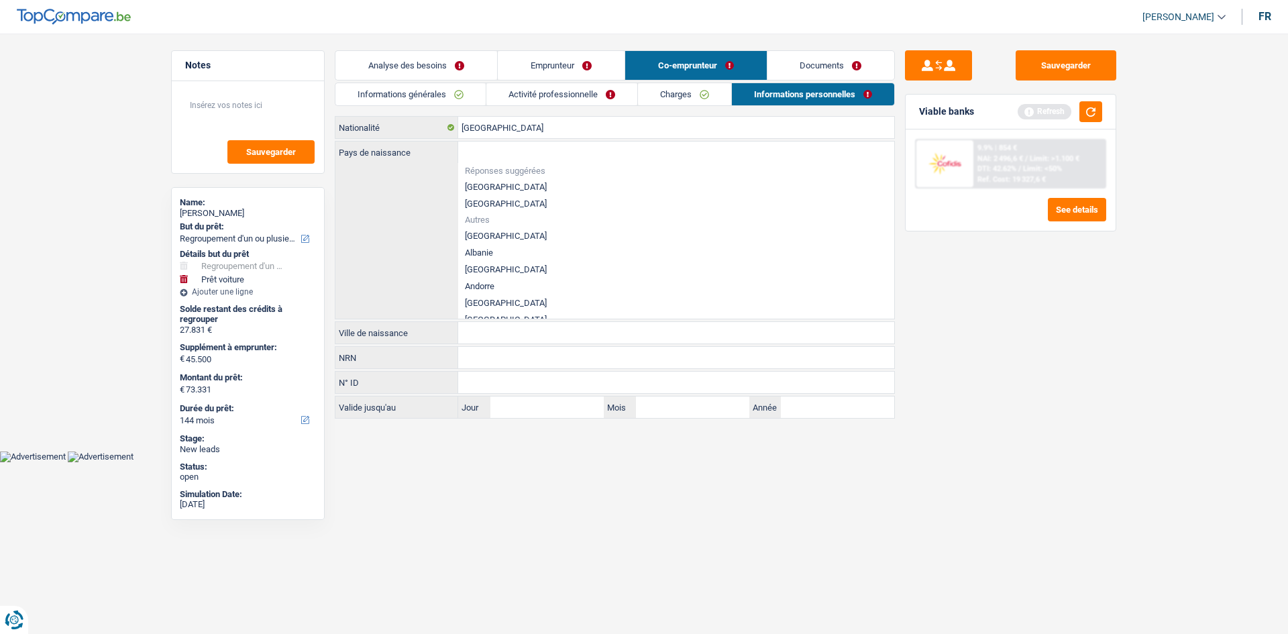
click at [513, 181] on li "[GEOGRAPHIC_DATA]" at bounding box center [676, 186] width 436 height 17
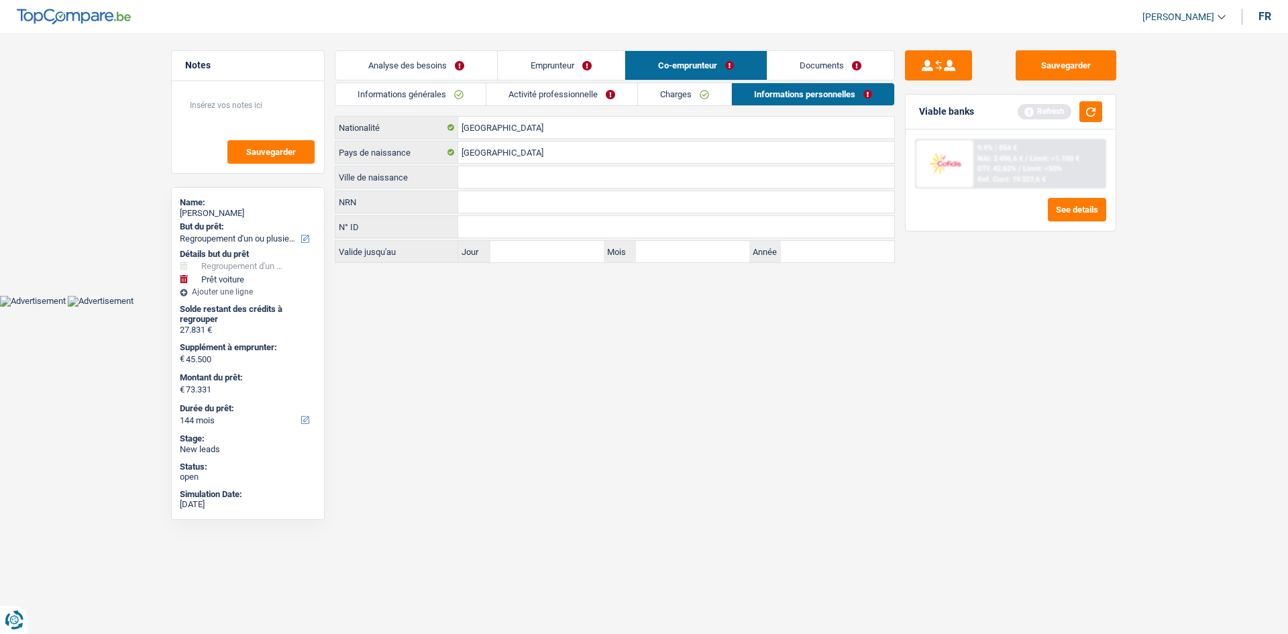
click at [521, 181] on input "Ville de naissance" at bounding box center [676, 176] width 436 height 21
click at [574, 97] on link "Activité professionnelle" at bounding box center [561, 94] width 151 height 22
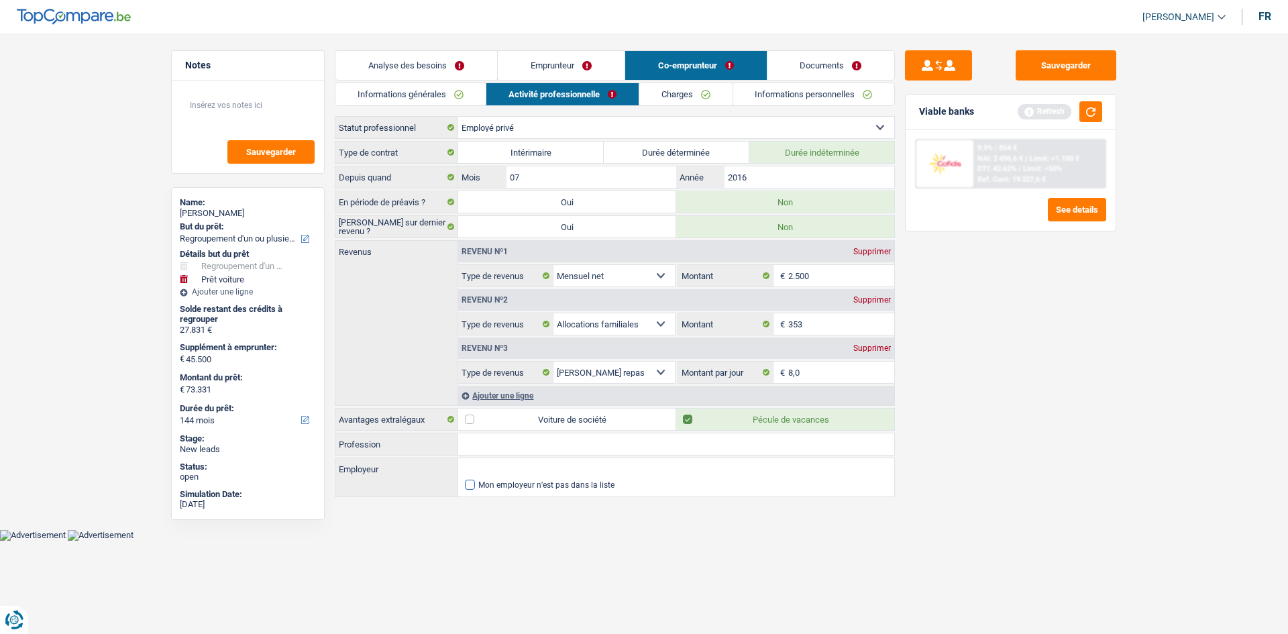
click at [468, 488] on span at bounding box center [470, 485] width 10 height 10
click at [465, 485] on input "Mon employeur n’est pas dans la liste" at bounding box center [465, 485] width 0 height 0
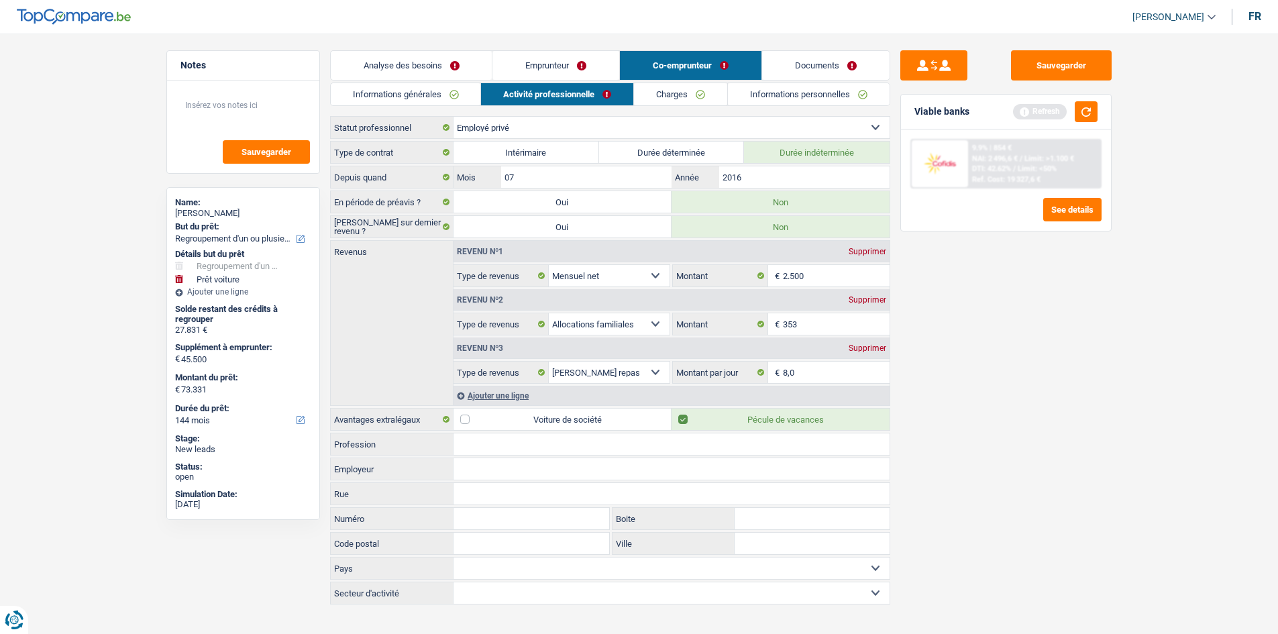
click at [557, 64] on link "Emprunteur" at bounding box center [555, 65] width 127 height 29
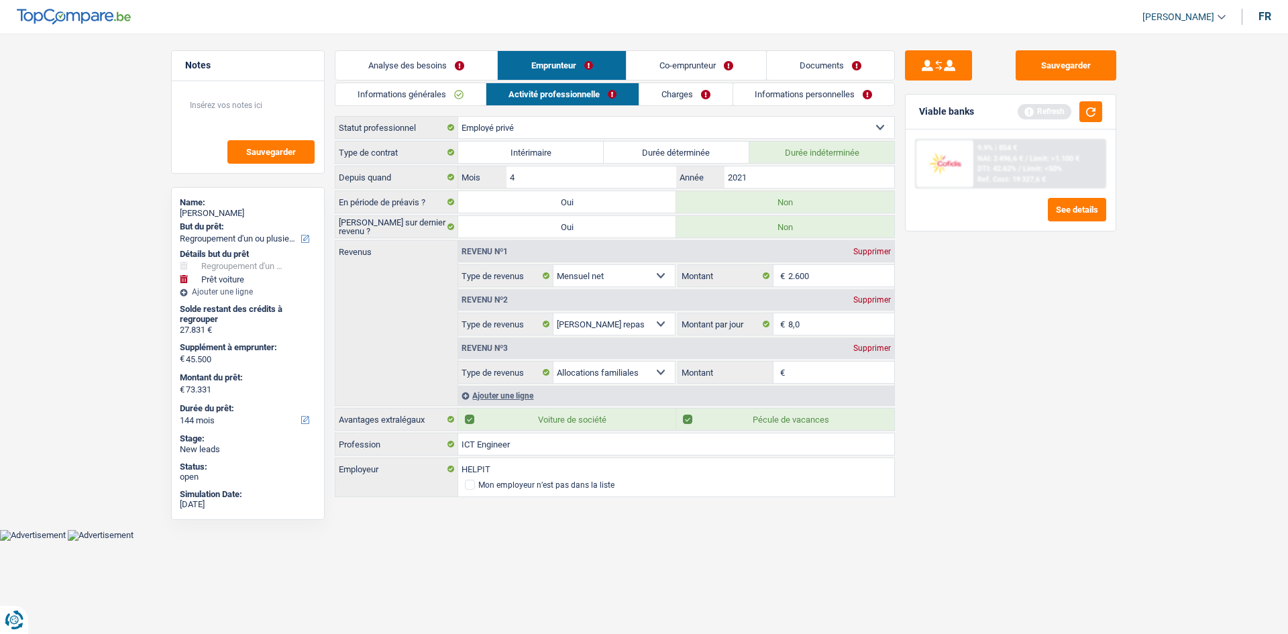
click at [688, 96] on link "Charges" at bounding box center [685, 94] width 93 height 22
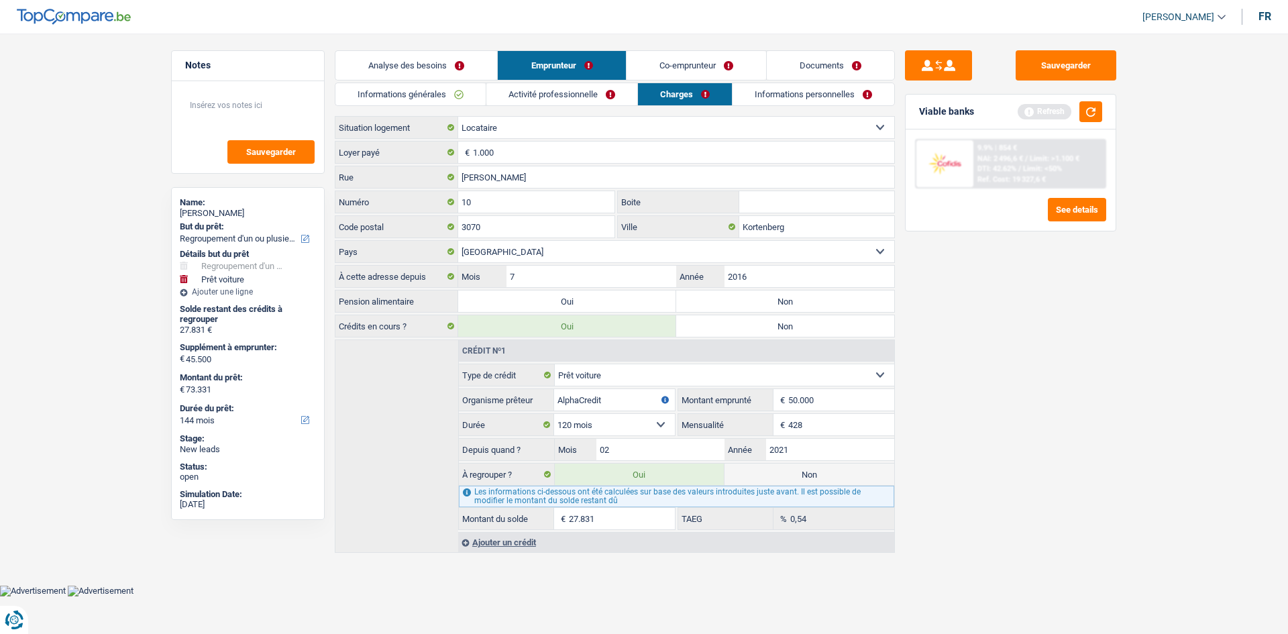
click at [663, 60] on link "Co-emprunteur" at bounding box center [697, 65] width 140 height 29
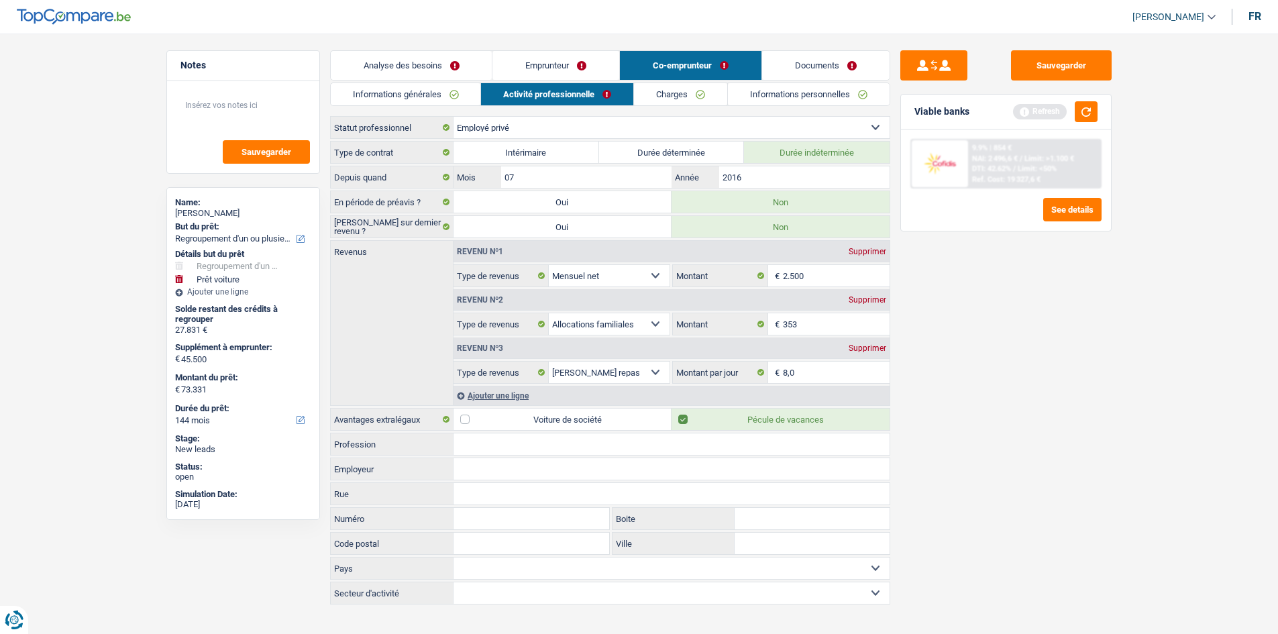
click at [686, 94] on link "Charges" at bounding box center [680, 94] width 93 height 22
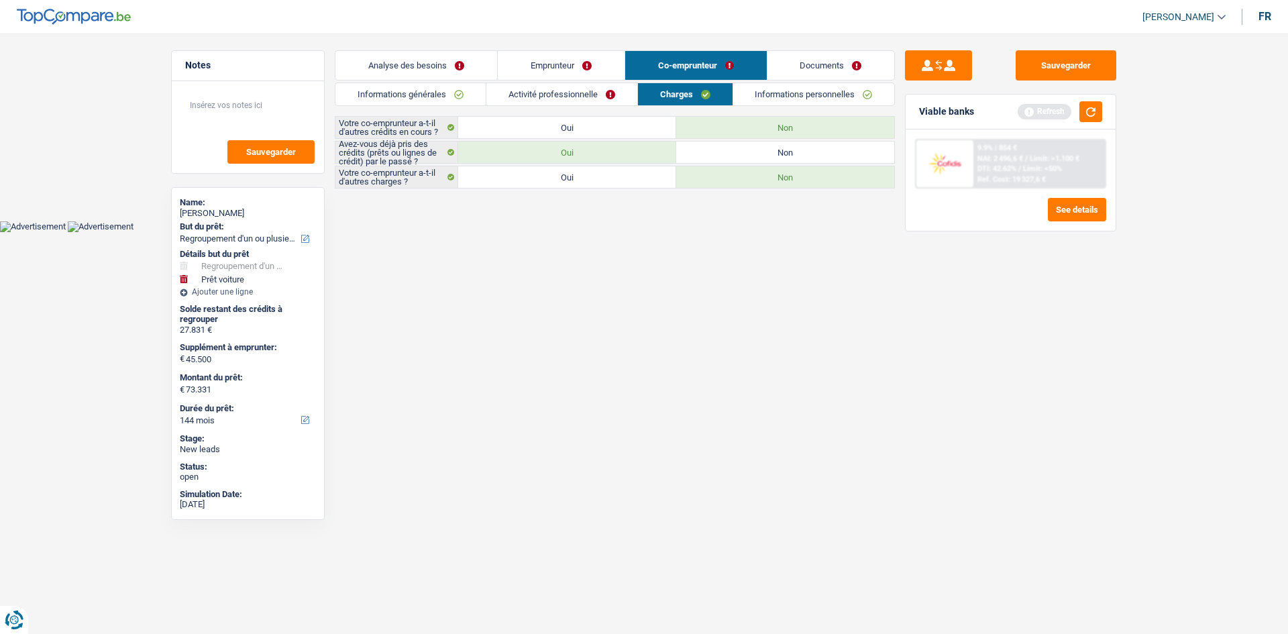
click at [763, 91] on link "Informations personnelles" at bounding box center [814, 94] width 162 height 22
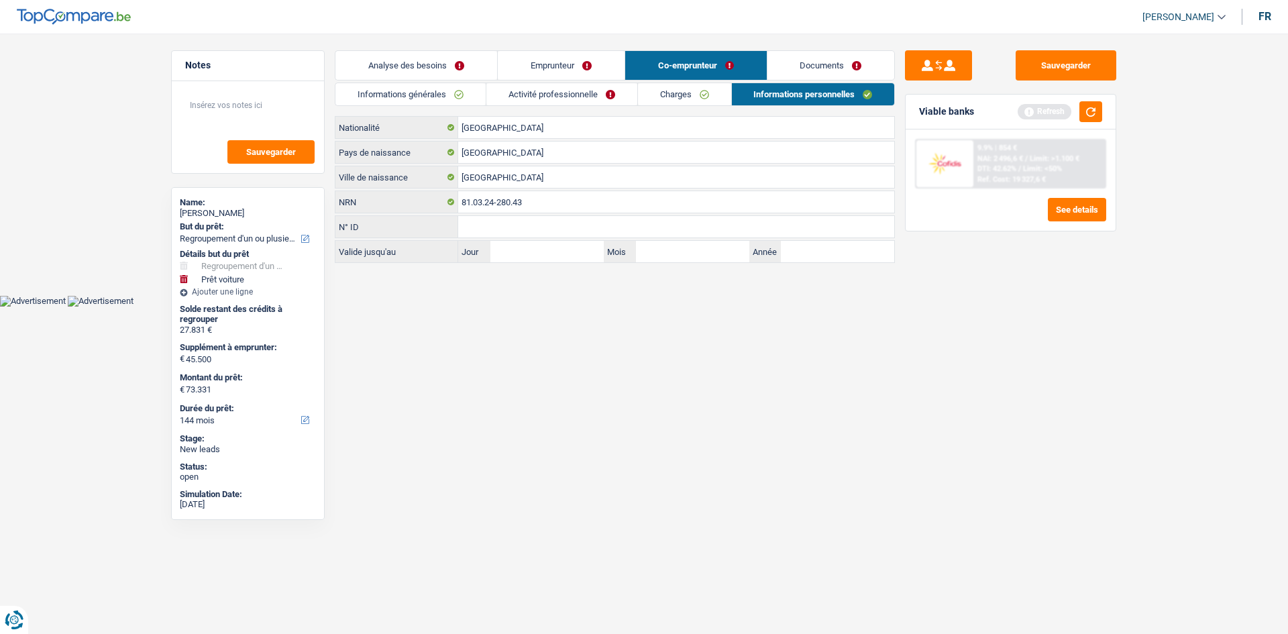
click at [542, 66] on link "Emprunteur" at bounding box center [561, 65] width 127 height 29
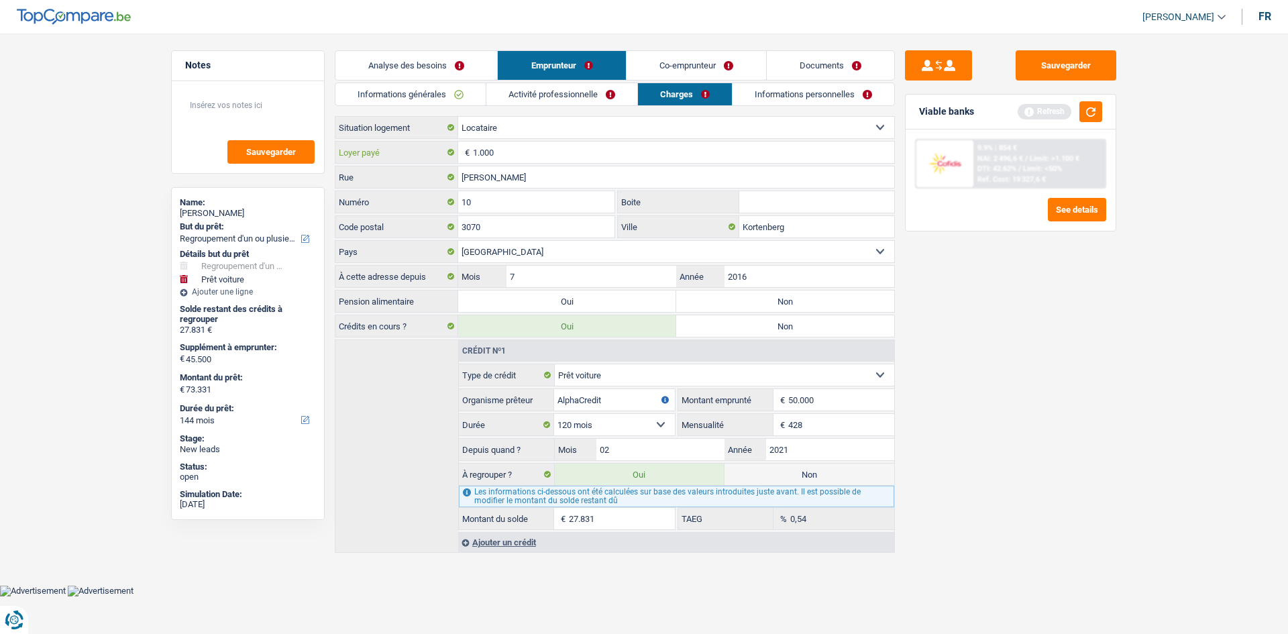
click at [563, 160] on input "1.000" at bounding box center [683, 152] width 421 height 21
click at [793, 206] on input "Boite" at bounding box center [816, 201] width 155 height 21
click at [800, 101] on link "Informations personnelles" at bounding box center [814, 94] width 162 height 22
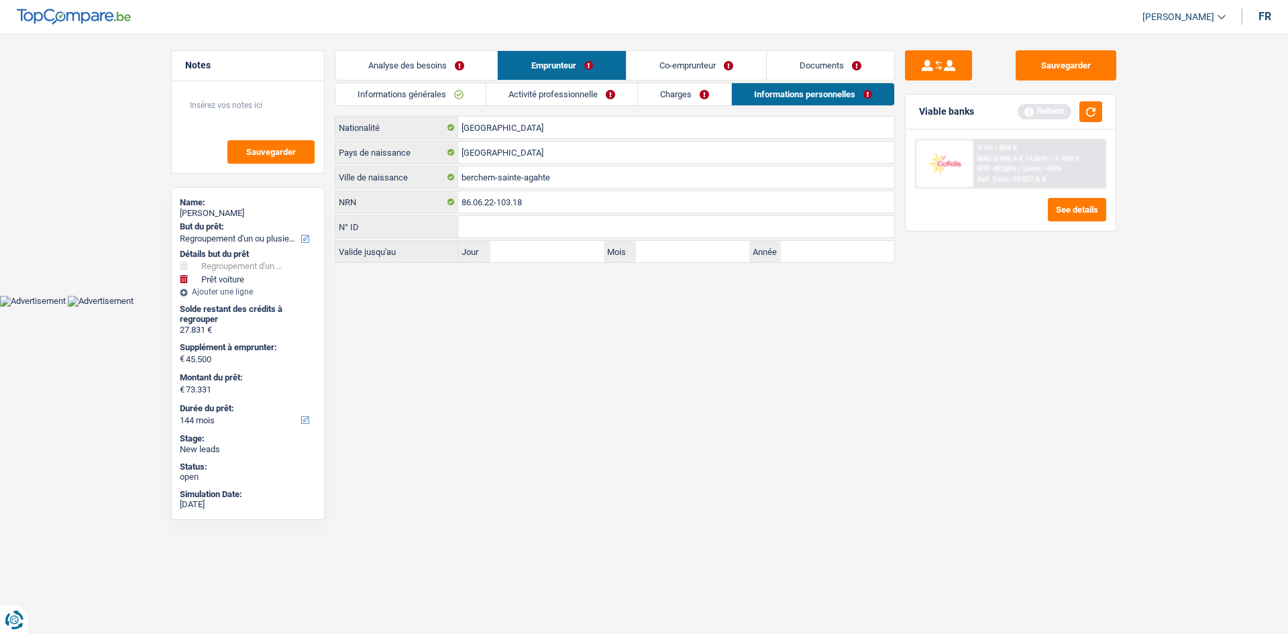
drag, startPoint x: 455, startPoint y: 143, endPoint x: 627, endPoint y: 113, distance: 174.4
click at [627, 113] on div "Informations générales Activité professionnelle Charges Informations personnell…" at bounding box center [615, 173] width 560 height 180
click at [593, 88] on link "Activité professionnelle" at bounding box center [561, 94] width 151 height 22
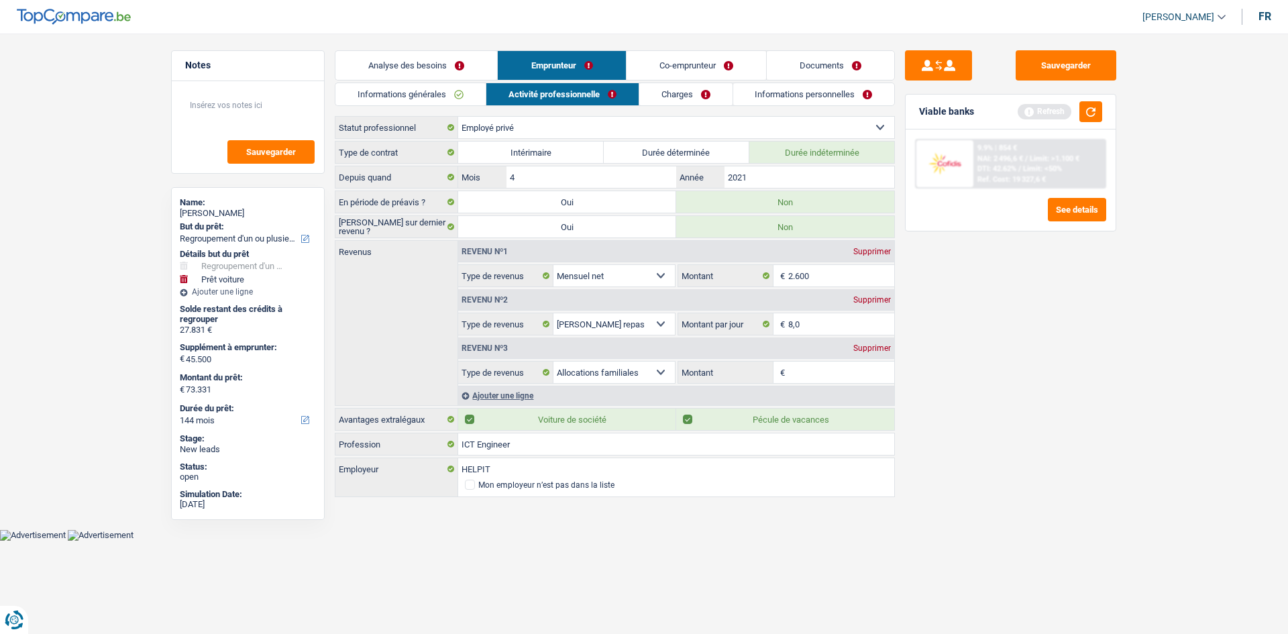
click at [654, 96] on link "Charges" at bounding box center [685, 94] width 93 height 22
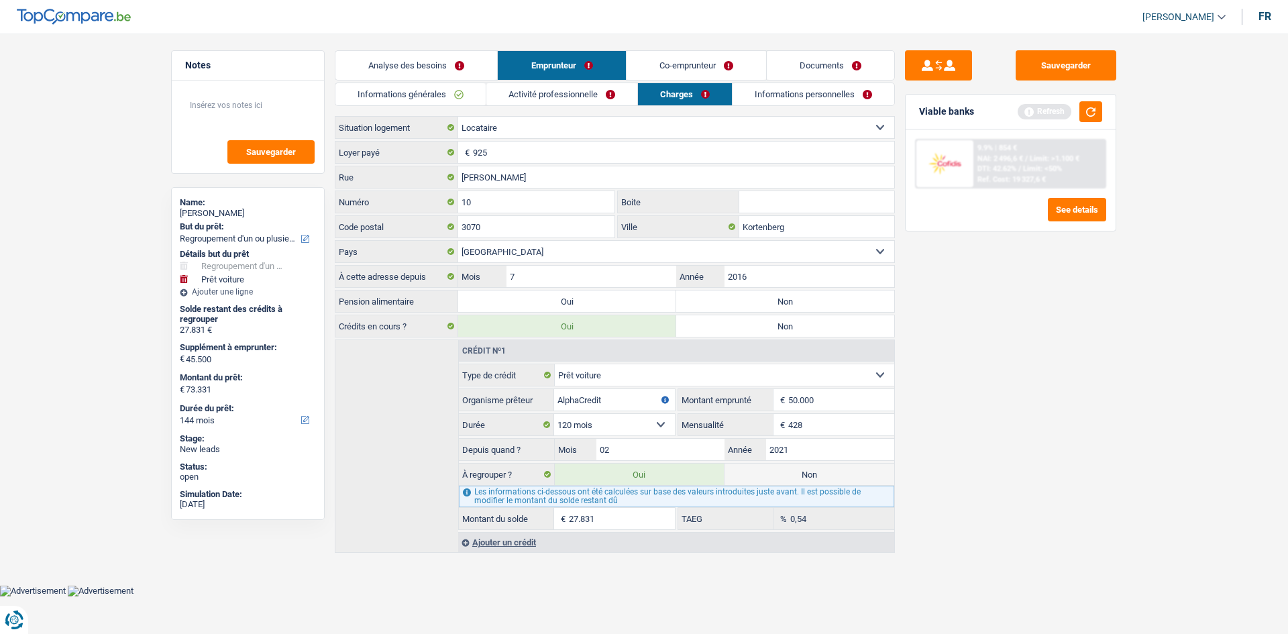
click at [756, 91] on link "Informations personnelles" at bounding box center [814, 94] width 162 height 22
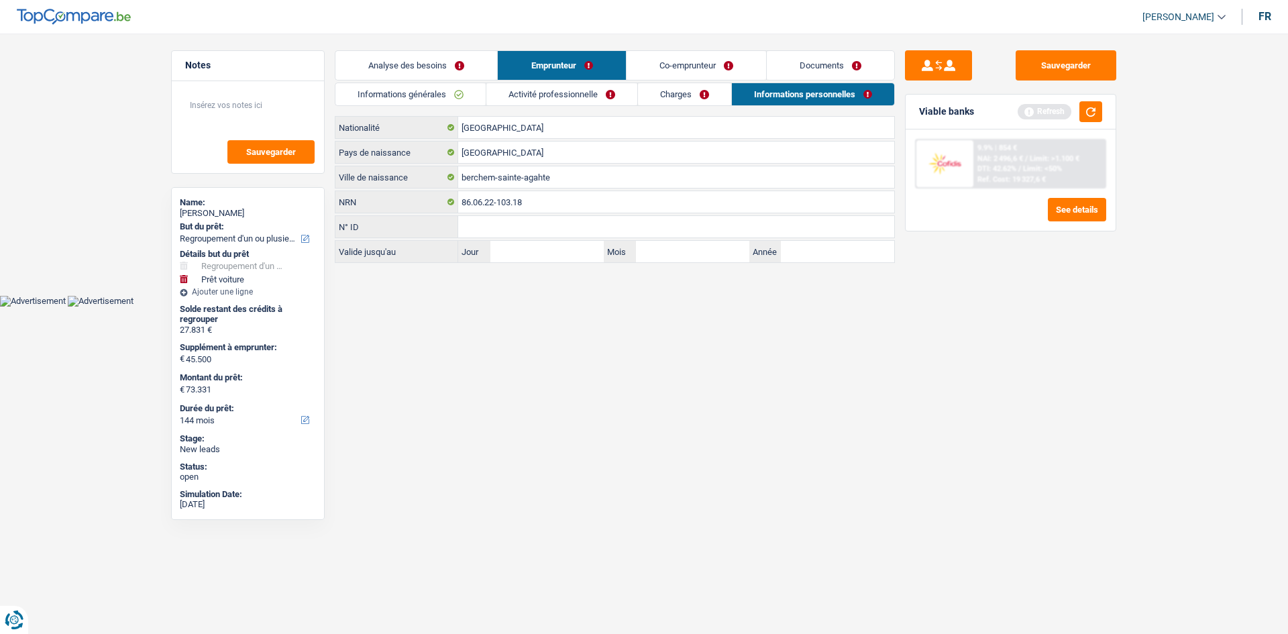
click at [696, 57] on link "Co-emprunteur" at bounding box center [697, 65] width 140 height 29
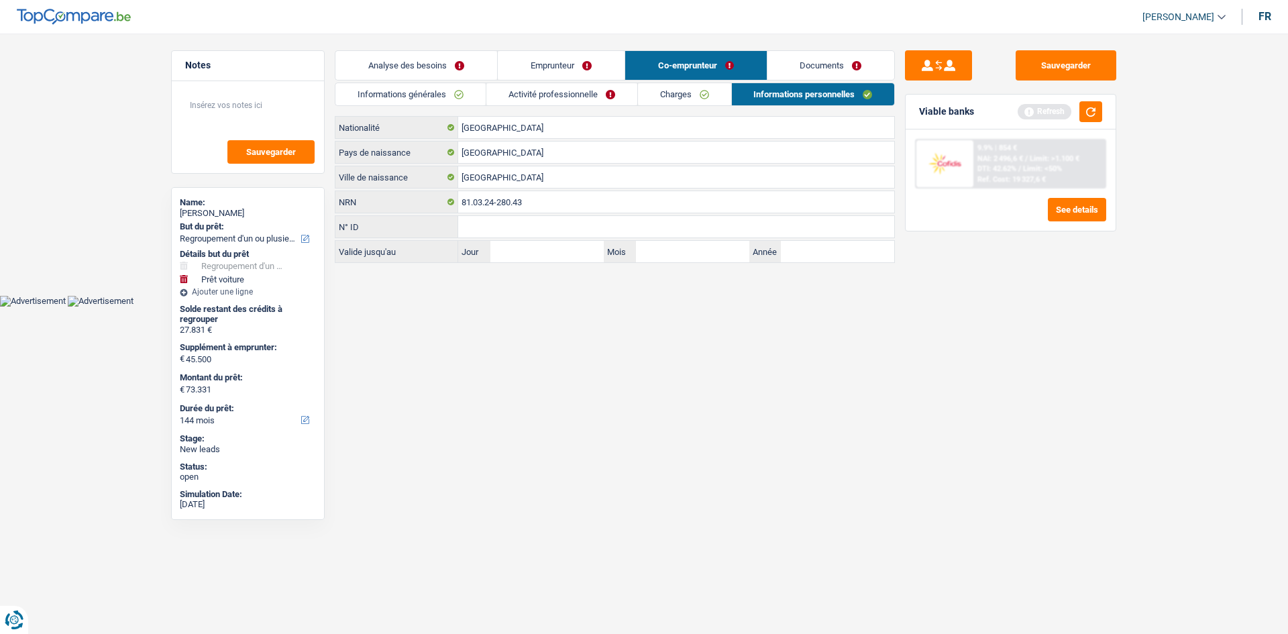
click at [470, 63] on link "Analyse des besoins" at bounding box center [416, 65] width 162 height 29
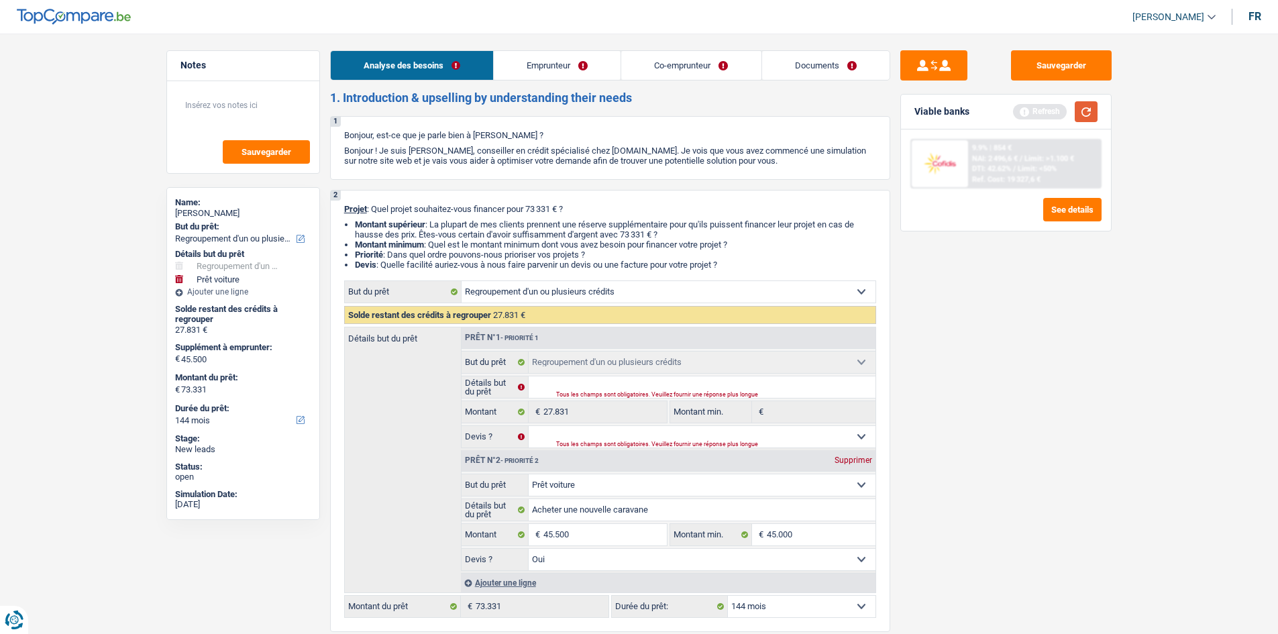
click at [1085, 115] on button "button" at bounding box center [1086, 111] width 23 height 21
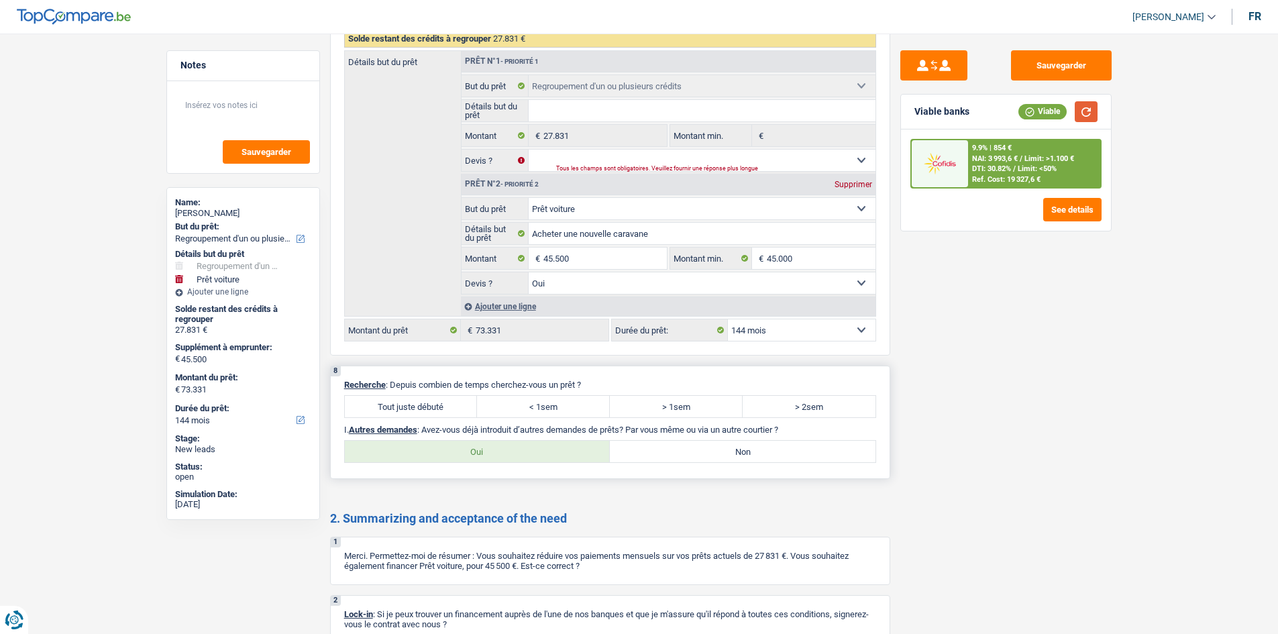
scroll to position [1835, 0]
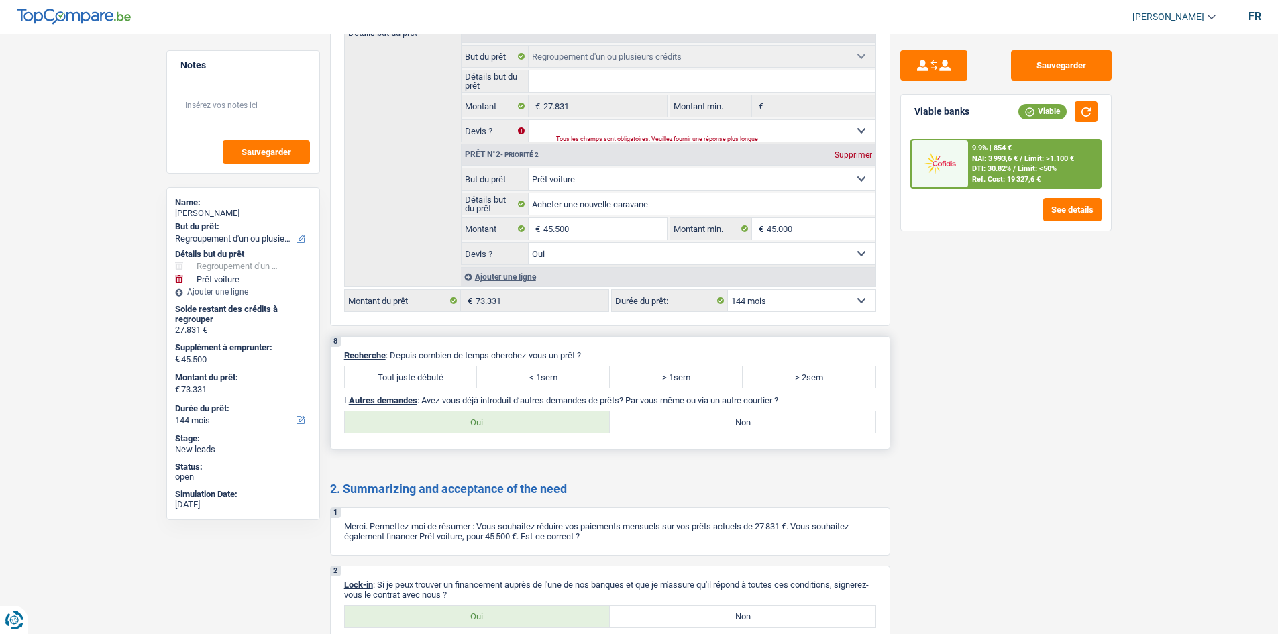
drag, startPoint x: 396, startPoint y: 376, endPoint x: 416, endPoint y: 376, distance: 19.5
click at [404, 376] on label "Tout juste débuté" at bounding box center [411, 376] width 133 height 21
click at [443, 374] on label "Tout juste débuté" at bounding box center [411, 376] width 133 height 21
click at [443, 374] on input "Tout juste débuté" at bounding box center [411, 376] width 133 height 21
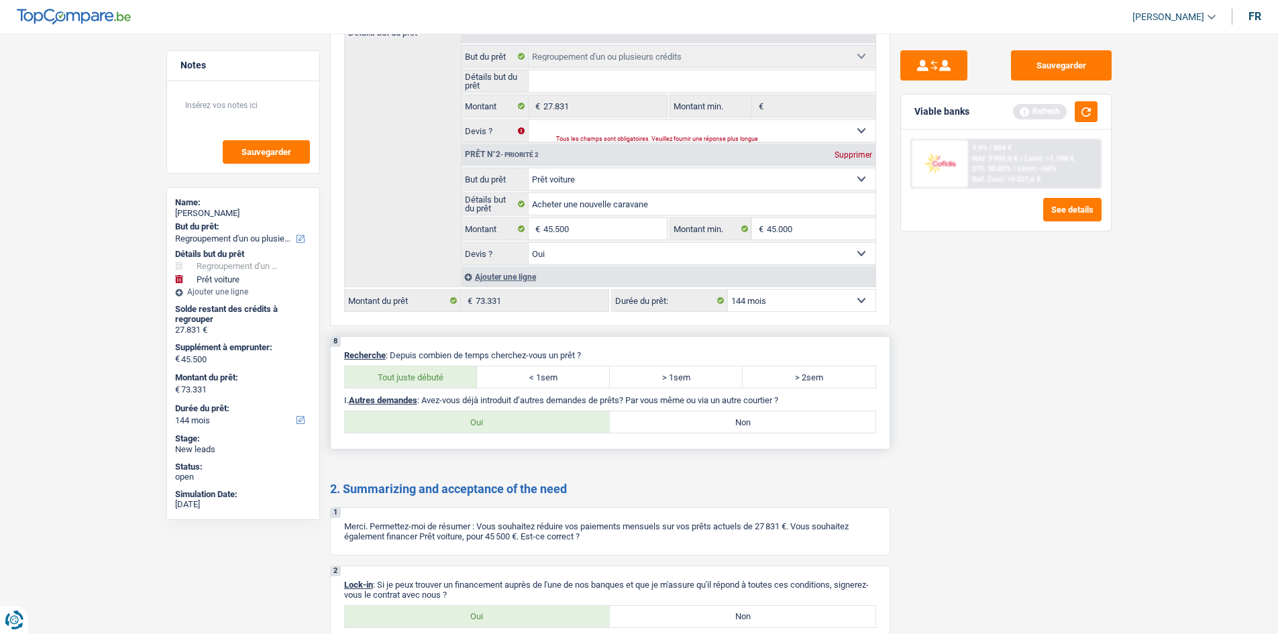
click at [767, 424] on label "Non" at bounding box center [743, 421] width 266 height 21
click at [767, 424] on input "Non" at bounding box center [743, 421] width 266 height 21
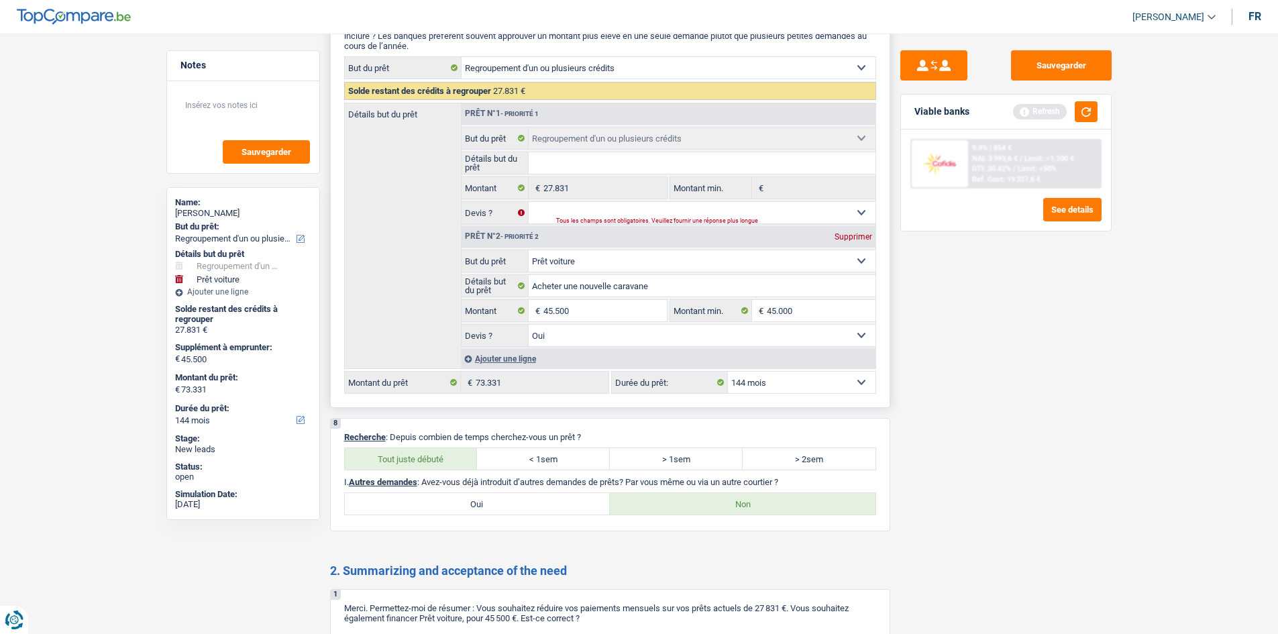
scroll to position [1768, 0]
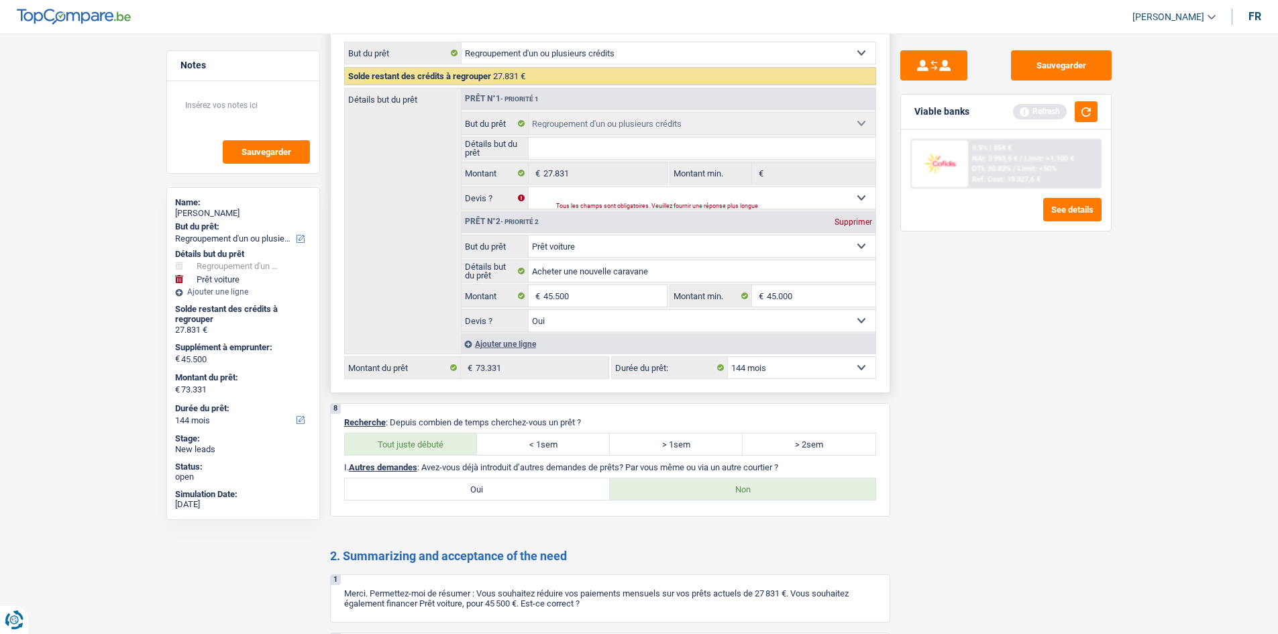
click at [852, 364] on select "12 mois 18 mois 24 mois 30 mois 36 mois 42 mois 48 mois 60 mois 72 mois 84 mois…" at bounding box center [802, 367] width 148 height 21
click at [1008, 357] on div "Sauvegarder Viable banks Refresh 9.9% | 854 € NAI: 3 993,6 € / Limit: >1.100 € …" at bounding box center [1005, 329] width 231 height 559
click at [845, 368] on select "12 mois 18 mois 24 mois 30 mois 36 mois 42 mois 48 mois 60 mois 72 mois 84 mois…" at bounding box center [802, 367] width 148 height 21
click at [728, 357] on select "12 mois 18 mois 24 mois 30 mois 36 mois 42 mois 48 mois 60 mois 72 mois 84 mois…" at bounding box center [802, 367] width 148 height 21
click at [1089, 113] on button "button" at bounding box center [1086, 111] width 23 height 21
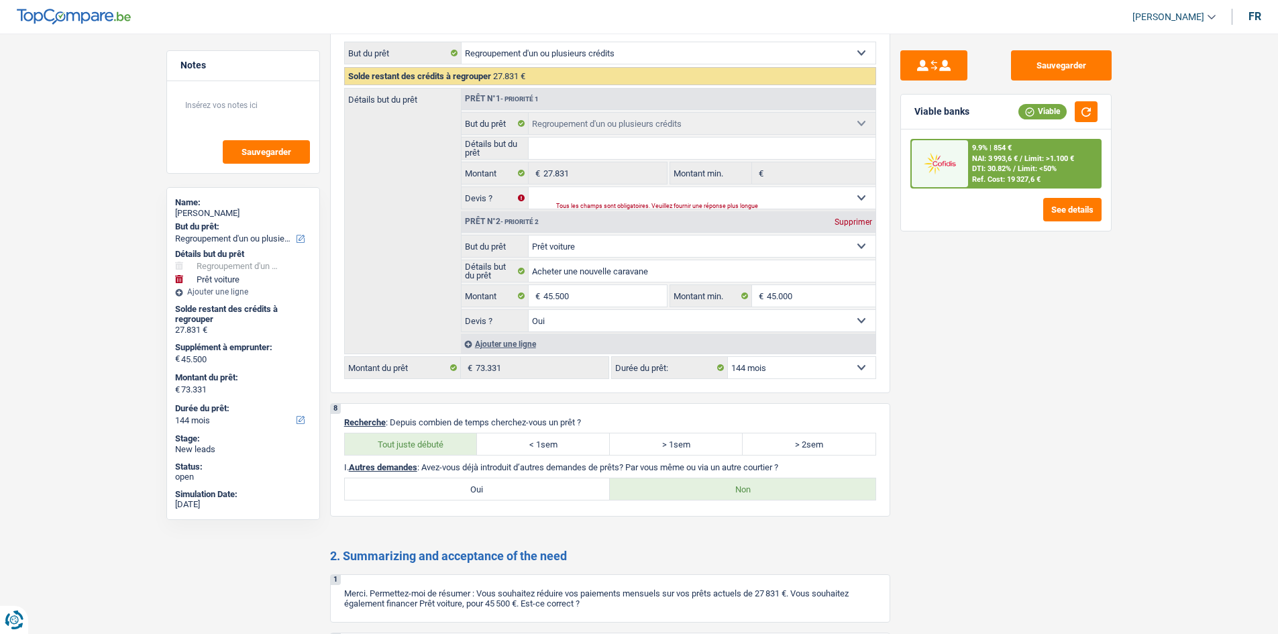
click at [947, 168] on img at bounding box center [940, 163] width 50 height 25
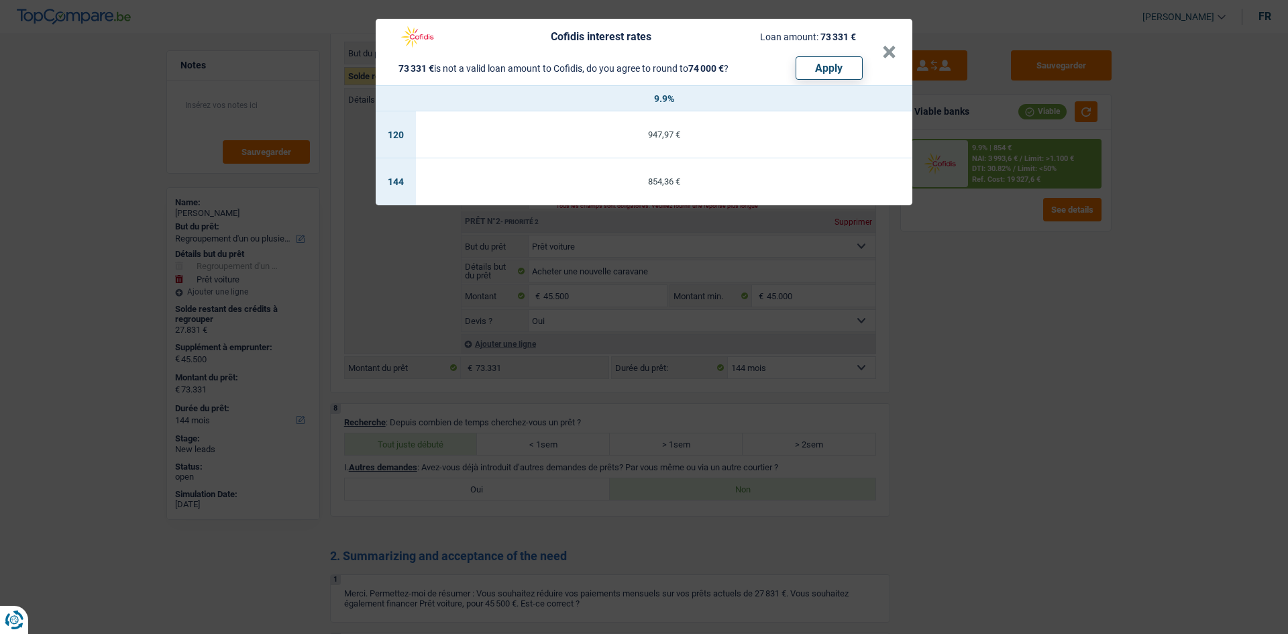
drag, startPoint x: 885, startPoint y: 55, endPoint x: 1134, endPoint y: 402, distance: 426.5
click at [1140, 418] on div "Cofidis interest rates Loan amount: 73 331 € 73 331 € is not a valid loan amoun…" at bounding box center [644, 317] width 1288 height 634
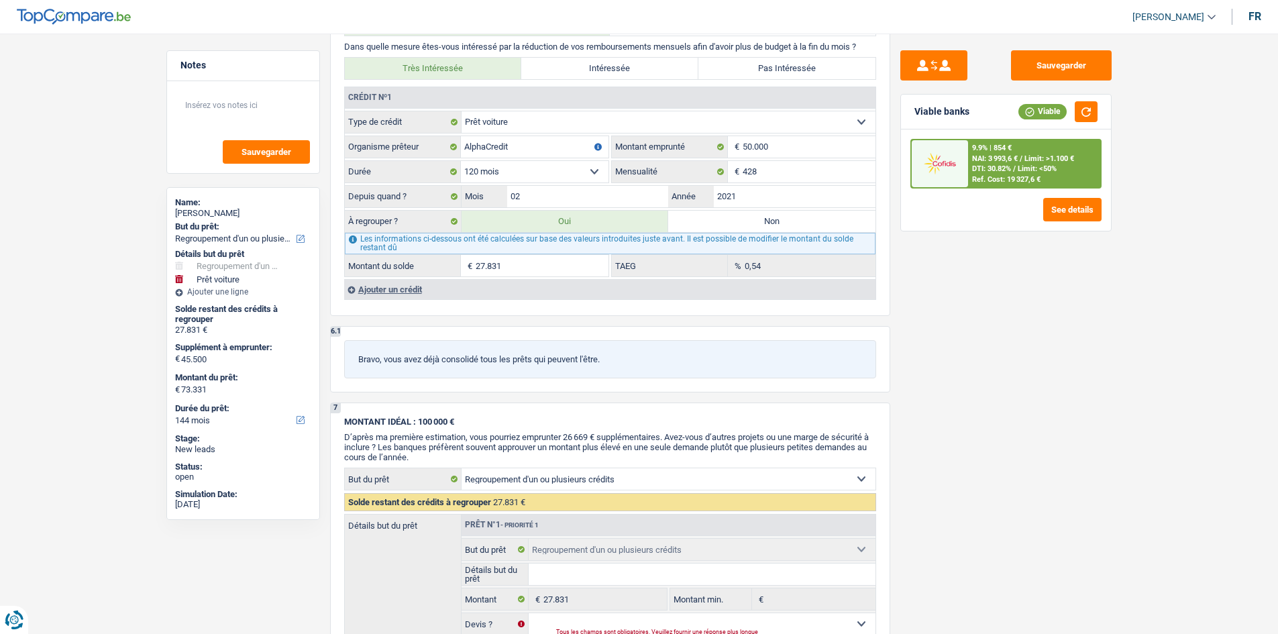
scroll to position [1275, 0]
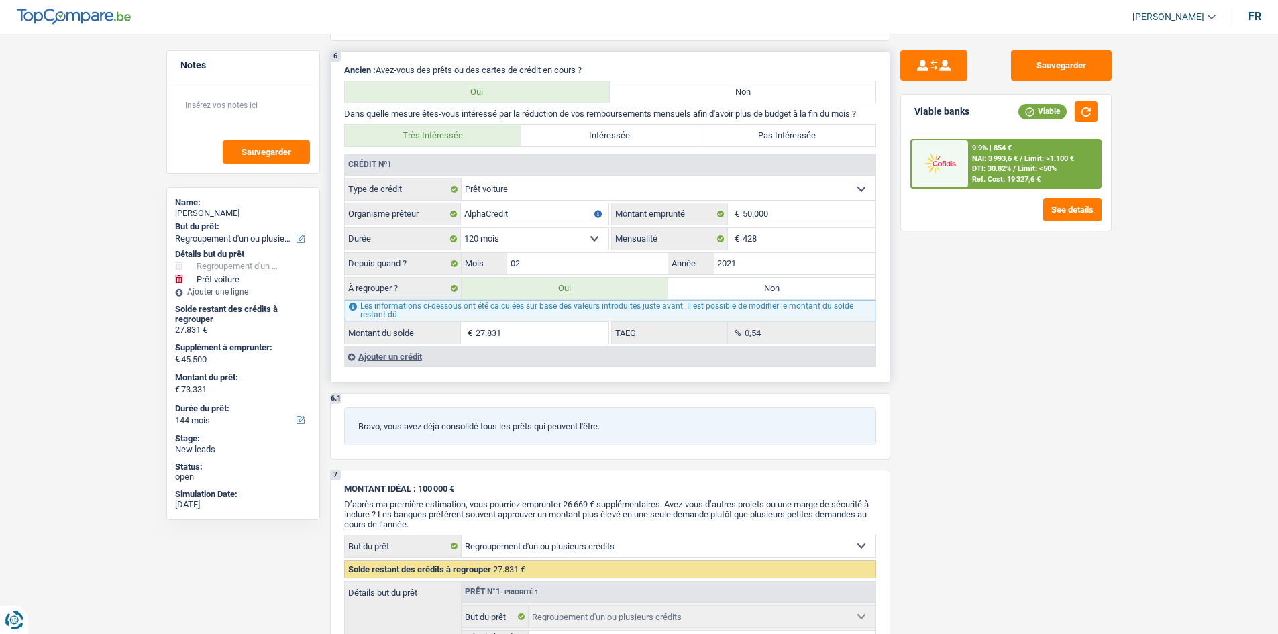
click at [523, 328] on input "27.831" at bounding box center [542, 332] width 133 height 21
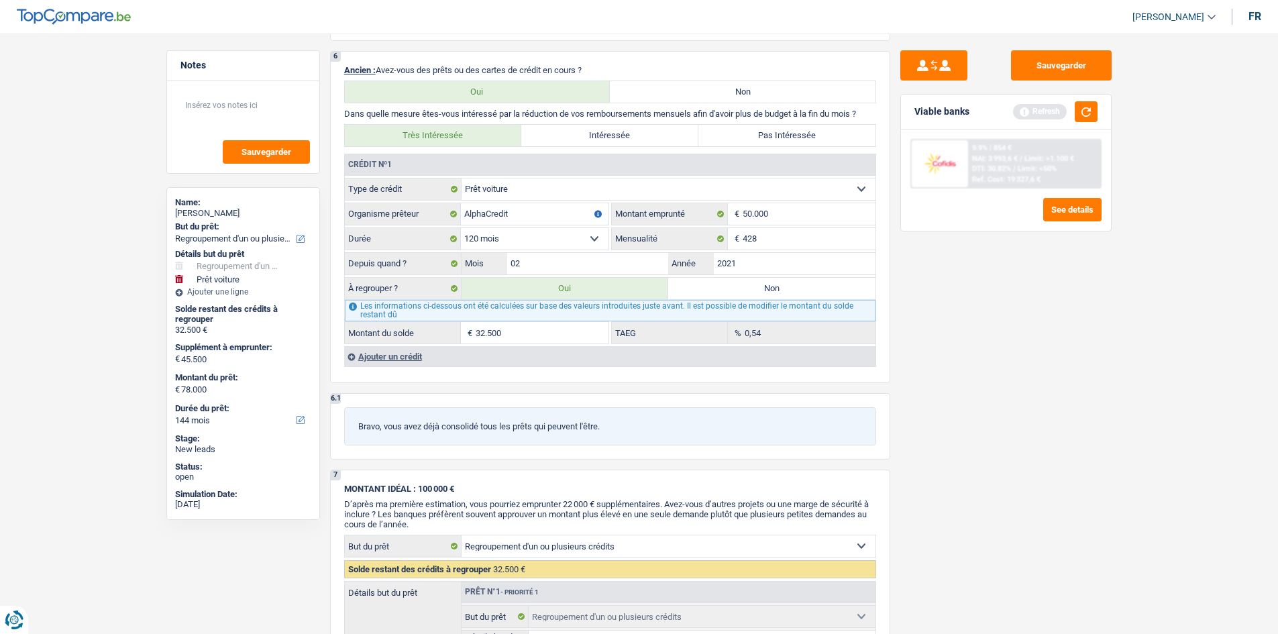
click at [942, 339] on div "Sauvegarder Viable banks Refresh 9.9% | 854 € NAI: 3 993,6 € / Limit: >1.100 € …" at bounding box center [1005, 329] width 231 height 559
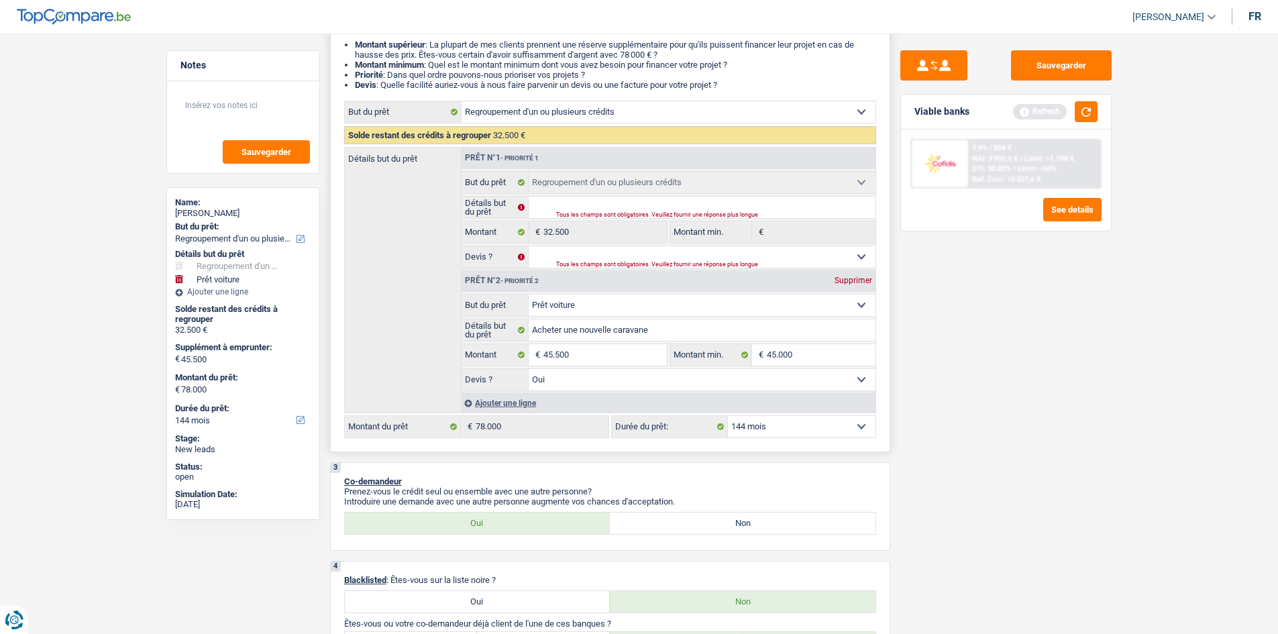
scroll to position [268, 0]
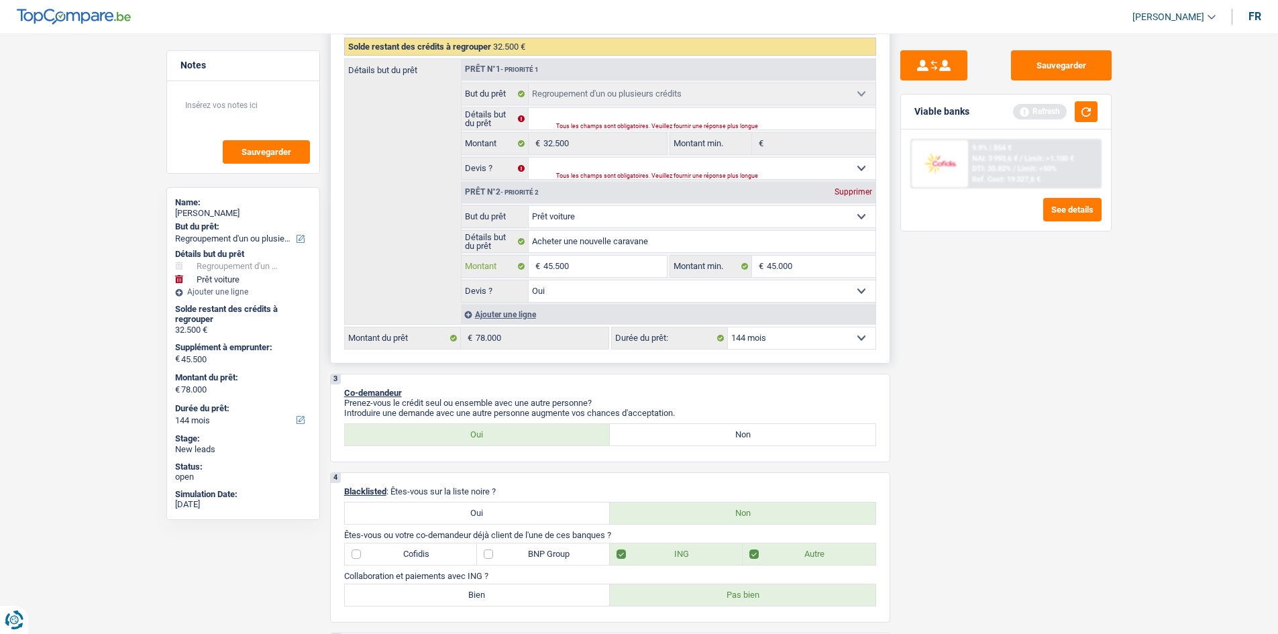
click at [592, 270] on input "45.500" at bounding box center [604, 266] width 123 height 21
click at [600, 268] on input "13.000" at bounding box center [604, 266] width 123 height 21
click at [779, 262] on input "Montant min." at bounding box center [821, 266] width 109 height 21
click at [1093, 113] on button "button" at bounding box center [1086, 111] width 23 height 21
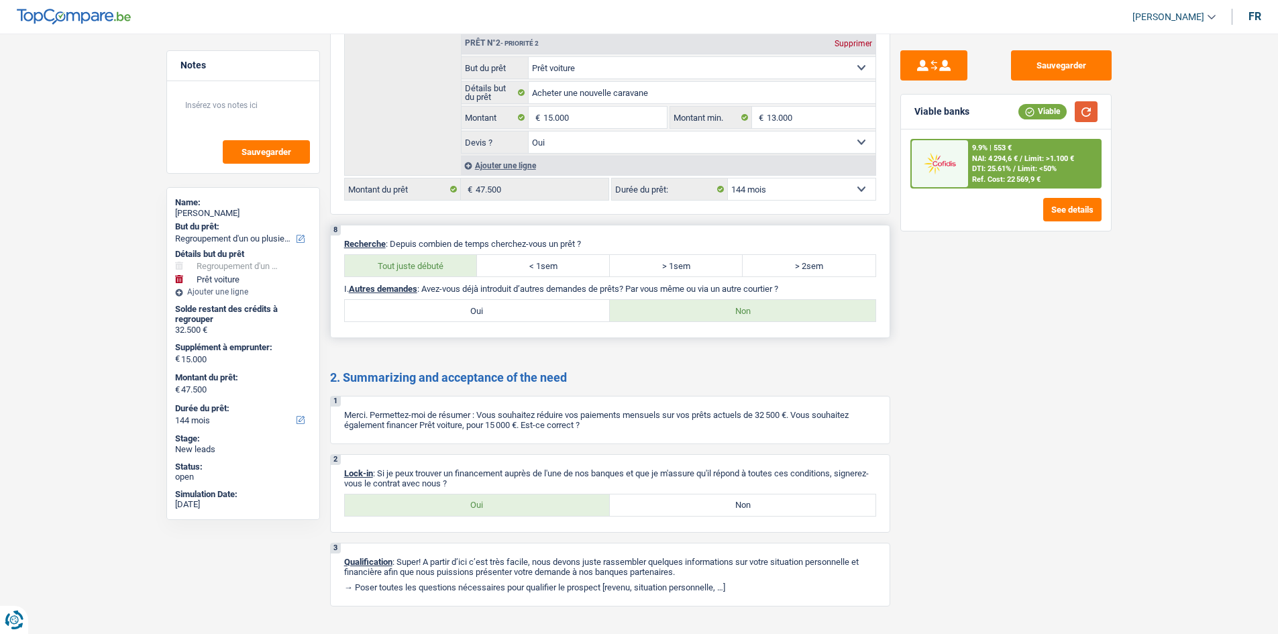
scroll to position [1969, 0]
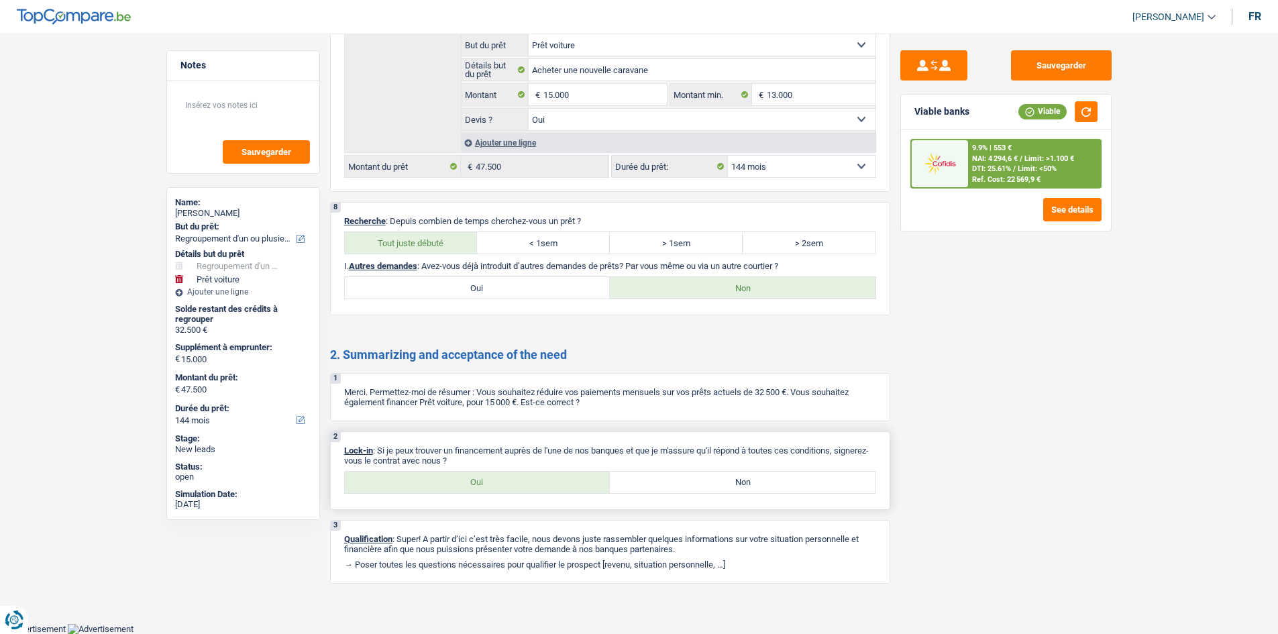
click at [481, 487] on label "Oui" at bounding box center [478, 482] width 266 height 21
click at [481, 487] on input "Oui" at bounding box center [478, 482] width 266 height 21
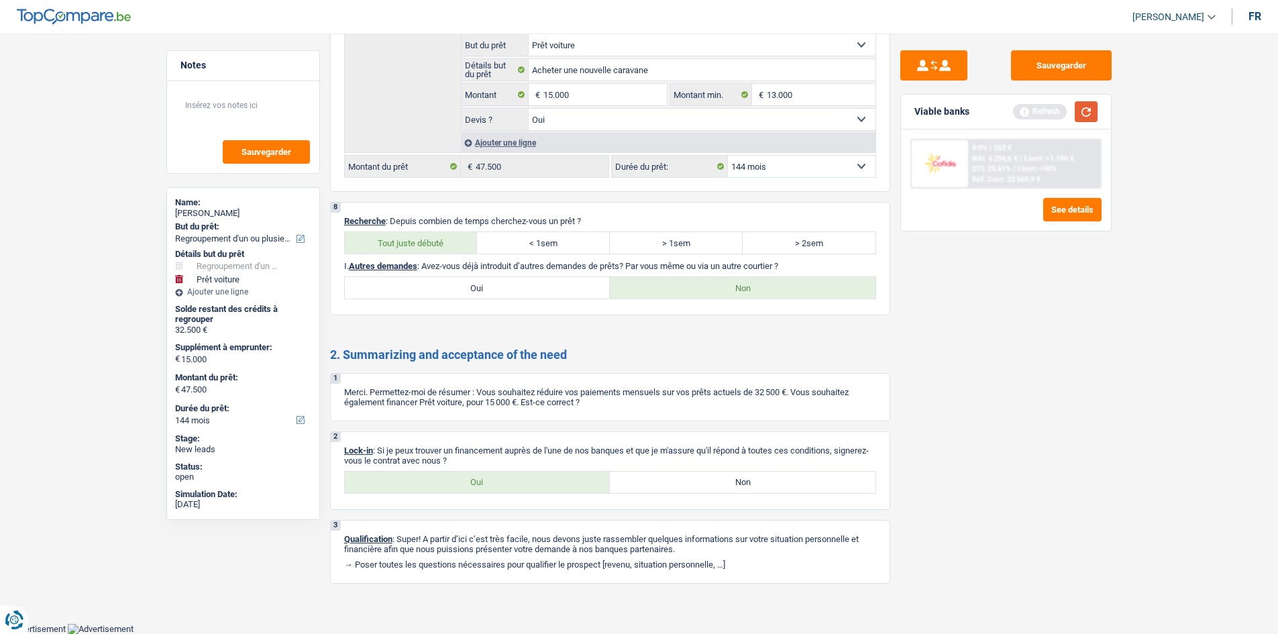
click at [1084, 116] on button "button" at bounding box center [1086, 111] width 23 height 21
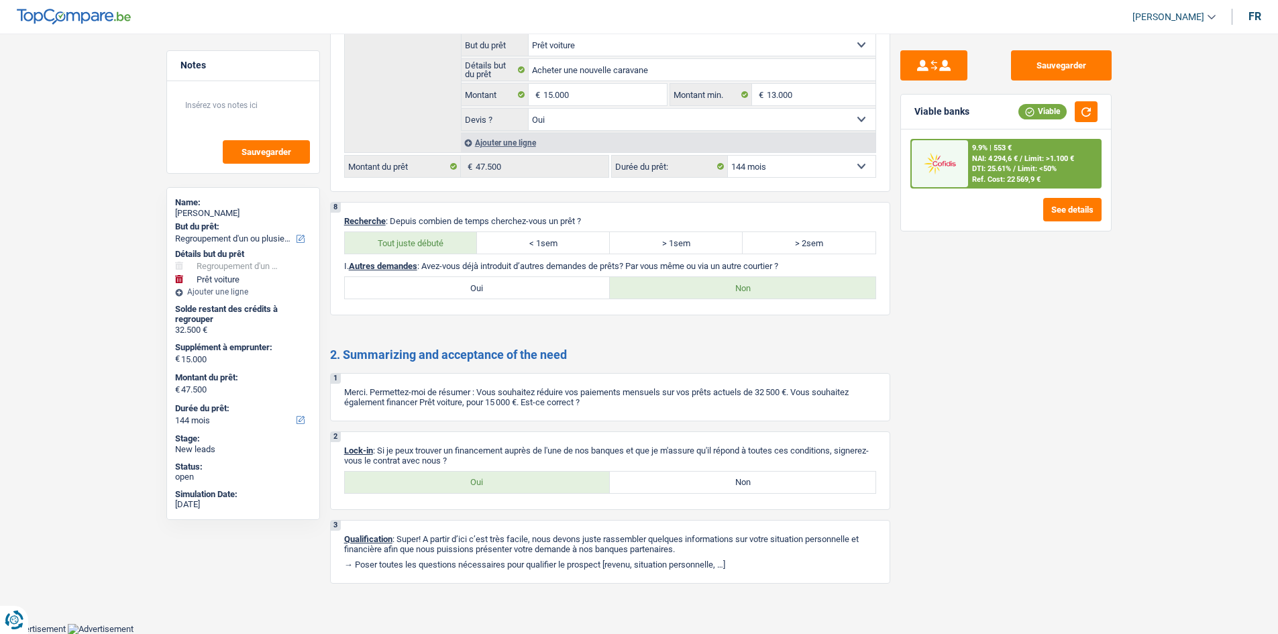
click at [1033, 156] on span "Limit: >1.100 €" at bounding box center [1049, 158] width 50 height 9
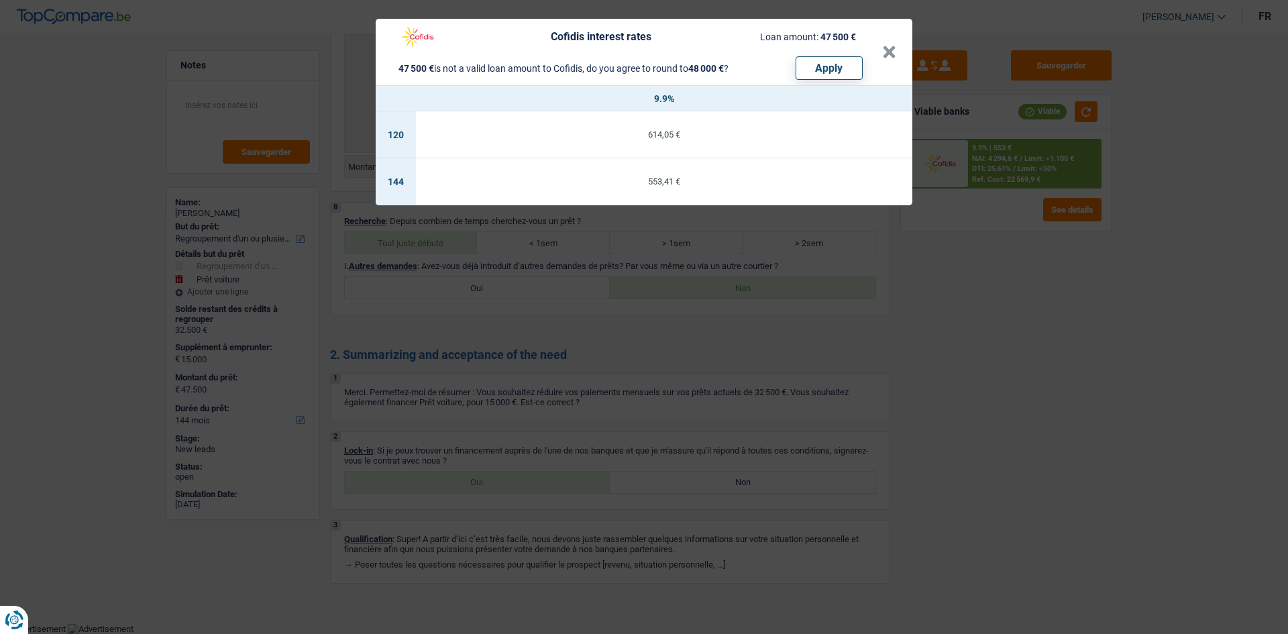
click at [673, 174] on td "553,41 €" at bounding box center [664, 181] width 496 height 47
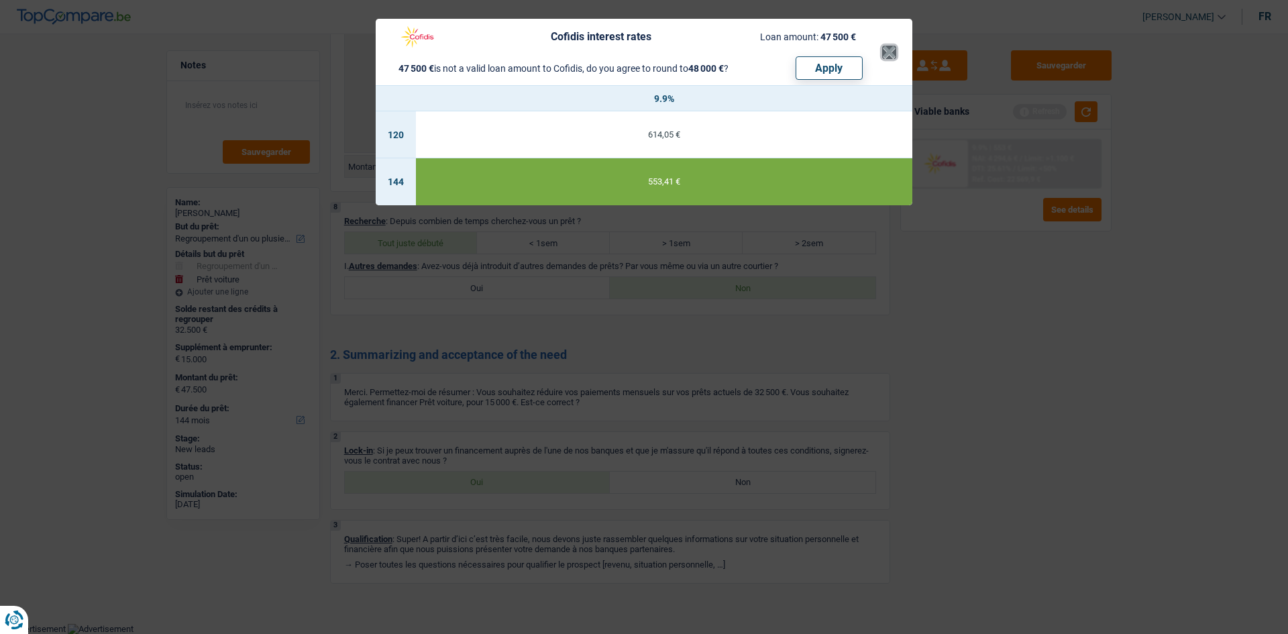
click at [894, 48] on button "×" at bounding box center [889, 52] width 14 height 13
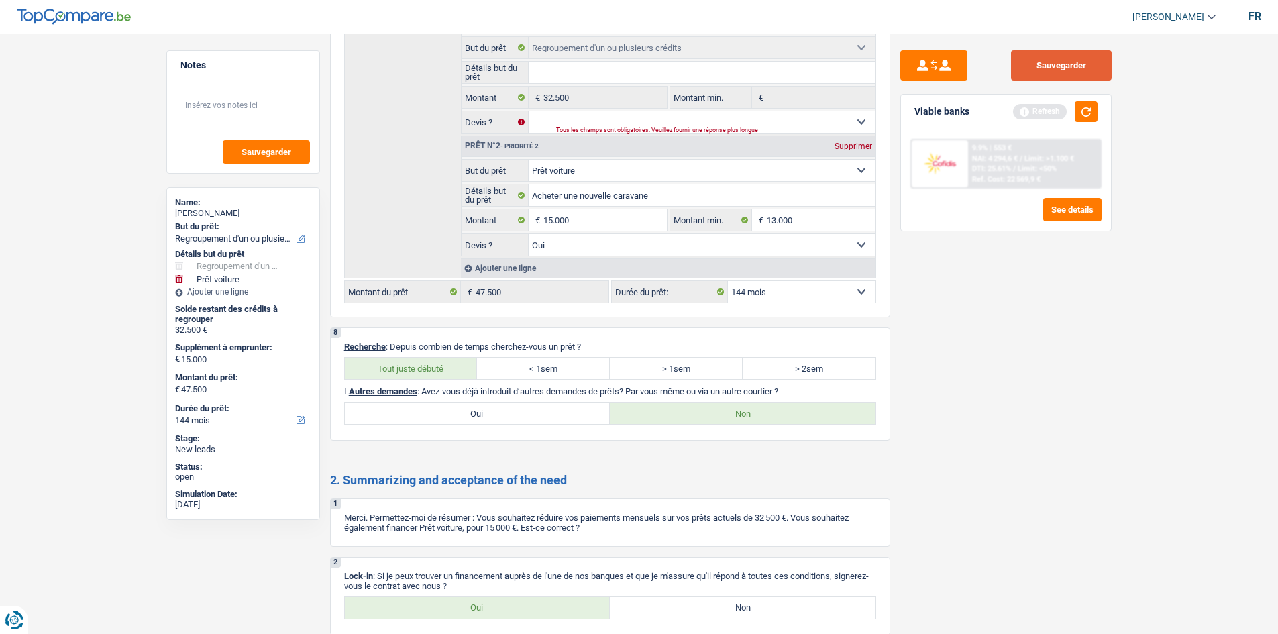
scroll to position [1231, 0]
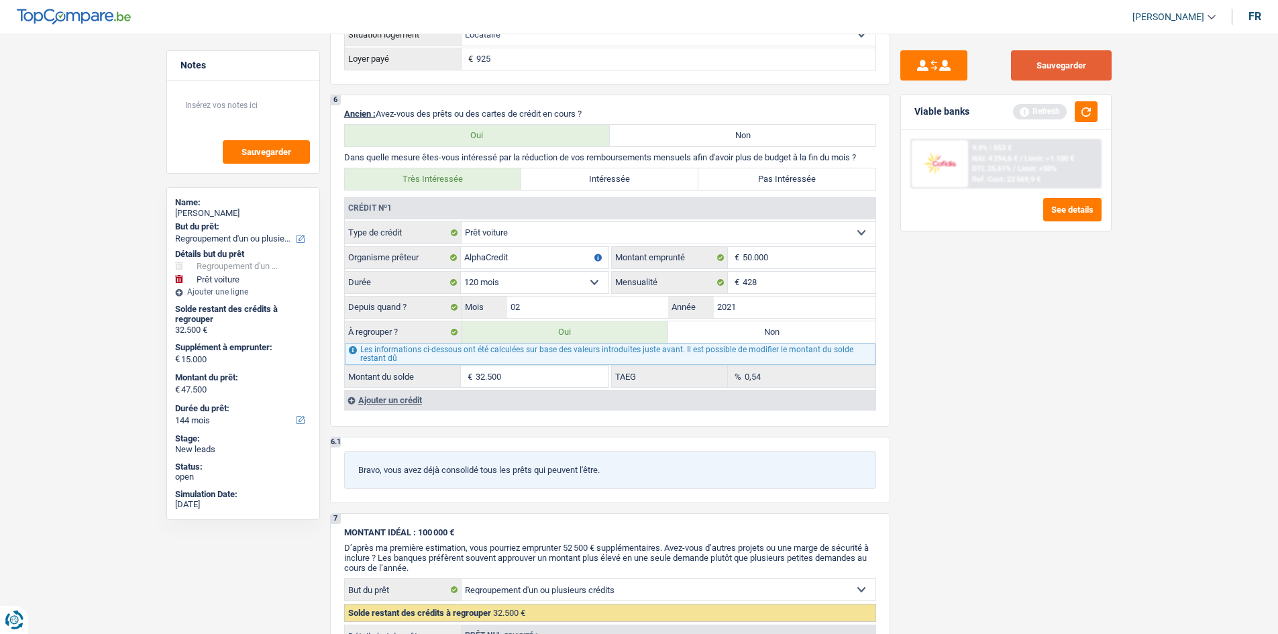
click at [1056, 64] on button "Sauvegarder" at bounding box center [1061, 65] width 101 height 30
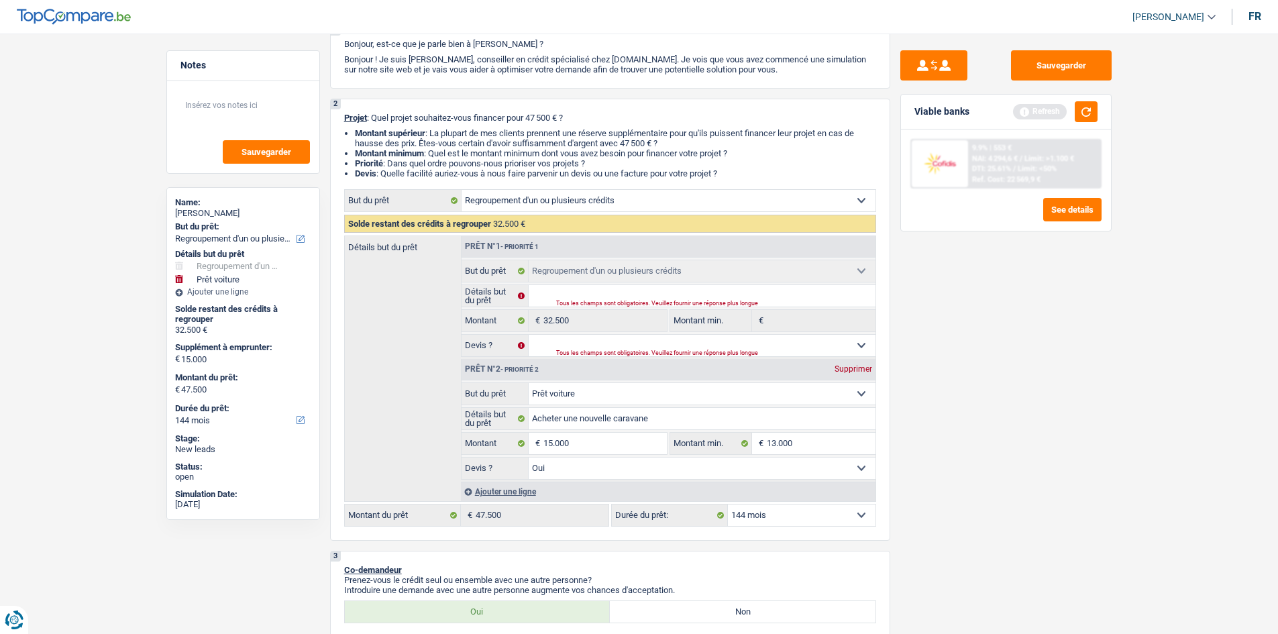
scroll to position [0, 0]
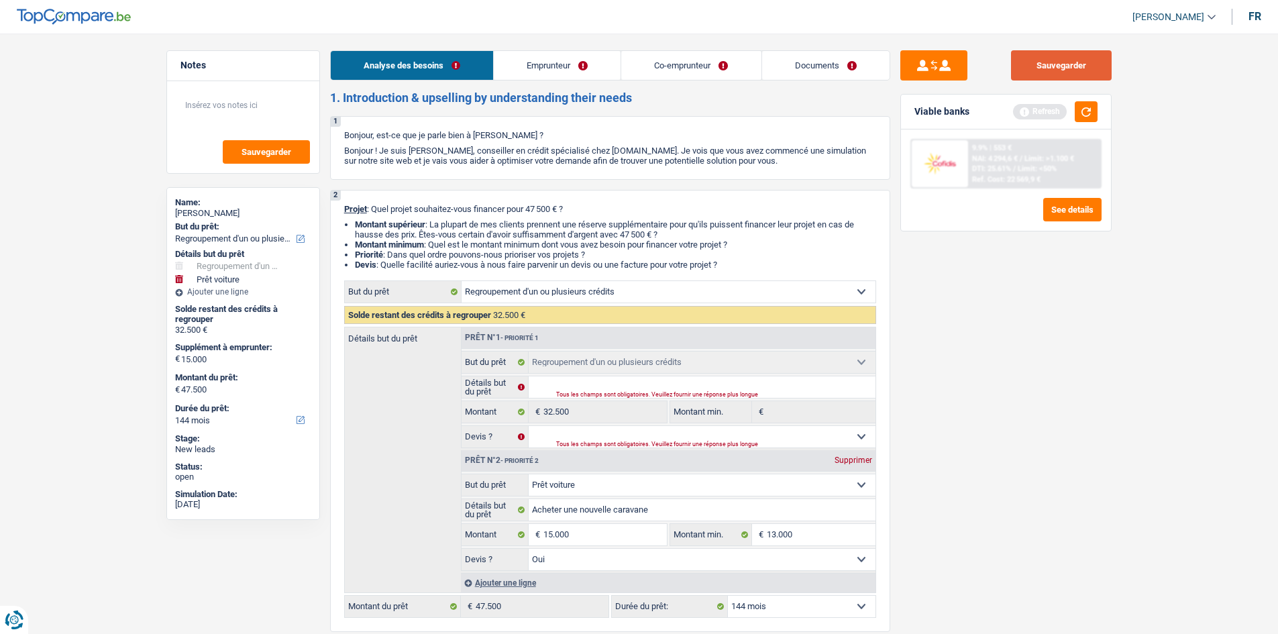
click at [1067, 64] on button "Sauvegarder" at bounding box center [1061, 65] width 101 height 30
click at [586, 394] on div "Tous les champs sont obligatoires. Veuillez fournir une réponse plus longue" at bounding box center [699, 394] width 286 height 5
click at [587, 387] on input "Détails but du prêt" at bounding box center [702, 386] width 347 height 21
click at [596, 437] on select "Oui Non Non répondu Sélectionner une option" at bounding box center [702, 436] width 347 height 21
click at [553, 430] on select "Oui Non Non répondu Sélectionner une option" at bounding box center [702, 436] width 347 height 21
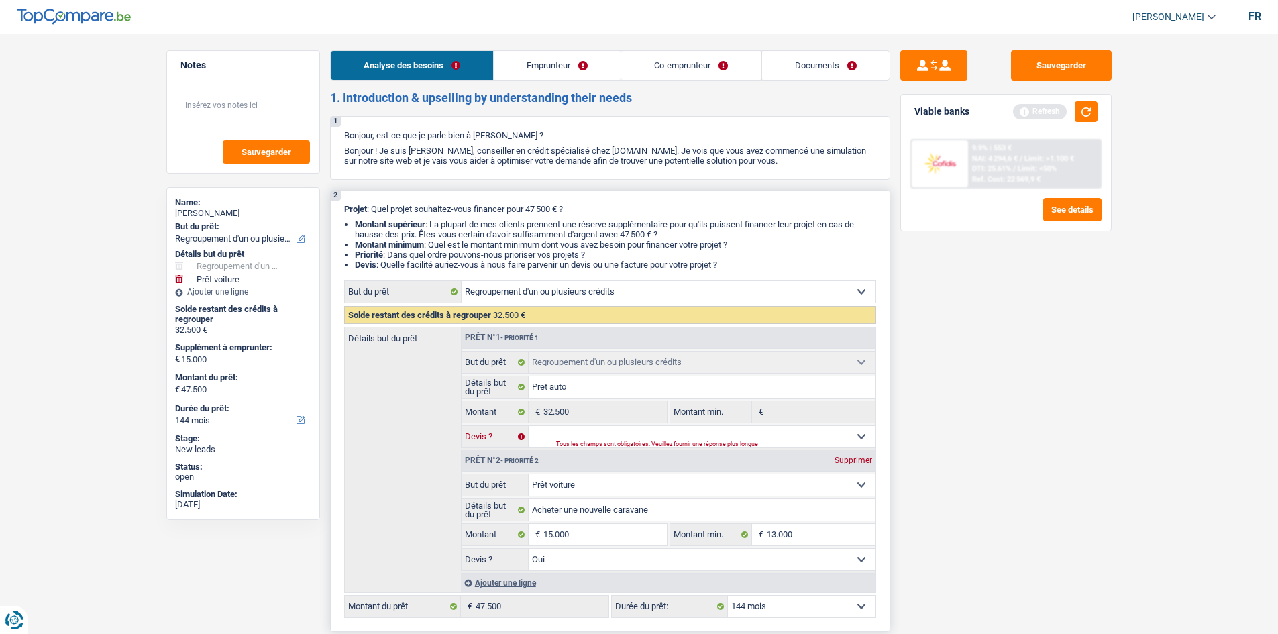
click at [557, 439] on select "Oui Non Non répondu Sélectionner une option" at bounding box center [702, 436] width 347 height 21
click at [529, 426] on select "Oui Non Non répondu Sélectionner une option" at bounding box center [702, 436] width 347 height 21
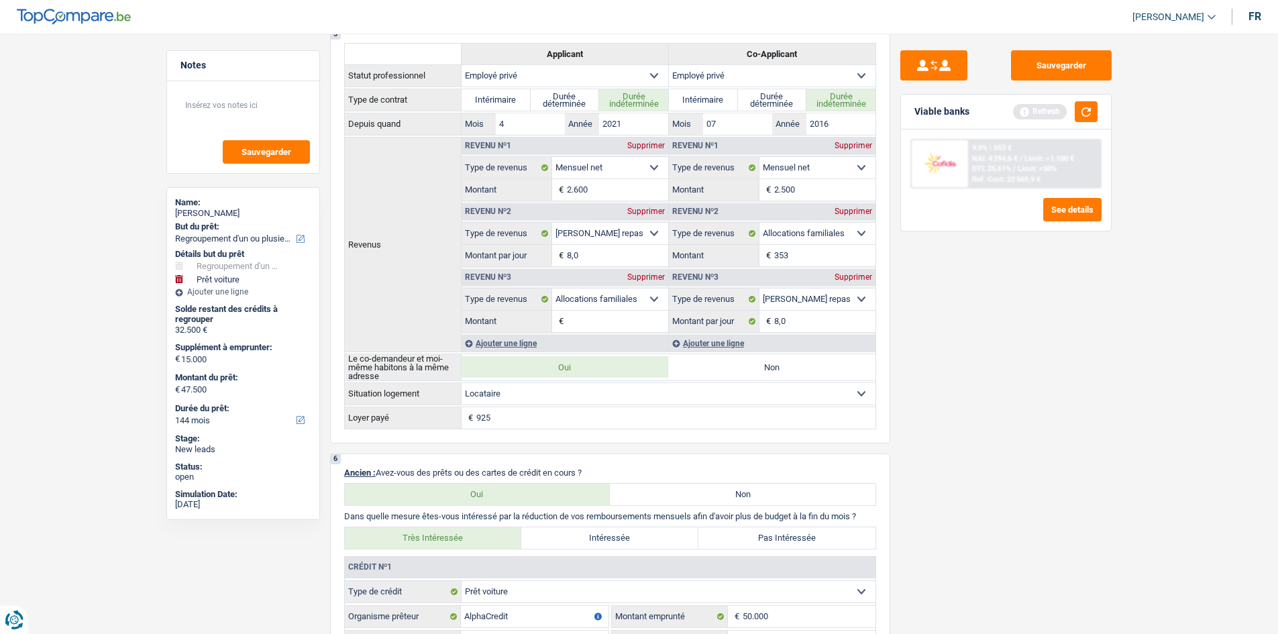
scroll to position [939, 0]
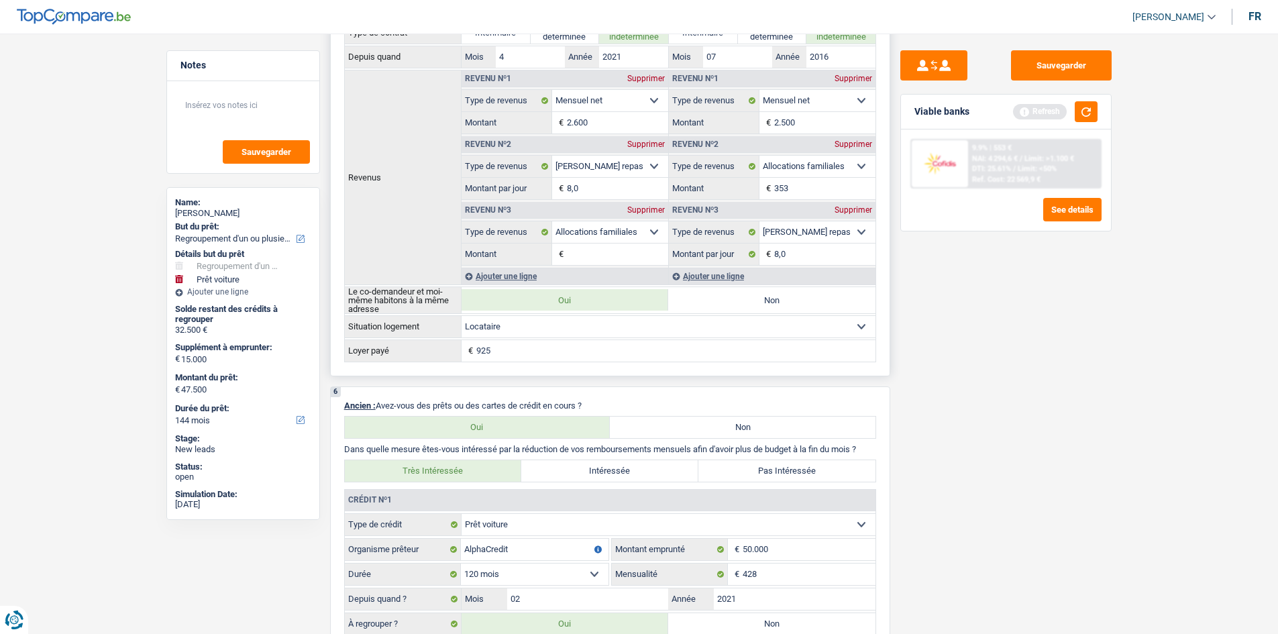
click at [639, 206] on div "Supprimer" at bounding box center [646, 210] width 44 height 8
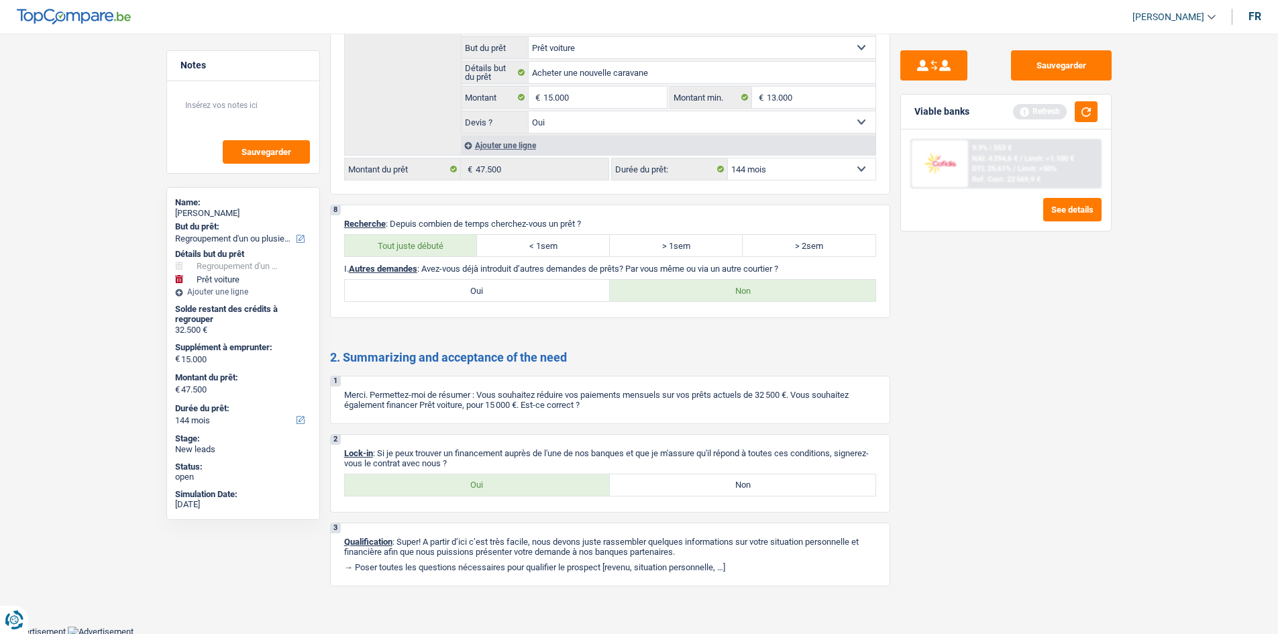
scroll to position [1969, 0]
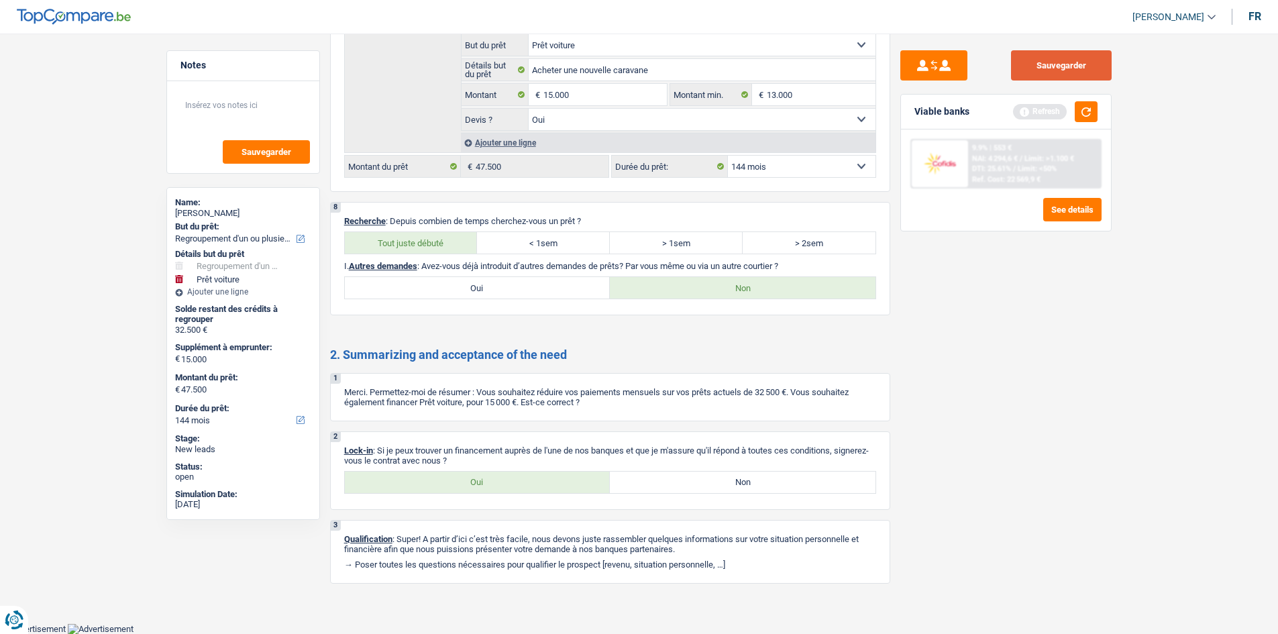
click at [1063, 74] on button "Sauvegarder" at bounding box center [1061, 65] width 101 height 30
click at [1082, 115] on button "button" at bounding box center [1086, 111] width 23 height 21
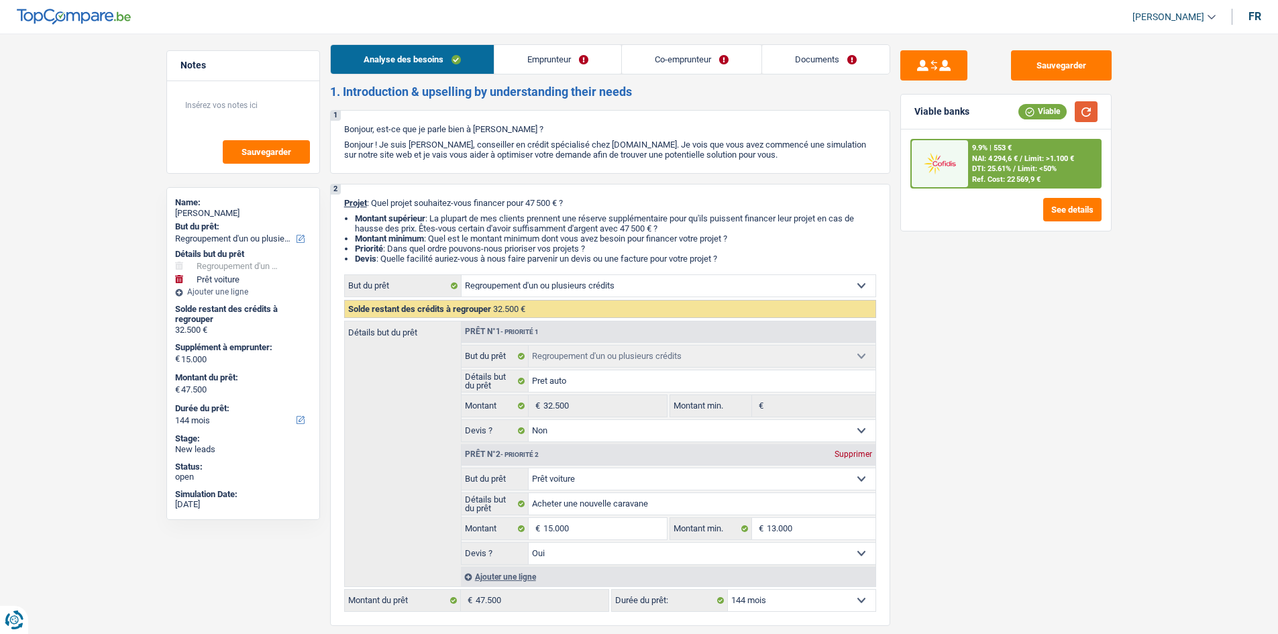
scroll to position [0, 0]
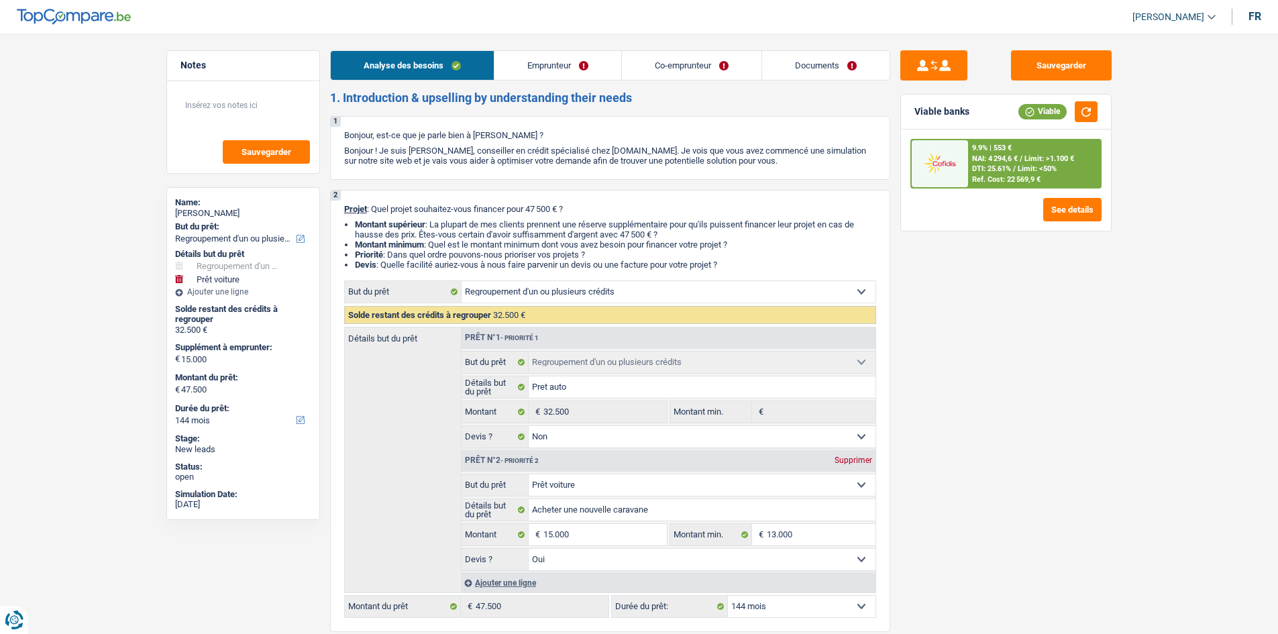
click at [582, 58] on link "Emprunteur" at bounding box center [557, 65] width 127 height 29
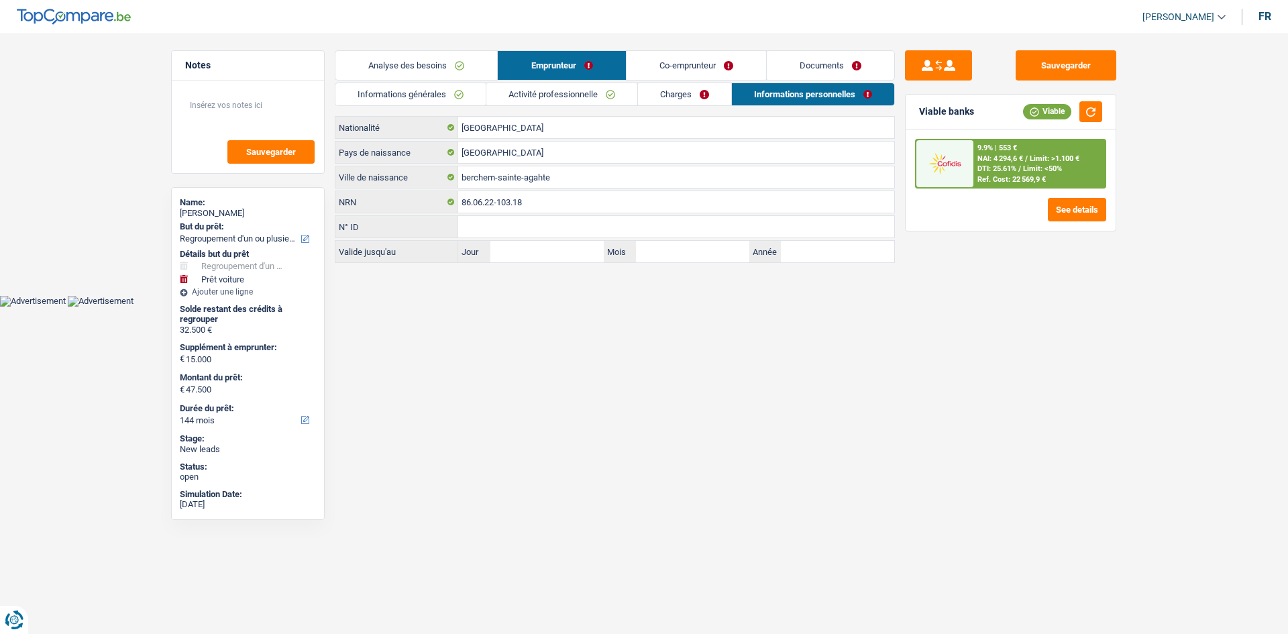
click at [692, 95] on link "Charges" at bounding box center [684, 94] width 93 height 22
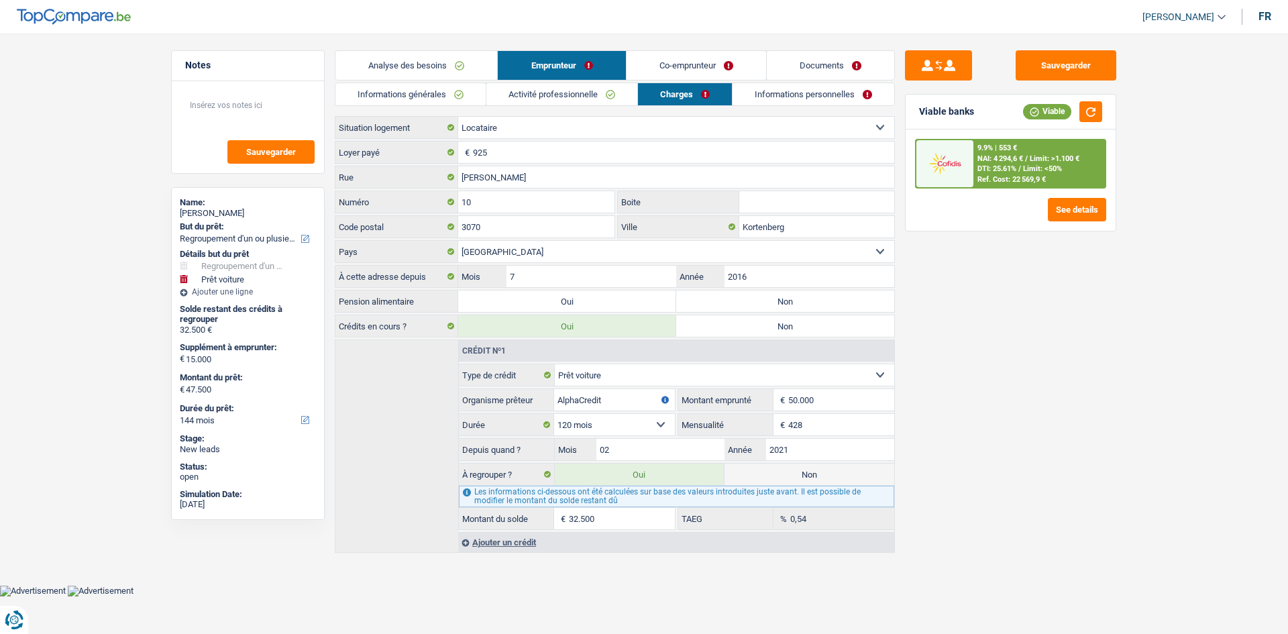
click at [739, 301] on label "Non" at bounding box center [785, 300] width 218 height 21
click at [739, 301] on input "Non" at bounding box center [785, 300] width 218 height 21
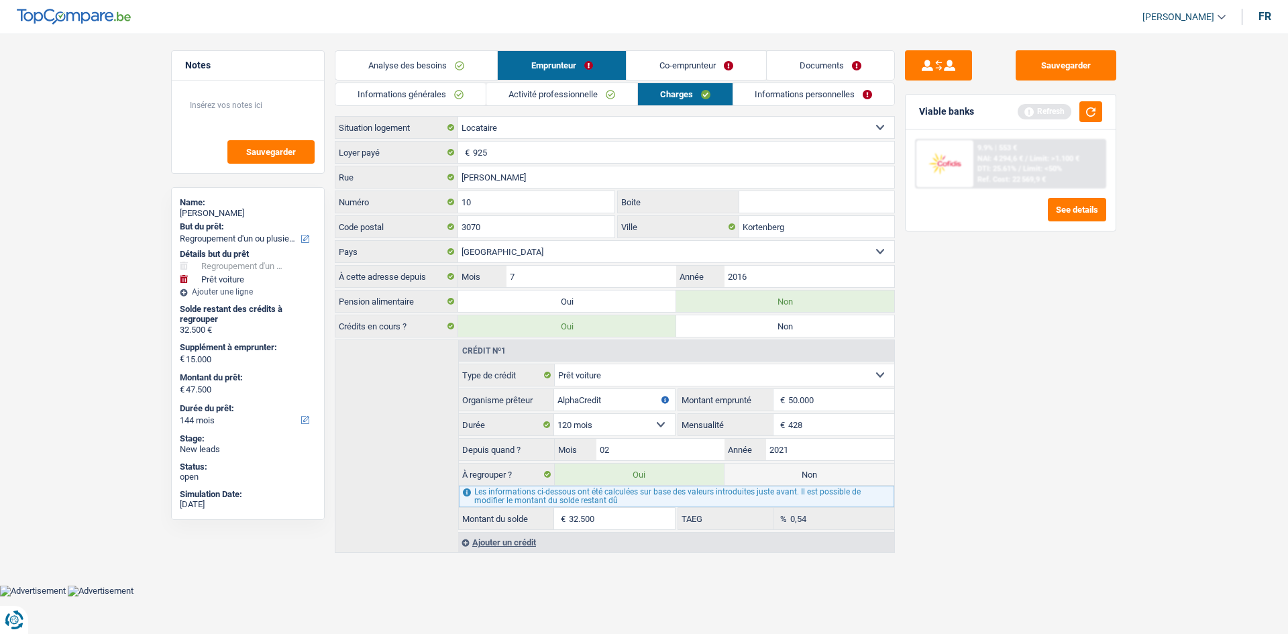
click at [798, 95] on link "Informations personnelles" at bounding box center [814, 94] width 162 height 22
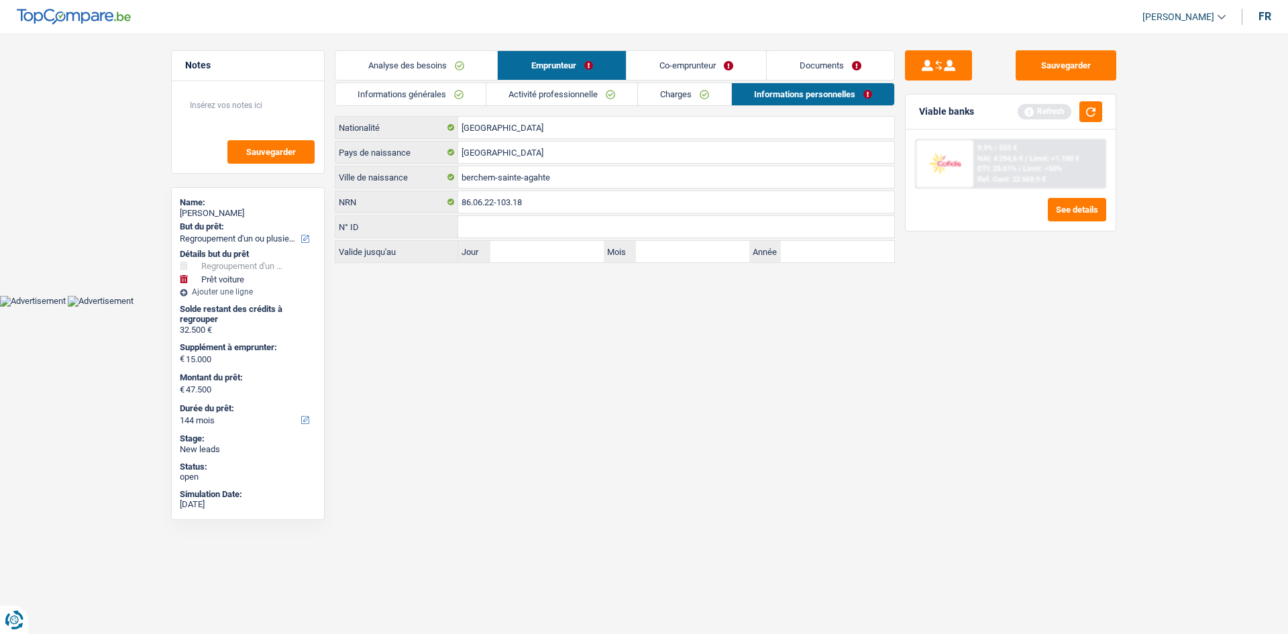
click at [695, 61] on link "Co-emprunteur" at bounding box center [697, 65] width 140 height 29
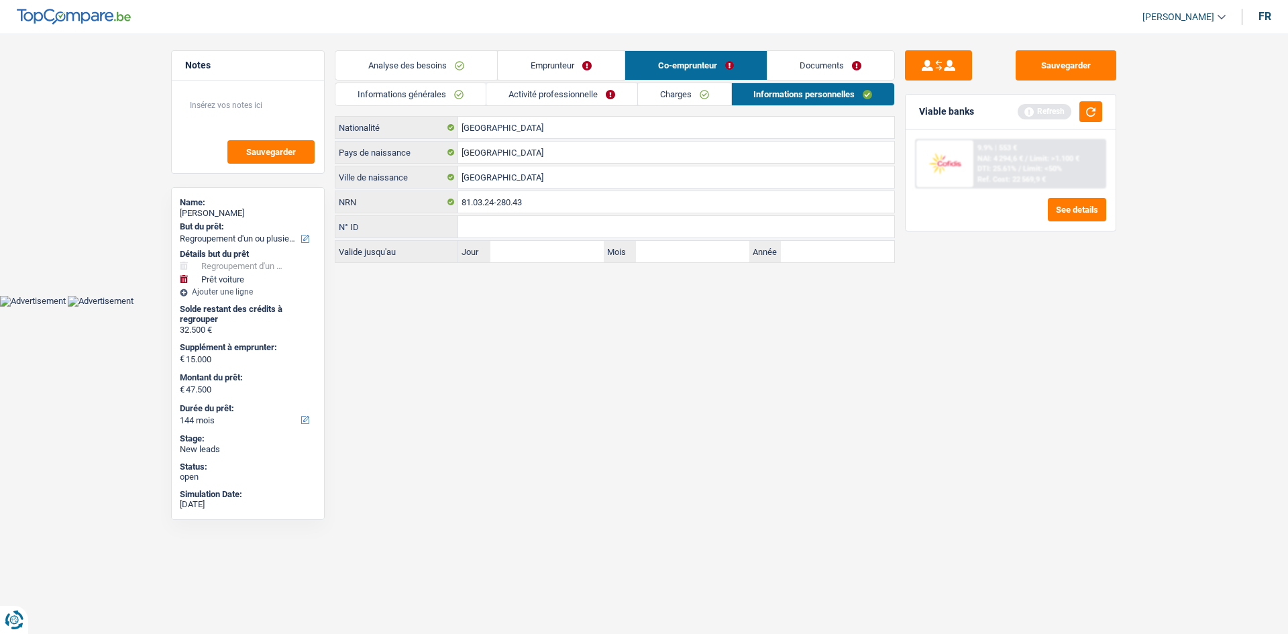
click at [582, 88] on link "Activité professionnelle" at bounding box center [561, 94] width 151 height 22
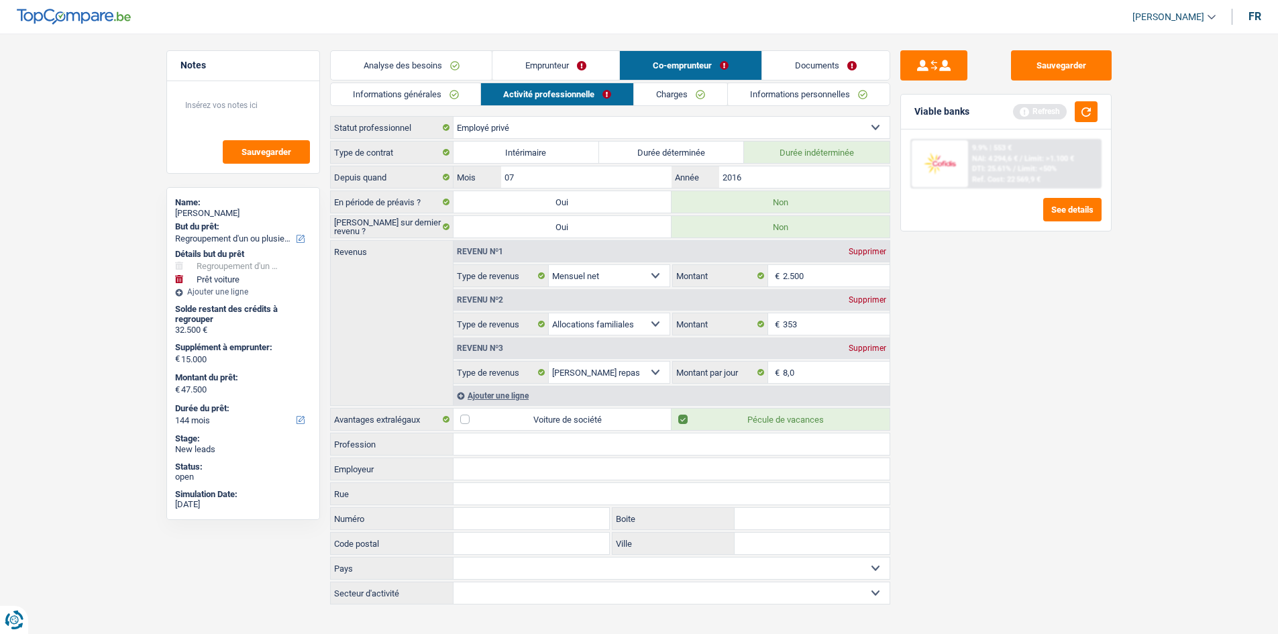
scroll to position [13, 0]
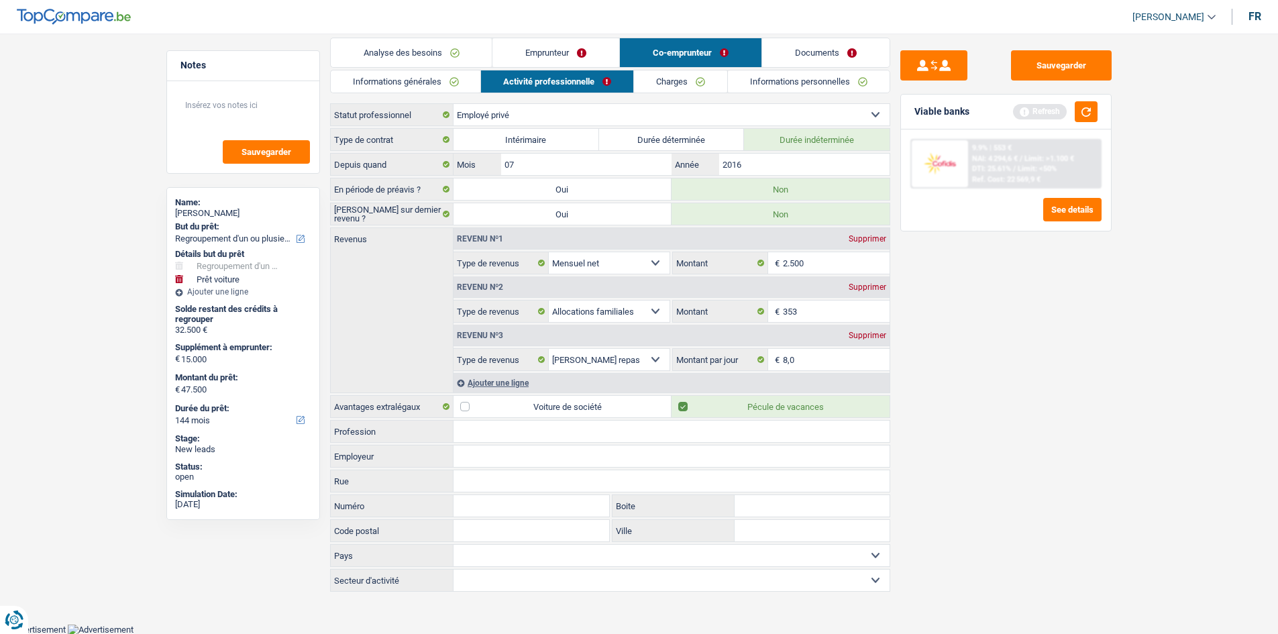
click at [826, 54] on link "Documents" at bounding box center [825, 52] width 127 height 29
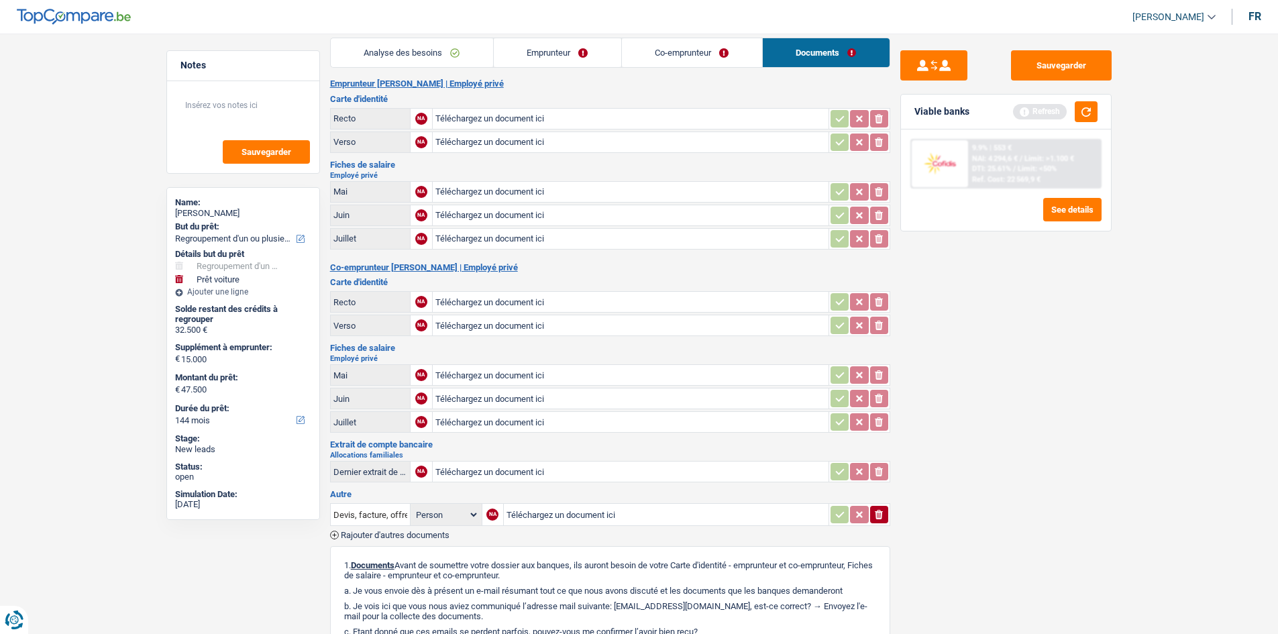
click at [458, 49] on link "Analyse des besoins" at bounding box center [412, 52] width 162 height 29
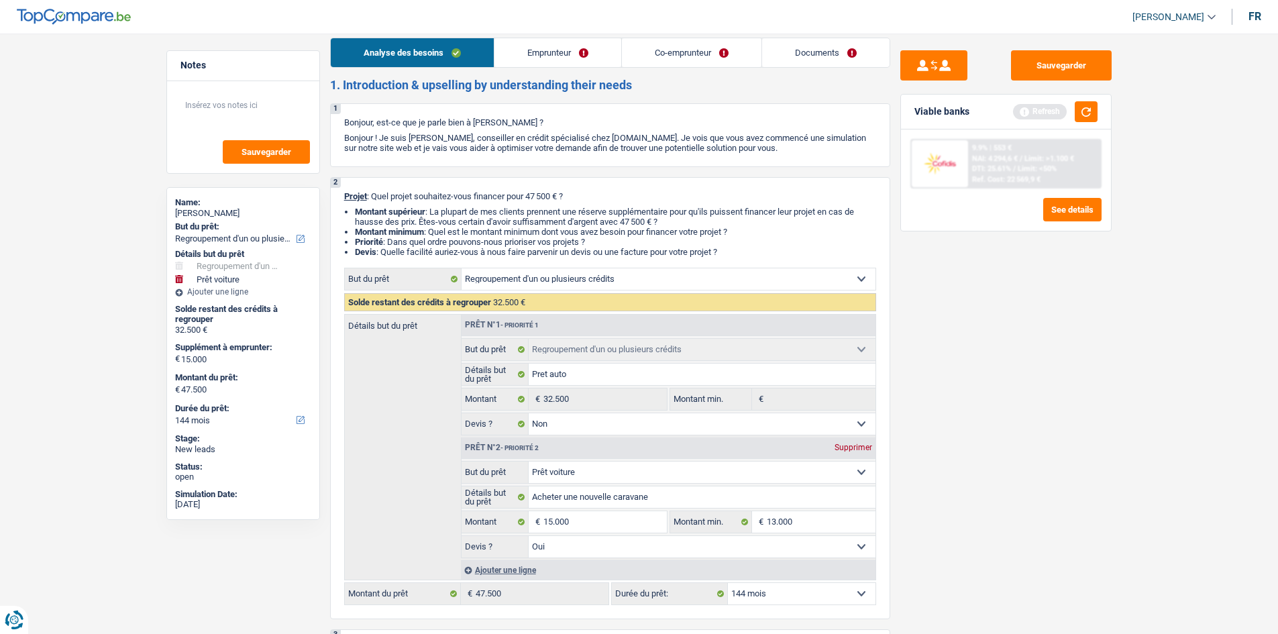
click at [571, 50] on link "Emprunteur" at bounding box center [557, 52] width 127 height 29
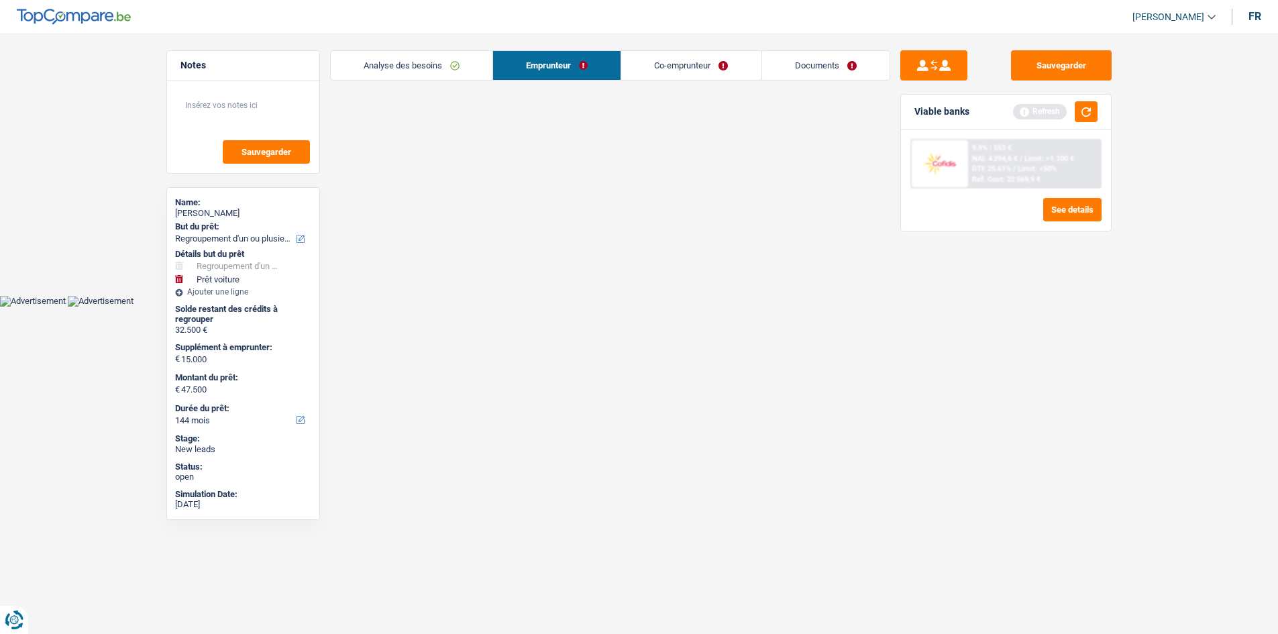
scroll to position [0, 0]
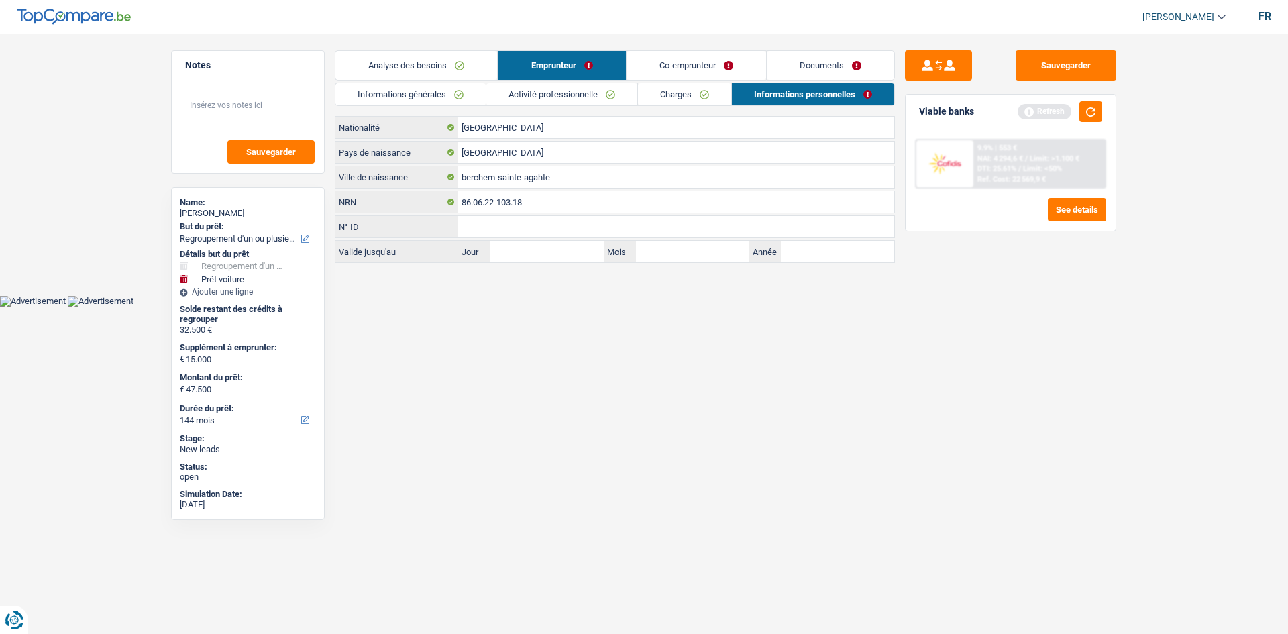
click at [693, 58] on link "Co-emprunteur" at bounding box center [697, 65] width 140 height 29
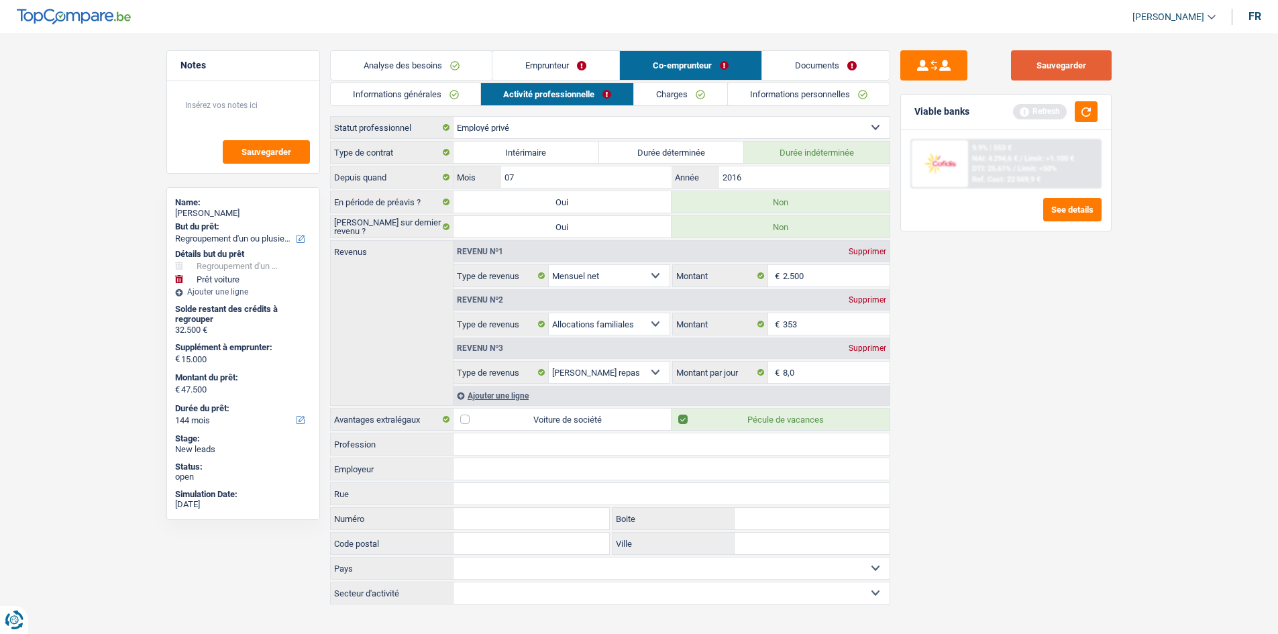
drag, startPoint x: 1046, startPoint y: 50, endPoint x: 1043, endPoint y: 58, distance: 8.7
click at [1046, 50] on main "Notes Sauvegarder Name: Marc Desmae But du prêt: Confort maison: meubles, texti…" at bounding box center [639, 328] width 1278 height 616
click at [1042, 62] on button "Sauvegarder" at bounding box center [1061, 65] width 101 height 30
click at [1058, 57] on button "Sauvegarder" at bounding box center [1061, 65] width 101 height 30
click at [1050, 70] on button "Sauvegarder" at bounding box center [1061, 65] width 101 height 30
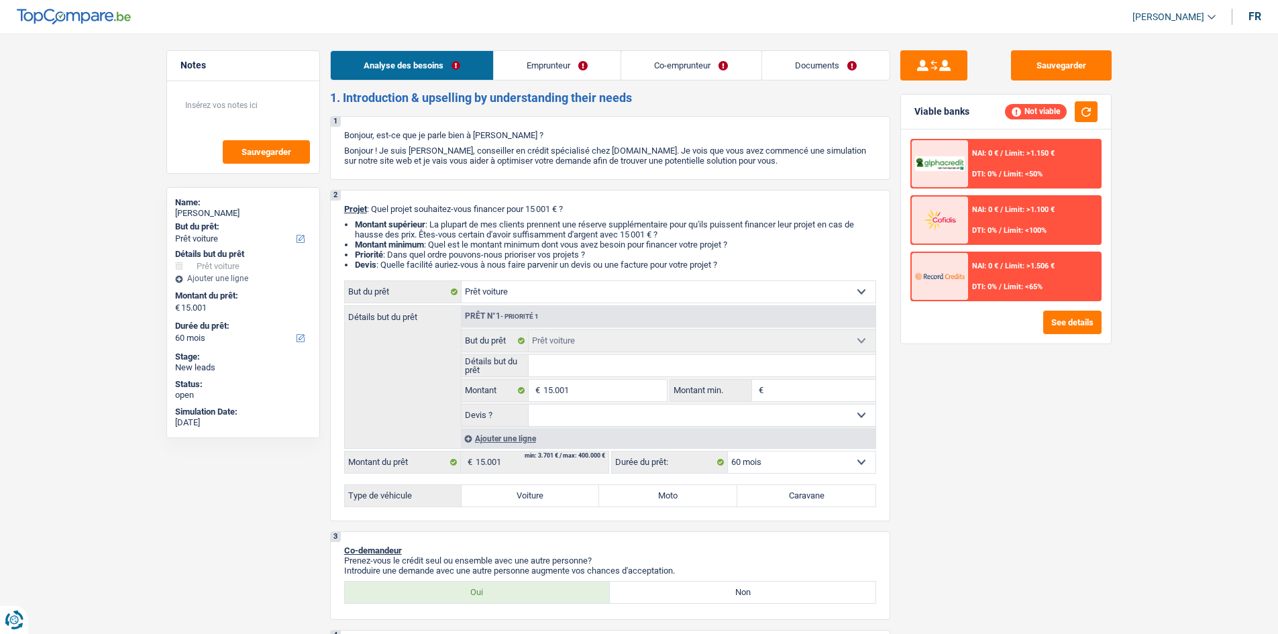
select select "car"
select select "60"
select select "car"
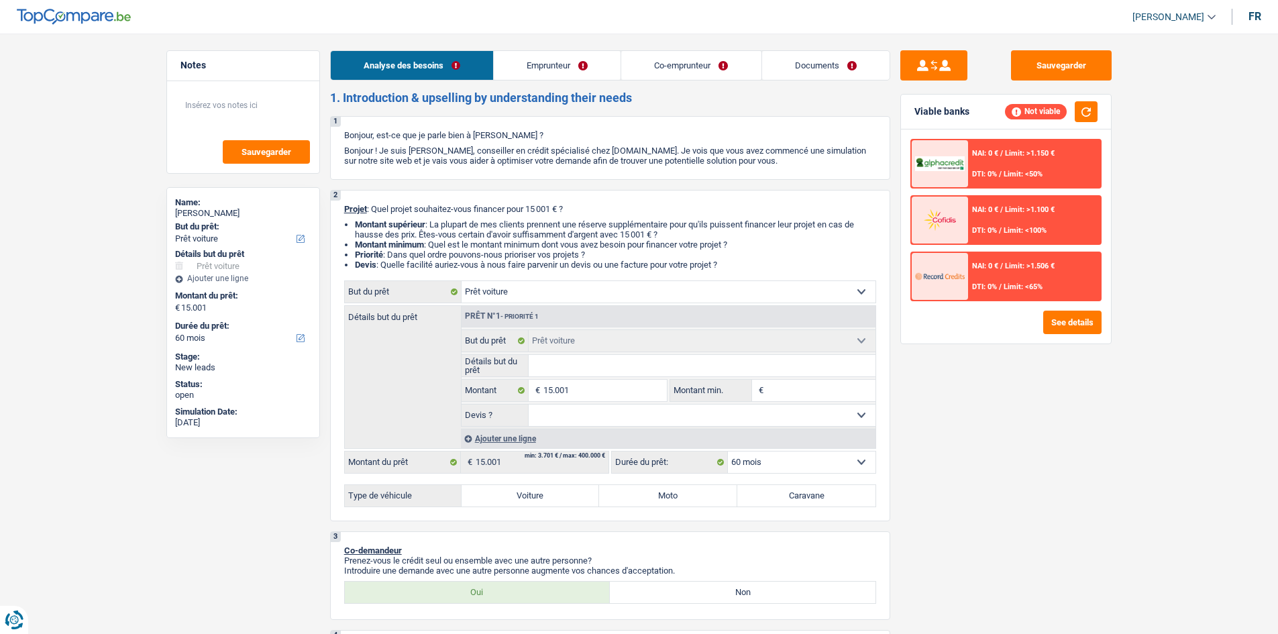
select select "60"
select select "publicEmployee"
select select "netSalary"
select select "mealVouchers"
select select "rents"
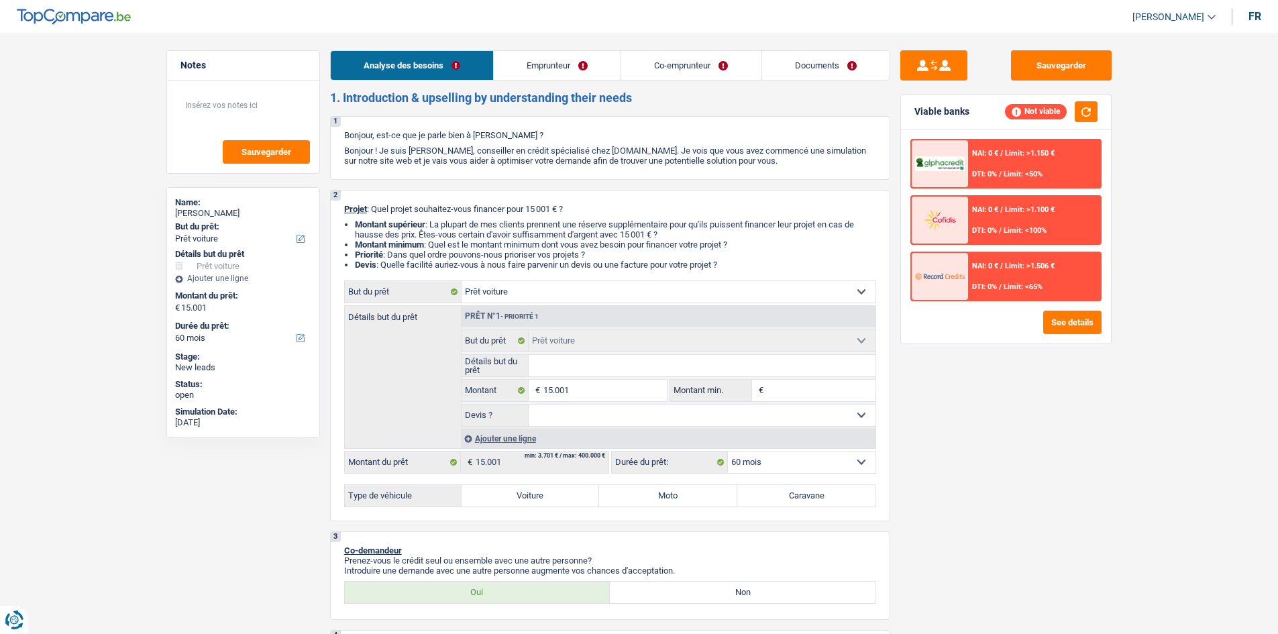
select select "car"
select select "60"
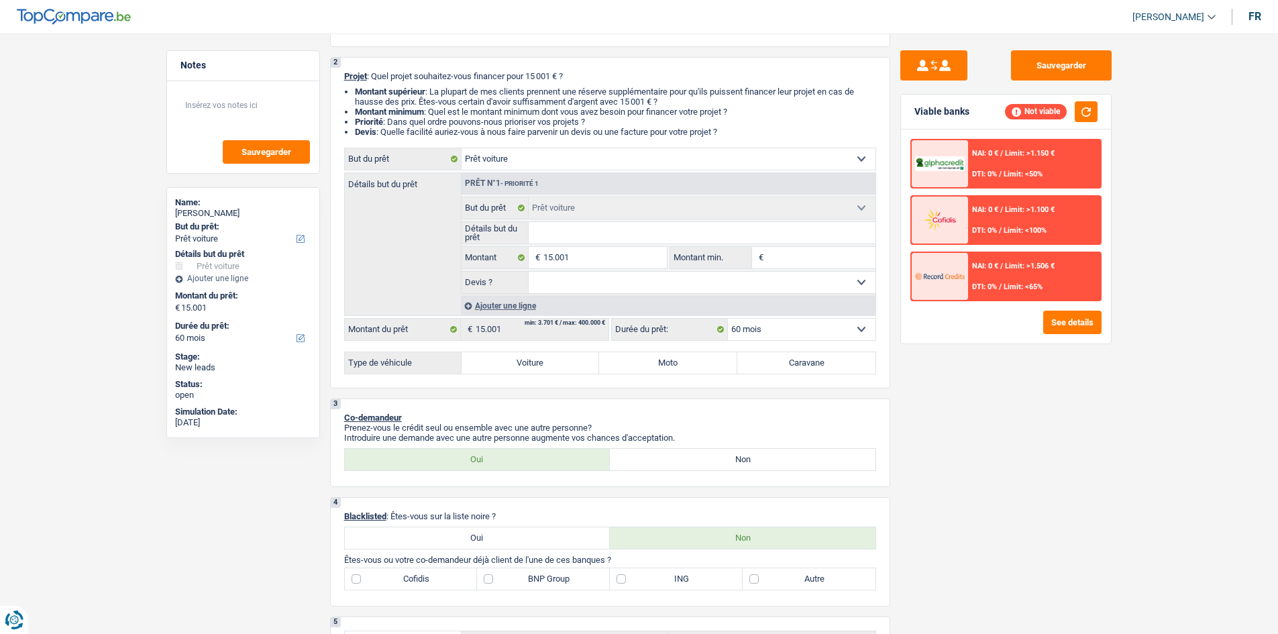
scroll to position [67, 0]
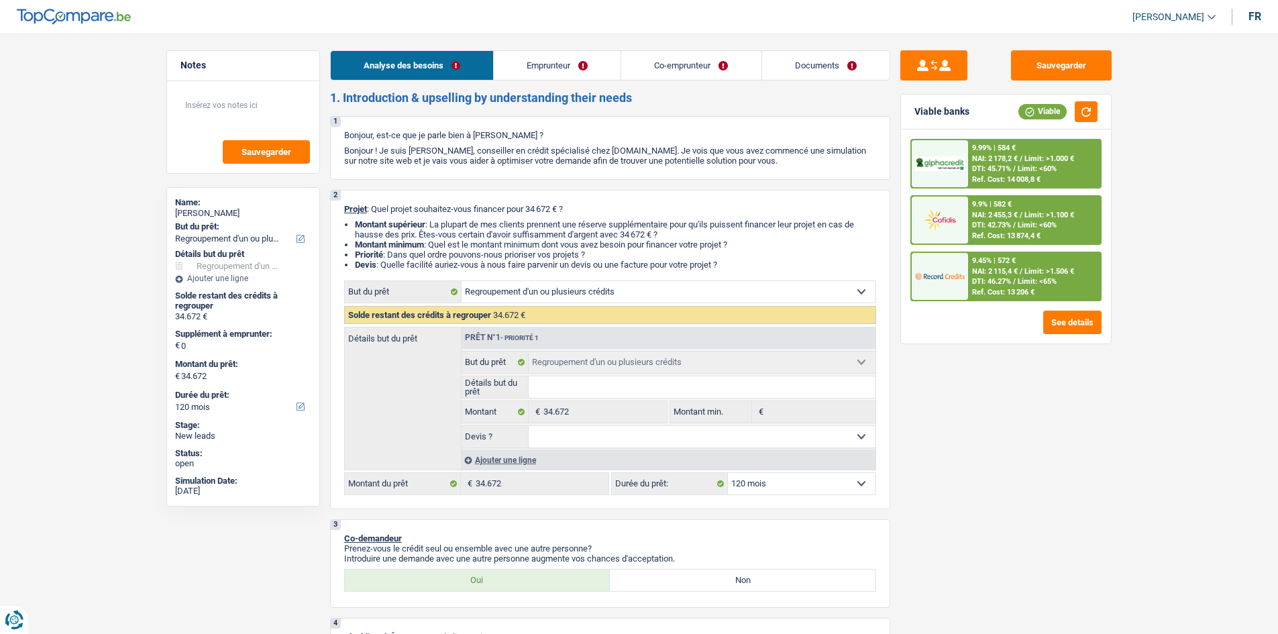
select select "refinancing"
select select "120"
select select "refinancing"
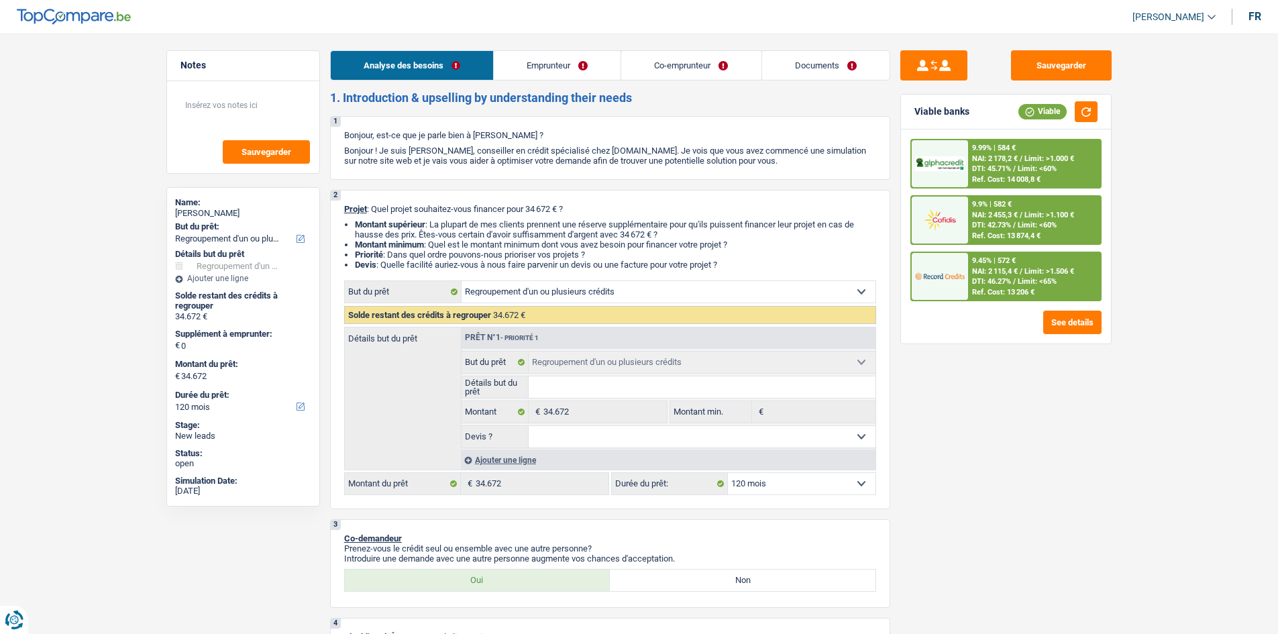
select select "120"
select select "mutuality"
select select "privateEmployee"
select select "familyAllowances"
select select "mutualityIndemnity"
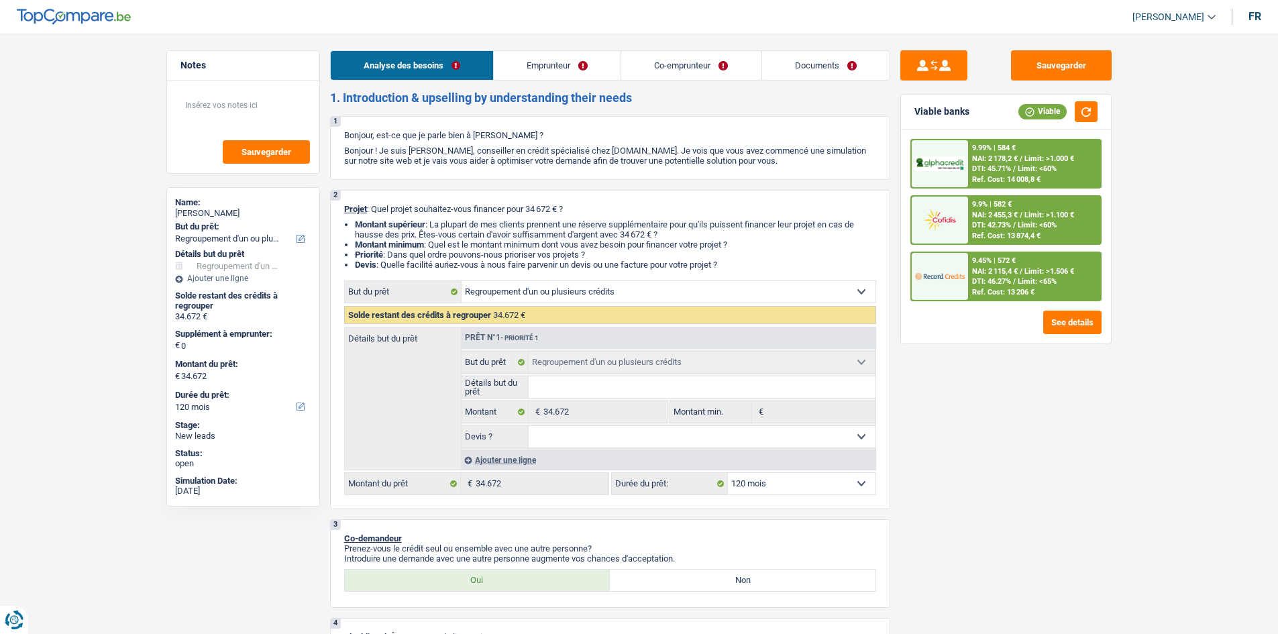
select select "netSalary"
select select "mealVouchers"
select select "other"
select select "ownerWithMortgage"
select select "mortgage"
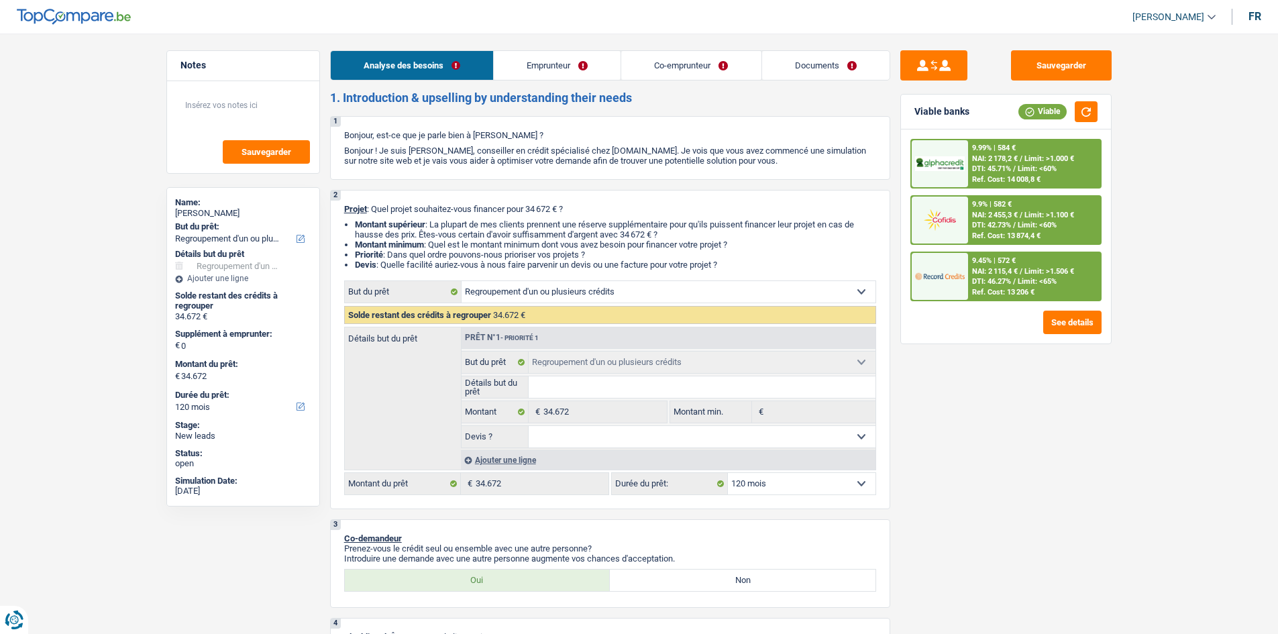
select select "300"
select select "cardOrCredit"
select select "carLoan"
select select "60"
select select "cardOrCredit"
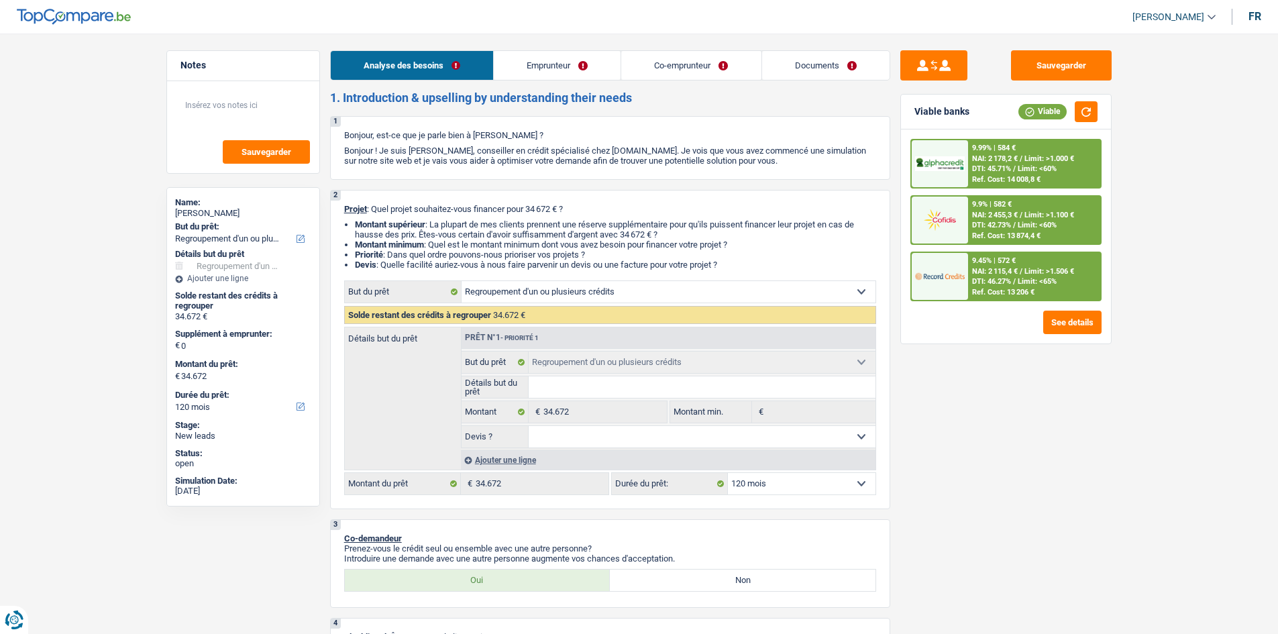
select select "cardOrCredit"
select select "refinancing"
select select "120"
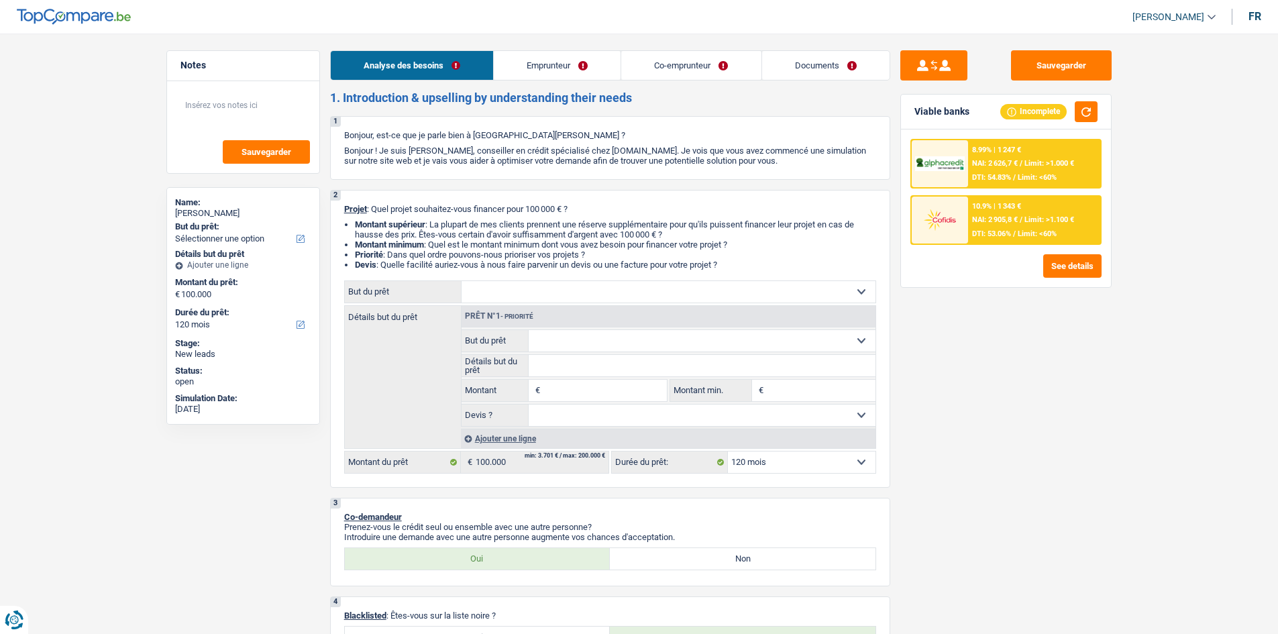
select select "120"
select select "privateEmployee"
select select "familyAllowances"
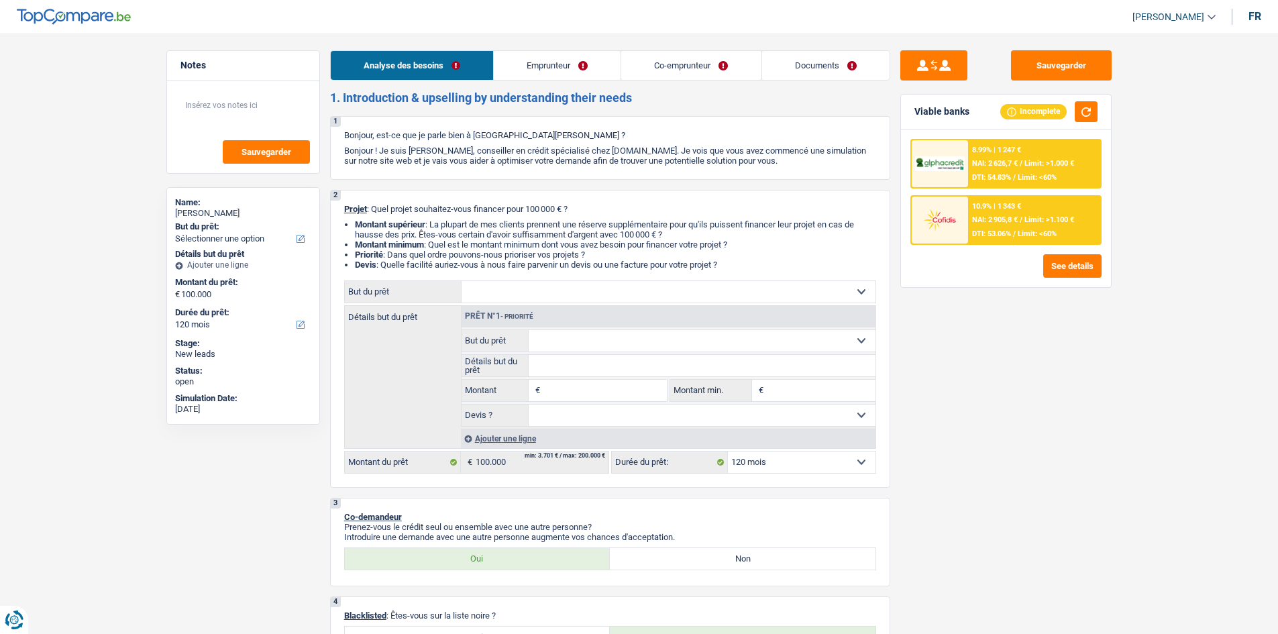
select select "netSalary"
select select "mealVouchers"
select select "netSalary"
select select "mealVouchers"
select select "ownerWithMortgage"
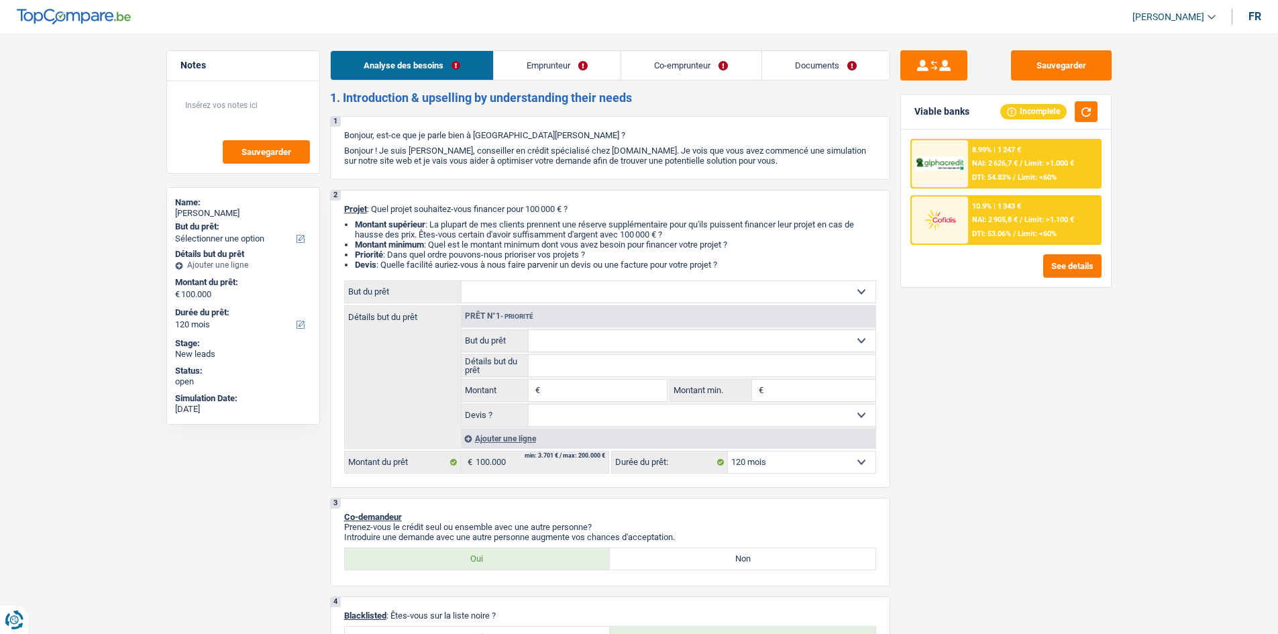
select select "mortgage"
select select "300"
select select "personalLoan"
select select "familyEvent"
select select "120"
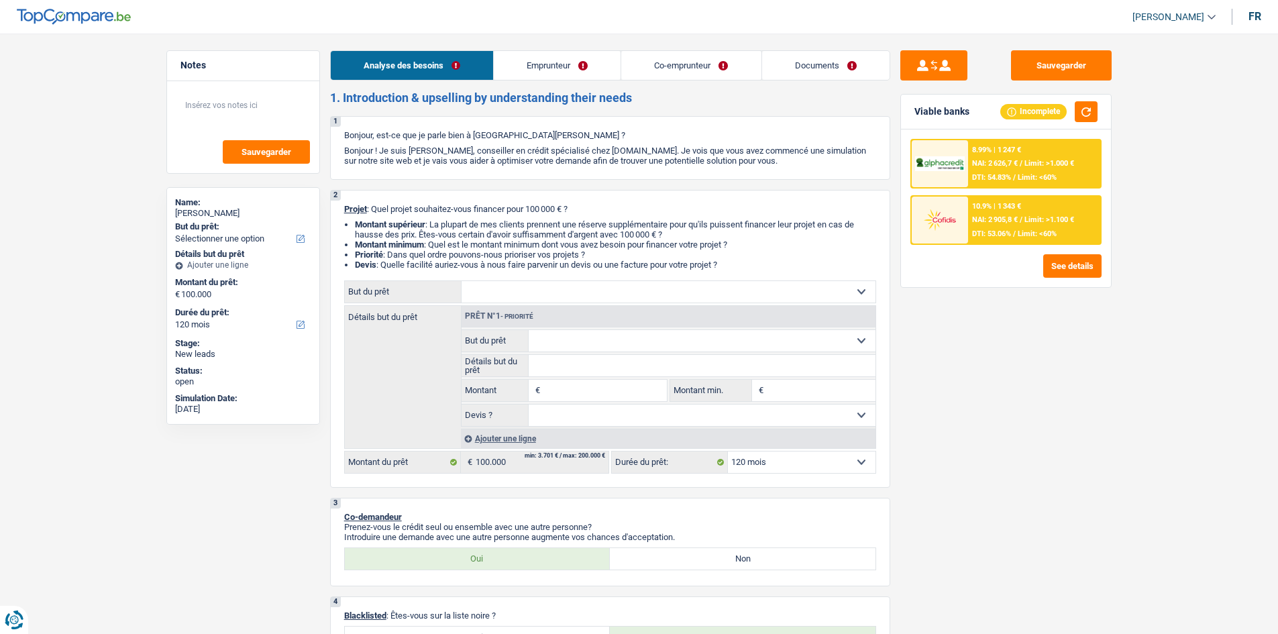
select select "120"
click at [859, 286] on select "Confort maison: meubles, textile, peinture, électroménager, outillage non-profe…" at bounding box center [669, 291] width 414 height 21
select select "renovation"
select select
click at [462, 281] on select "Confort maison: meubles, textile, peinture, électroménager, outillage non-profe…" at bounding box center [669, 291] width 414 height 21
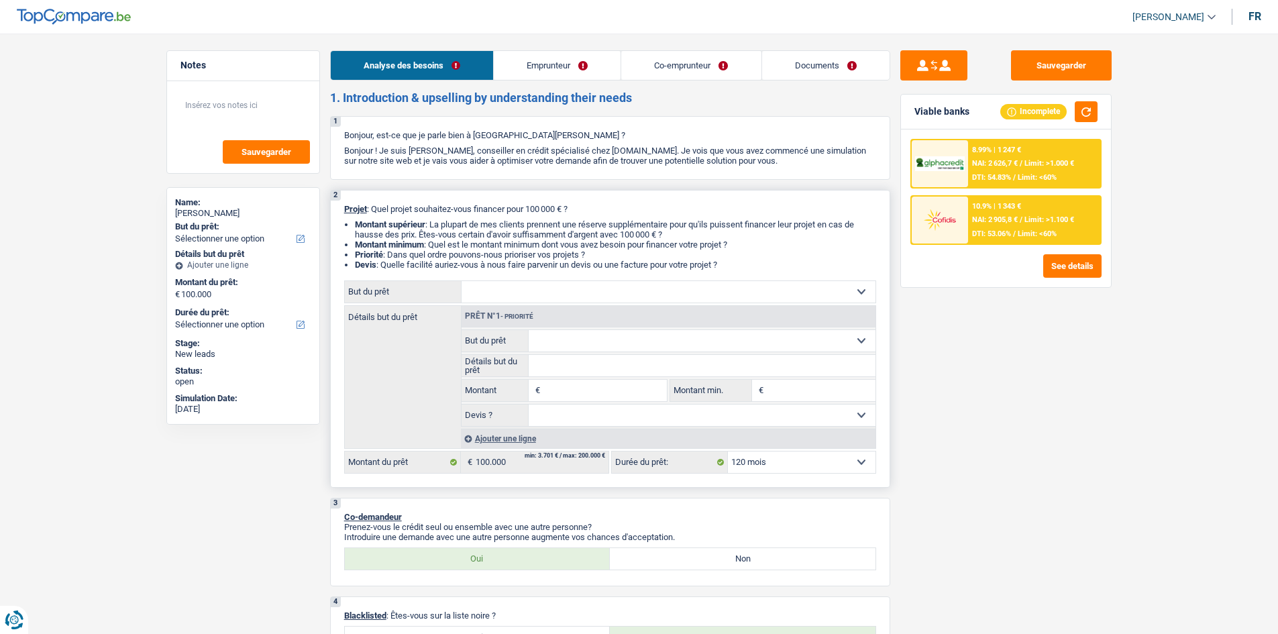
select select "renovation"
type input "0"
select select
select select "renovation"
type input "100.000"
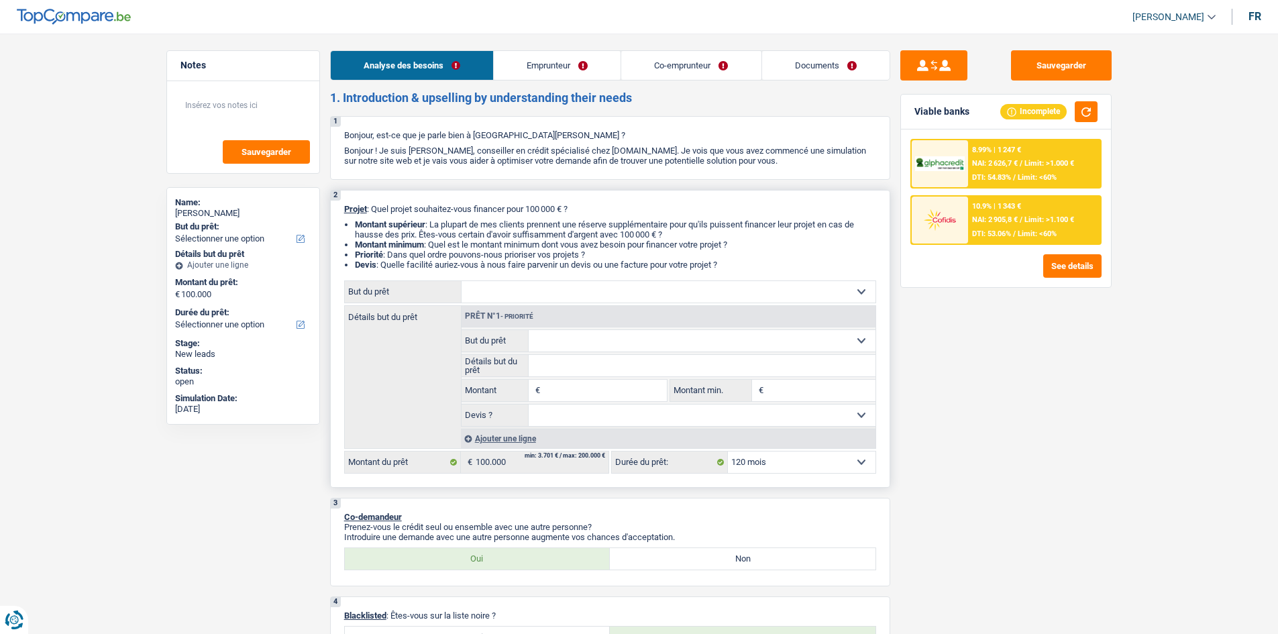
select select
radio input "false"
radio input "true"
select select "renovation"
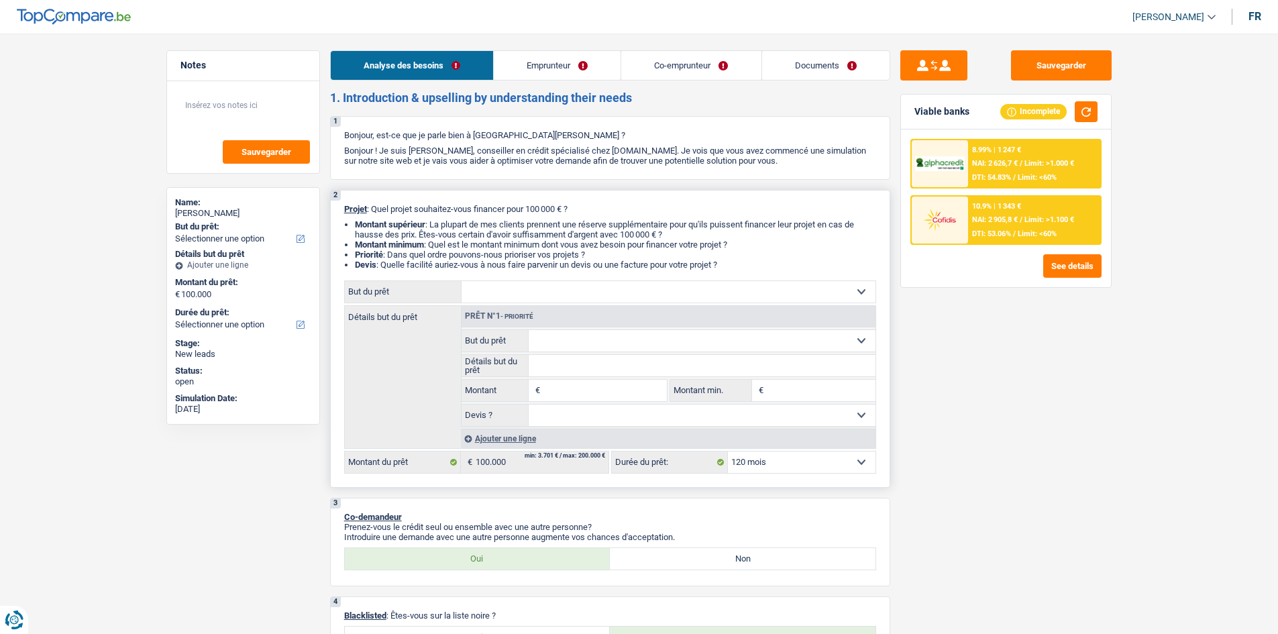
type input "100.000"
select select
select select "renovation"
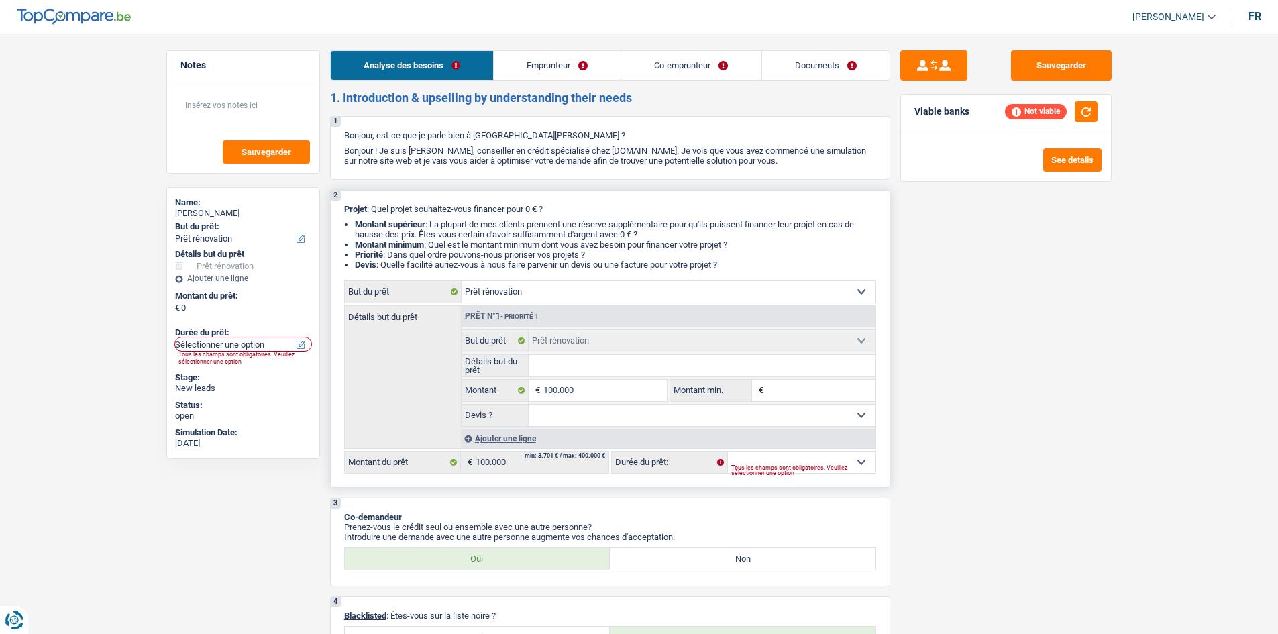
click at [633, 368] on input "Détails but du prêt" at bounding box center [702, 365] width 347 height 21
type input "R"
type input "Re"
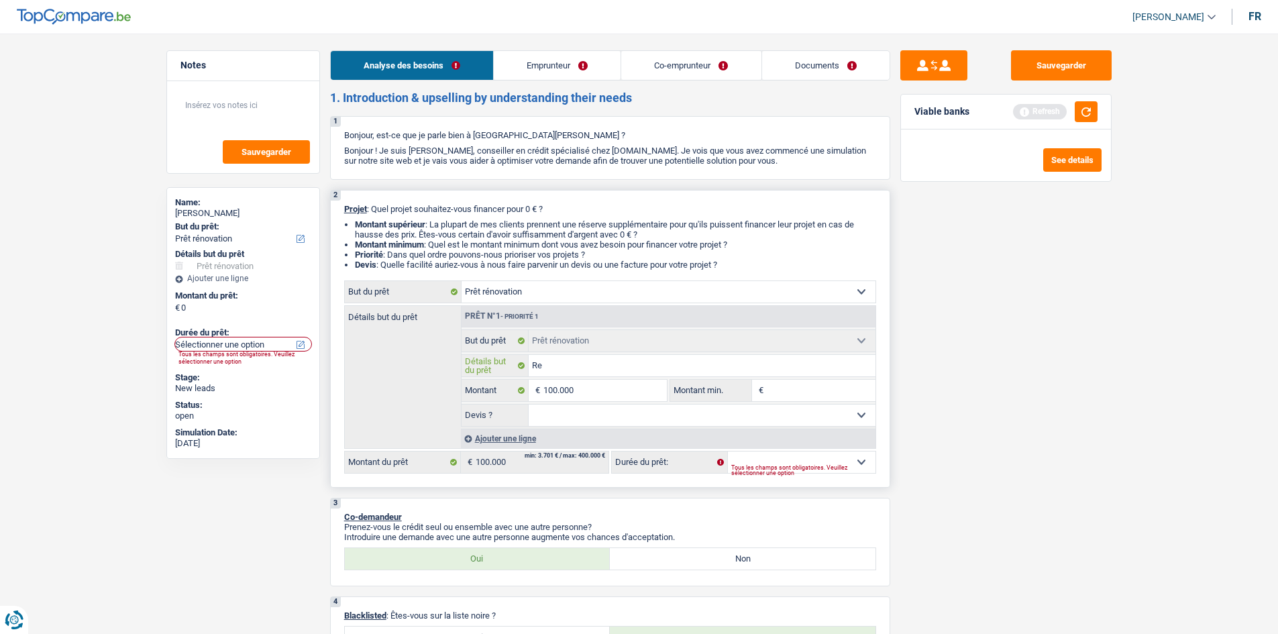
type input "Ren"
type input "Reno"
type input "[MEDICAL_DATA]"
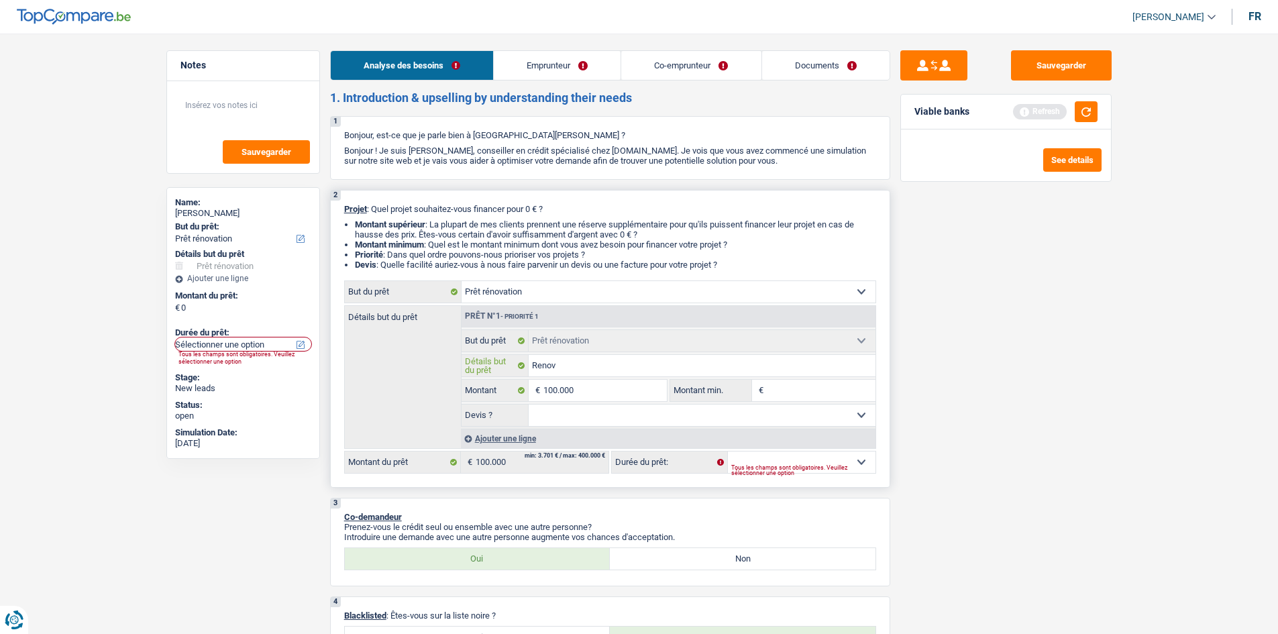
type input "[MEDICAL_DATA]"
type input "Renovat"
type input "Renovati"
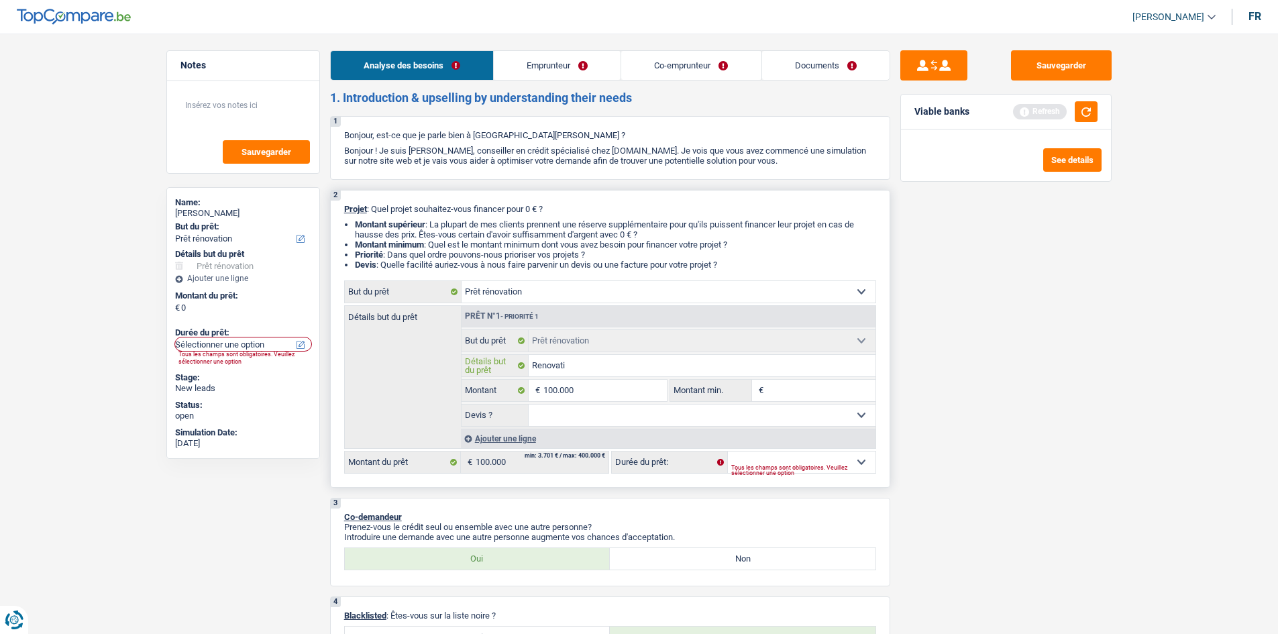
type input "Renovatio"
type input "Renovation"
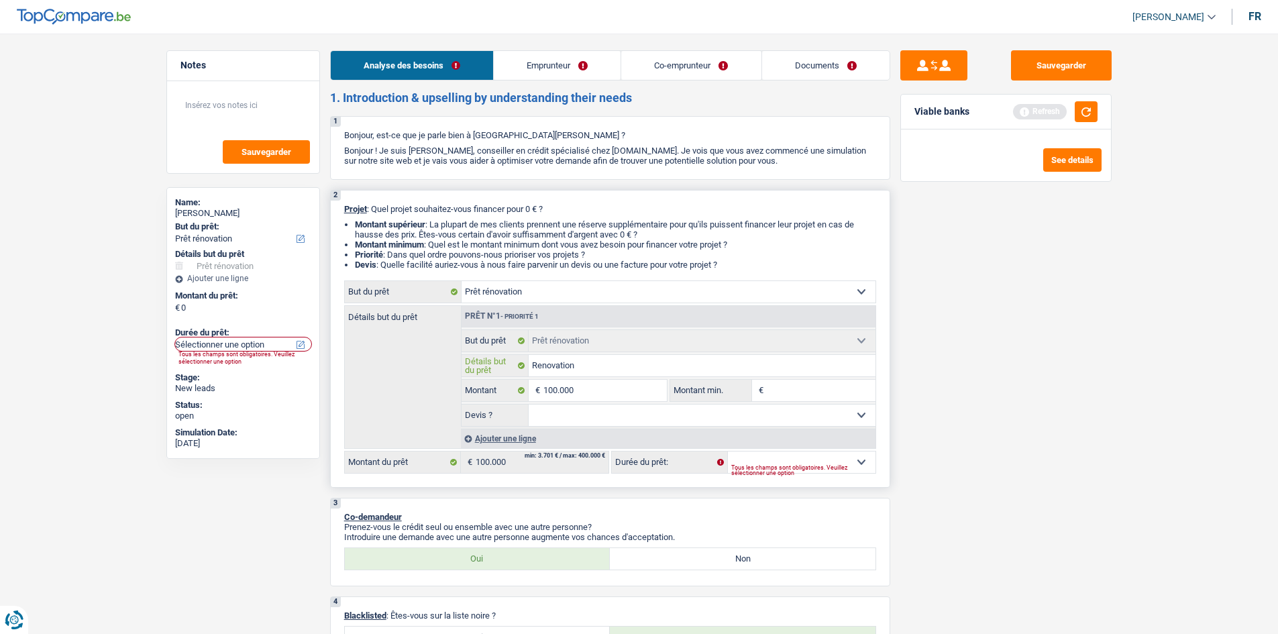
type input "Renovation"
type input "Renovation c"
type input "Renovation cu"
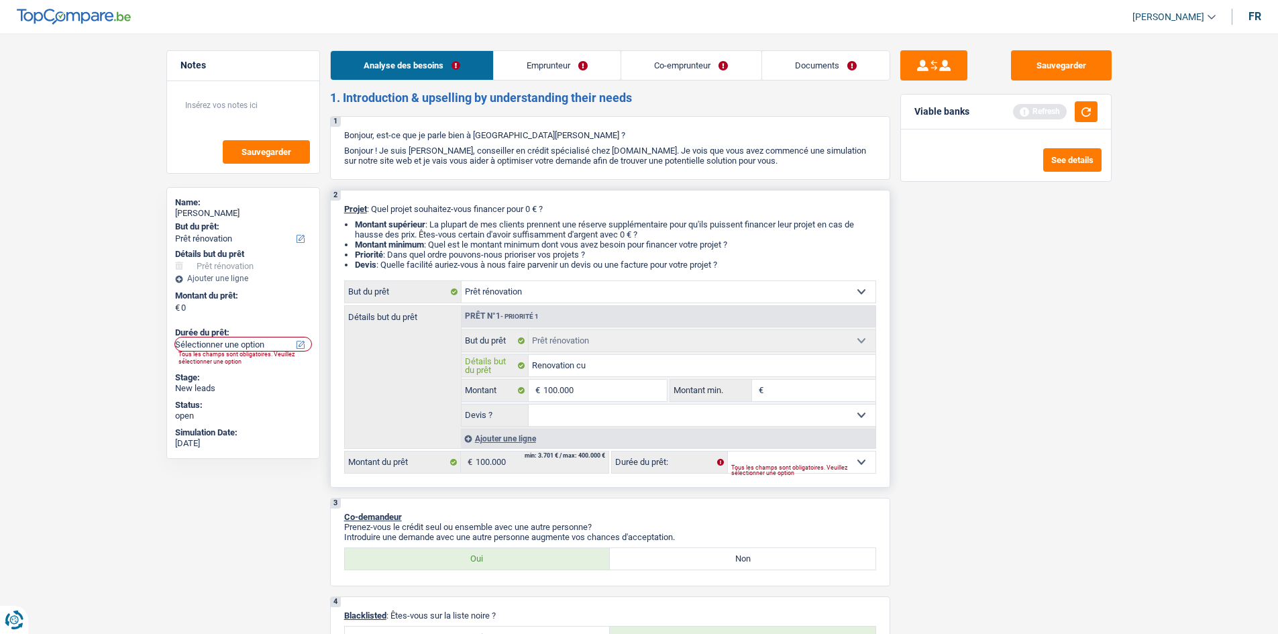
type input "Renovation cui"
type input "Renovation cuis"
type input "Renovation cuisi"
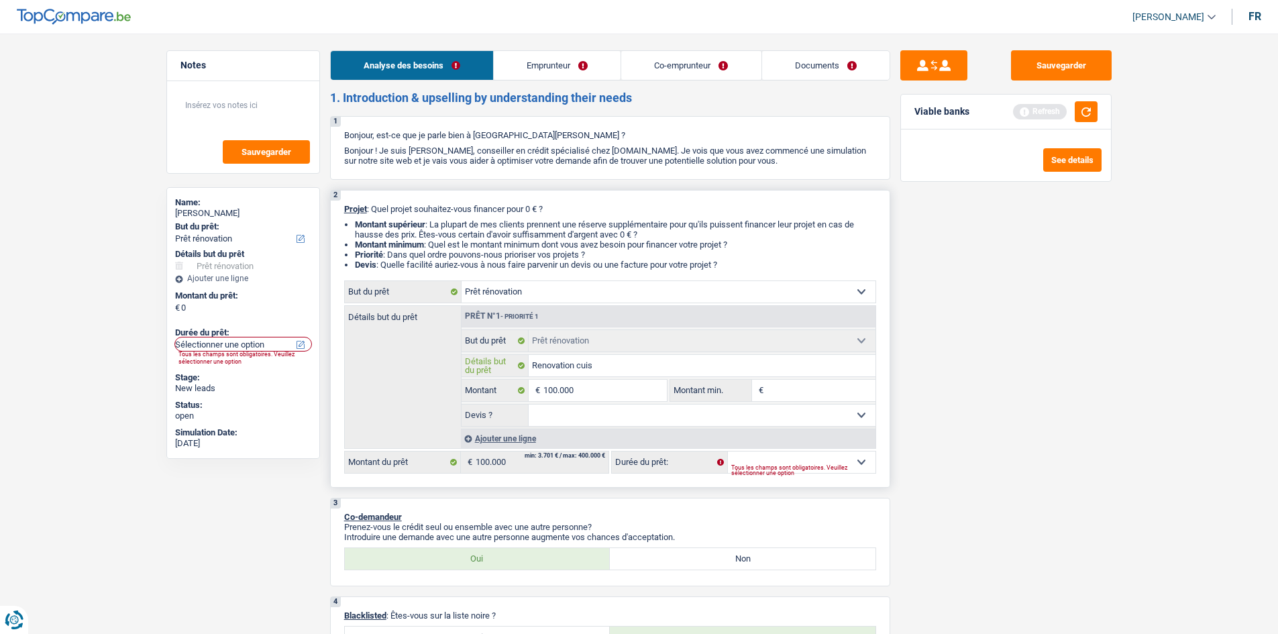
type input "Renovation cuisi"
type input "Renovation cuisin"
type input "Renovation cuisine"
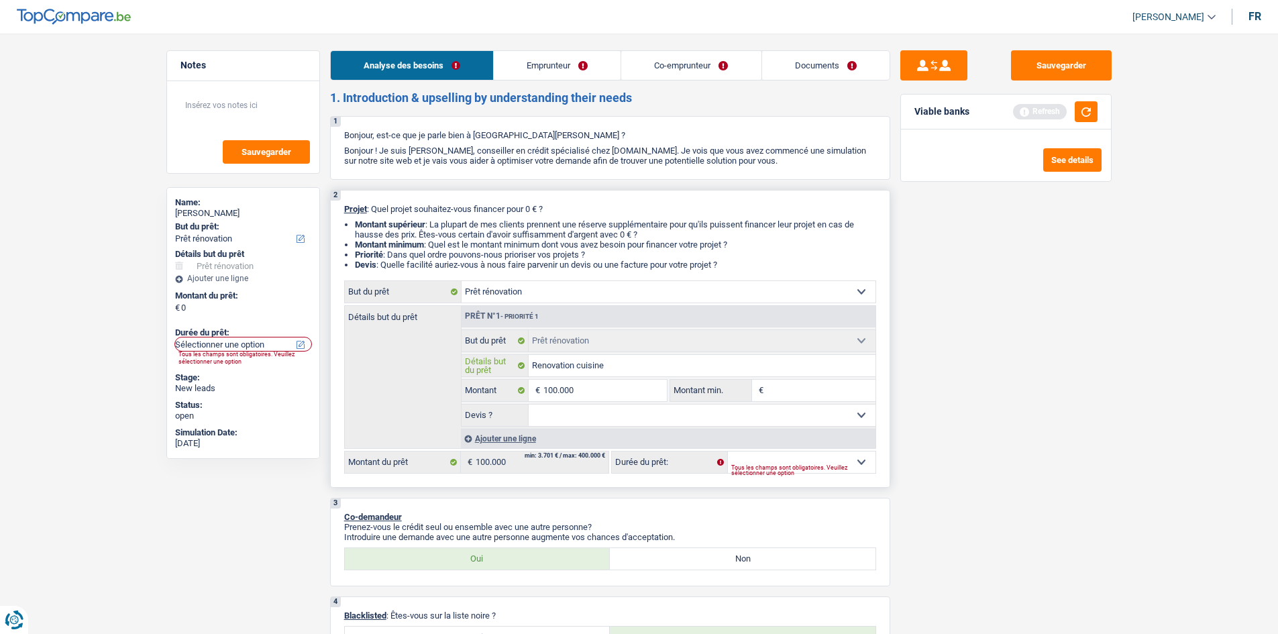
type input "Renovation cuisine"
type input "Rénovation cuisine"
click at [626, 359] on input "Rénovation cuisine" at bounding box center [702, 365] width 347 height 21
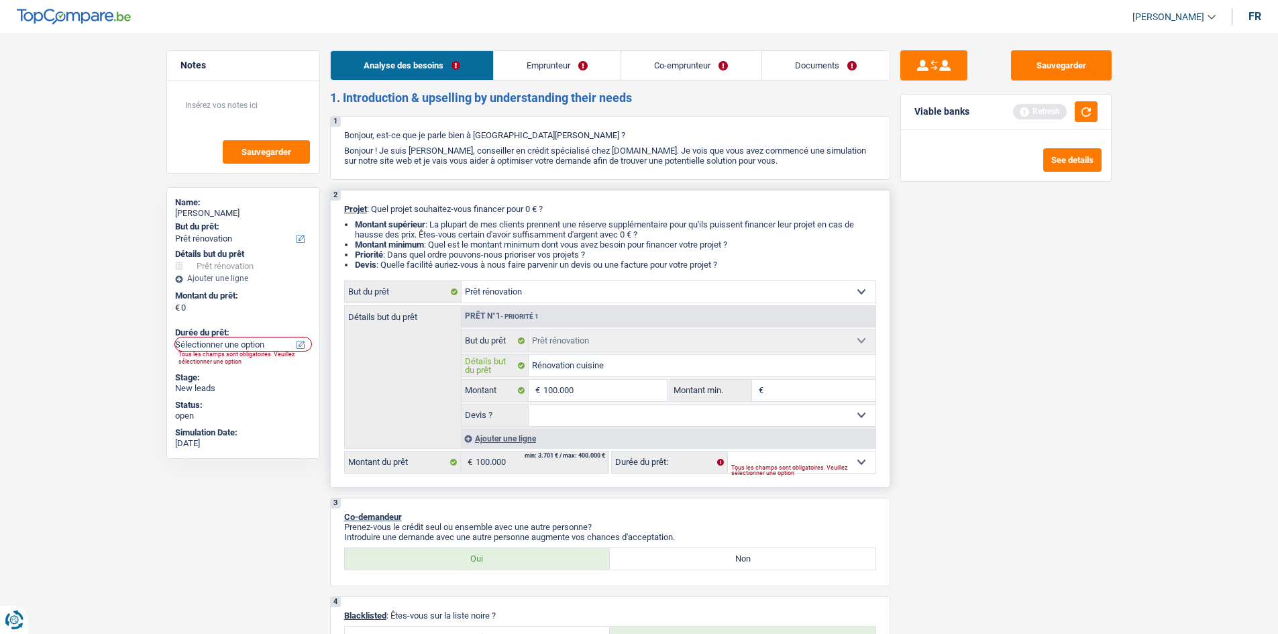
type input "Rénovation cuisine"
click at [820, 388] on input "Montant min." at bounding box center [821, 390] width 109 height 21
click at [689, 407] on select "Oui Non Non répondu Sélectionner une option" at bounding box center [702, 415] width 347 height 21
select select "yes"
click at [529, 405] on select "Oui Non Non répondu Sélectionner une option" at bounding box center [702, 415] width 347 height 21
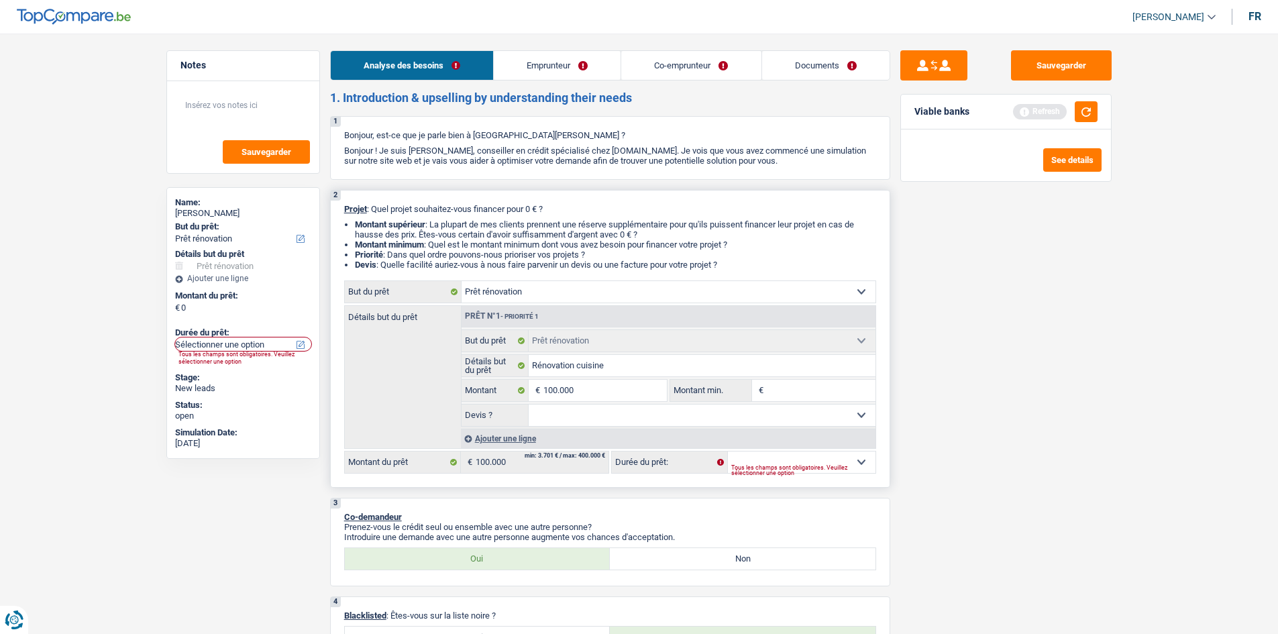
select select "yes"
click at [786, 389] on input "Montant min." at bounding box center [821, 390] width 109 height 21
type input "5"
type input "50"
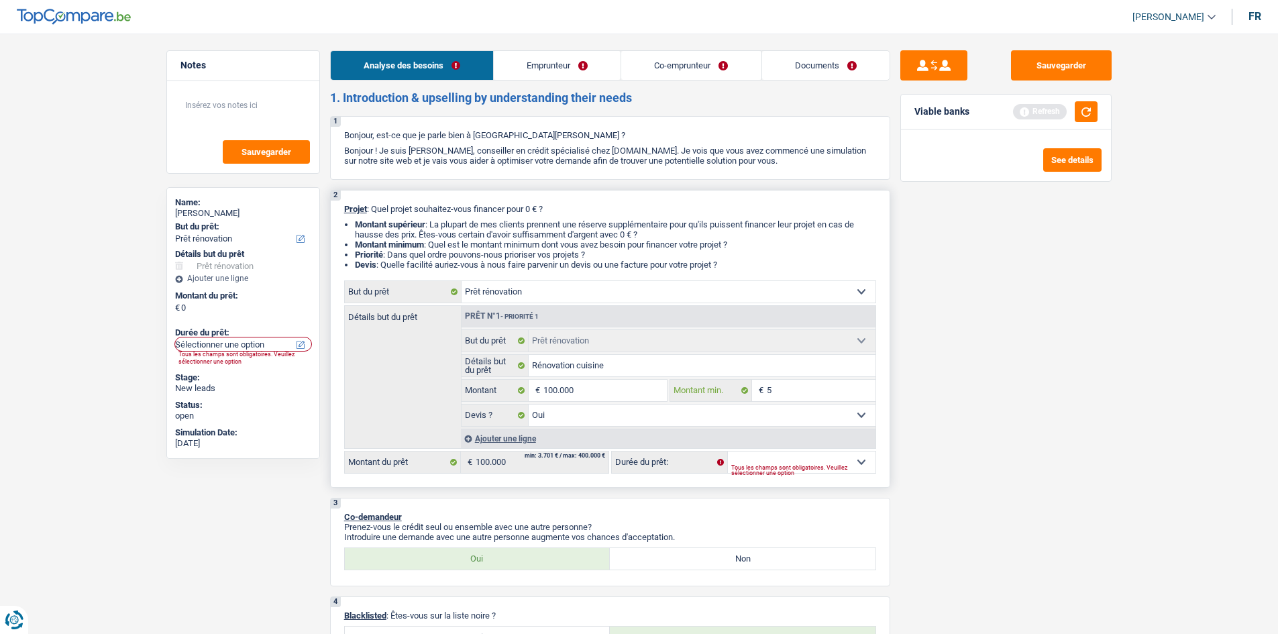
type input "50"
type input "500"
type input "5.000"
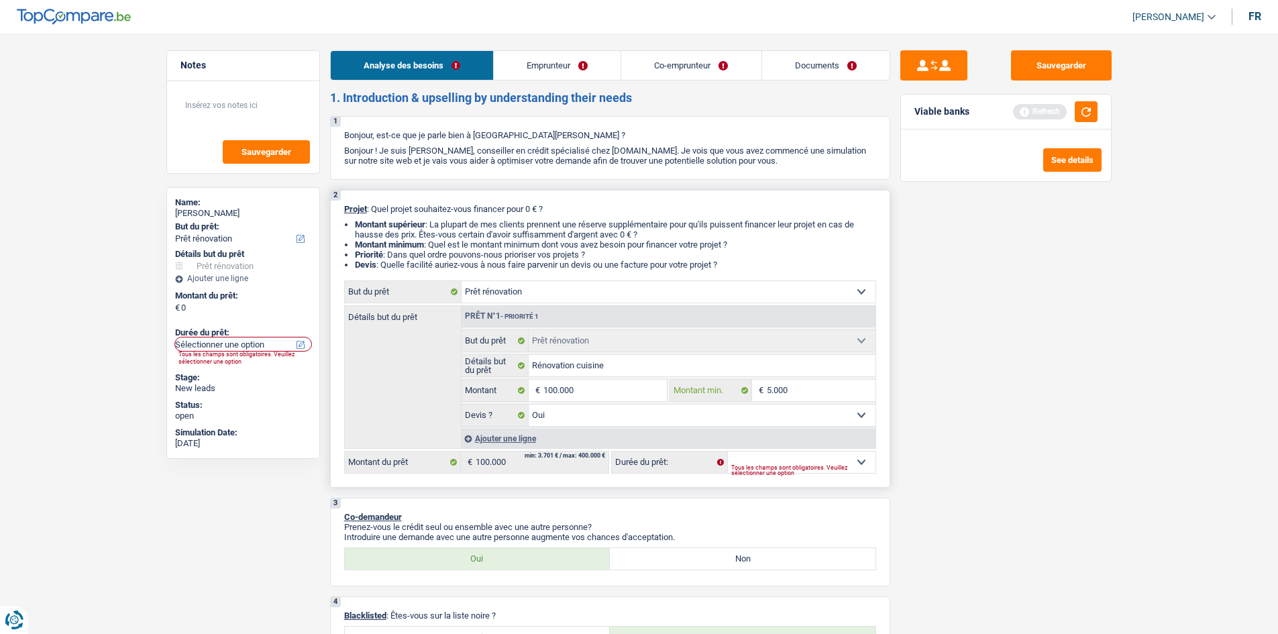
type input "50.000"
click at [802, 472] on div "Tous les champs sont obligatoires. Veuillez sélectionner une option" at bounding box center [803, 470] width 144 height 5
click at [804, 470] on div "Tous les champs sont obligatoires. Veuillez sélectionner une option" at bounding box center [803, 470] width 144 height 5
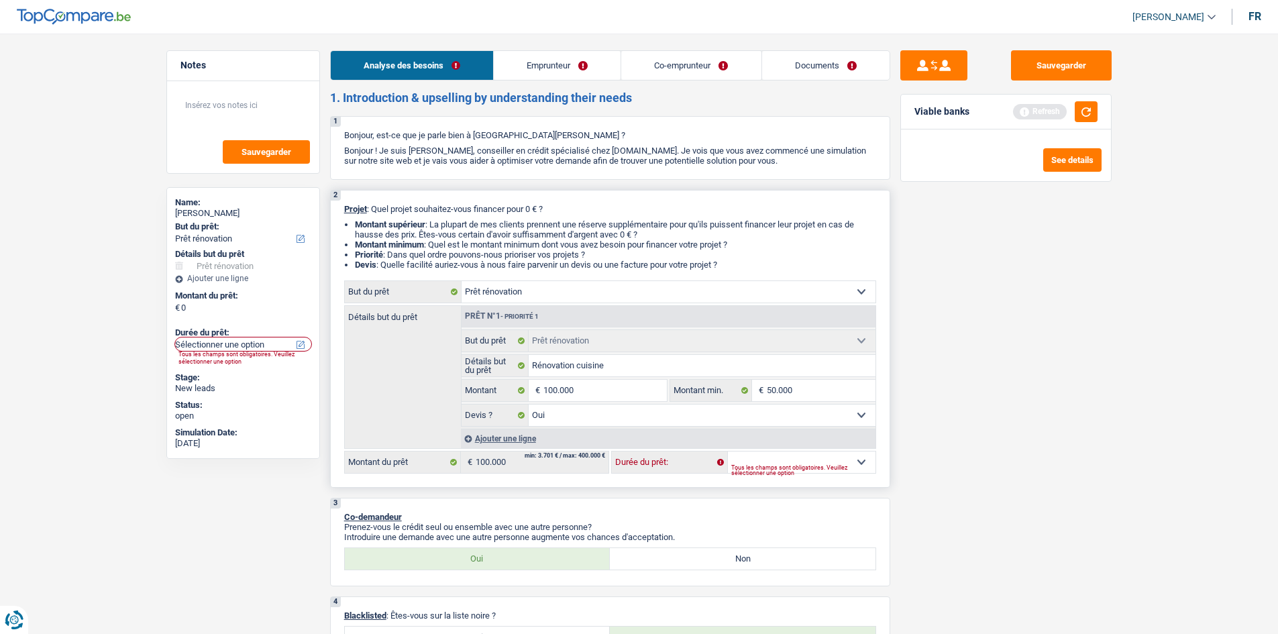
click at [866, 463] on select "12 mois 18 mois 24 mois 30 mois 36 mois 42 mois 48 mois 60 mois 72 mois 84 mois…" at bounding box center [802, 461] width 148 height 21
select select "144"
select select
click at [728, 451] on select "12 mois 18 mois 24 mois 30 mois 36 mois 42 mois 48 mois 60 mois 72 mois 84 mois…" at bounding box center [802, 461] width 148 height 21
select select
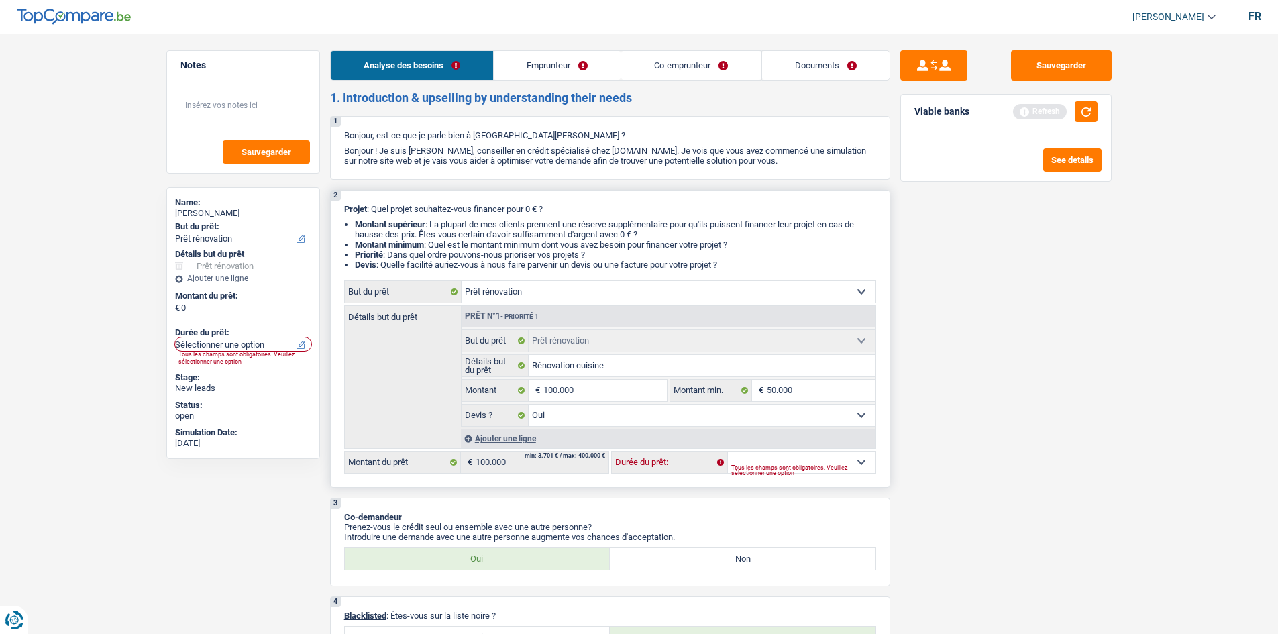
select select
click at [828, 468] on div "Tous les champs sont obligatoires. Veuillez sélectionner une option" at bounding box center [803, 470] width 144 height 5
click at [854, 458] on select "12 mois 18 mois 24 mois Sélectionner une option" at bounding box center [802, 461] width 148 height 21
click at [931, 467] on div "Sauvegarder Viable banks Not viable See details" at bounding box center [1005, 329] width 231 height 559
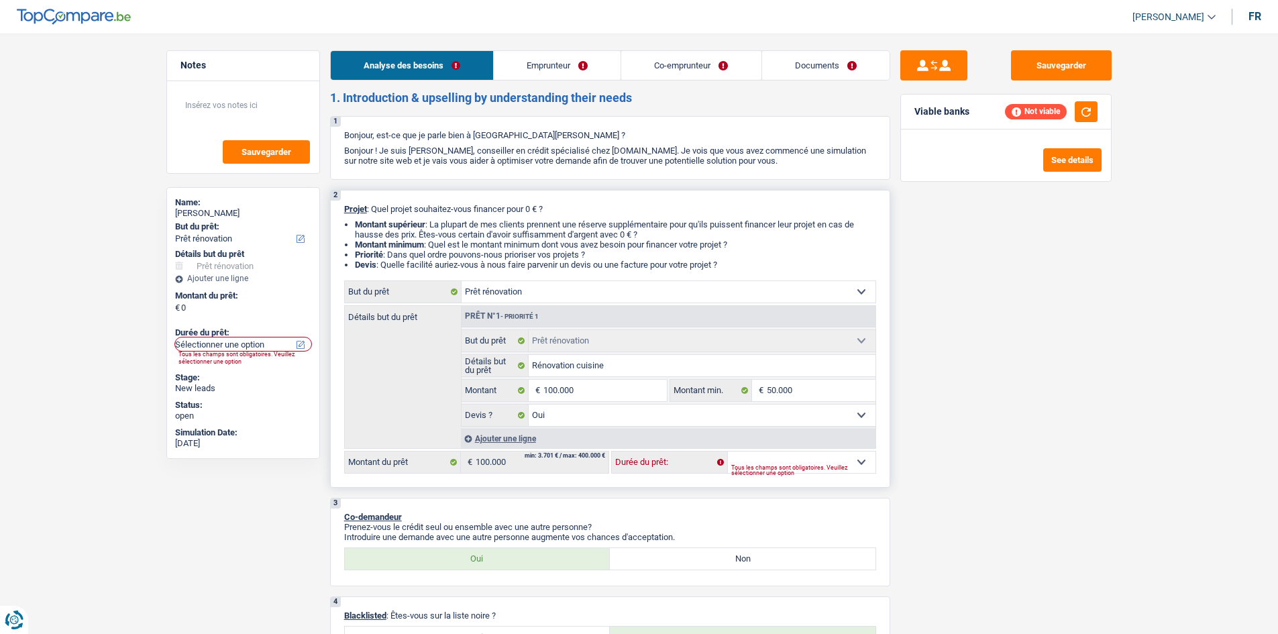
click at [867, 462] on select "12 mois 18 mois 24 mois Sélectionner une option" at bounding box center [802, 461] width 148 height 21
click at [804, 389] on input "50.000" at bounding box center [821, 390] width 109 height 21
type input "5.000"
type input "500"
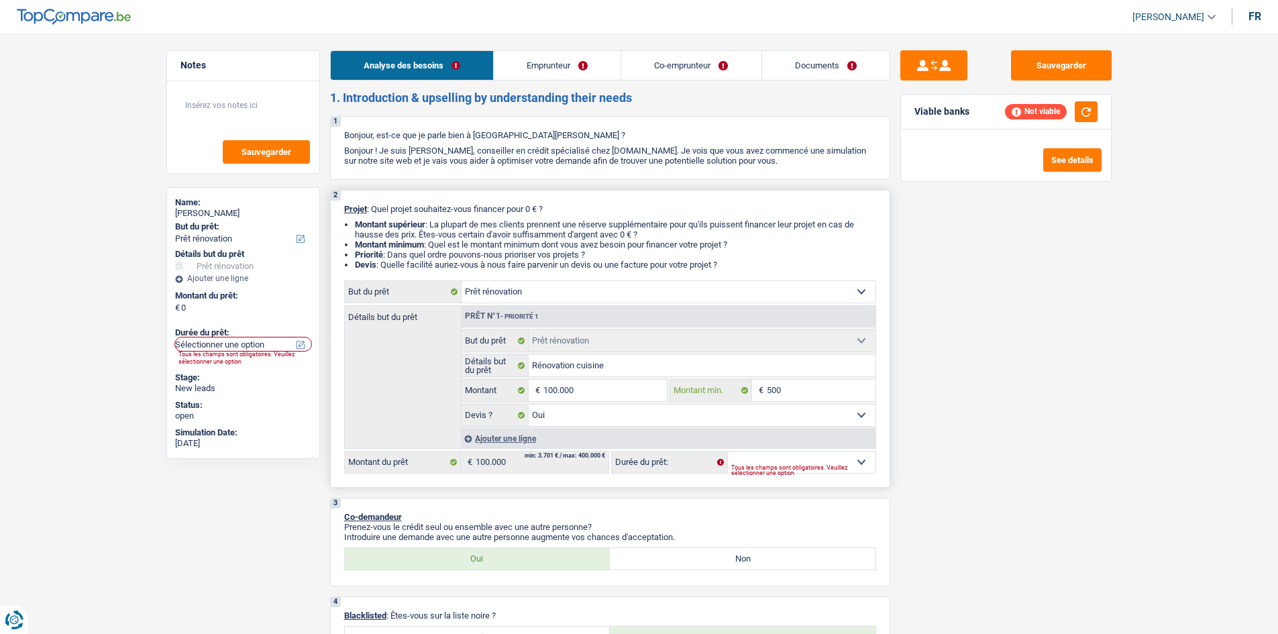
type input "500"
type input "50"
type input "5"
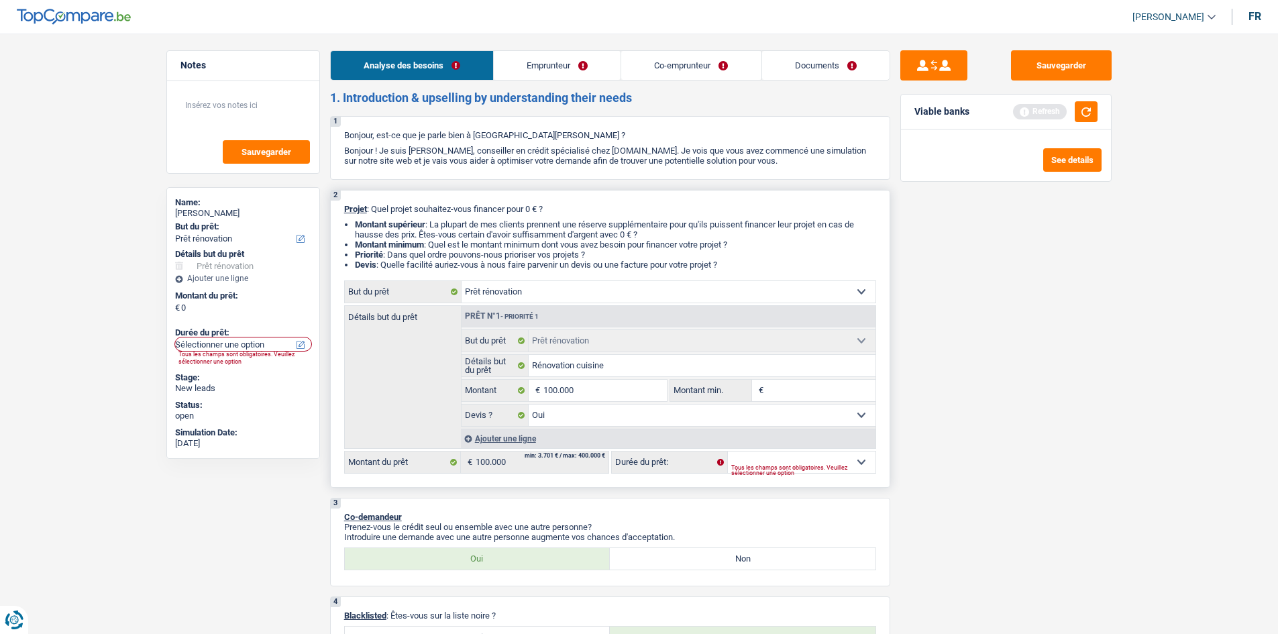
type input "9"
type input "90"
type input "900"
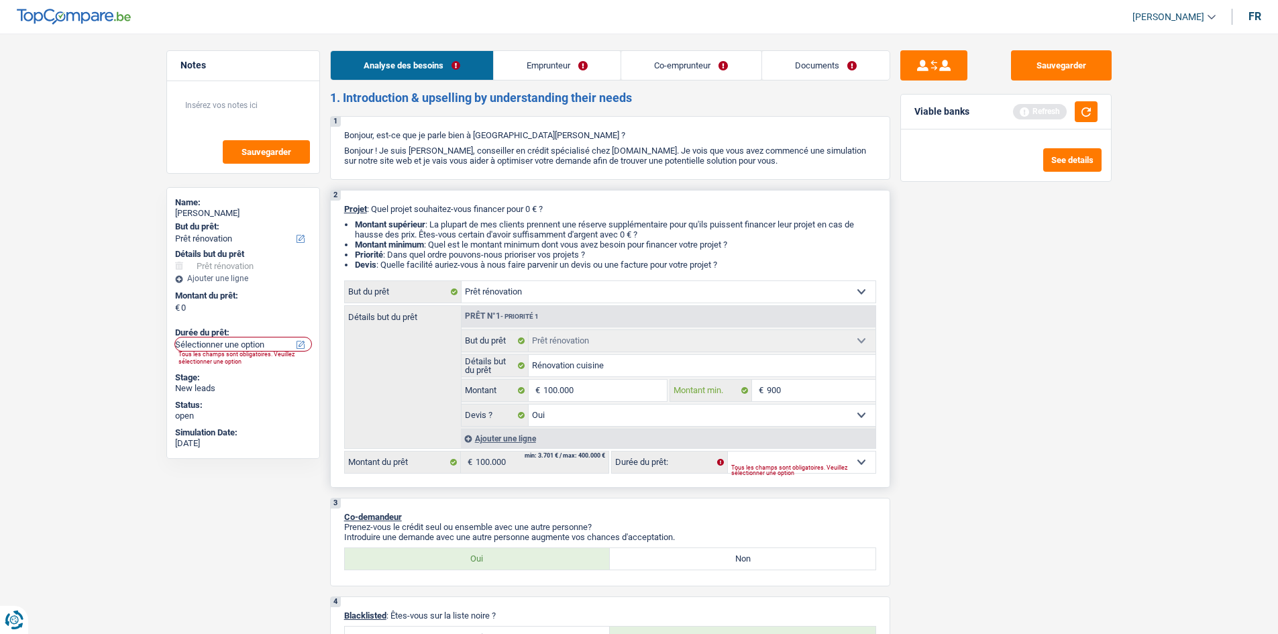
type input "900"
type input "9.000"
type input "90.000"
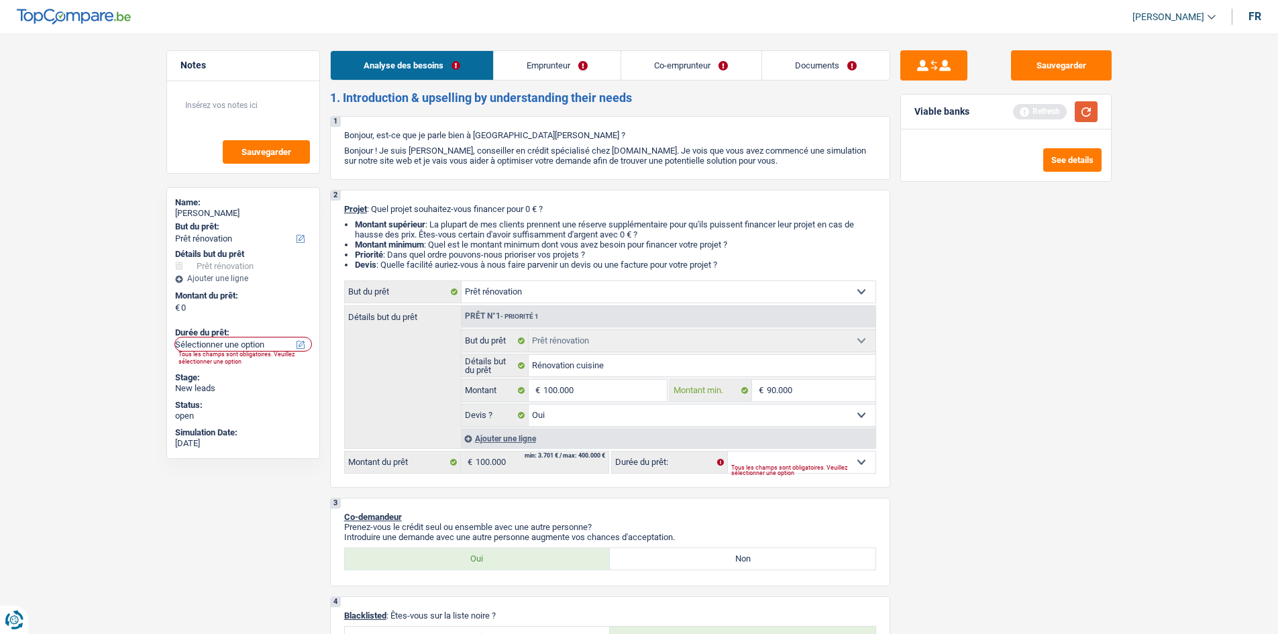
type input "90.000"
click at [1087, 119] on button "button" at bounding box center [1086, 111] width 23 height 21
click at [793, 469] on div "Tous les champs sont obligatoires. Veuillez sélectionner une option" at bounding box center [803, 470] width 144 height 5
click at [861, 468] on div "Tous les champs sont obligatoires. Veuillez sélectionner une option" at bounding box center [803, 470] width 144 height 5
click at [859, 456] on select "12 mois 18 mois 24 mois Sélectionner une option" at bounding box center [802, 461] width 148 height 21
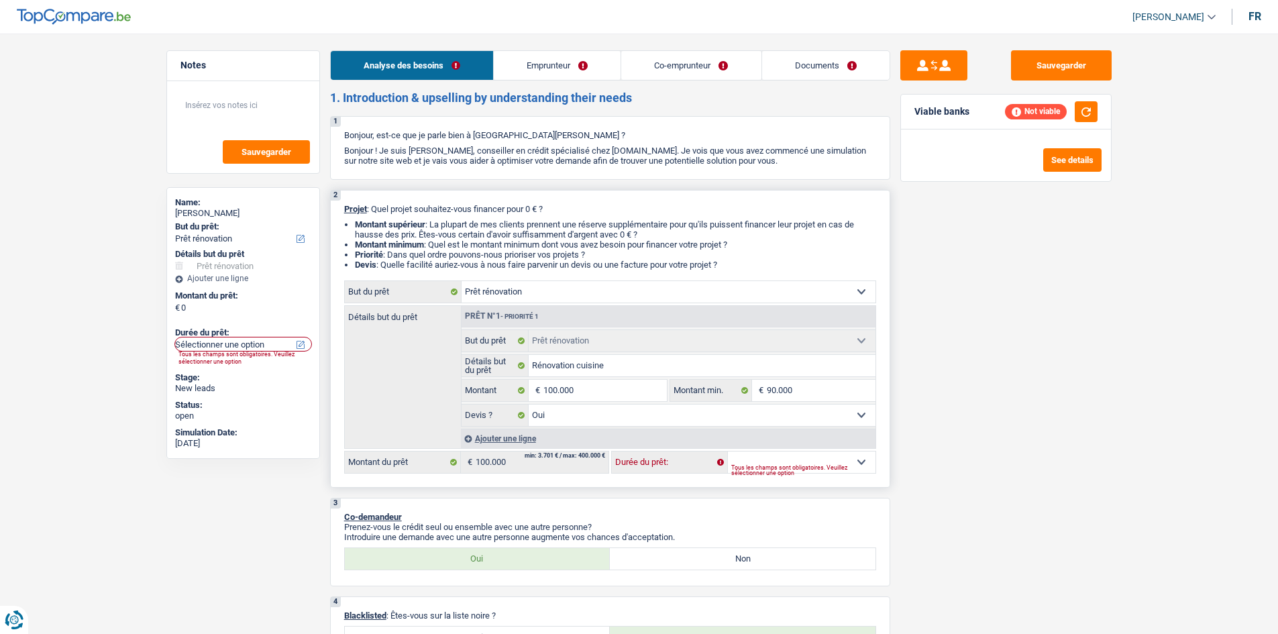
select select "24"
click at [728, 451] on select "12 mois 18 mois 24 mois Sélectionner une option" at bounding box center [802, 461] width 148 height 21
select select "24"
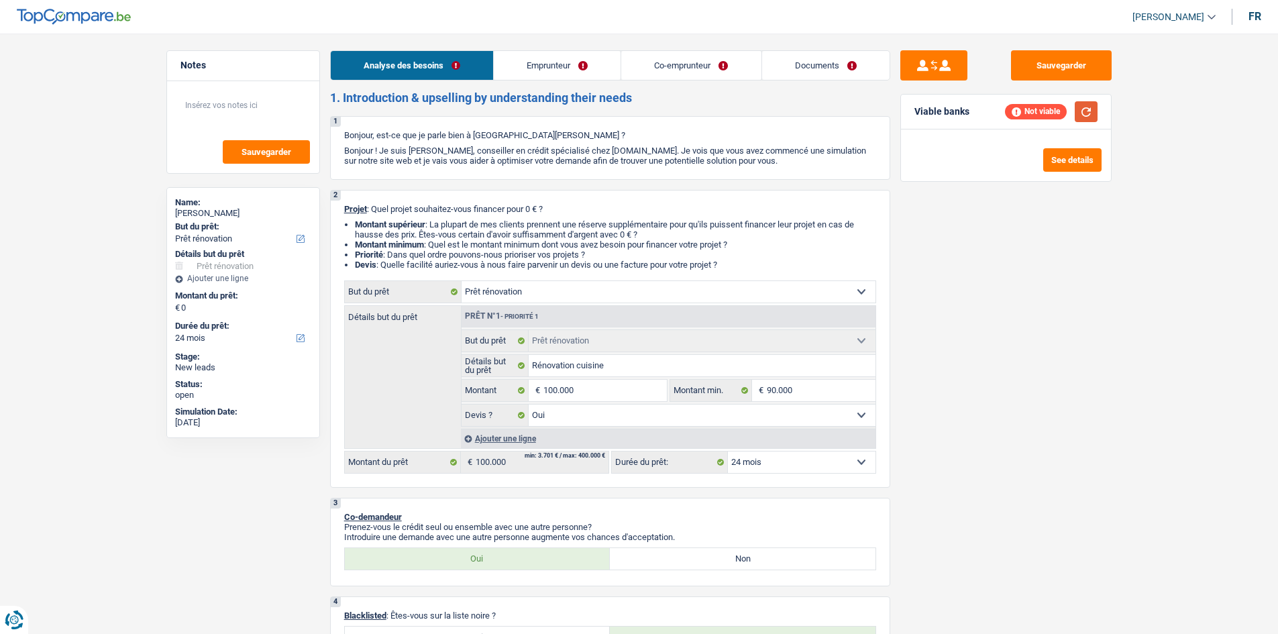
click at [1087, 113] on button "button" at bounding box center [1086, 111] width 23 height 21
click at [647, 364] on input "Rénovation cuisine" at bounding box center [702, 365] width 347 height 21
type input "Rénovation cuisine"
type input "Rénovation cuisin"
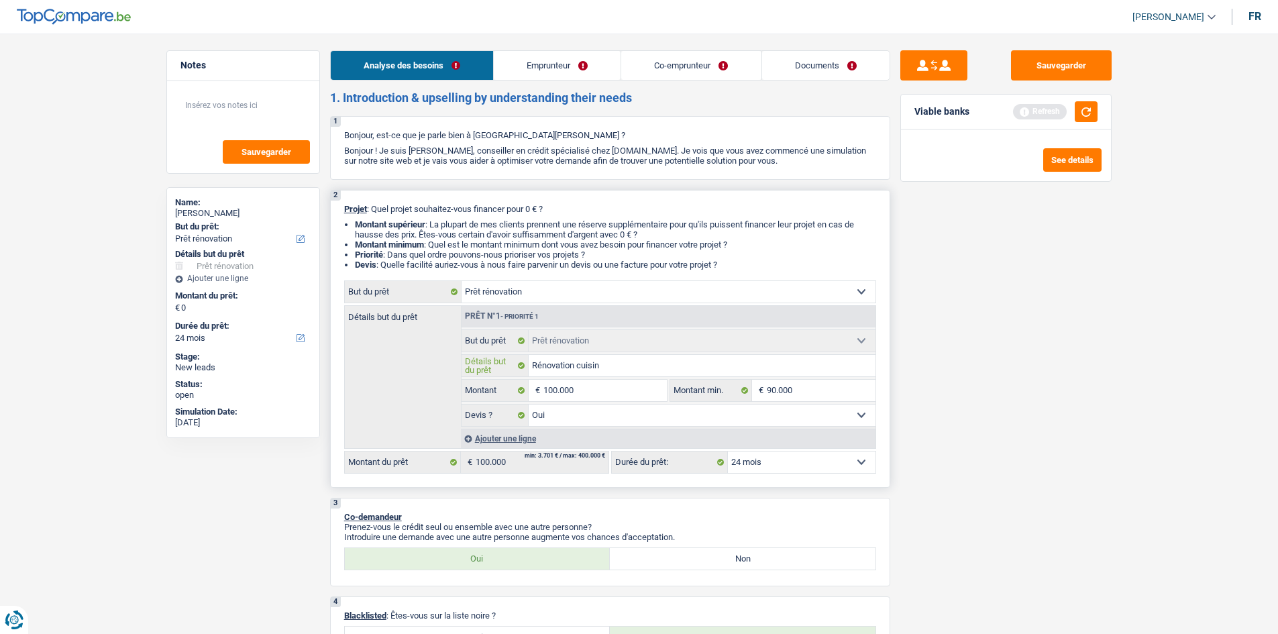
type input "Rénovation cuisin"
type input "Rénovation cuisi"
type input "Rénovation cuis"
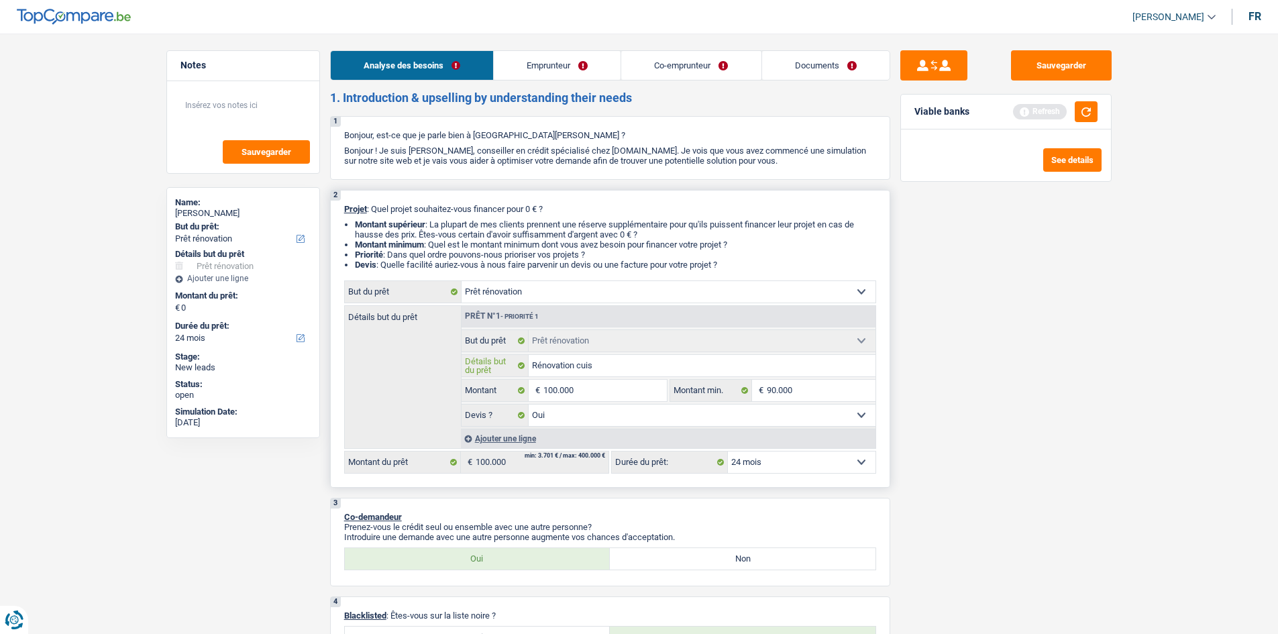
type input "Rénovation cui"
type input "Rénovation cu"
type input "Rénovation c"
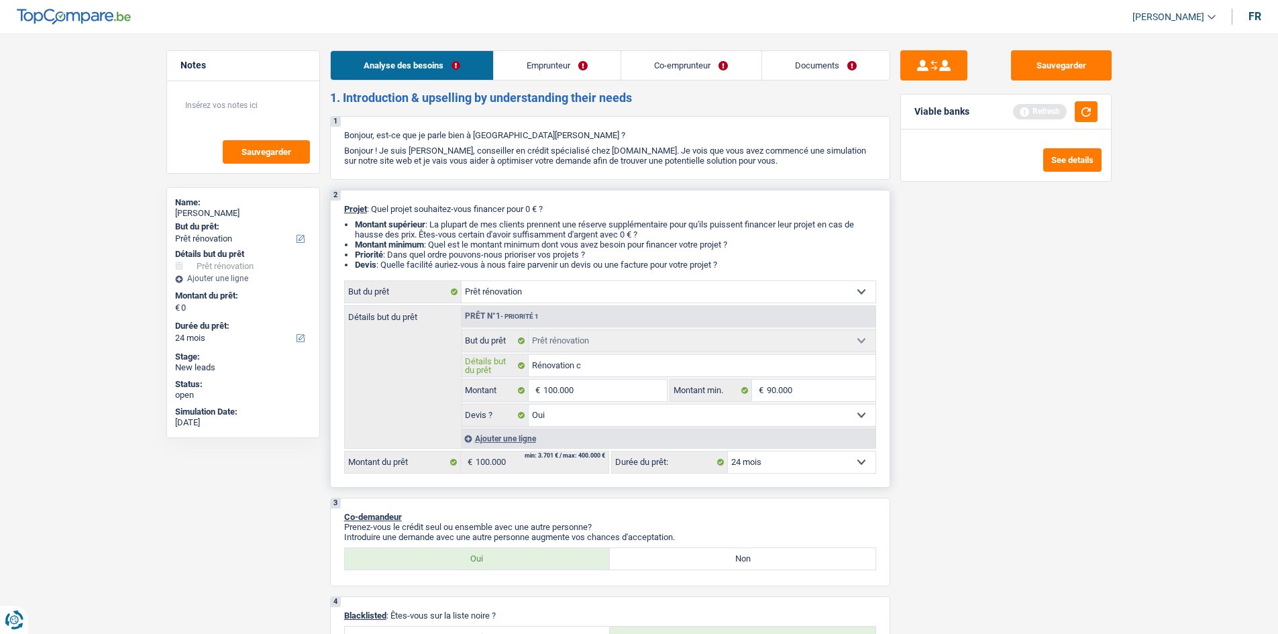
type input "Rénovation c"
type input "Rénovation"
type input "Rénovation m"
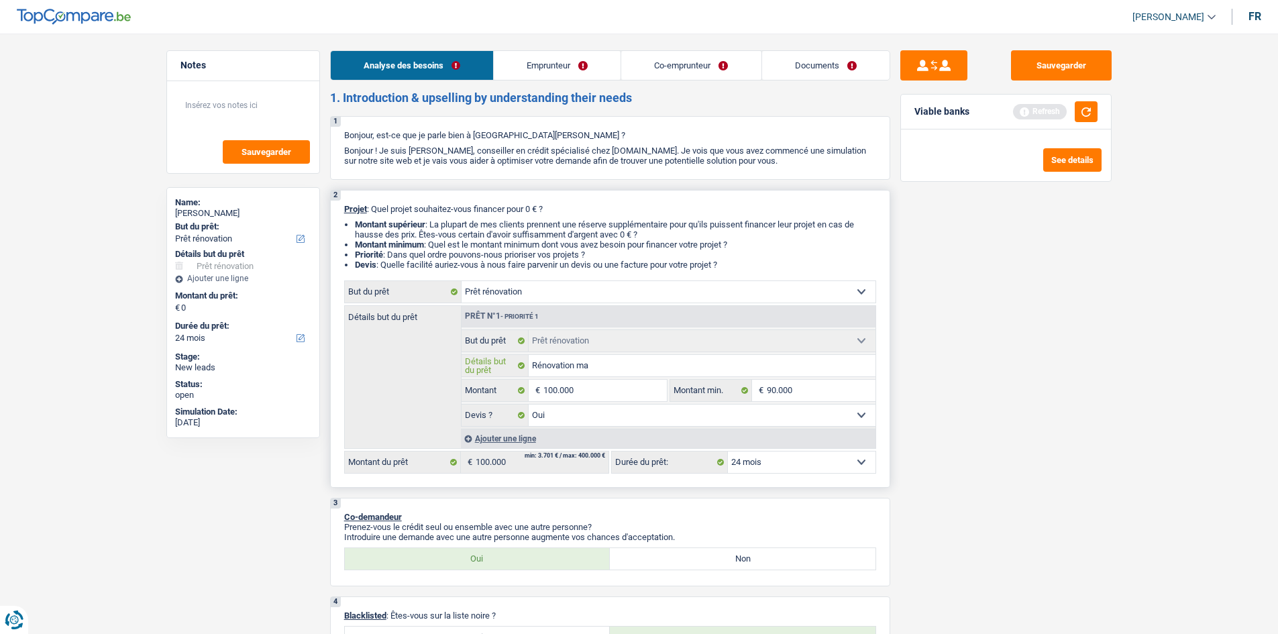
type input "Rénovation mai"
type input "Rénovation mais"
type input "Rénovation maiso"
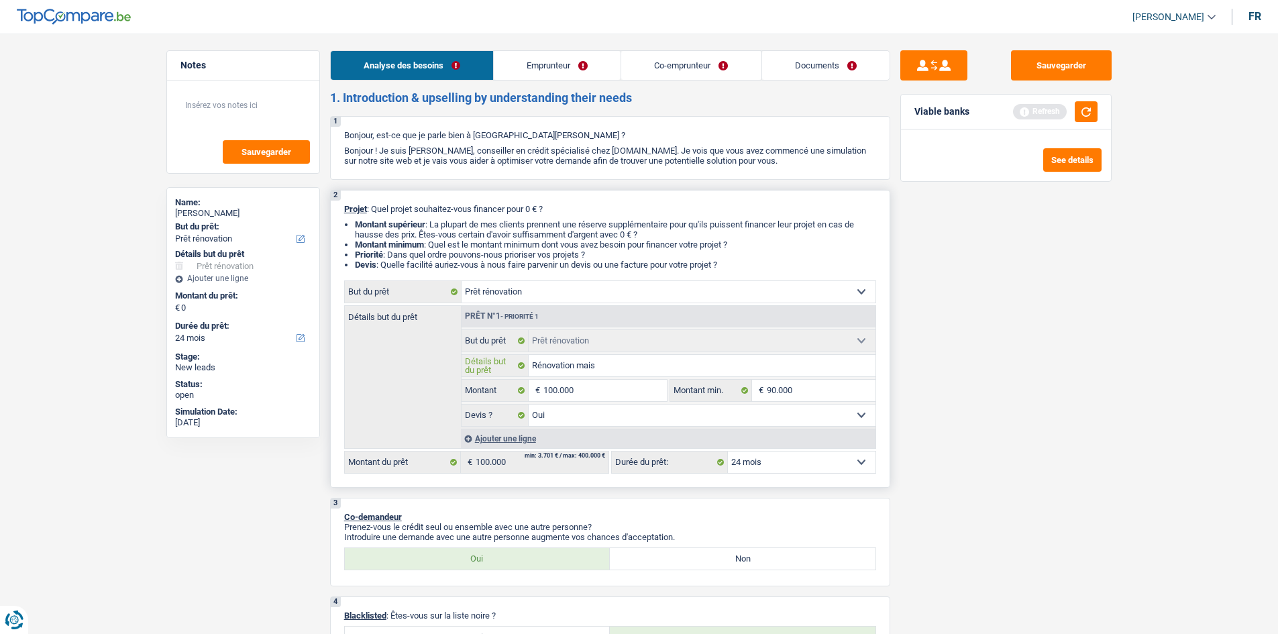
type input "Rénovation maiso"
type input "Rénovation maison"
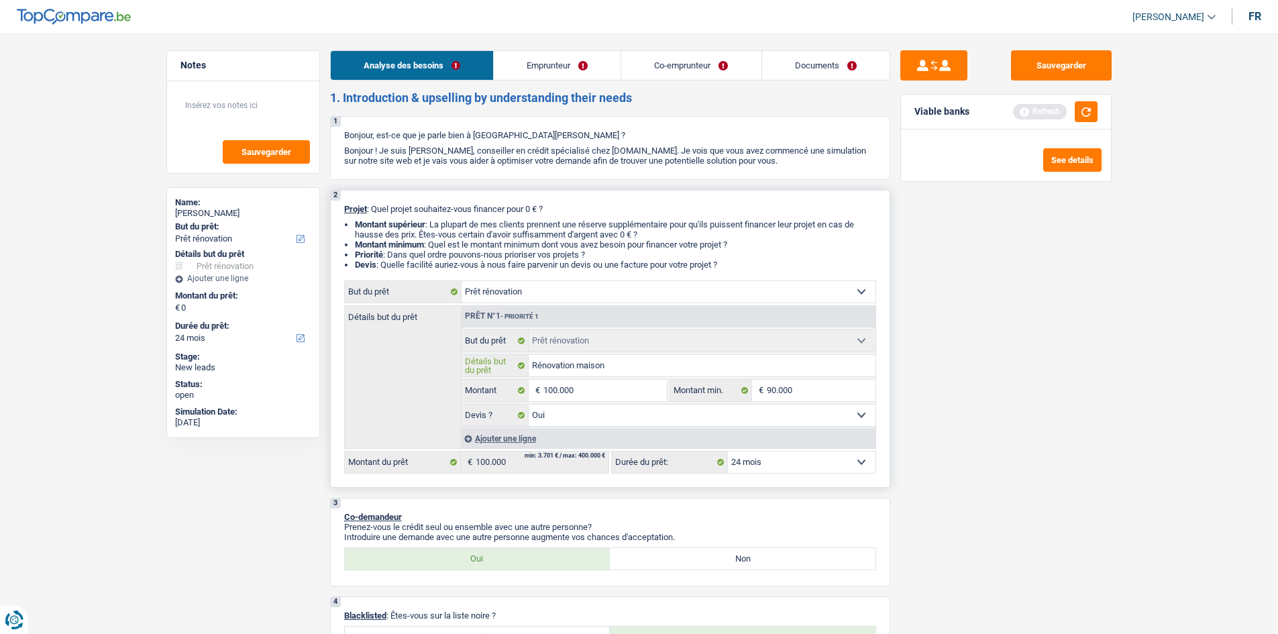
type input "Rénovation maison +"
type input "Rénovation maison + c"
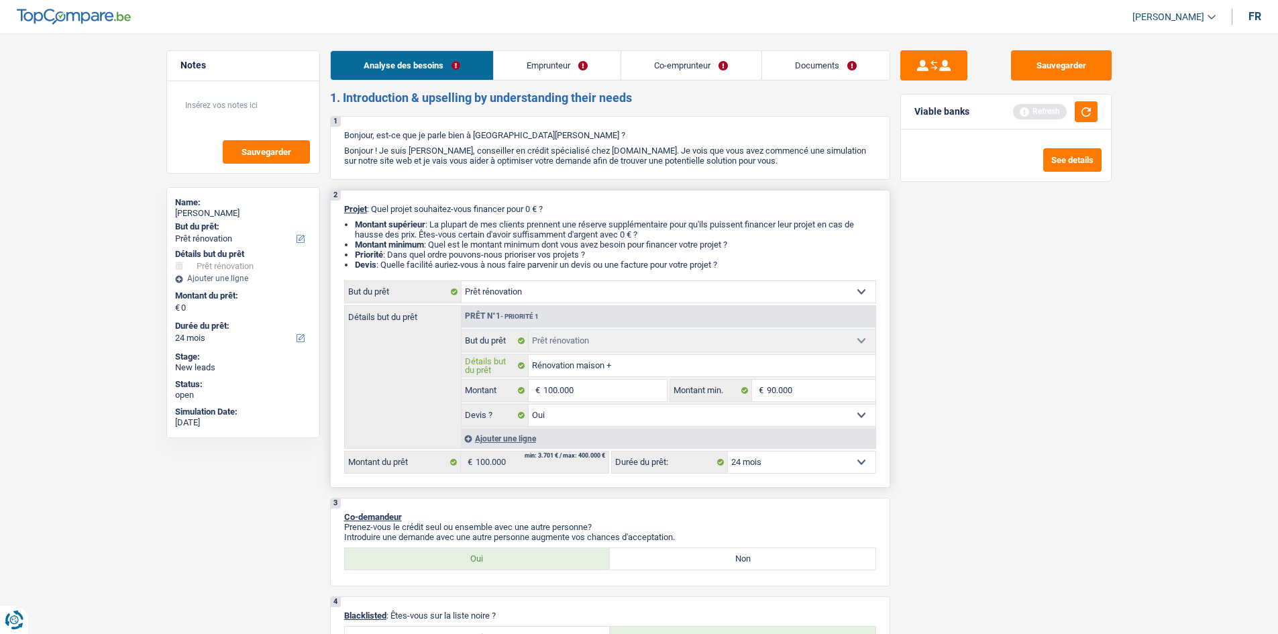
type input "Rénovation maison + c"
type input "Rénovation maison + cu"
type input "Rénovation maison + cuis"
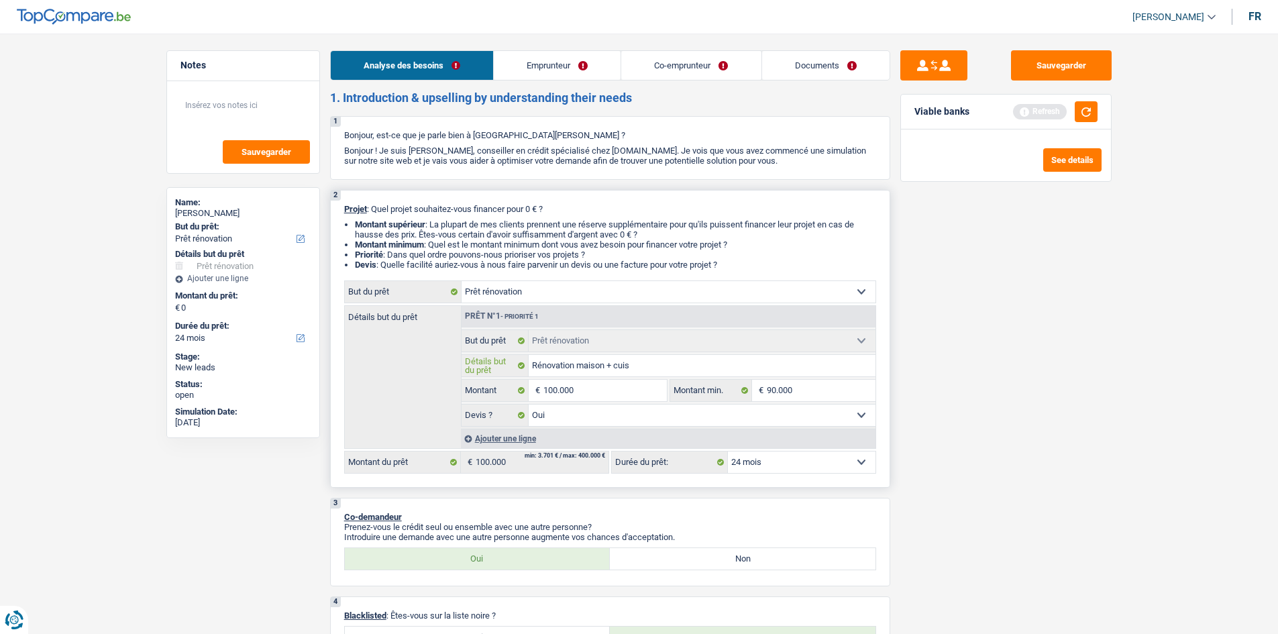
type input "Rénovation maison + cuisi"
type input "Rénovation maison + cuisine"
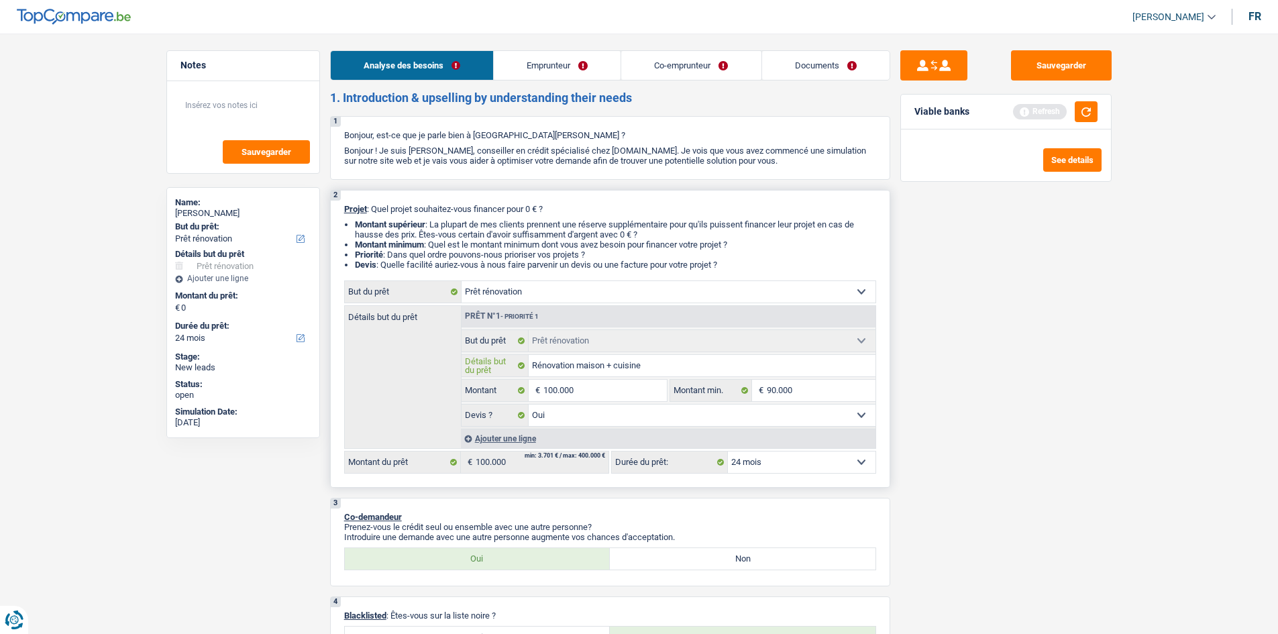
type input "Rénovation maison + cuisine"
click at [784, 465] on select "12 mois 18 mois 24 mois Sélectionner une option" at bounding box center [802, 461] width 148 height 21
click at [771, 284] on select "Confort maison: meubles, textile, peinture, électroménager, outillage non-profe…" at bounding box center [669, 291] width 414 height 21
select select "household"
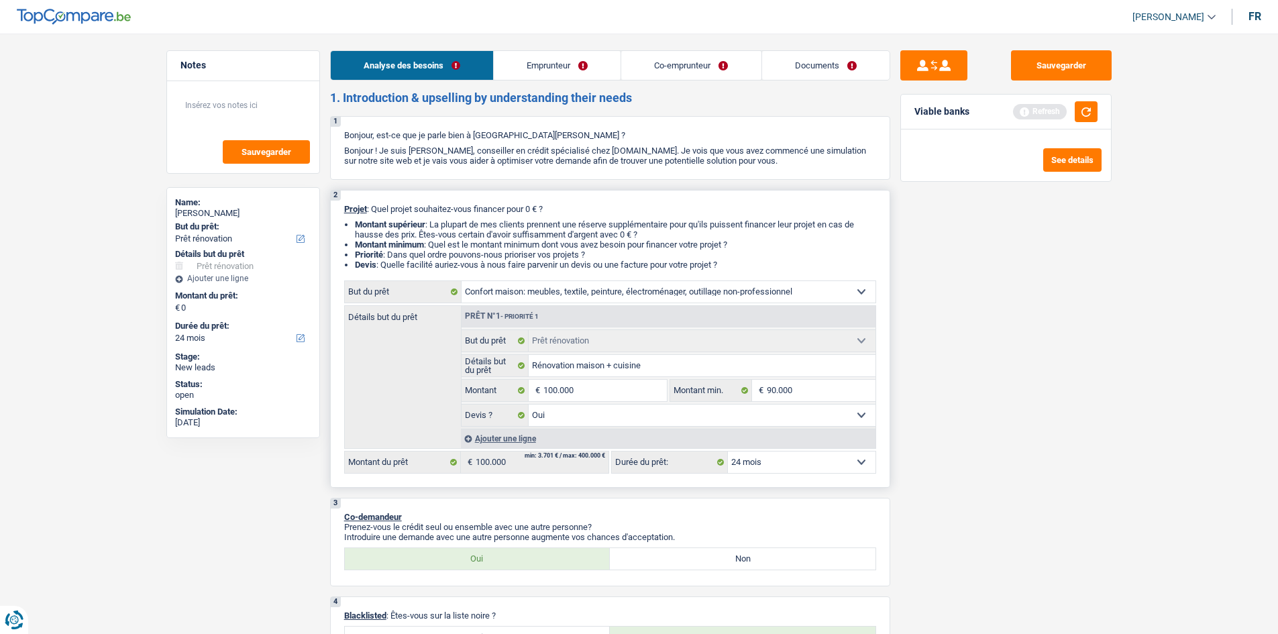
click at [462, 281] on select "Confort maison: meubles, textile, peinture, électroménager, outillage non-profe…" at bounding box center [669, 291] width 414 height 21
select select "household"
select select
select select "household"
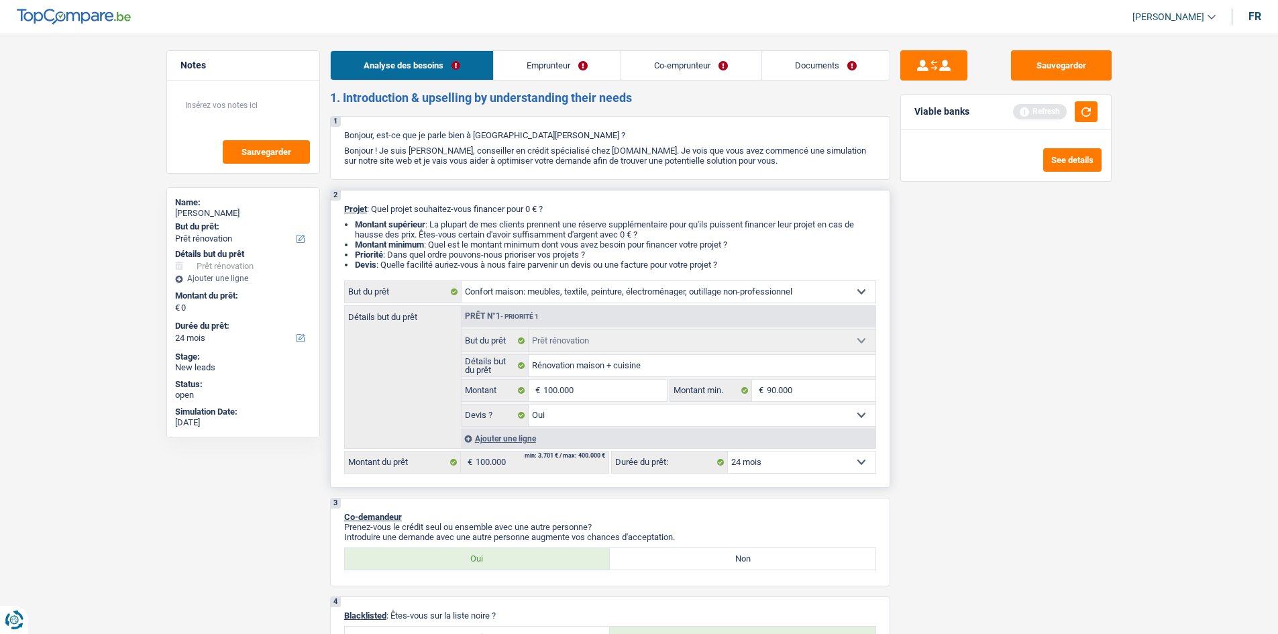
select select "household"
select select
select select "household"
select select "renovation"
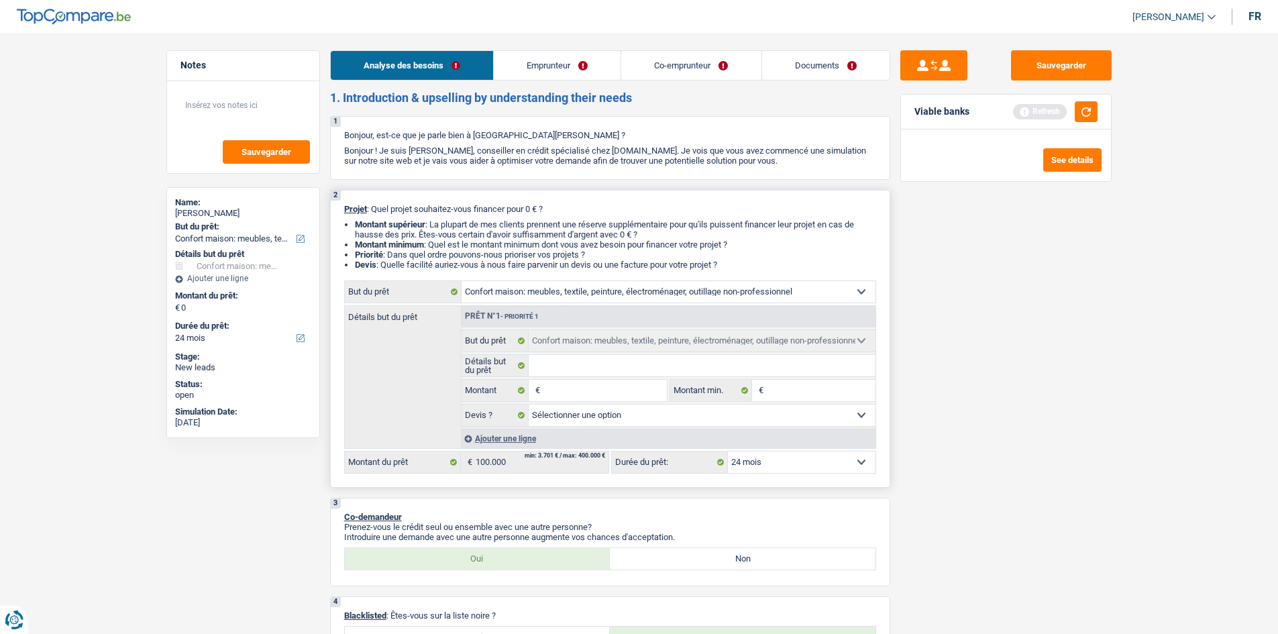
select select "yes"
select select "renovation"
select select "yes"
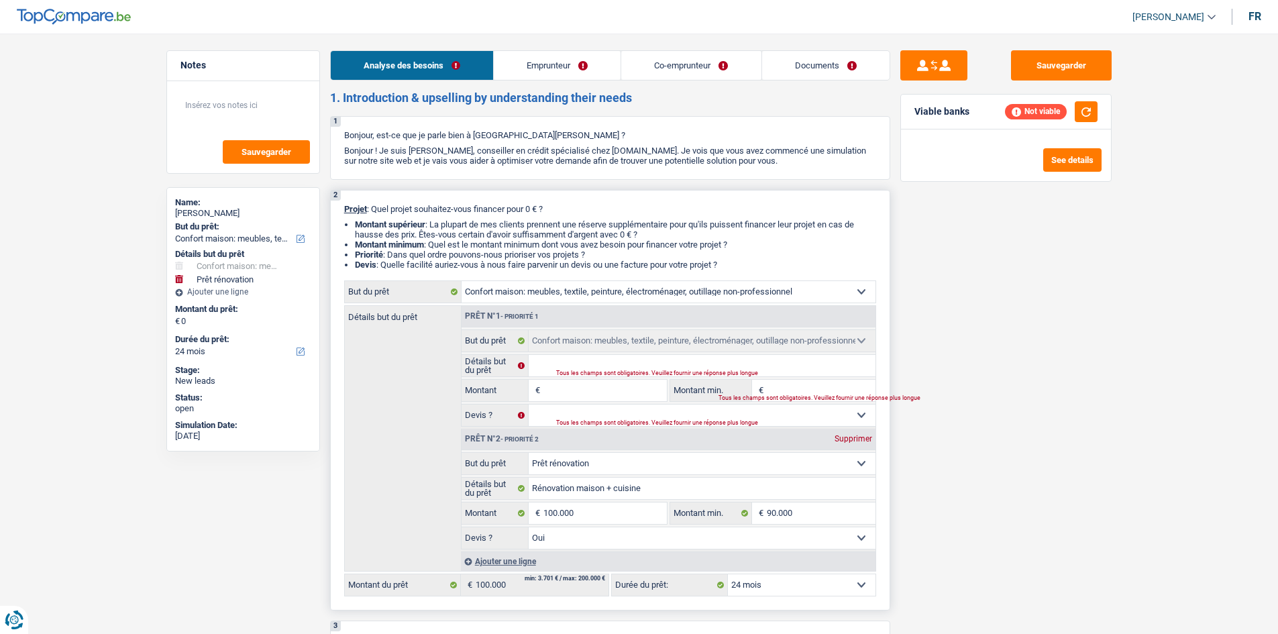
click at [848, 437] on div "Supprimer" at bounding box center [853, 439] width 44 height 8
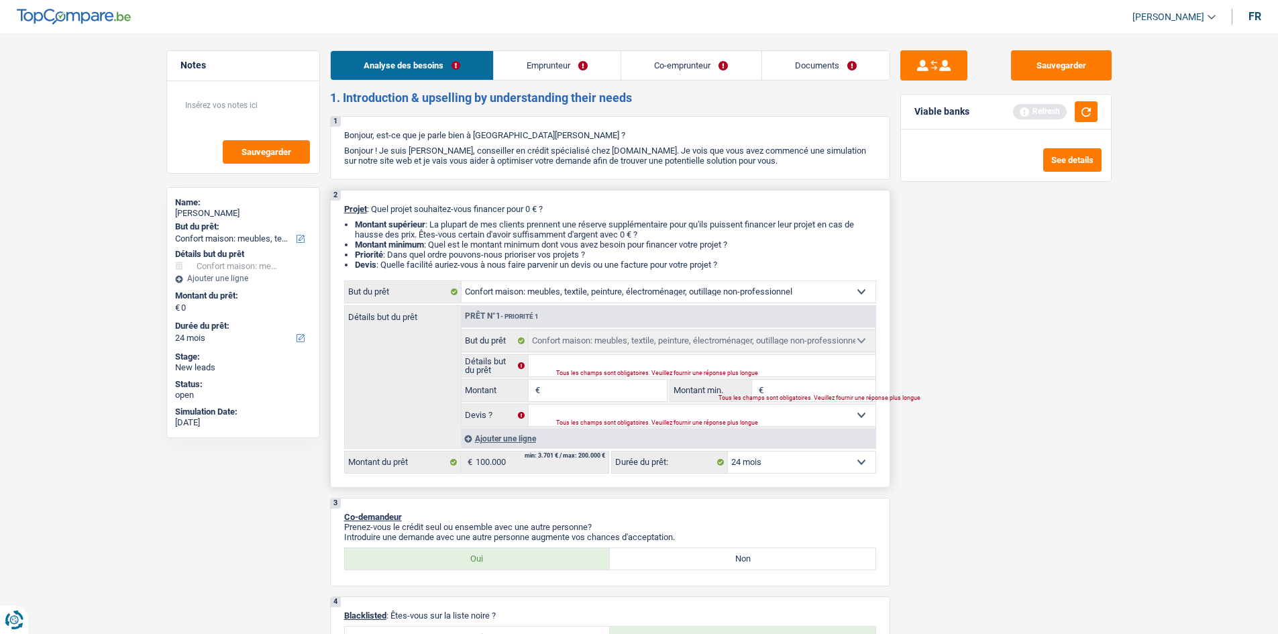
click at [600, 391] on input "Montant" at bounding box center [604, 390] width 123 height 21
type input "1"
type input "10"
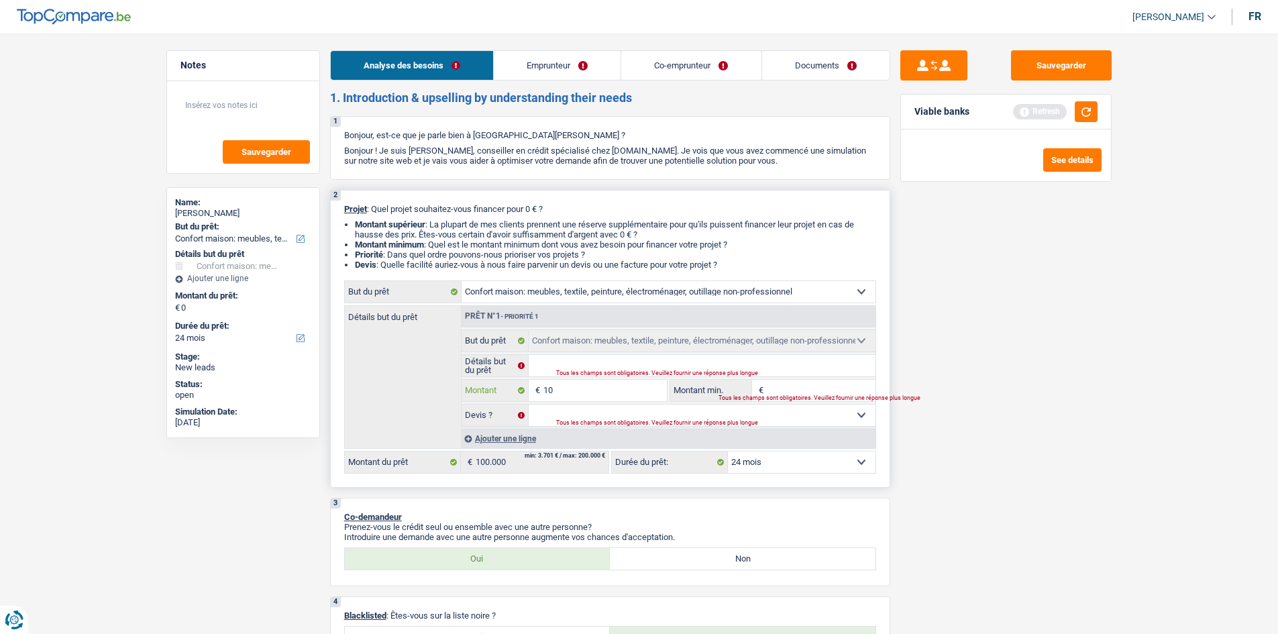
type input "100"
type input "1.000"
type input "10.000"
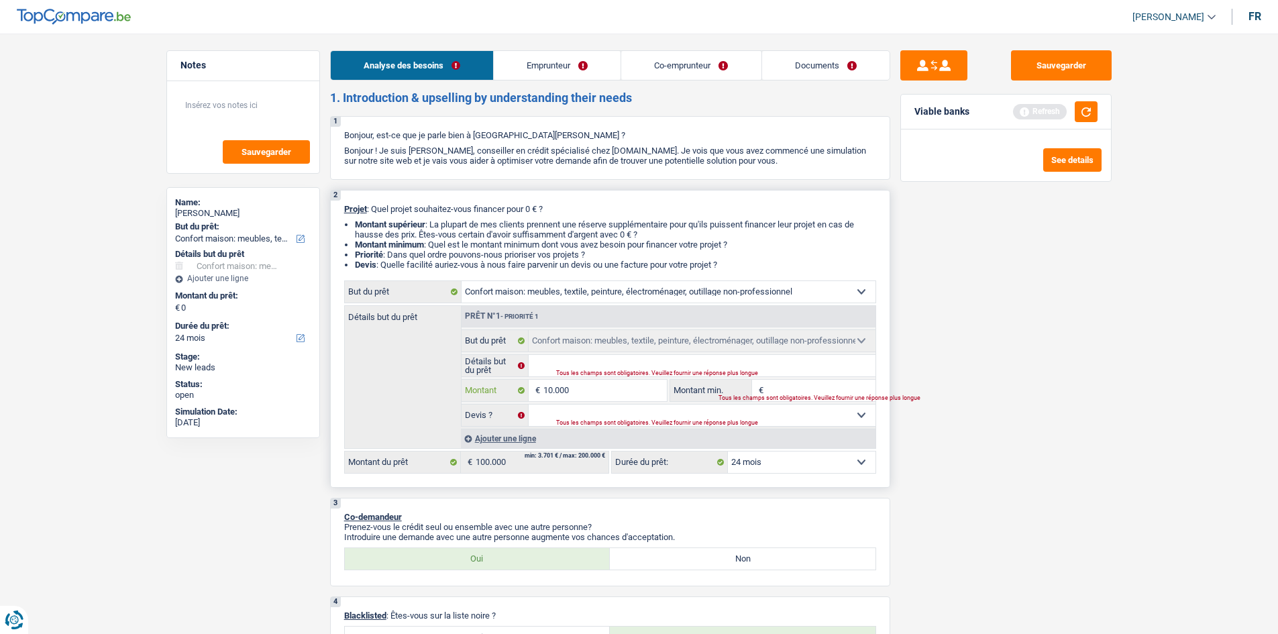
type input "10.000"
type input "100.000"
click at [839, 388] on input "Montant min." at bounding box center [821, 390] width 109 height 21
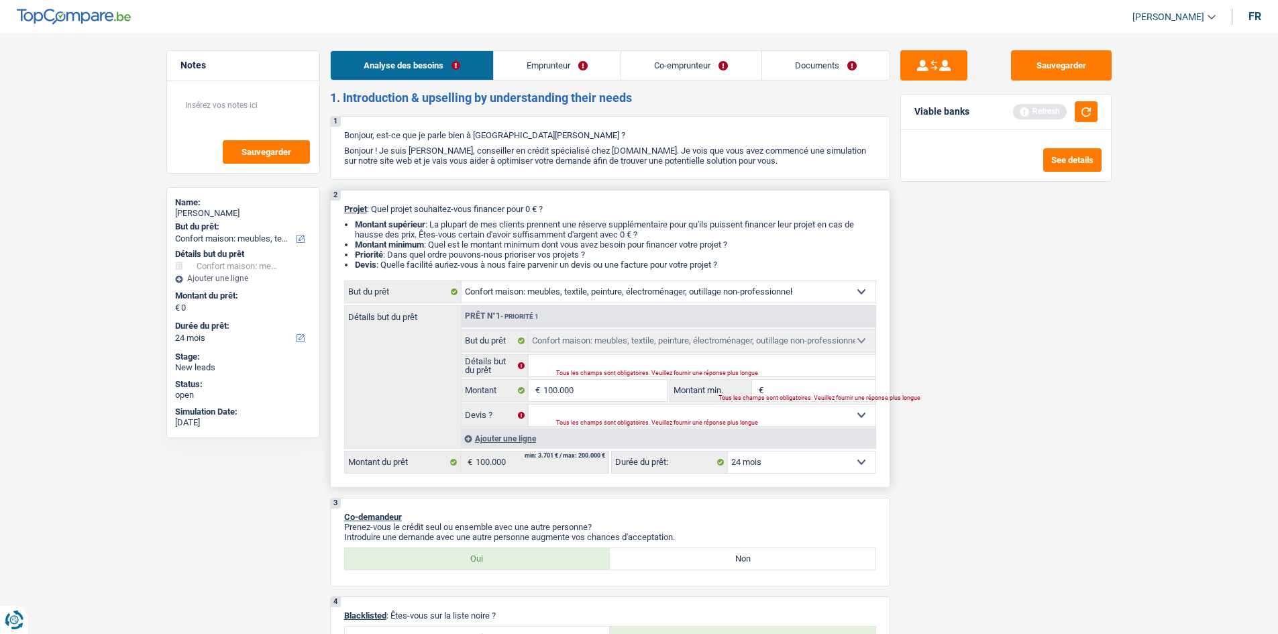
type input "100.000"
select select "144"
type input "9"
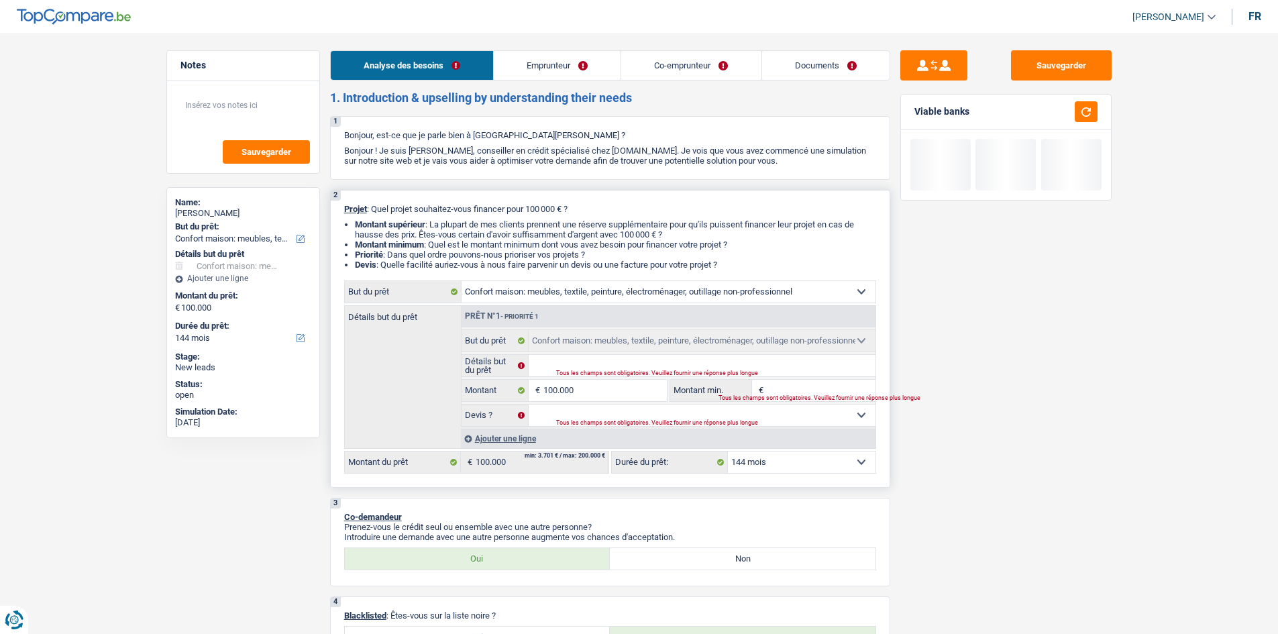
type input "9"
type input "95"
type input "950"
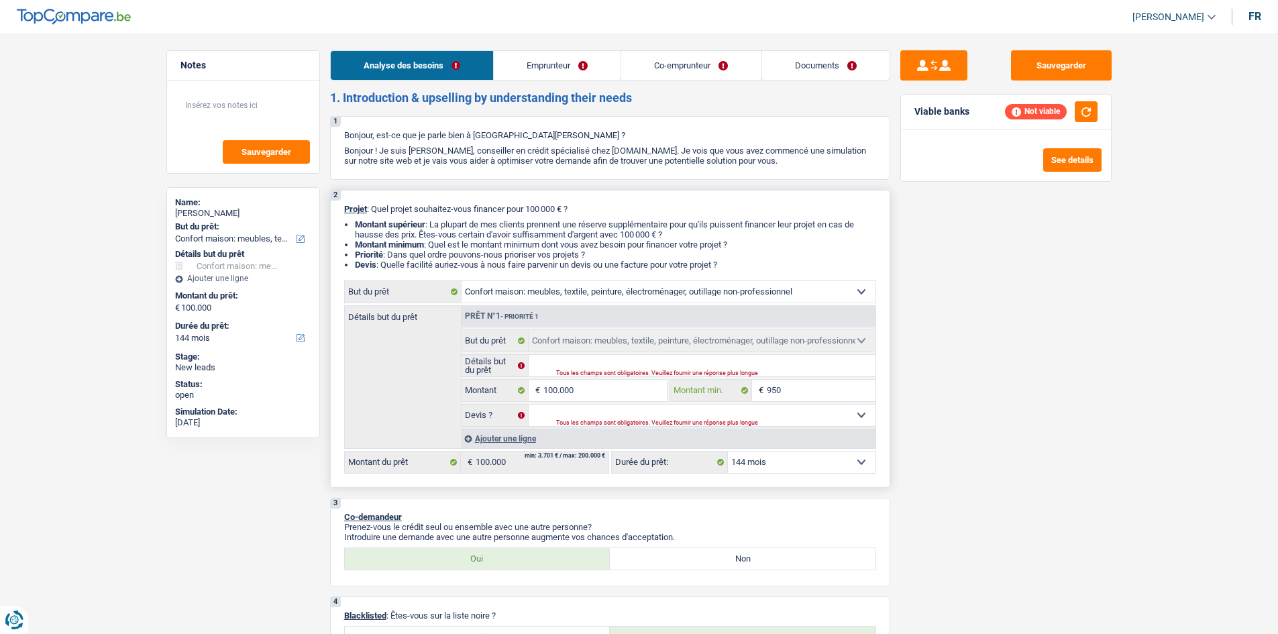
type input "95"
click at [833, 409] on select "Oui Non Non répondu Sélectionner une option" at bounding box center [702, 415] width 347 height 21
click at [529, 405] on select "Oui Non Non répondu Sélectionner une option" at bounding box center [702, 415] width 347 height 21
click at [598, 363] on input "Détails but du prêt" at bounding box center [702, 365] width 347 height 21
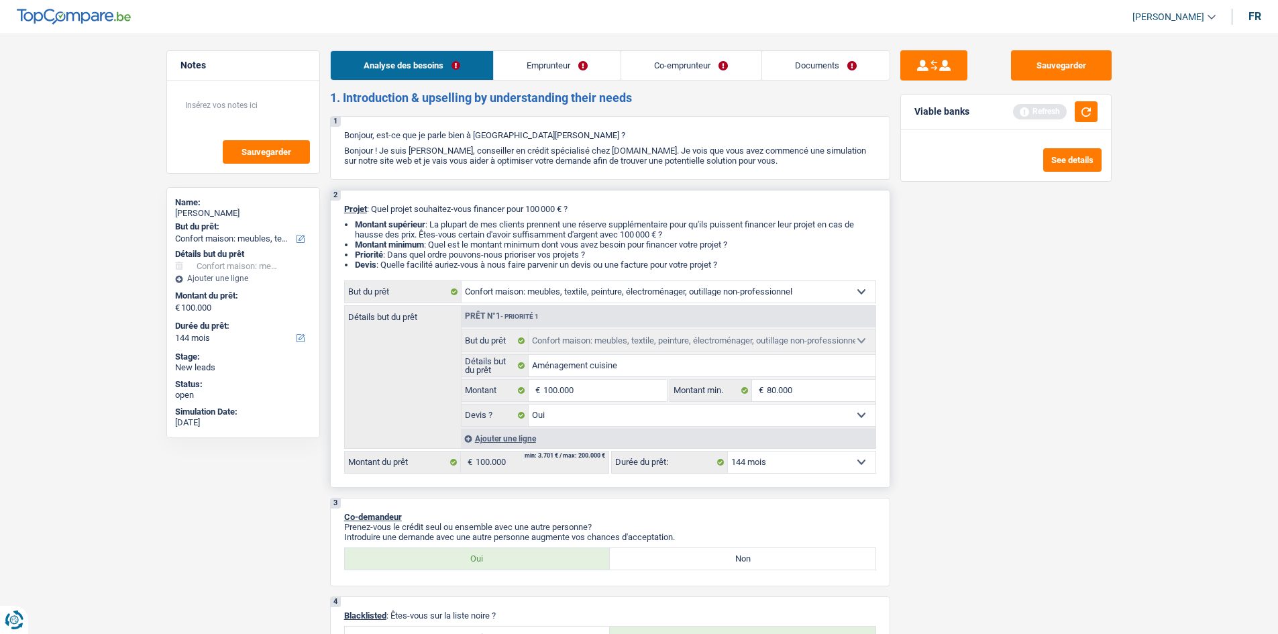
click at [792, 457] on select "12 mois 18 mois 24 mois 30 mois 36 mois 42 mois 48 mois 60 mois 72 mois 84 mois…" at bounding box center [802, 461] width 148 height 21
click at [728, 451] on select "12 mois 18 mois 24 mois 30 mois 36 mois 42 mois 48 mois 60 mois 72 mois 84 mois…" at bounding box center [802, 461] width 148 height 21
click at [1084, 115] on button "button" at bounding box center [1086, 111] width 23 height 21
click at [682, 288] on select "Confort maison: meubles, textile, peinture, électroménager, outillage non-profe…" at bounding box center [669, 291] width 414 height 21
click at [462, 281] on select "Confort maison: meubles, textile, peinture, électroménager, outillage non-profe…" at bounding box center [669, 291] width 414 height 21
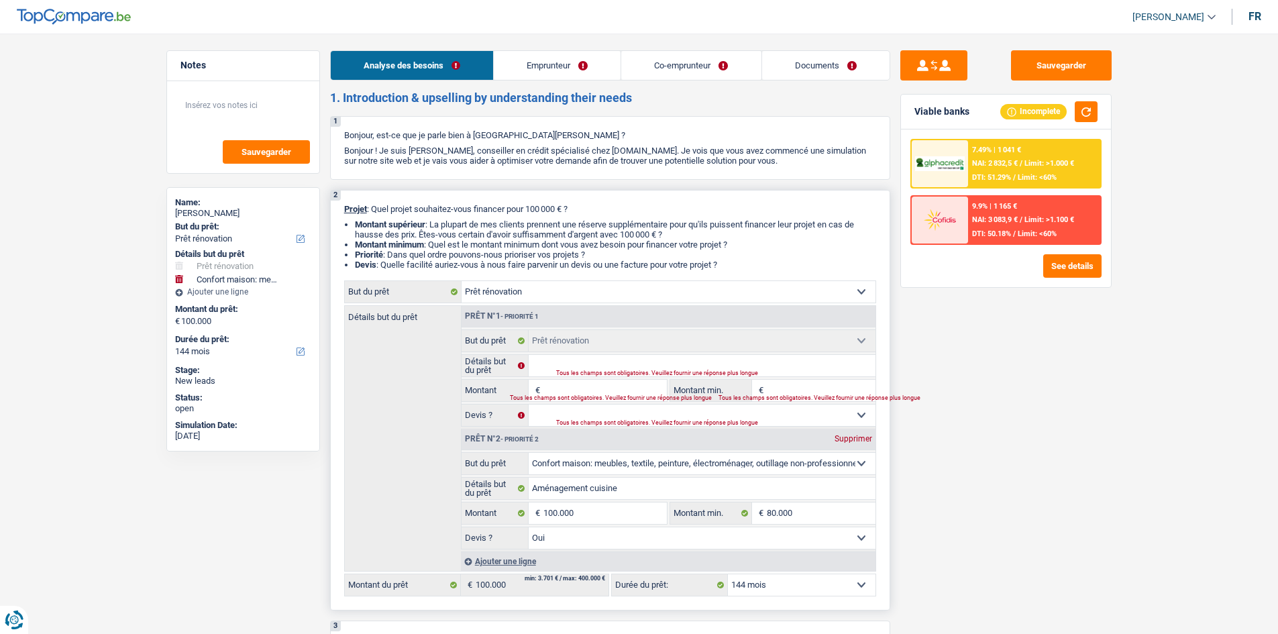
click at [659, 459] on select "Confort maison: meubles, textile, peinture, électroménager, outillage non-profe…" at bounding box center [702, 463] width 347 height 21
click at [529, 453] on select "Confort maison: meubles, textile, peinture, électroménager, outillage non-profe…" at bounding box center [702, 463] width 347 height 21
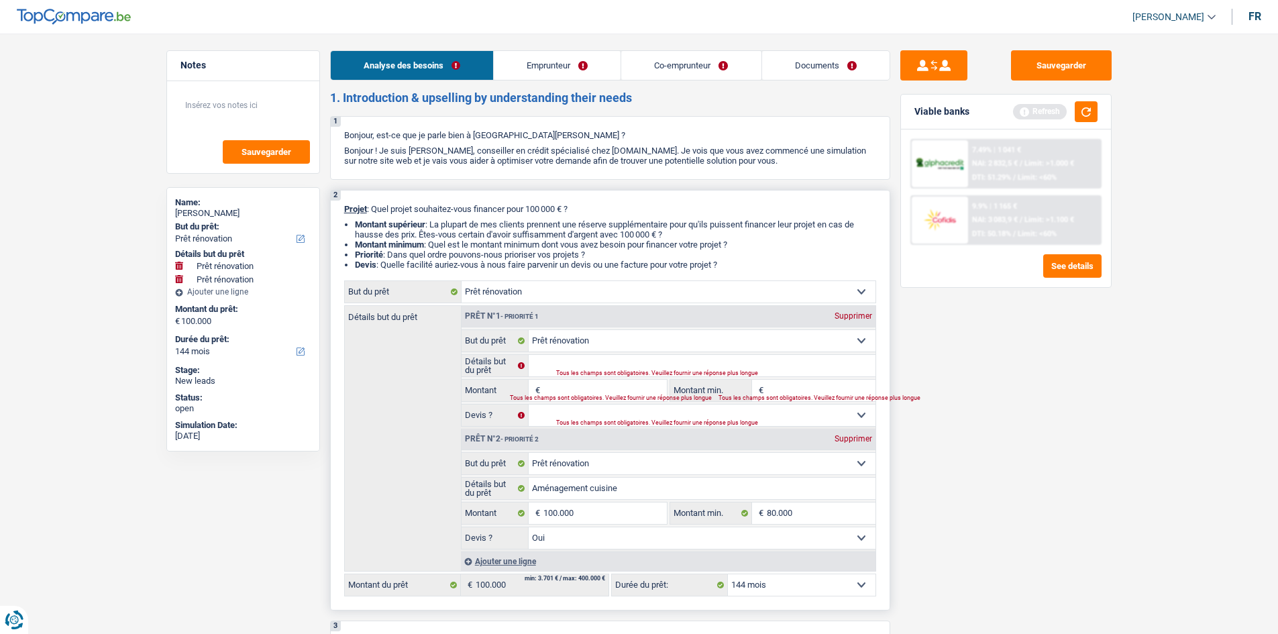
click at [862, 313] on div "Supprimer" at bounding box center [853, 316] width 44 height 8
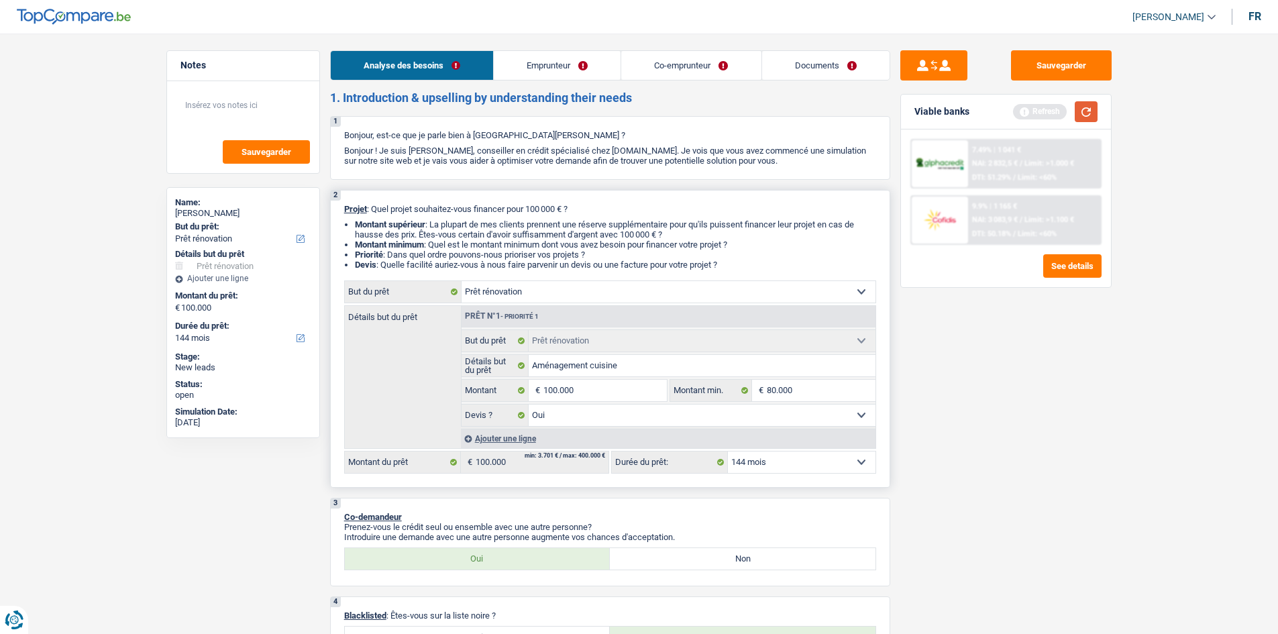
click at [1081, 113] on button "button" at bounding box center [1086, 111] width 23 height 21
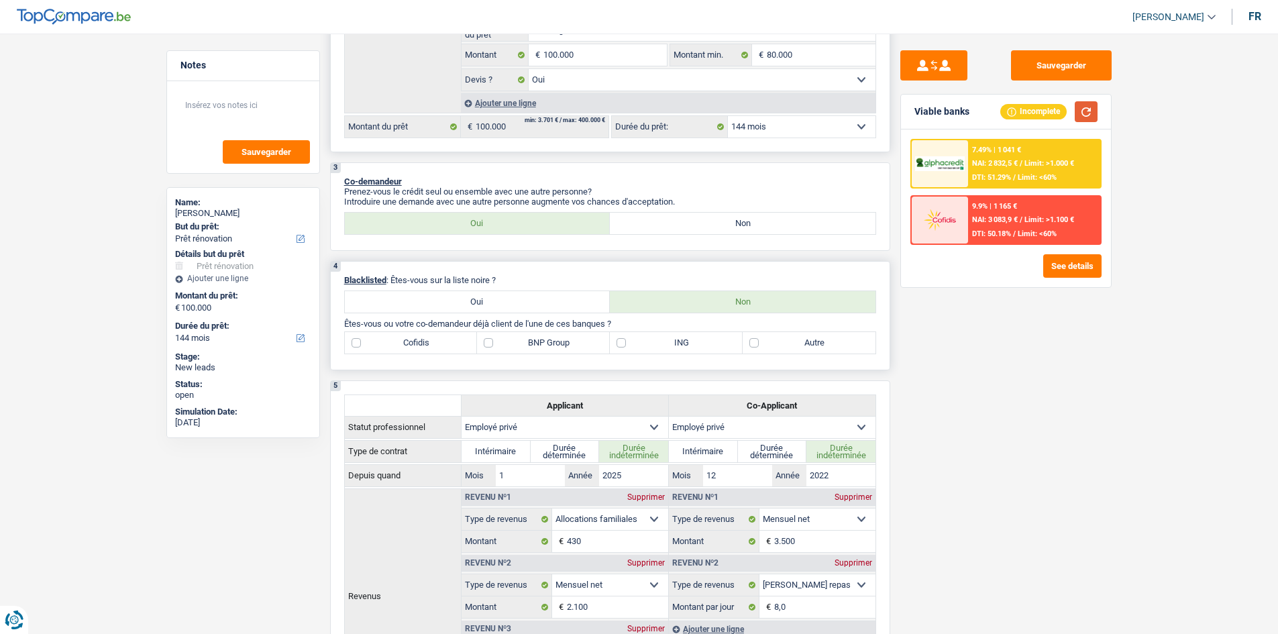
scroll to position [402, 0]
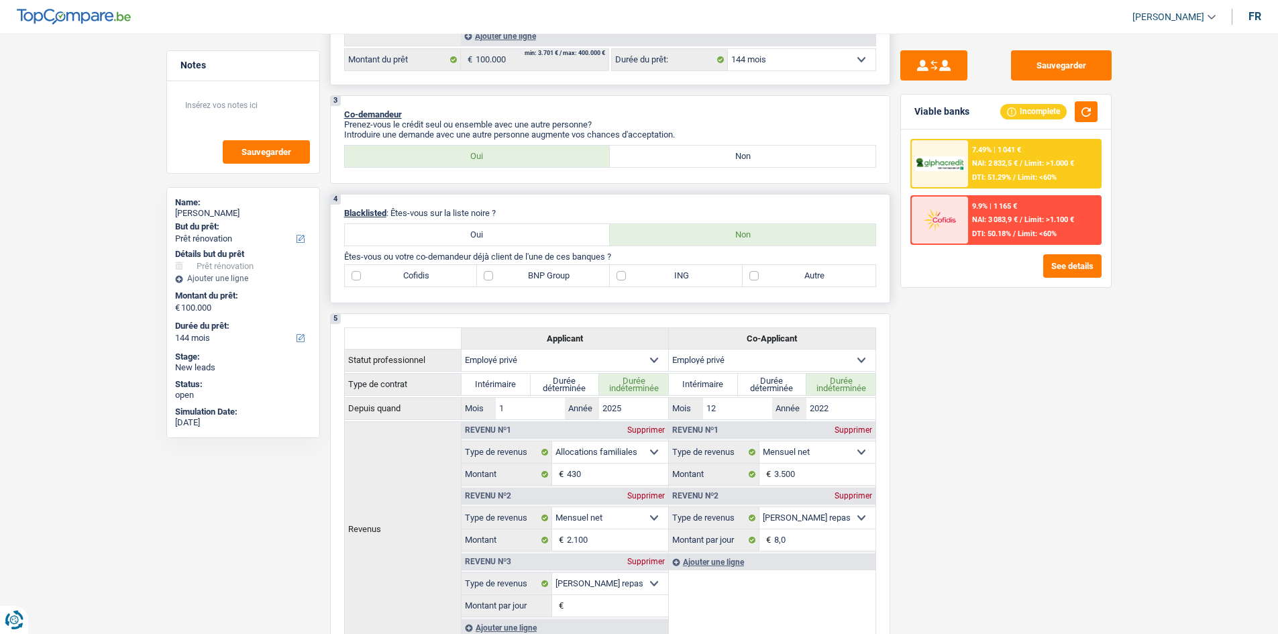
click at [754, 276] on label "Autre" at bounding box center [809, 275] width 133 height 21
click at [754, 276] on input "Autre" at bounding box center [809, 275] width 133 height 21
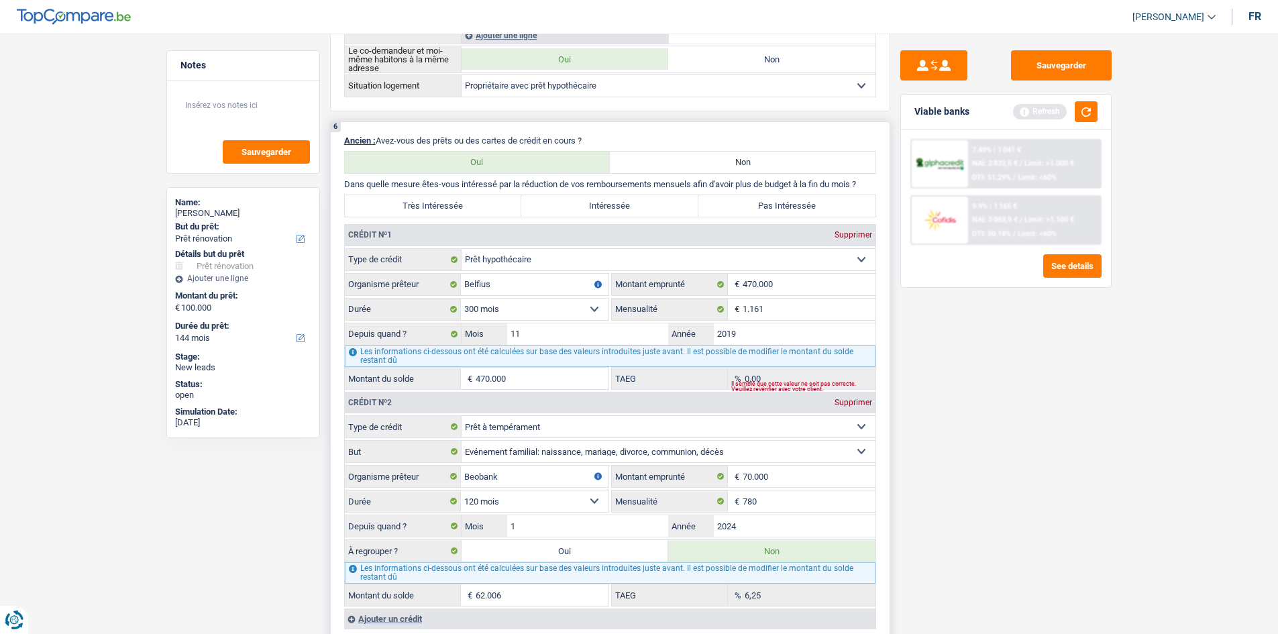
scroll to position [1006, 0]
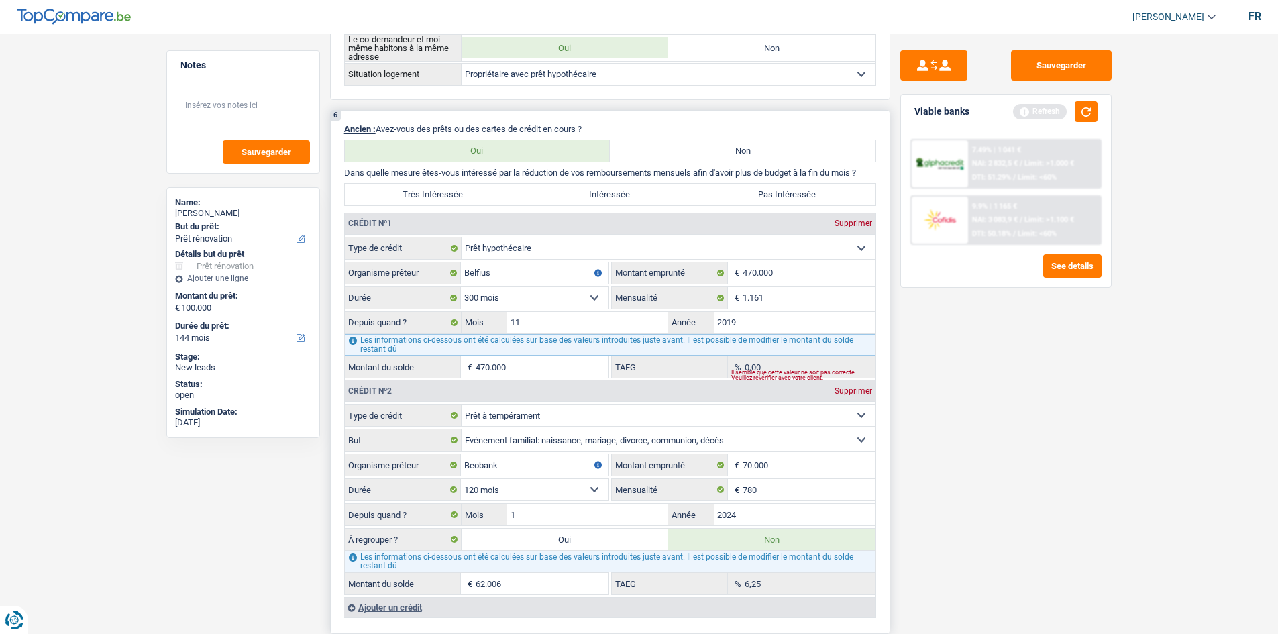
click at [561, 366] on input "470.000" at bounding box center [542, 366] width 133 height 21
click at [794, 299] on input "1.161" at bounding box center [809, 297] width 133 height 21
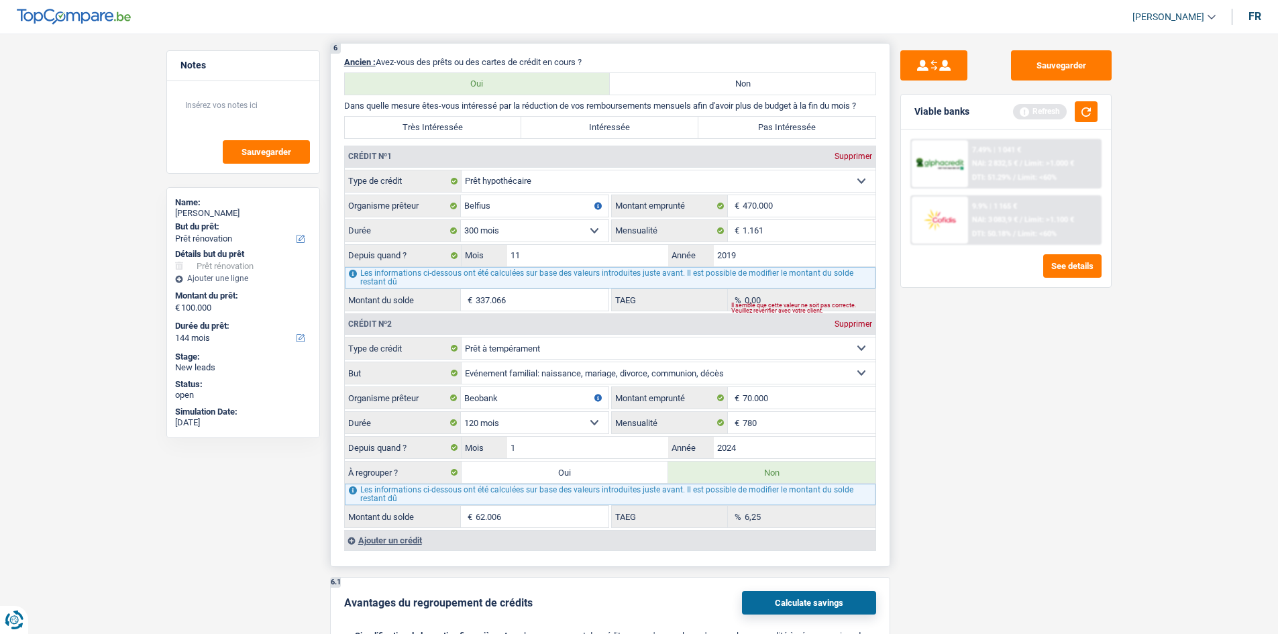
click at [774, 305] on div "Il semble que cette valeur ne soit pas correcte. Veuillez revérifier avec votre…" at bounding box center [803, 307] width 144 height 5
drag, startPoint x: 629, startPoint y: 338, endPoint x: 978, endPoint y: 419, distance: 358.0
click at [978, 419] on div "Sauvegarder Viable banks Refresh 7.49% | 1 041 € NAI: 2 832,5 € / Limit: >1.000…" at bounding box center [1005, 329] width 231 height 559
click at [595, 227] on select "120 mois 132 mois 144 mois 180 mois 240 mois 300 mois 360 mois 420 mois Sélecti…" at bounding box center [535, 230] width 148 height 21
click at [594, 227] on select "120 mois 132 mois 144 mois 180 mois 240 mois 300 mois 360 mois 420 mois Sélecti…" at bounding box center [535, 230] width 148 height 21
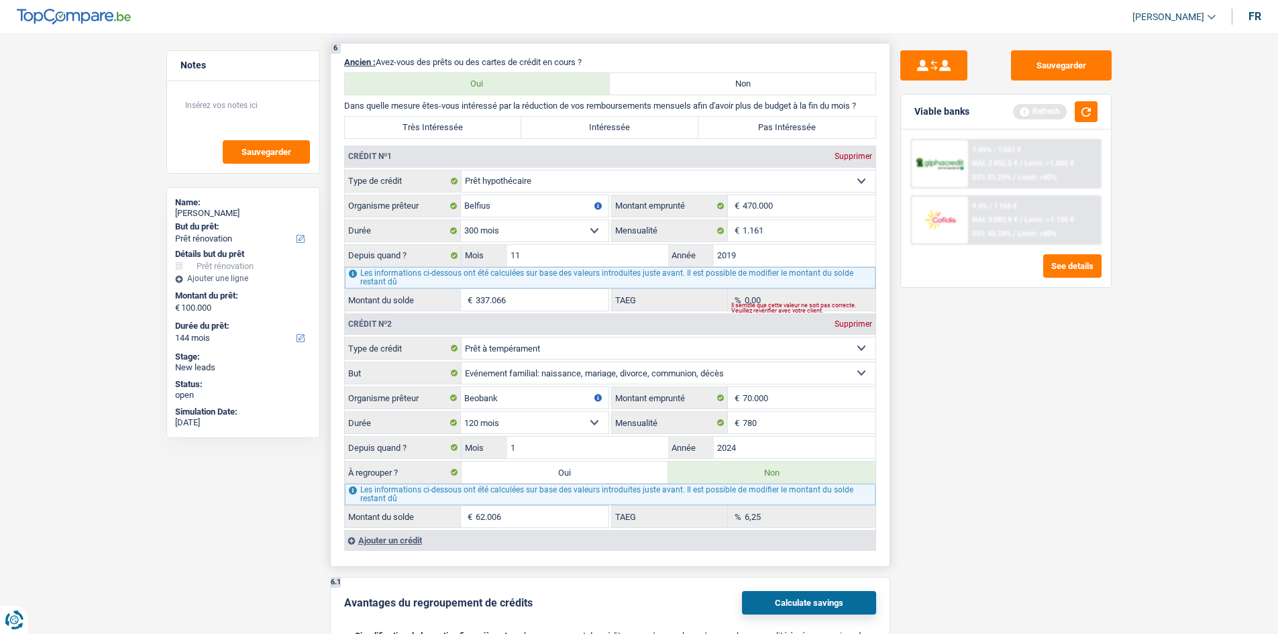
click at [592, 423] on select "12 mois 18 mois 24 mois 30 mois 36 mois 42 mois 48 mois 60 mois 72 mois 84 mois…" at bounding box center [535, 422] width 148 height 21
click at [461, 412] on select "12 mois 18 mois 24 mois 30 mois 36 mois 42 mois 48 mois 60 mois 72 mois 84 mois…" at bounding box center [535, 422] width 148 height 21
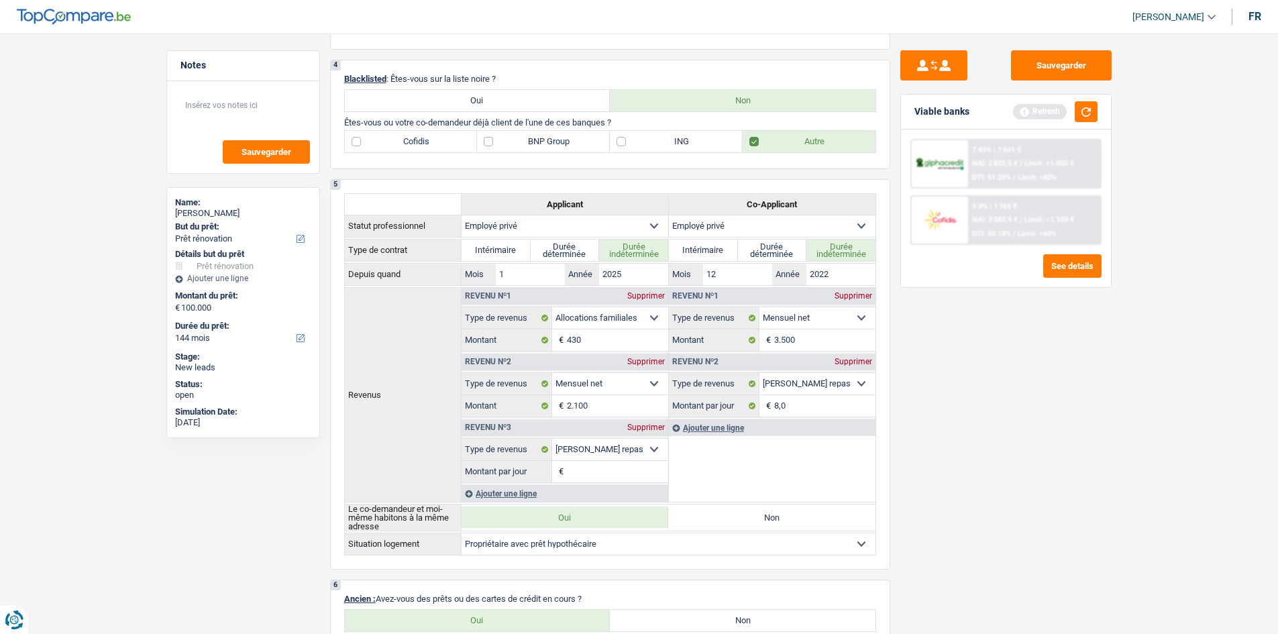
drag, startPoint x: 889, startPoint y: 429, endPoint x: 1018, endPoint y: 533, distance: 165.6
click at [1018, 533] on div "Sauvegarder Viable banks Refresh 7.49% | 1 041 € NAI: 2 832,5 € / Limit: >1.000…" at bounding box center [1005, 329] width 231 height 559
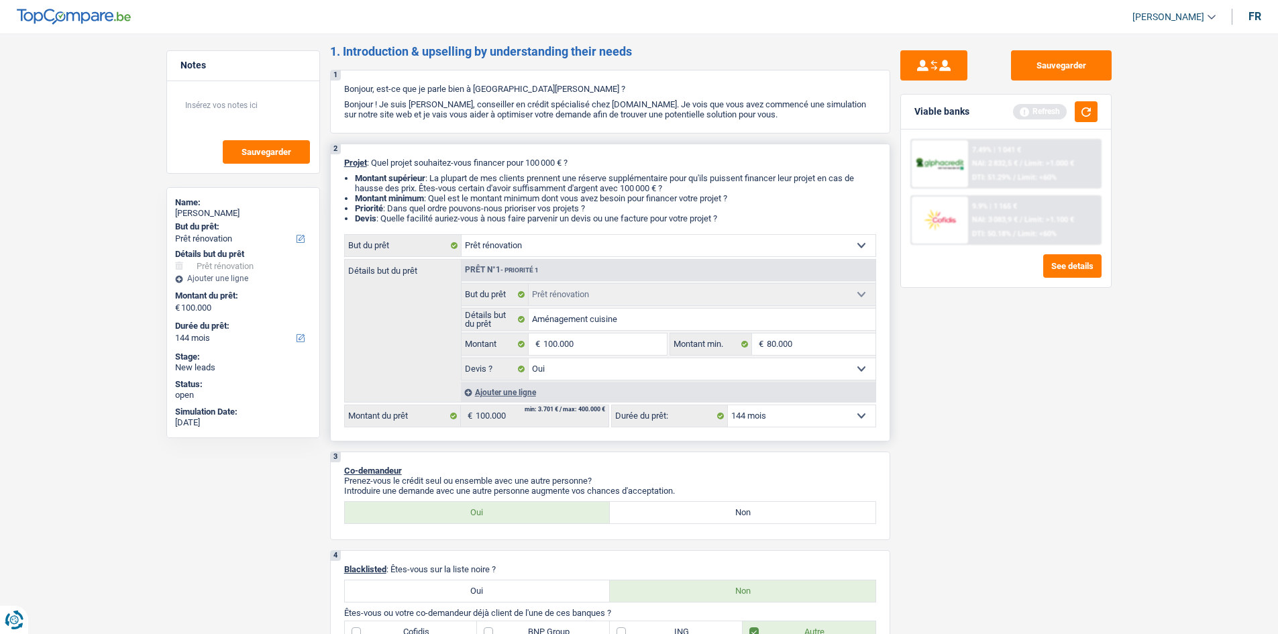
scroll to position [0, 0]
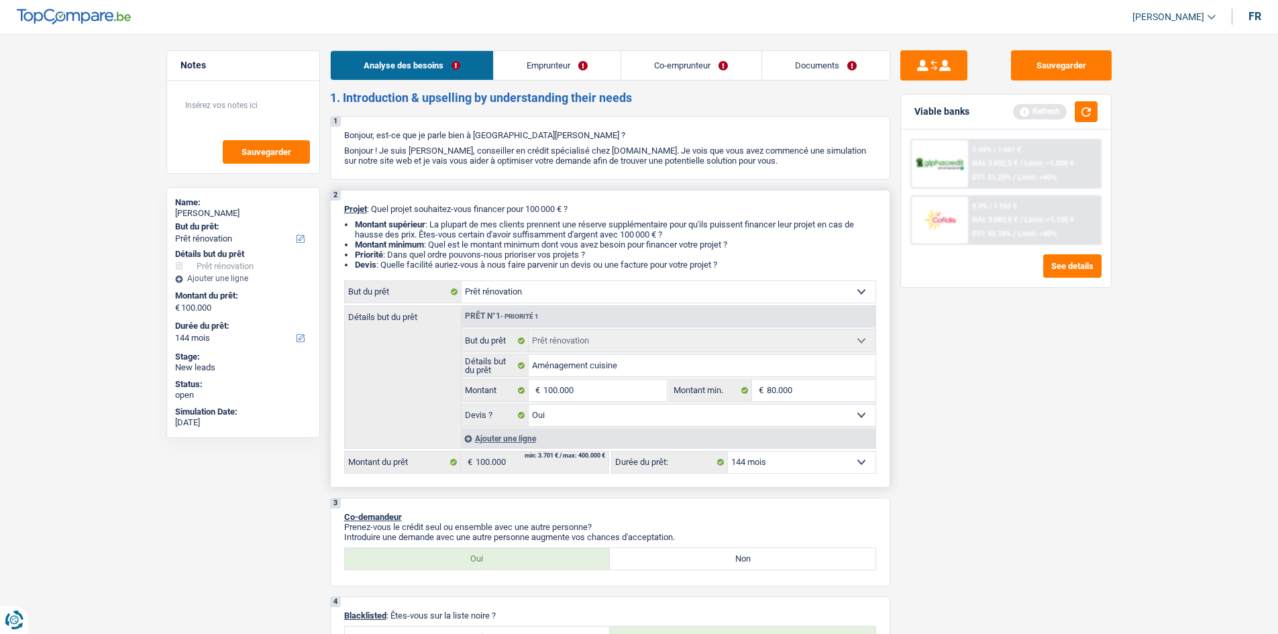
click at [578, 66] on link "Emprunteur" at bounding box center [557, 65] width 127 height 29
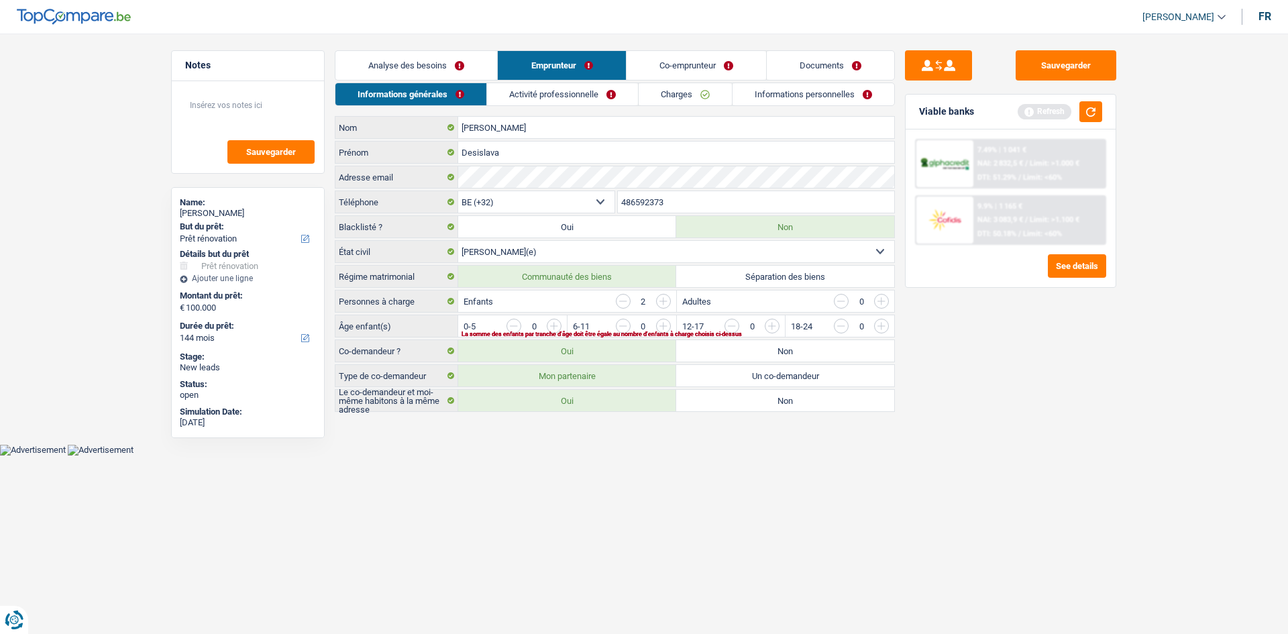
click at [663, 325] on input "button" at bounding box center [935, 329] width 559 height 21
click at [769, 327] on input "button" at bounding box center [1044, 329] width 559 height 21
click at [557, 91] on link "Activité professionnelle" at bounding box center [563, 94] width 151 height 22
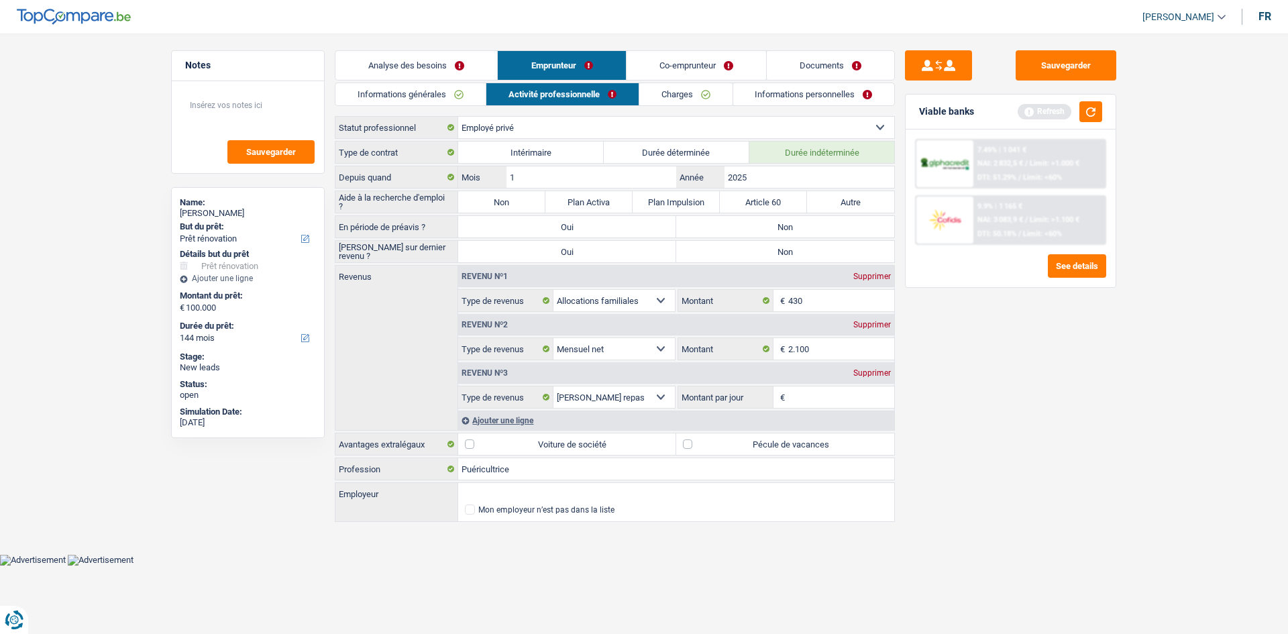
drag, startPoint x: 753, startPoint y: 176, endPoint x: 1183, endPoint y: 462, distance: 516.3
click at [1183, 462] on main "Notes Sauvegarder Name: [PERSON_NAME] But du prêt: Confort maison: meubles, tex…" at bounding box center [644, 287] width 1288 height 534
click at [777, 225] on label "Non" at bounding box center [785, 226] width 218 height 21
click at [777, 225] on input "Non" at bounding box center [785, 226] width 218 height 21
click at [755, 253] on label "Non" at bounding box center [785, 251] width 218 height 21
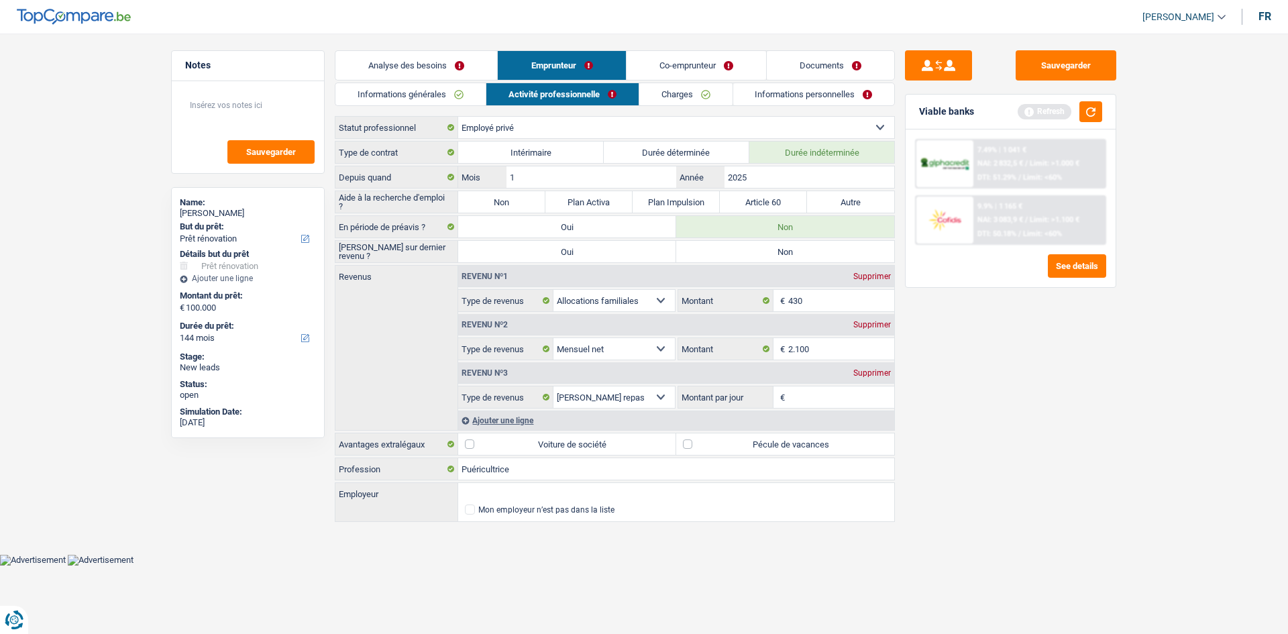
click at [755, 253] on input "Non" at bounding box center [785, 251] width 218 height 21
click at [819, 343] on input "2.100" at bounding box center [841, 348] width 107 height 21
click at [818, 300] on input "430" at bounding box center [841, 300] width 107 height 21
click at [798, 395] on input "Montant par jour" at bounding box center [841, 396] width 107 height 21
click at [884, 375] on div "Supprimer" at bounding box center [872, 373] width 44 height 8
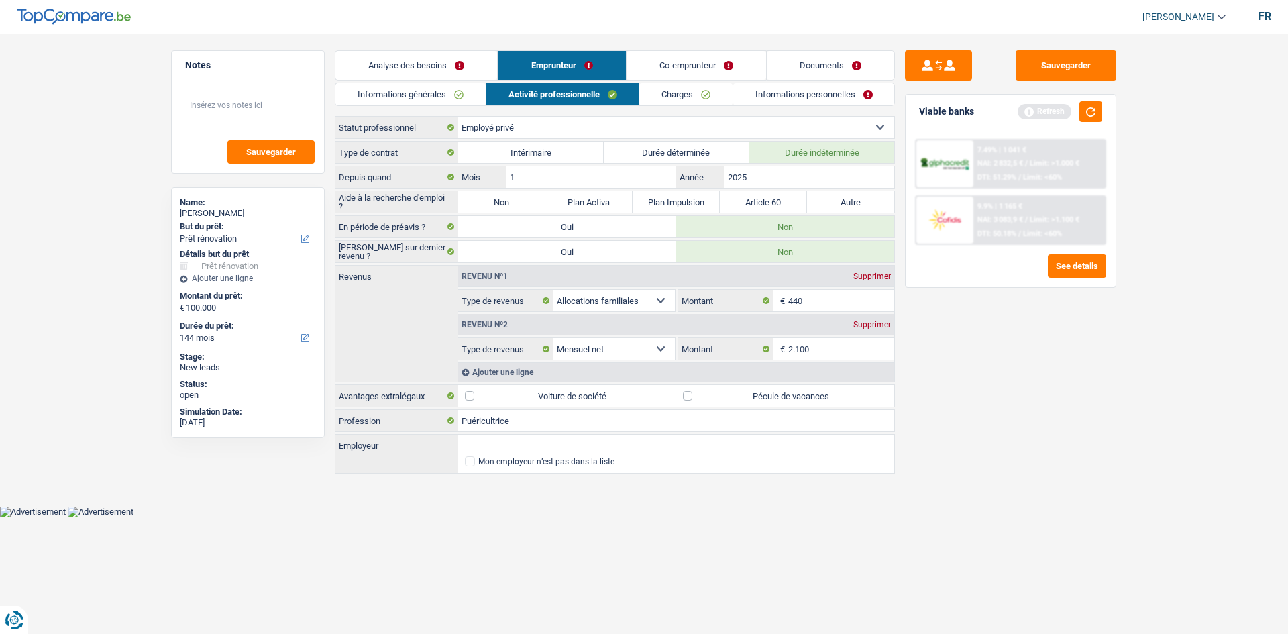
click at [691, 398] on label "Pécule de vacances" at bounding box center [785, 395] width 218 height 21
click at [691, 398] on input "Pécule de vacances" at bounding box center [785, 395] width 218 height 21
click at [676, 94] on link "Charges" at bounding box center [685, 94] width 93 height 22
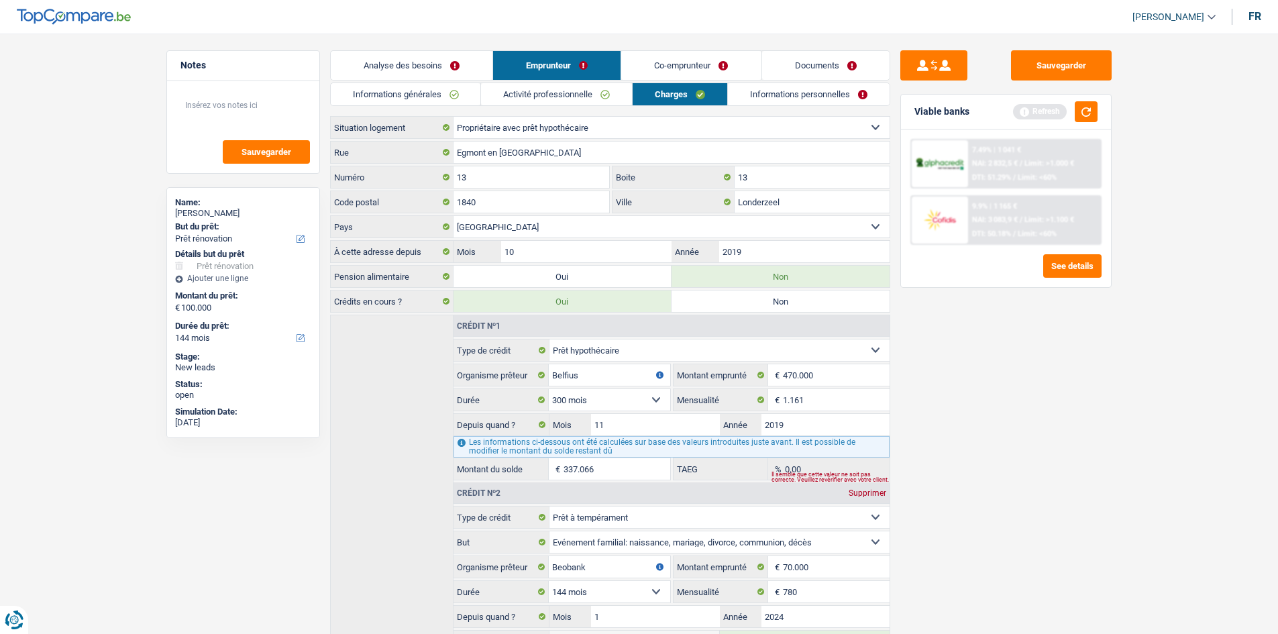
click at [453, 92] on link "Informations générales" at bounding box center [406, 94] width 150 height 22
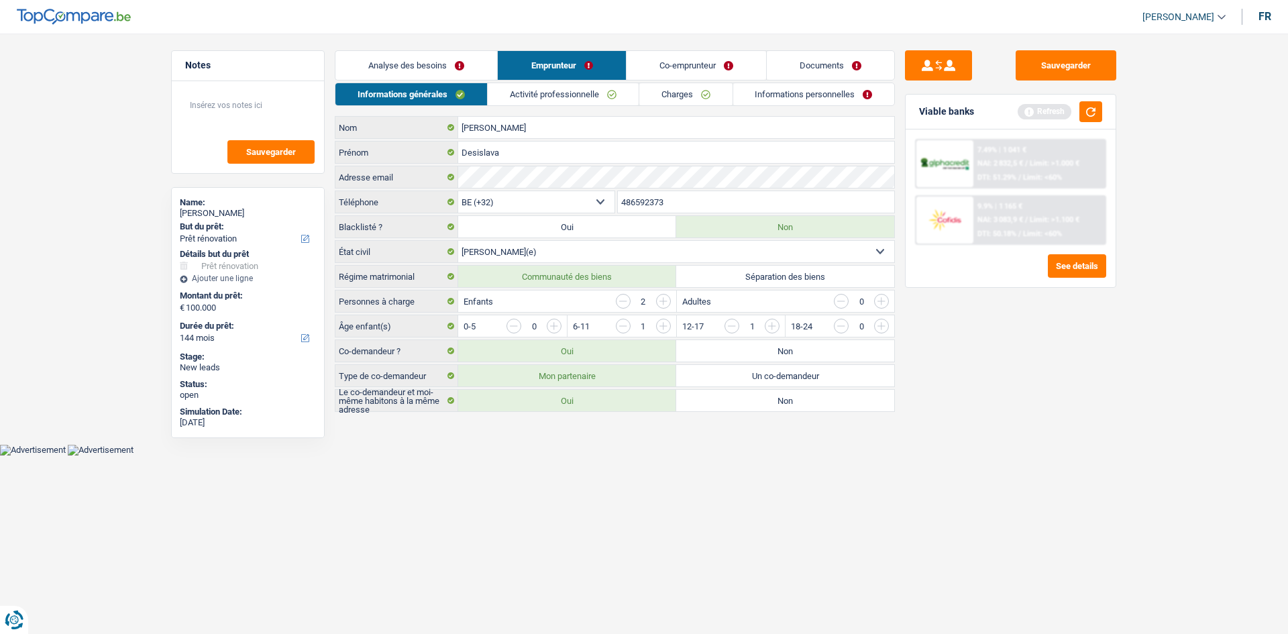
click at [680, 93] on link "Charges" at bounding box center [685, 94] width 93 height 22
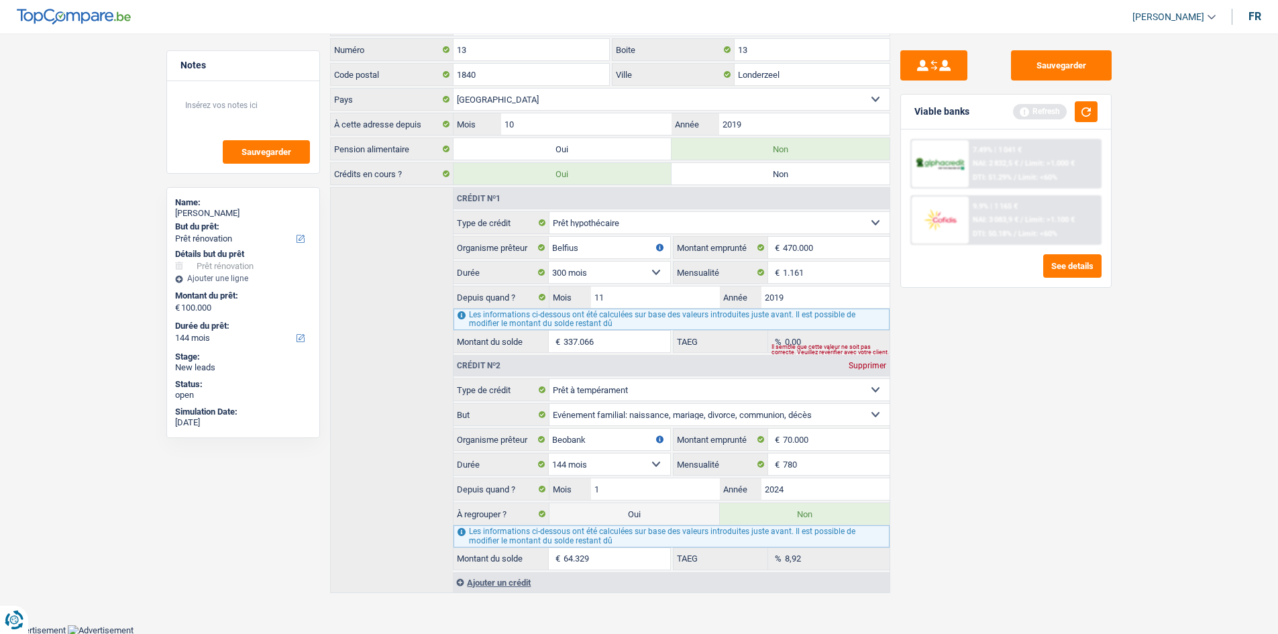
scroll to position [129, 0]
click at [507, 577] on div "Ajouter un crédit" at bounding box center [671, 581] width 436 height 20
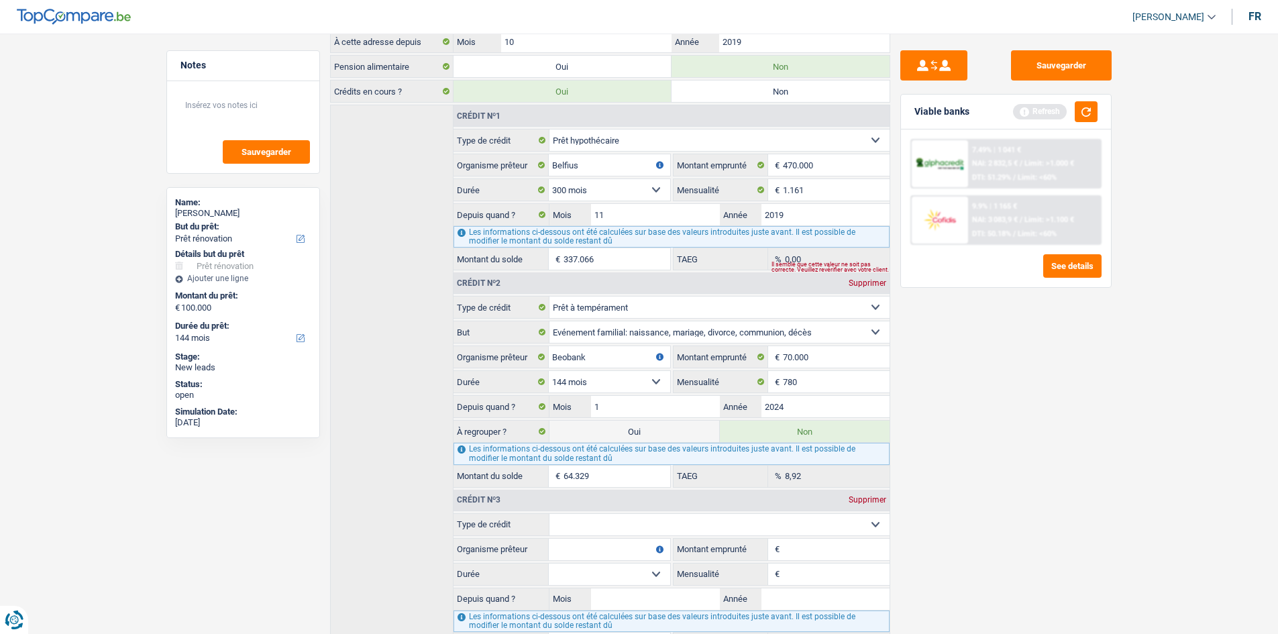
scroll to position [296, 0]
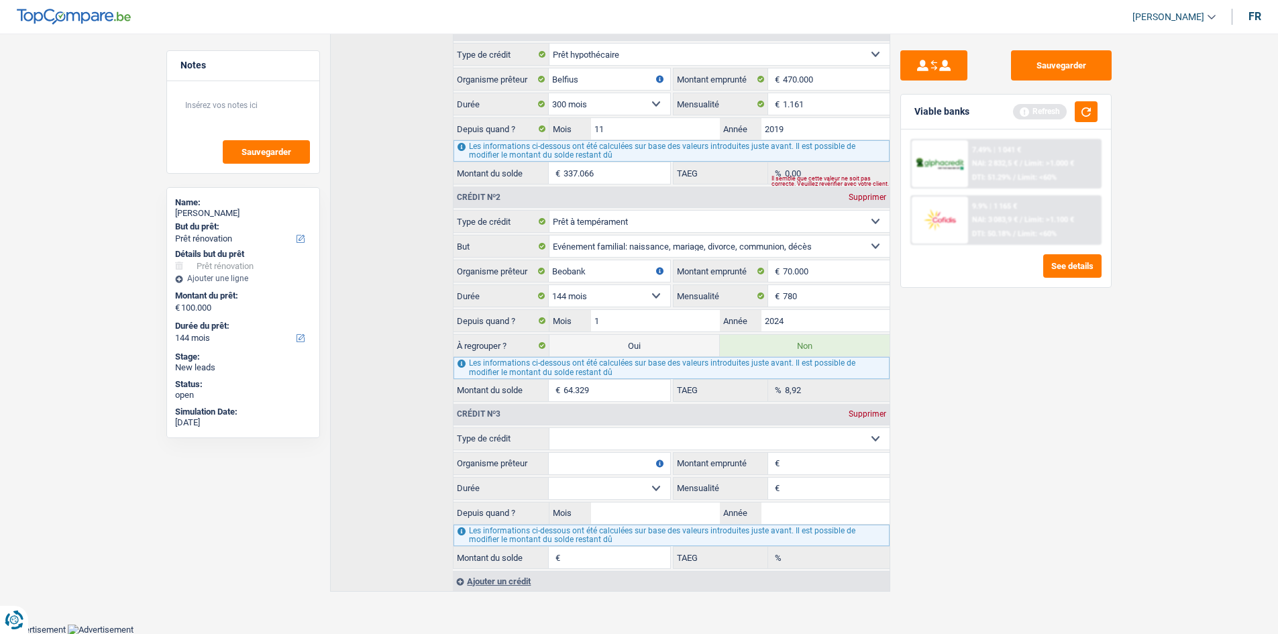
click at [612, 432] on select "Carte ou ouverture de crédit Prêt hypothécaire Vente à tempérament Prêt à tempé…" at bounding box center [719, 438] width 340 height 21
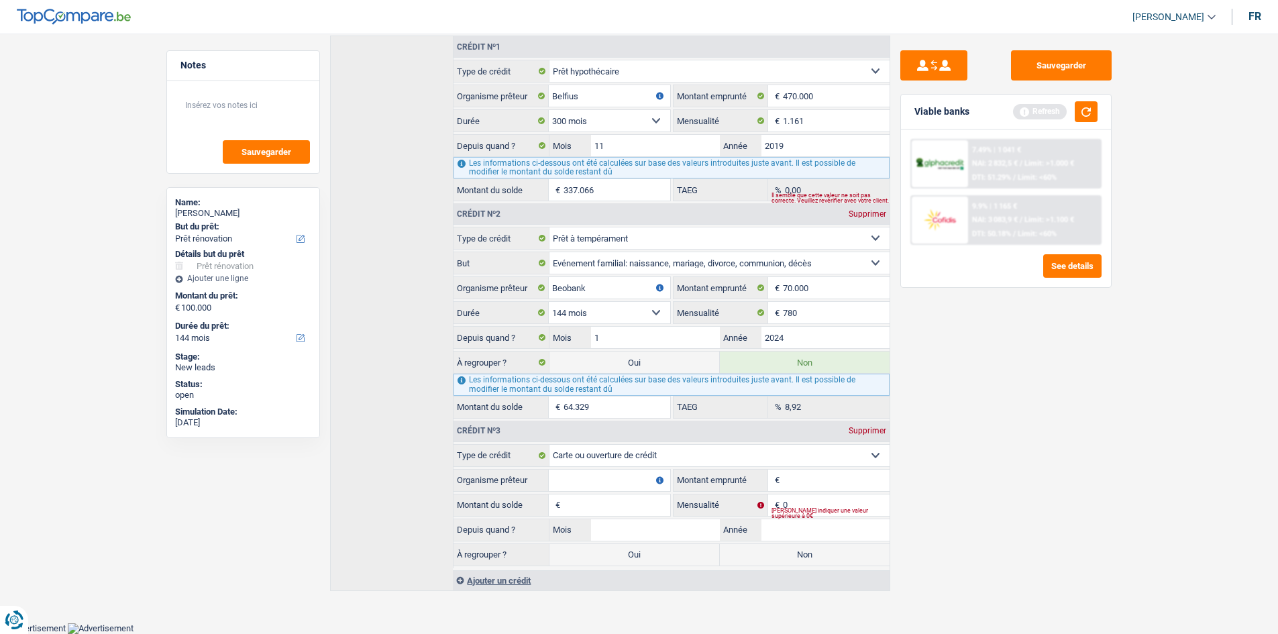
scroll to position [278, 0]
click at [619, 486] on input "Organisme prêteur" at bounding box center [609, 480] width 121 height 21
click at [845, 470] on input "Montant emprunté" at bounding box center [836, 480] width 106 height 21
click at [590, 510] on input "Montant du solde" at bounding box center [616, 505] width 106 height 21
click at [812, 503] on input "0" at bounding box center [836, 505] width 106 height 21
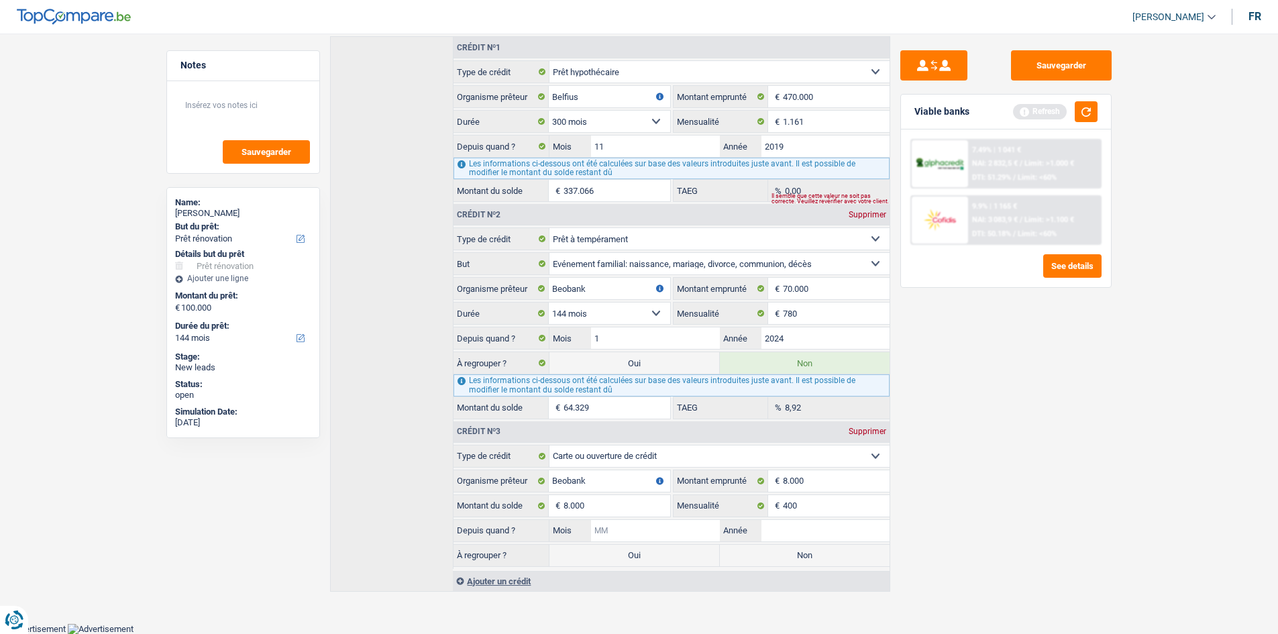
click at [639, 534] on input "Mois" at bounding box center [655, 530] width 128 height 21
click at [740, 557] on label "Non" at bounding box center [805, 555] width 170 height 21
click at [740, 557] on input "Non" at bounding box center [805, 555] width 170 height 21
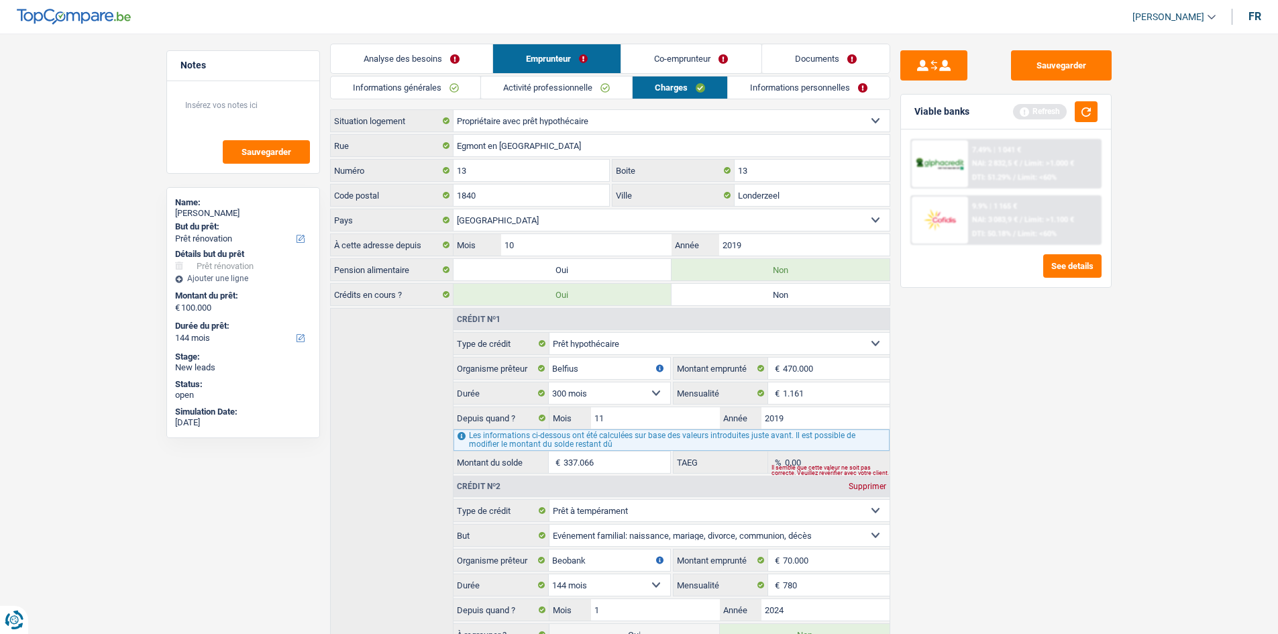
scroll to position [0, 0]
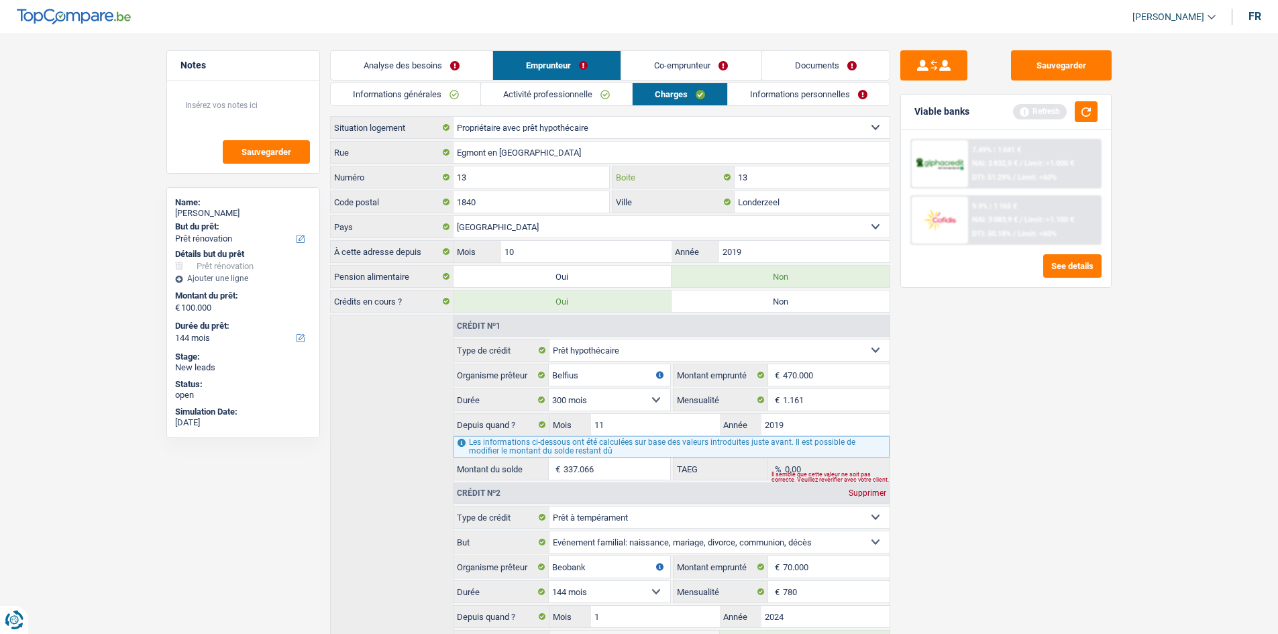
click at [829, 179] on input "13" at bounding box center [812, 176] width 155 height 21
click at [550, 250] on input "10" at bounding box center [586, 251] width 170 height 21
click at [797, 93] on link "Informations personnelles" at bounding box center [809, 94] width 162 height 22
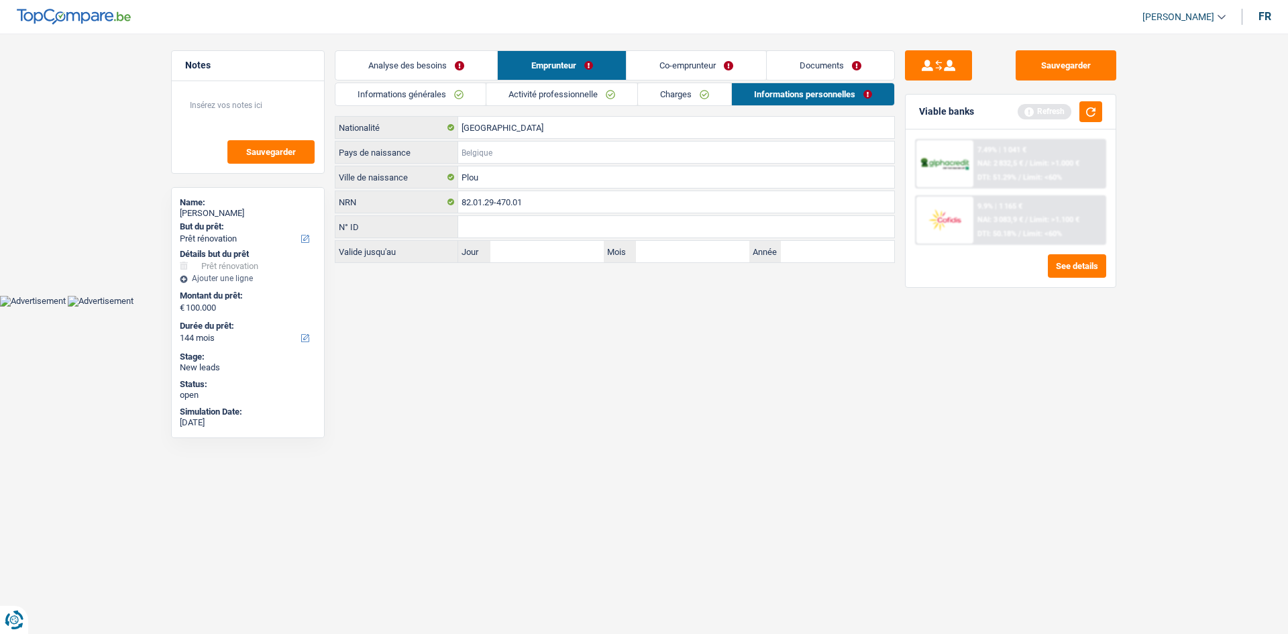
click at [498, 149] on input "Pays de naissance" at bounding box center [676, 152] width 436 height 21
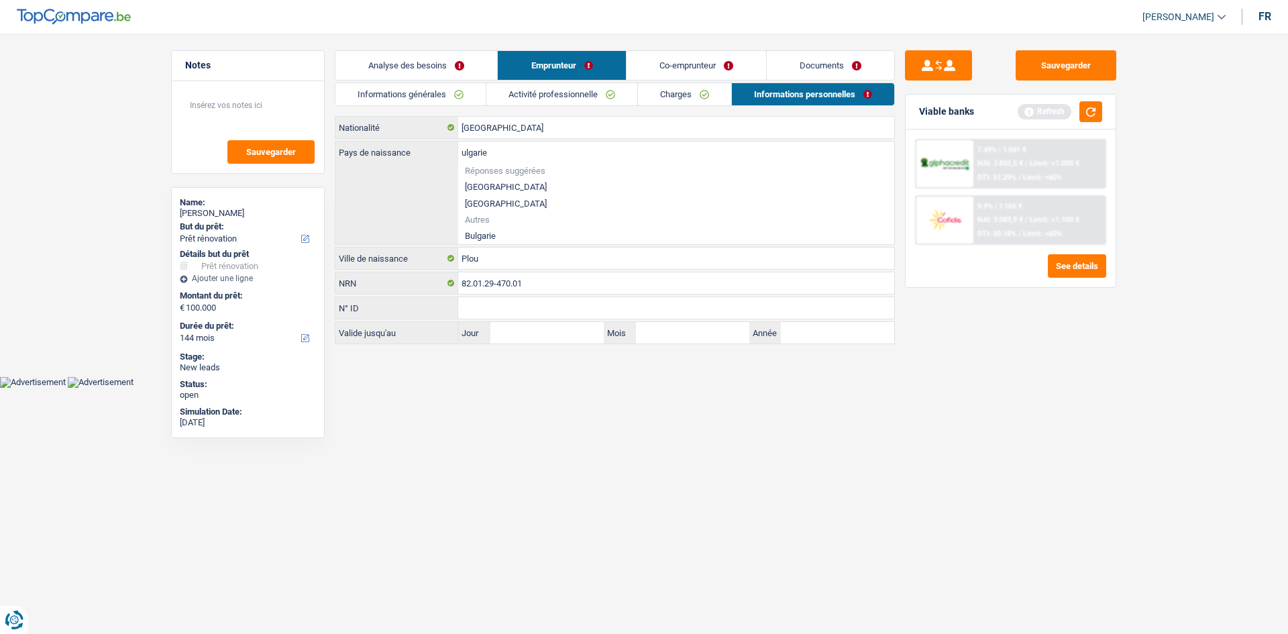
click at [502, 235] on li "Bulgarie" at bounding box center [676, 235] width 436 height 17
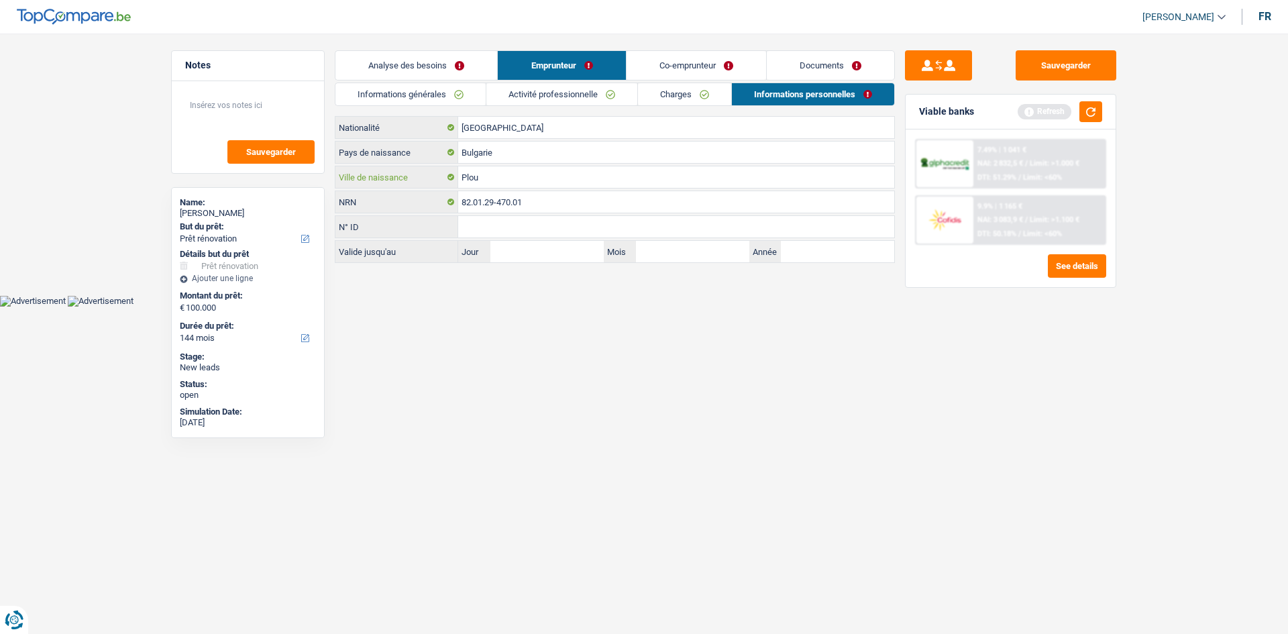
click at [493, 177] on input "Plou" at bounding box center [676, 176] width 436 height 21
click at [541, 126] on input "[GEOGRAPHIC_DATA]" at bounding box center [676, 127] width 436 height 21
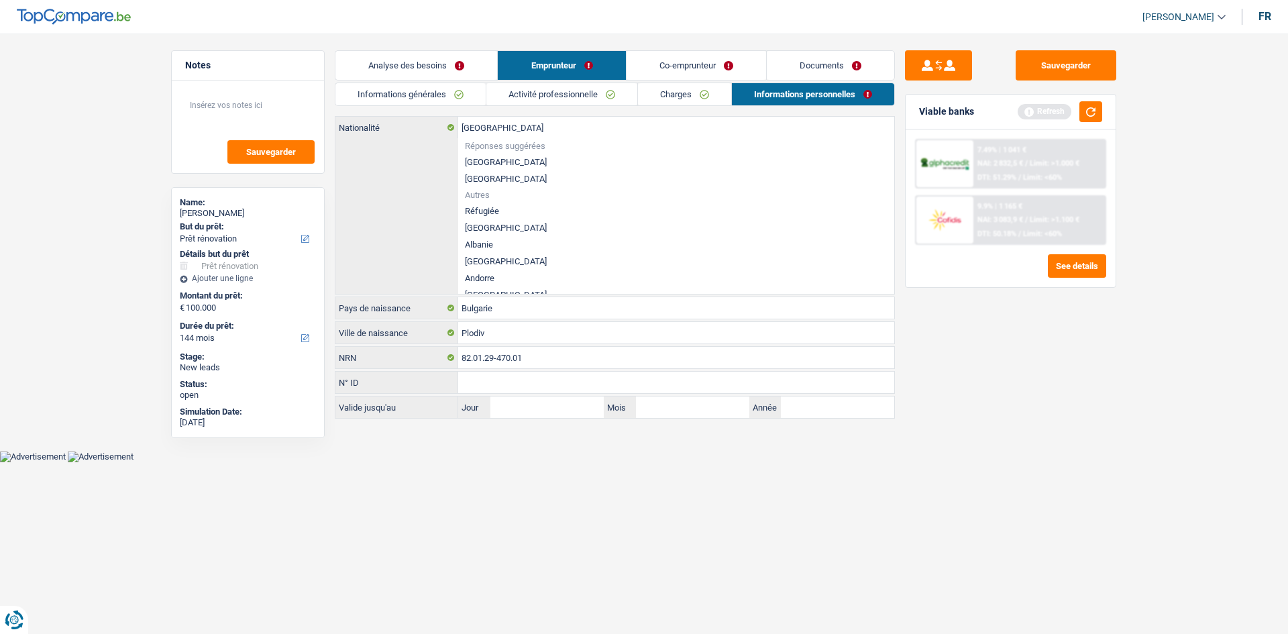
click at [519, 160] on li "[GEOGRAPHIC_DATA]" at bounding box center [676, 162] width 436 height 17
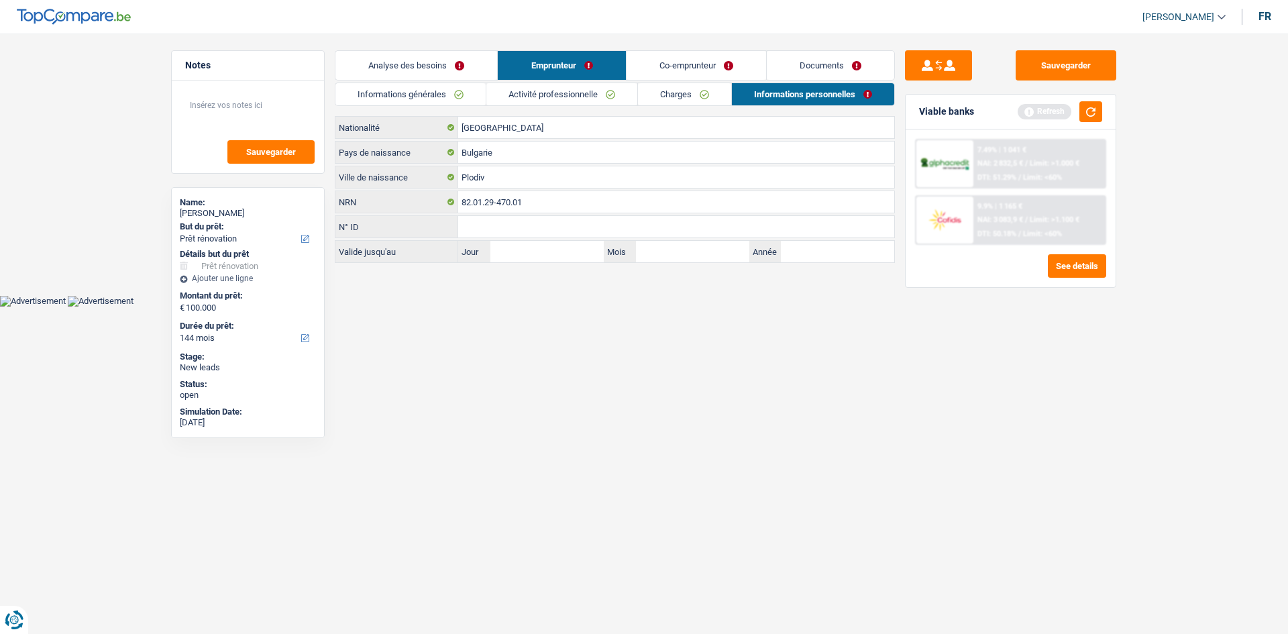
click at [684, 58] on link "Co-emprunteur" at bounding box center [697, 65] width 140 height 29
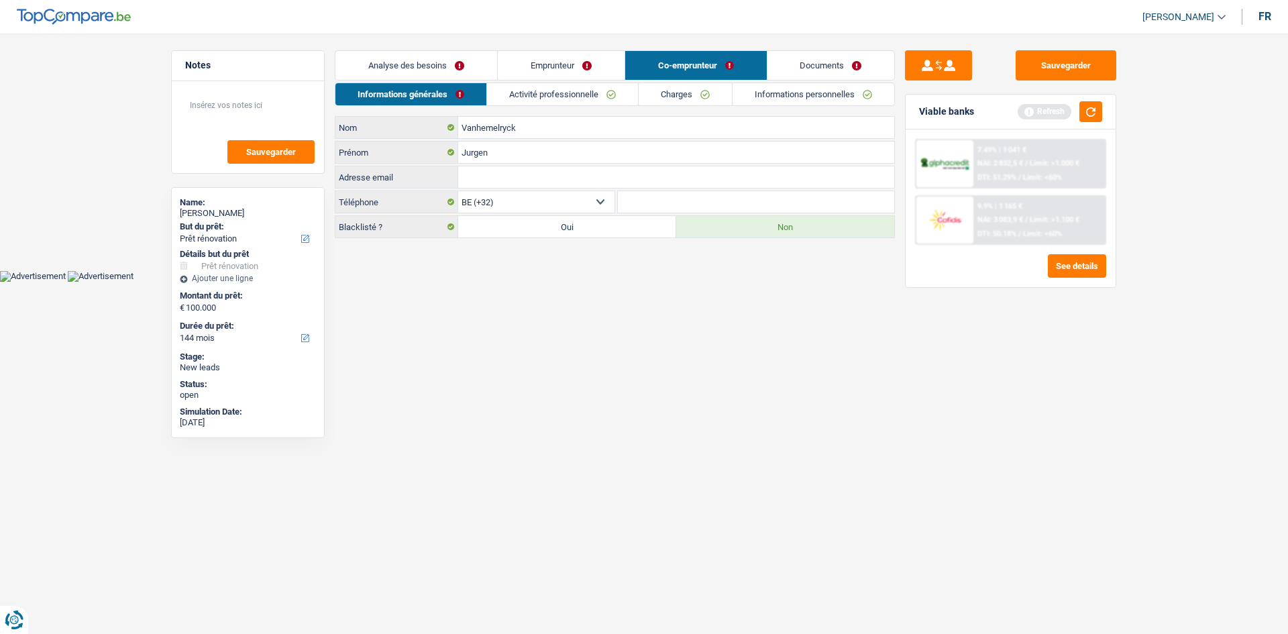
click at [490, 178] on input "Adresse email" at bounding box center [676, 176] width 436 height 21
click at [553, 94] on link "Activité professionnelle" at bounding box center [562, 94] width 151 height 22
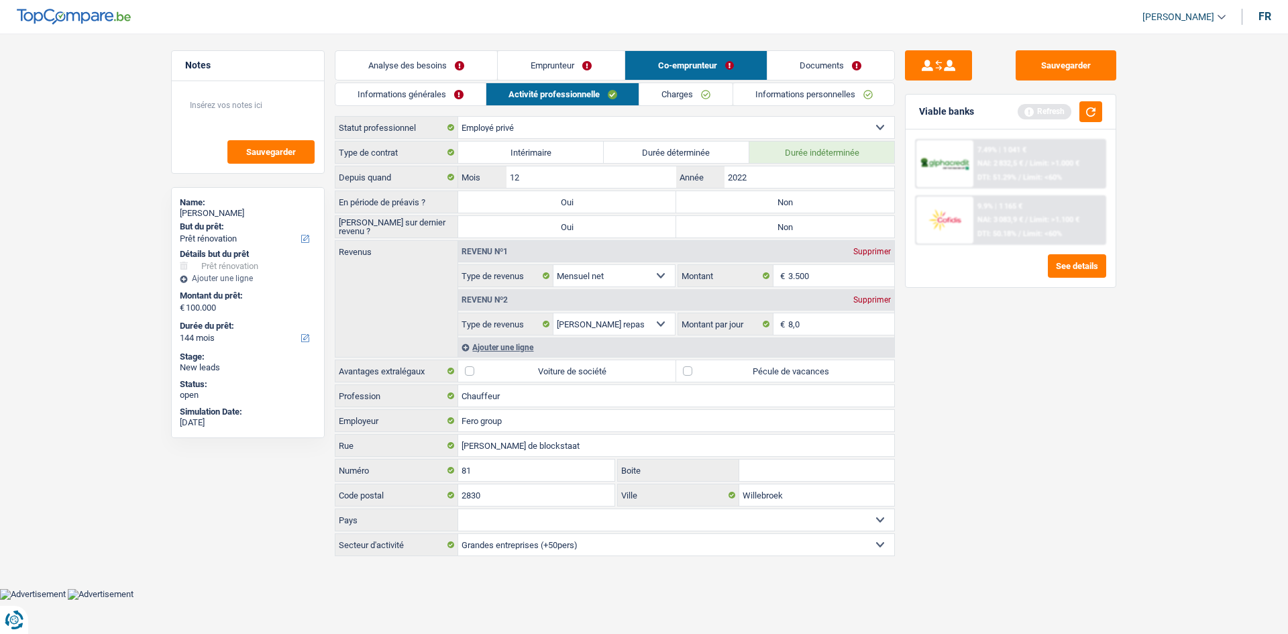
click at [765, 201] on label "Non" at bounding box center [785, 201] width 218 height 21
click at [765, 201] on input "Non" at bounding box center [785, 201] width 218 height 21
click at [764, 223] on label "Non" at bounding box center [785, 226] width 218 height 21
click at [764, 223] on input "Non" at bounding box center [785, 226] width 218 height 21
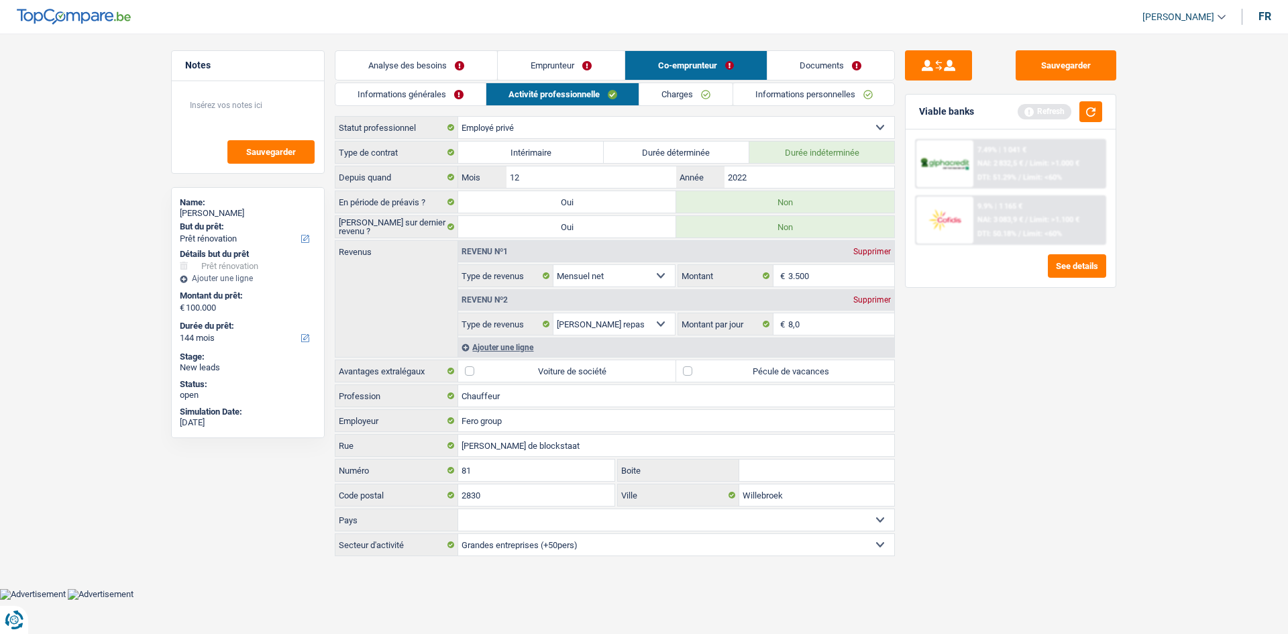
drag, startPoint x: 718, startPoint y: 227, endPoint x: 1094, endPoint y: 411, distance: 417.9
click at [1094, 411] on div "Sauvegarder Viable banks Refresh 7.49% | 1 041 € NAI: 2 832,5 € / Limit: >1.000…" at bounding box center [1010, 329] width 231 height 559
click at [879, 278] on input "3.500" at bounding box center [841, 275] width 107 height 21
click at [689, 372] on label "Pécule de vacances" at bounding box center [785, 370] width 218 height 21
click at [689, 372] on input "Pécule de vacances" at bounding box center [785, 370] width 218 height 21
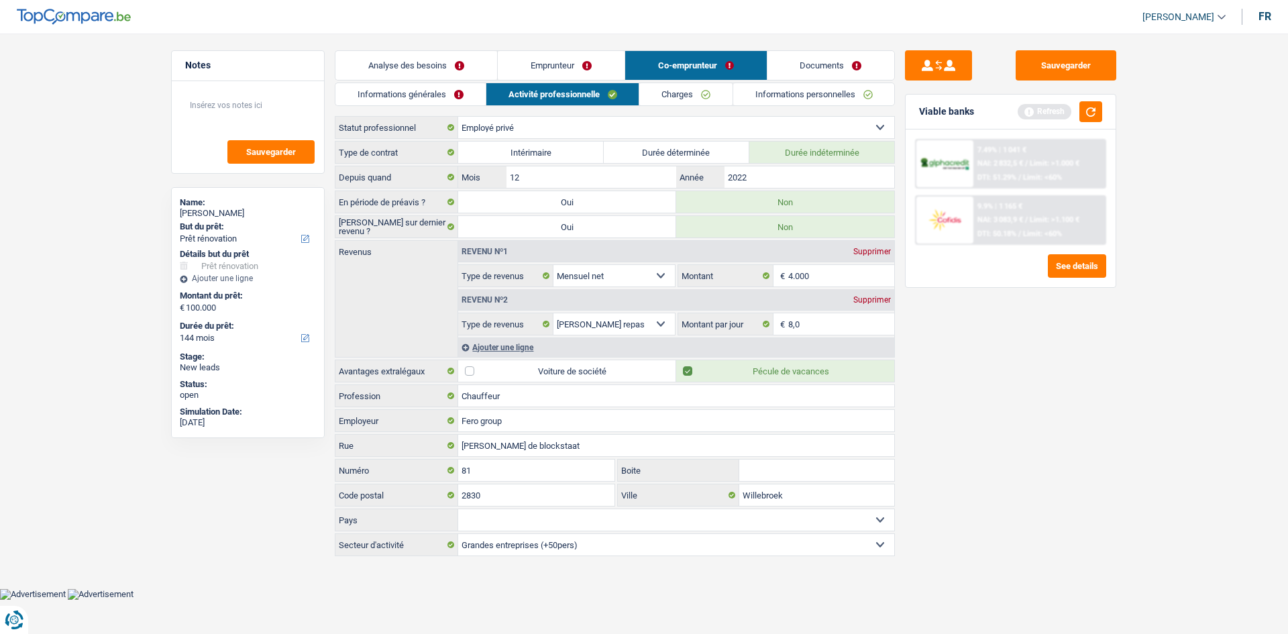
click at [472, 370] on label "Voiture de société" at bounding box center [567, 370] width 218 height 21
click at [472, 370] on input "Voiture de société" at bounding box center [567, 370] width 218 height 21
click at [431, 92] on link "Informations générales" at bounding box center [410, 94] width 150 height 22
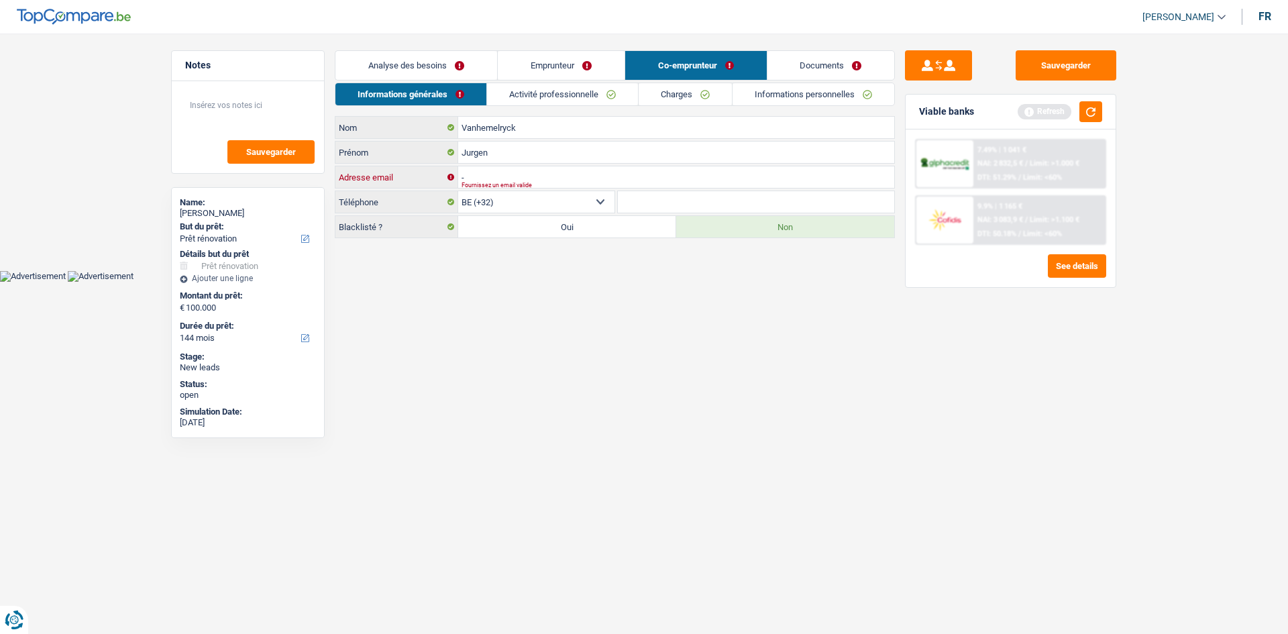
click at [552, 180] on input "-" at bounding box center [676, 176] width 436 height 21
click at [627, 263] on main "Notes Sauvegarder Name: [PERSON_NAME] But du prêt: Confort maison: meubles, tex…" at bounding box center [644, 145] width 1288 height 250
click at [588, 67] on link "Emprunteur" at bounding box center [561, 65] width 127 height 29
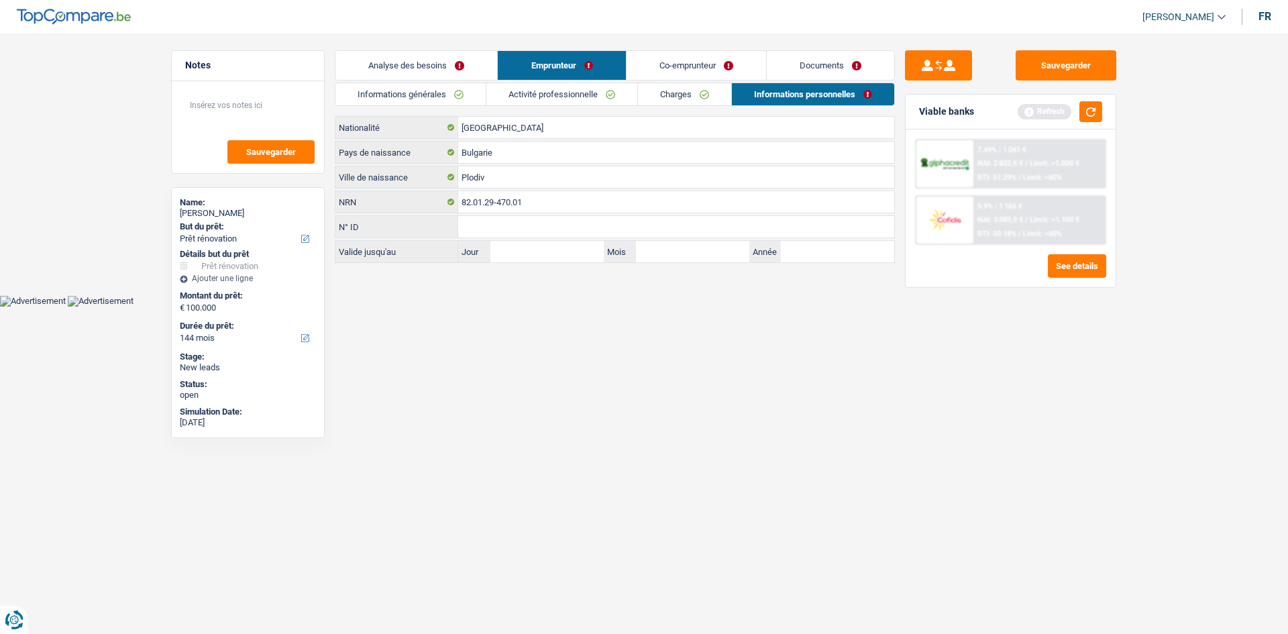
click at [697, 70] on link "Co-emprunteur" at bounding box center [697, 65] width 140 height 29
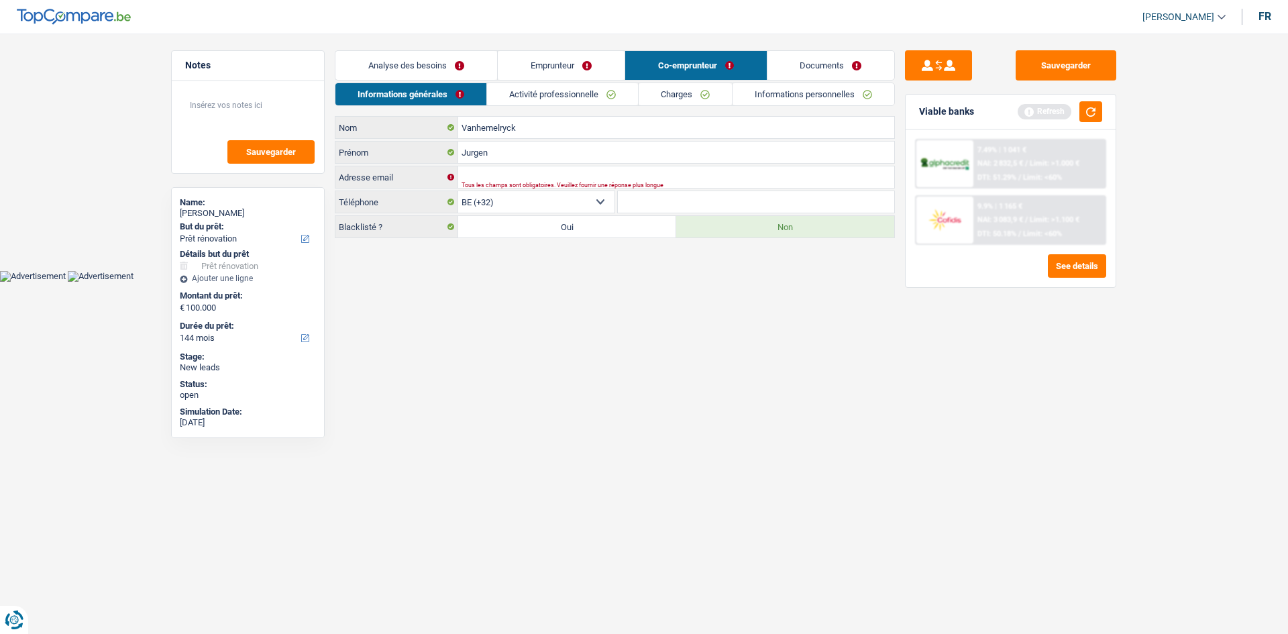
click at [582, 60] on link "Emprunteur" at bounding box center [561, 65] width 127 height 29
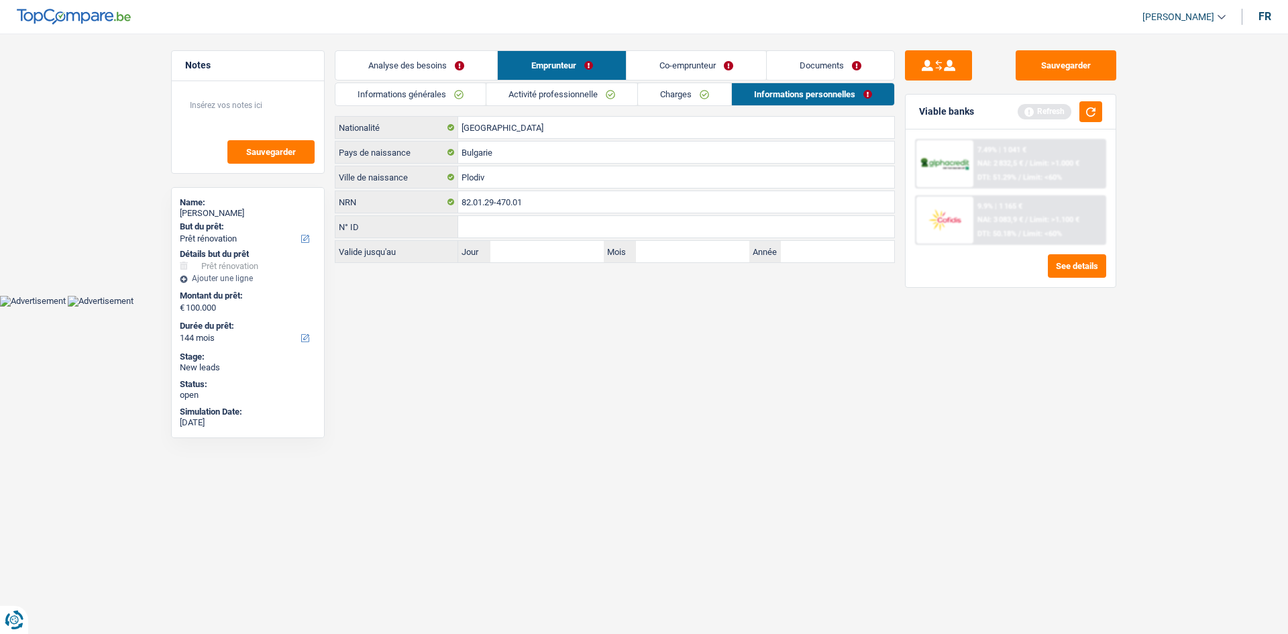
click at [438, 67] on link "Analyse des besoins" at bounding box center [416, 65] width 162 height 29
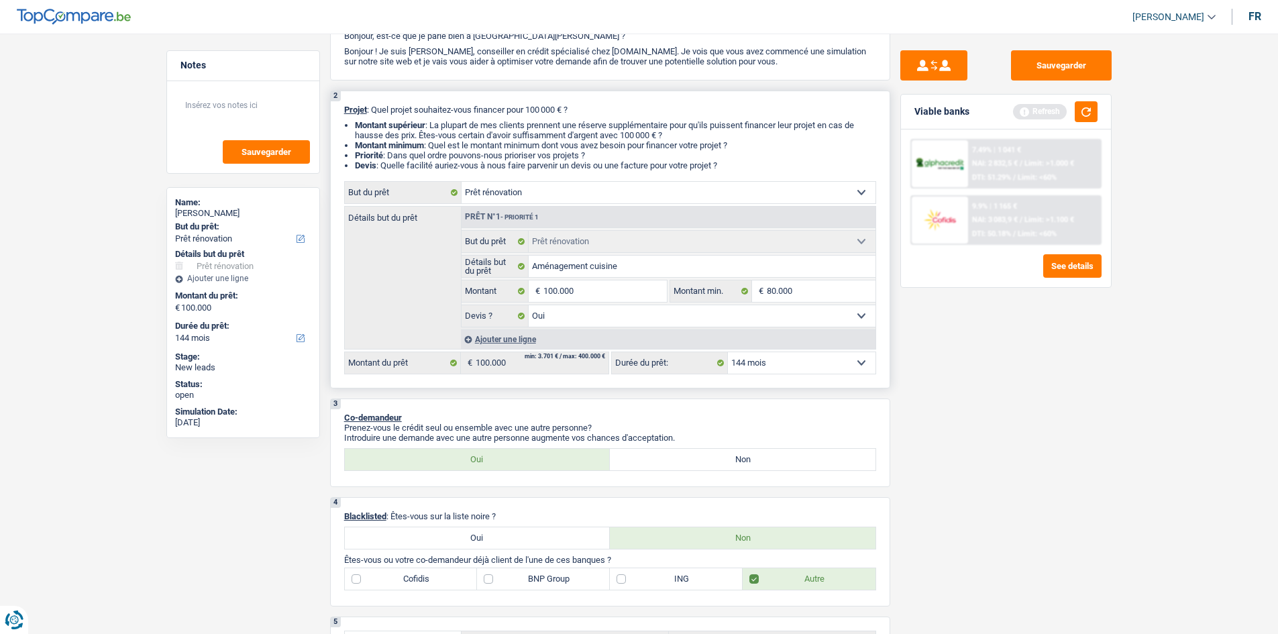
scroll to position [67, 0]
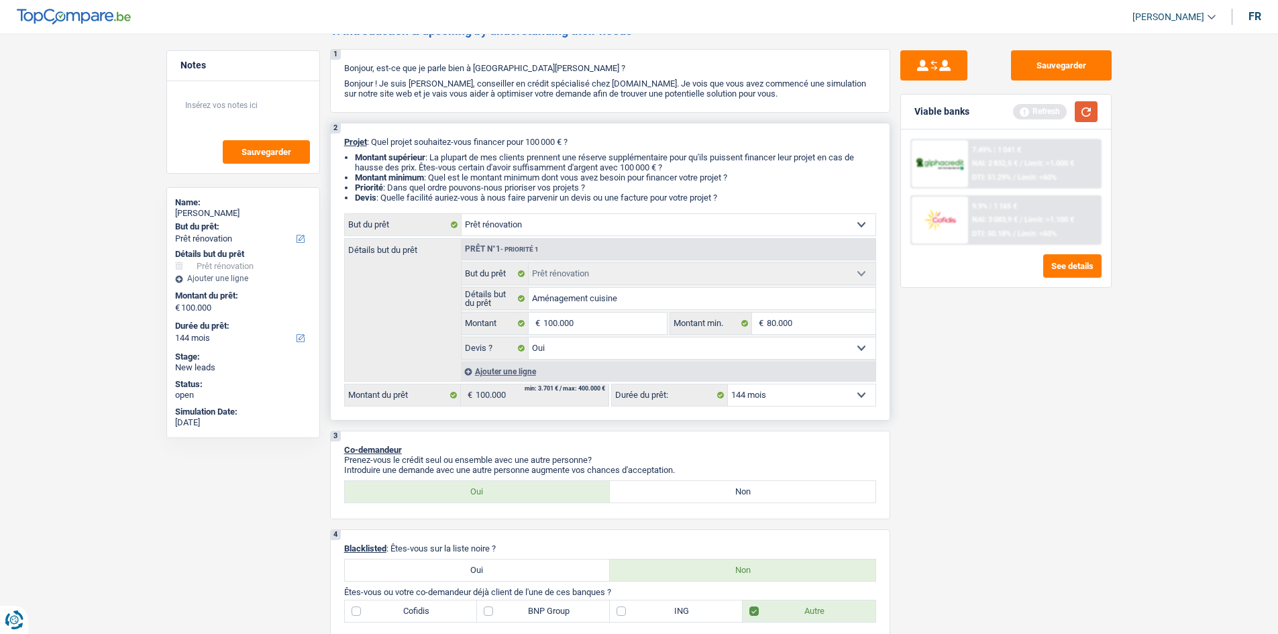
click at [1087, 103] on button "button" at bounding box center [1086, 111] width 23 height 21
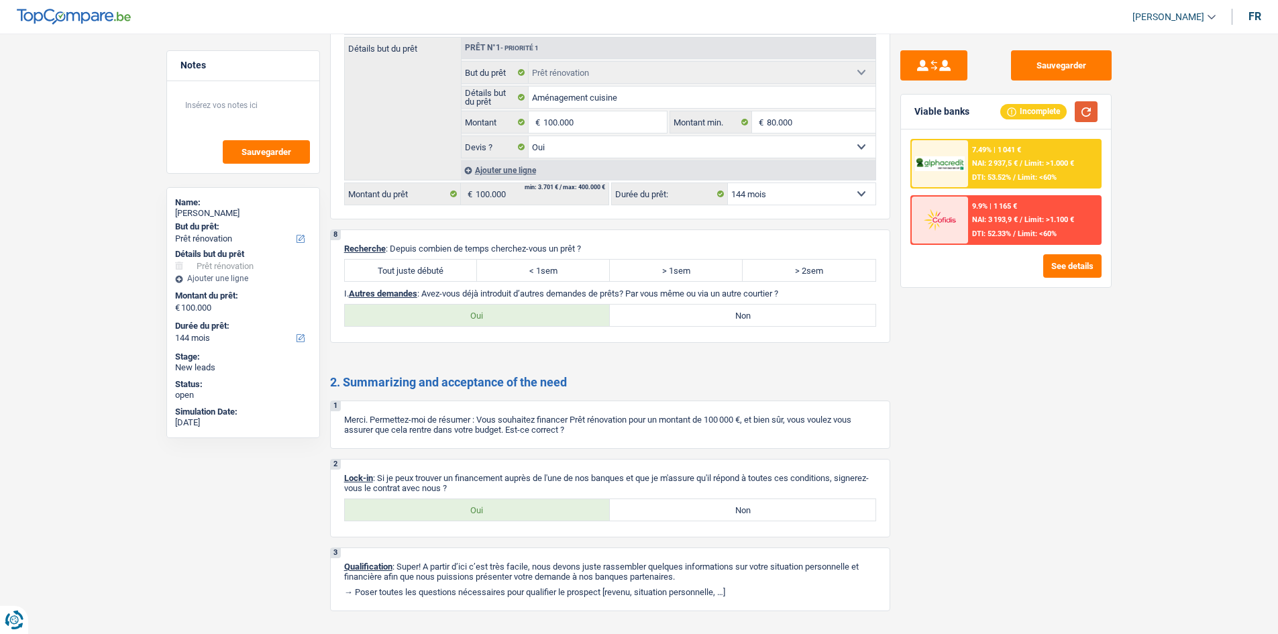
scroll to position [1953, 0]
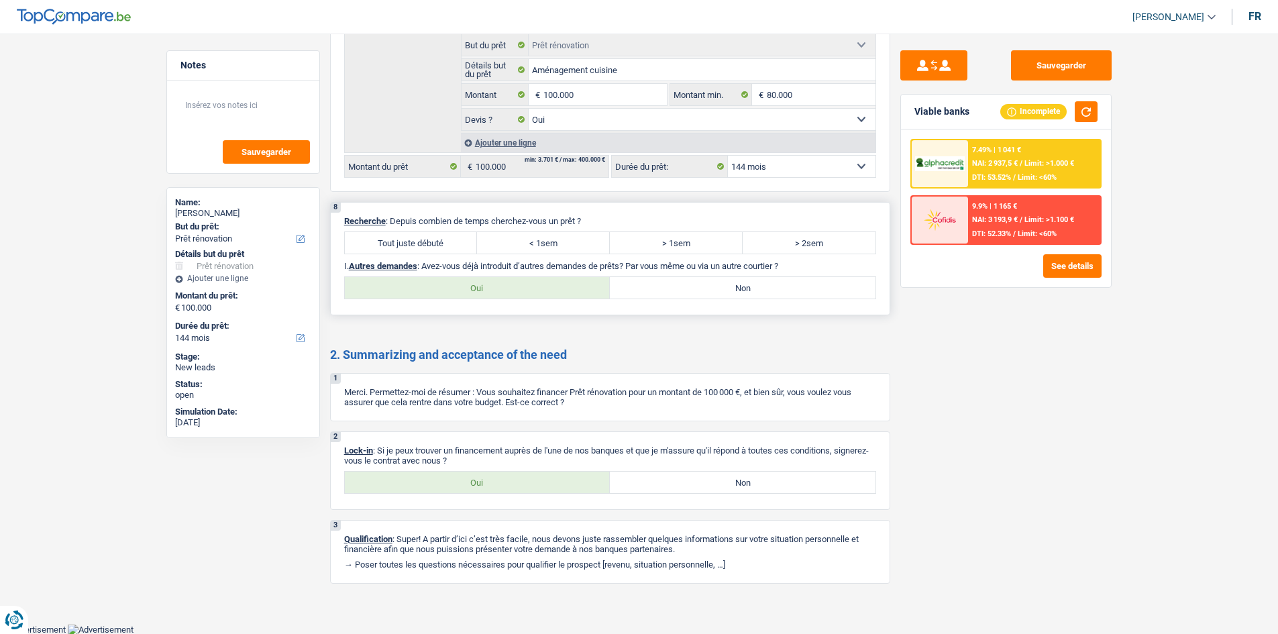
click at [773, 248] on label "> 2sem" at bounding box center [809, 242] width 133 height 21
click at [773, 248] on input "> 2sem" at bounding box center [809, 242] width 133 height 21
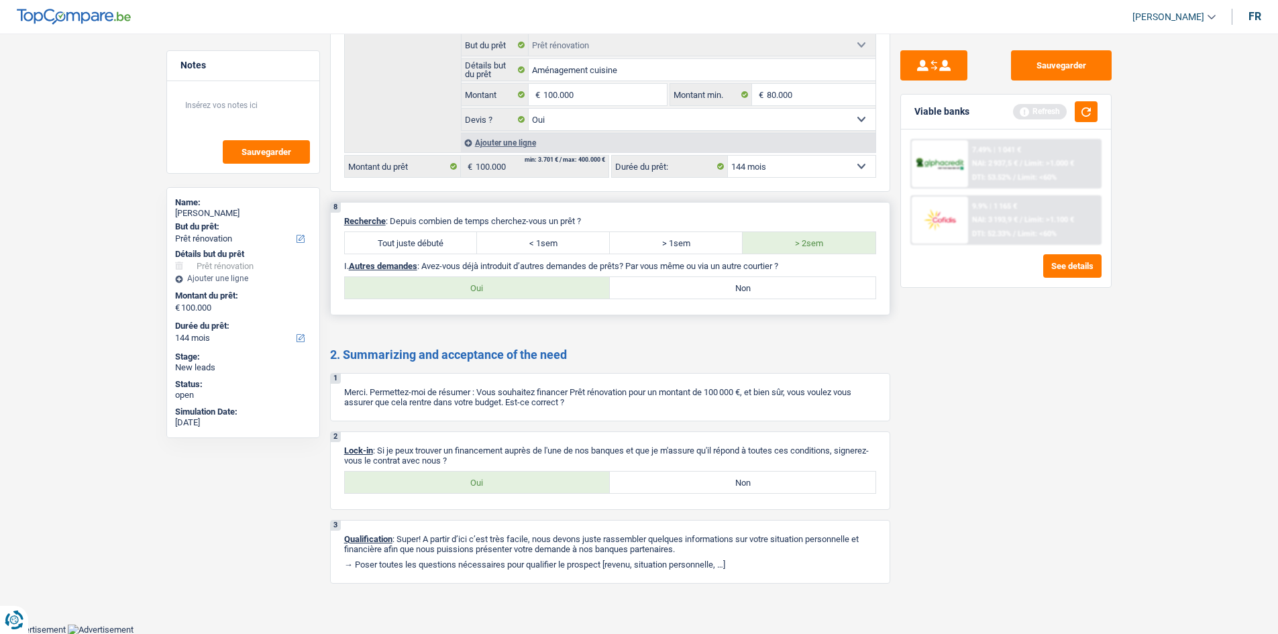
click at [705, 286] on label "Non" at bounding box center [743, 287] width 266 height 21
click at [705, 286] on input "Non" at bounding box center [743, 287] width 266 height 21
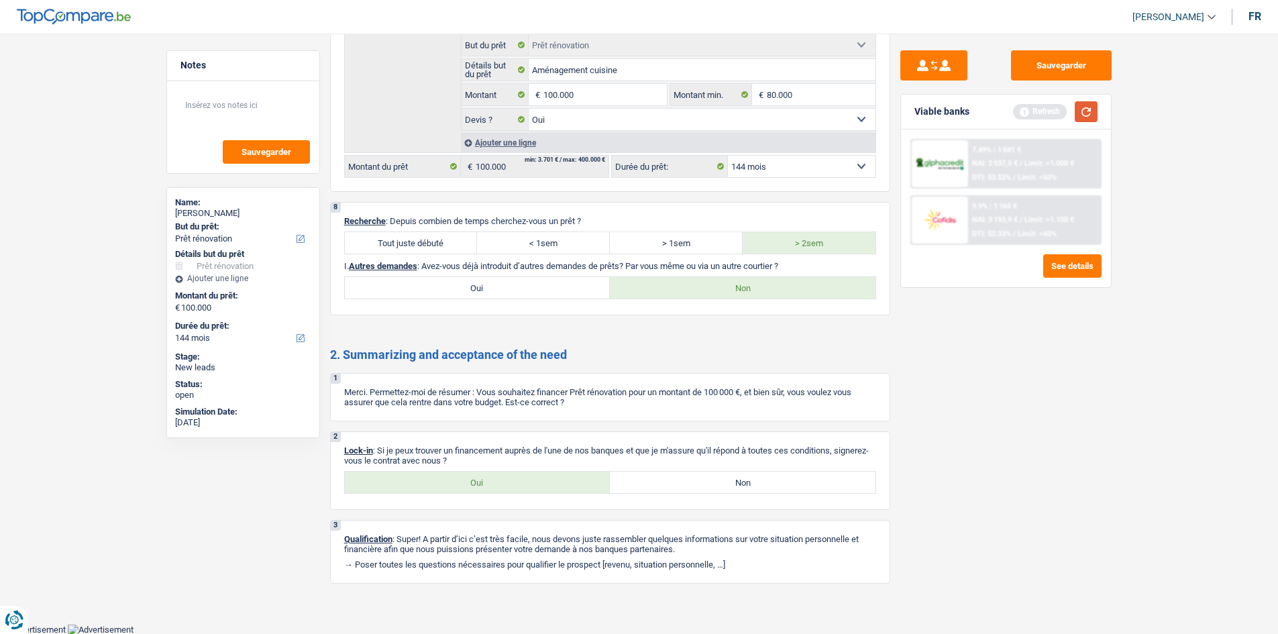
click at [1089, 112] on button "button" at bounding box center [1086, 111] width 23 height 21
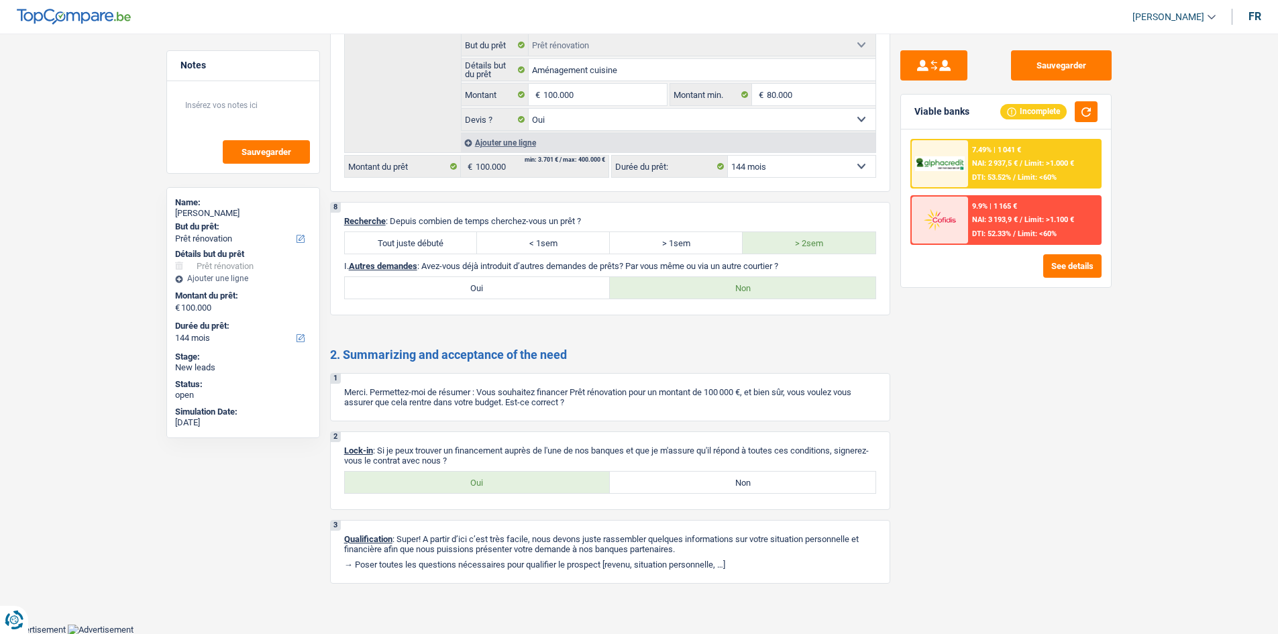
click at [1006, 156] on div "7.49% | 1 041 € NAI: 2 937,5 € / Limit: >1.000 € DTI: 53.52% / Limit: <60%" at bounding box center [1034, 163] width 132 height 47
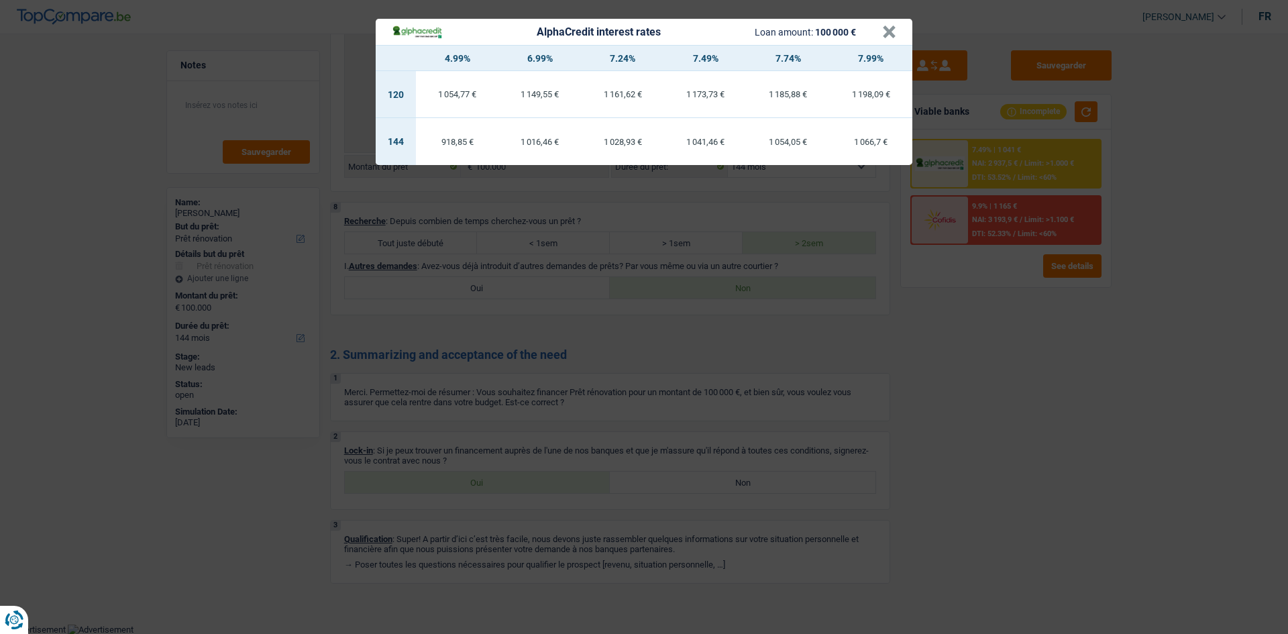
drag, startPoint x: 841, startPoint y: 190, endPoint x: 1142, endPoint y: 255, distance: 307.5
click at [1142, 255] on div "AlphaCredit interest rates Loan amount: 100 000 € × 4.99% 6.99% 7.24% 7.49% 7.7…" at bounding box center [644, 317] width 1288 height 634
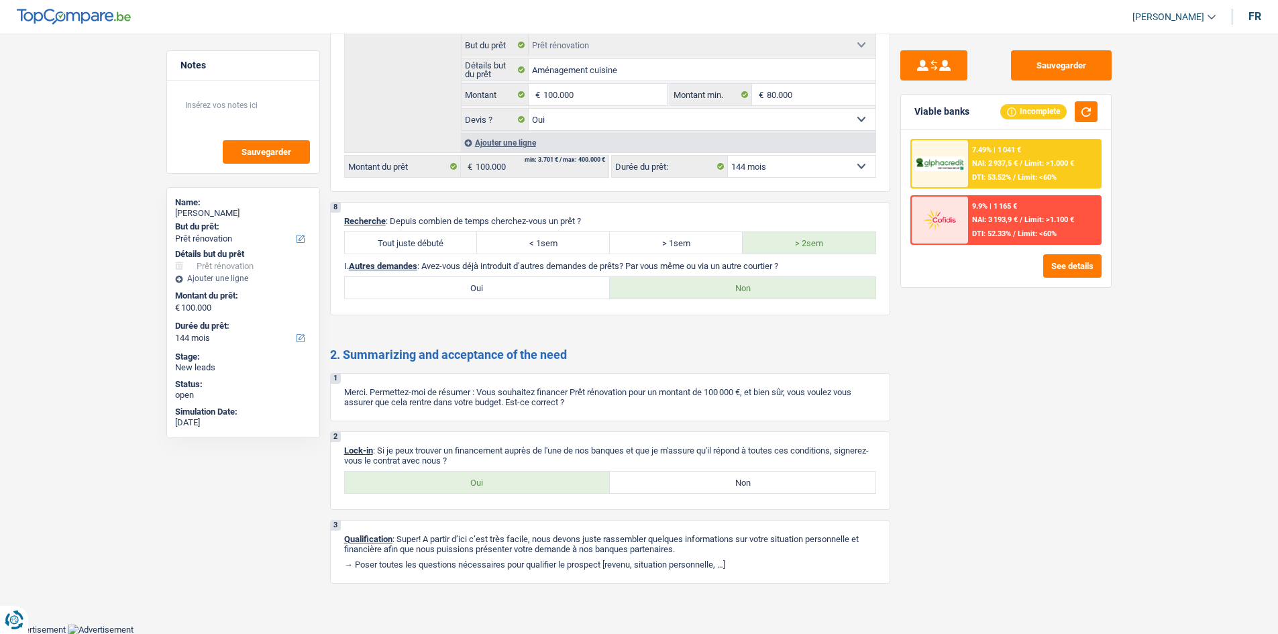
click at [1030, 170] on div "7.49% | 1 041 € NAI: 2 937,5 € / Limit: >1.000 € DTI: 53.52% / Limit: <60%" at bounding box center [1034, 163] width 132 height 47
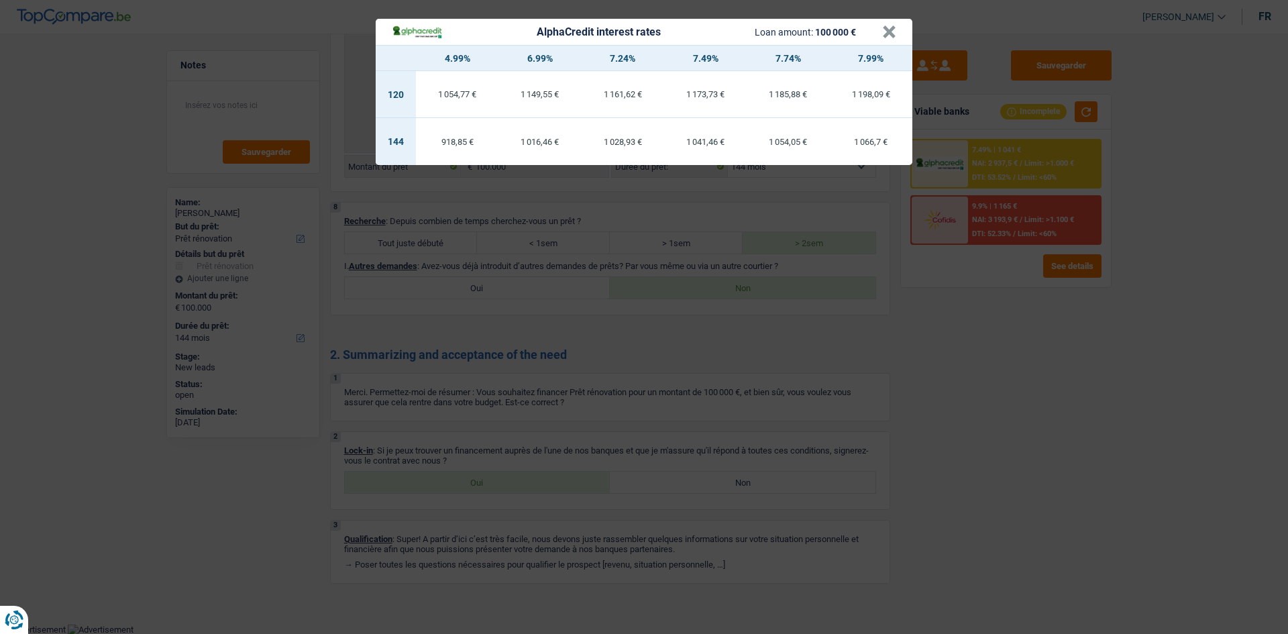
click at [1008, 345] on div "AlphaCredit interest rates Loan amount: 100 000 € × 4.99% 6.99% 7.24% 7.49% 7.7…" at bounding box center [644, 317] width 1288 height 634
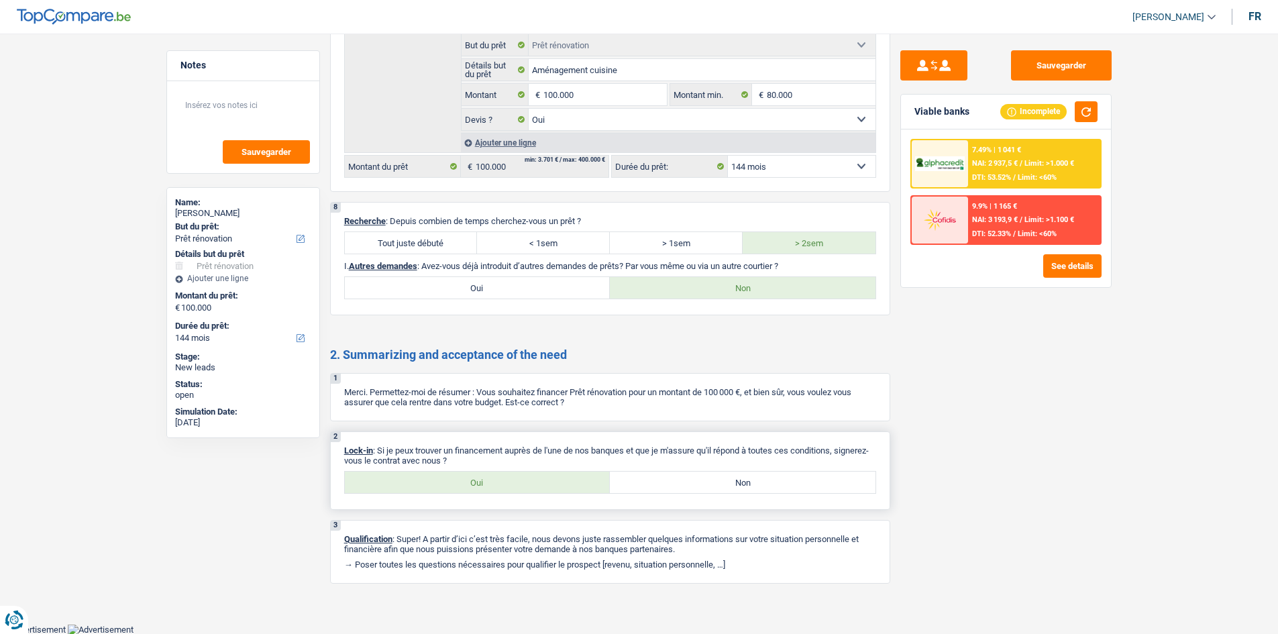
click at [456, 476] on label "Oui" at bounding box center [478, 482] width 266 height 21
click at [456, 476] on input "Oui" at bounding box center [478, 482] width 266 height 21
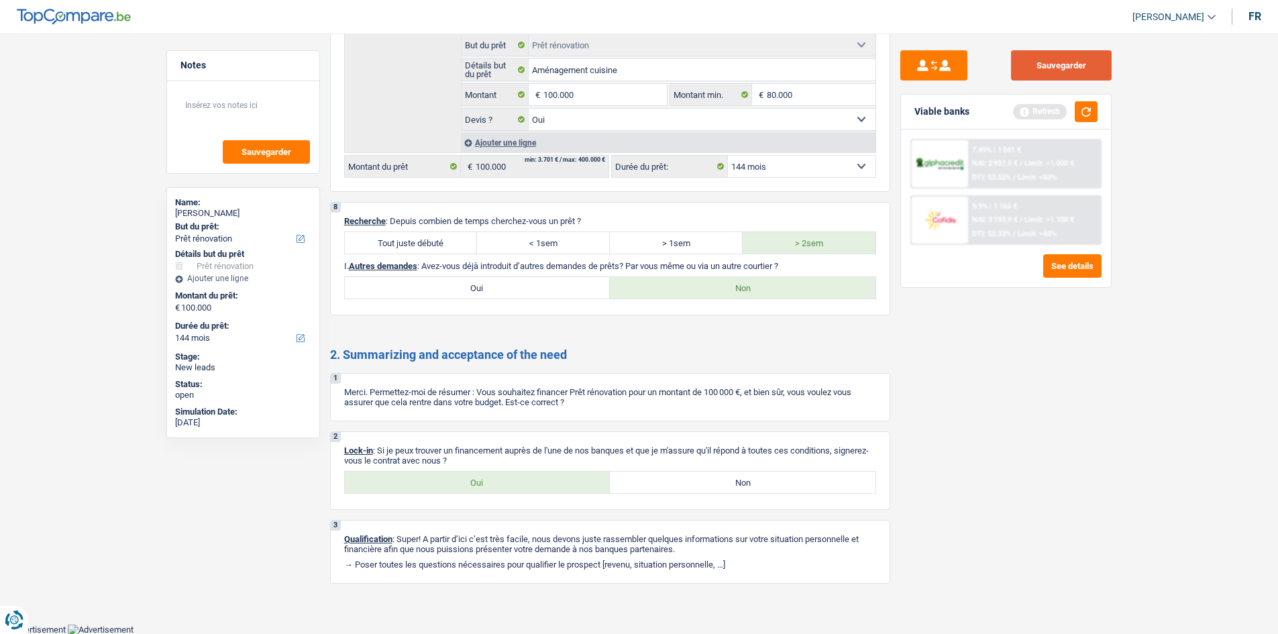
click at [1078, 65] on button "Sauvegarder" at bounding box center [1061, 65] width 101 height 30
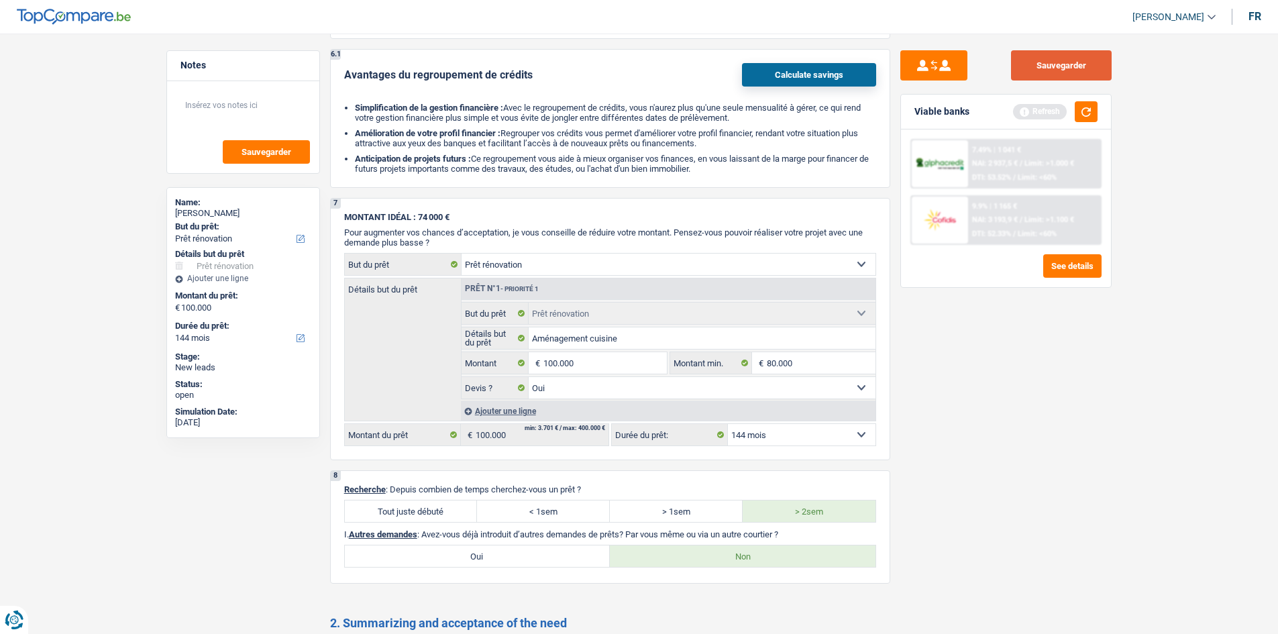
click at [1050, 63] on button "Sauvegarder" at bounding box center [1061, 65] width 101 height 30
click at [1081, 80] on div "Sauvegarder Viable banks Refresh 7.49% | 1 041 € NAI: 2 937,5 € / Limit: >1.000…" at bounding box center [1005, 329] width 231 height 559
click at [1077, 68] on button "Sauvegarder" at bounding box center [1061, 65] width 101 height 30
